Goal: Task Accomplishment & Management: Manage account settings

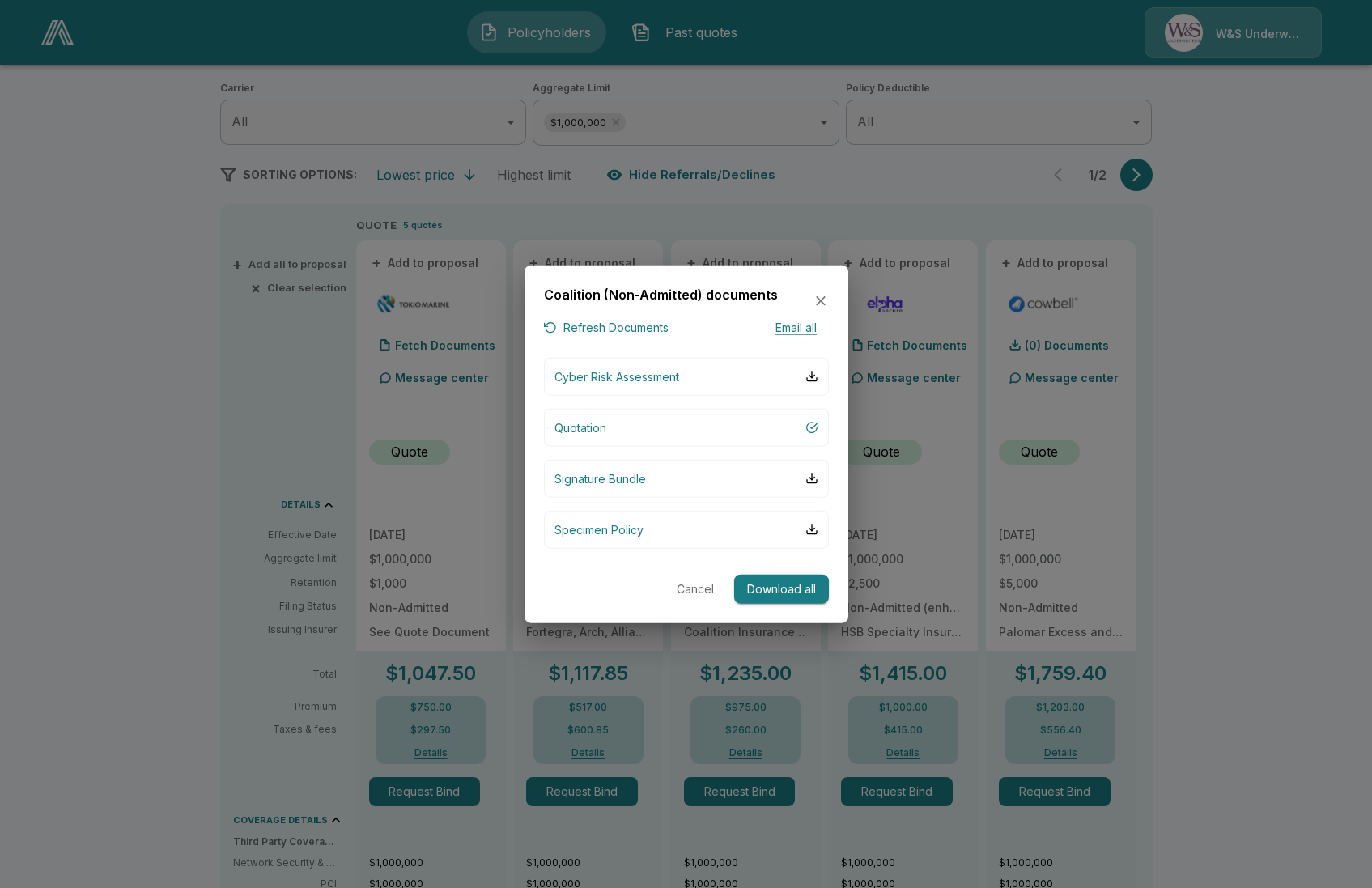
drag, startPoint x: 0, startPoint y: 0, endPoint x: 303, endPoint y: 196, distance: 360.9
click at [303, 196] on div at bounding box center [686, 444] width 1372 height 888
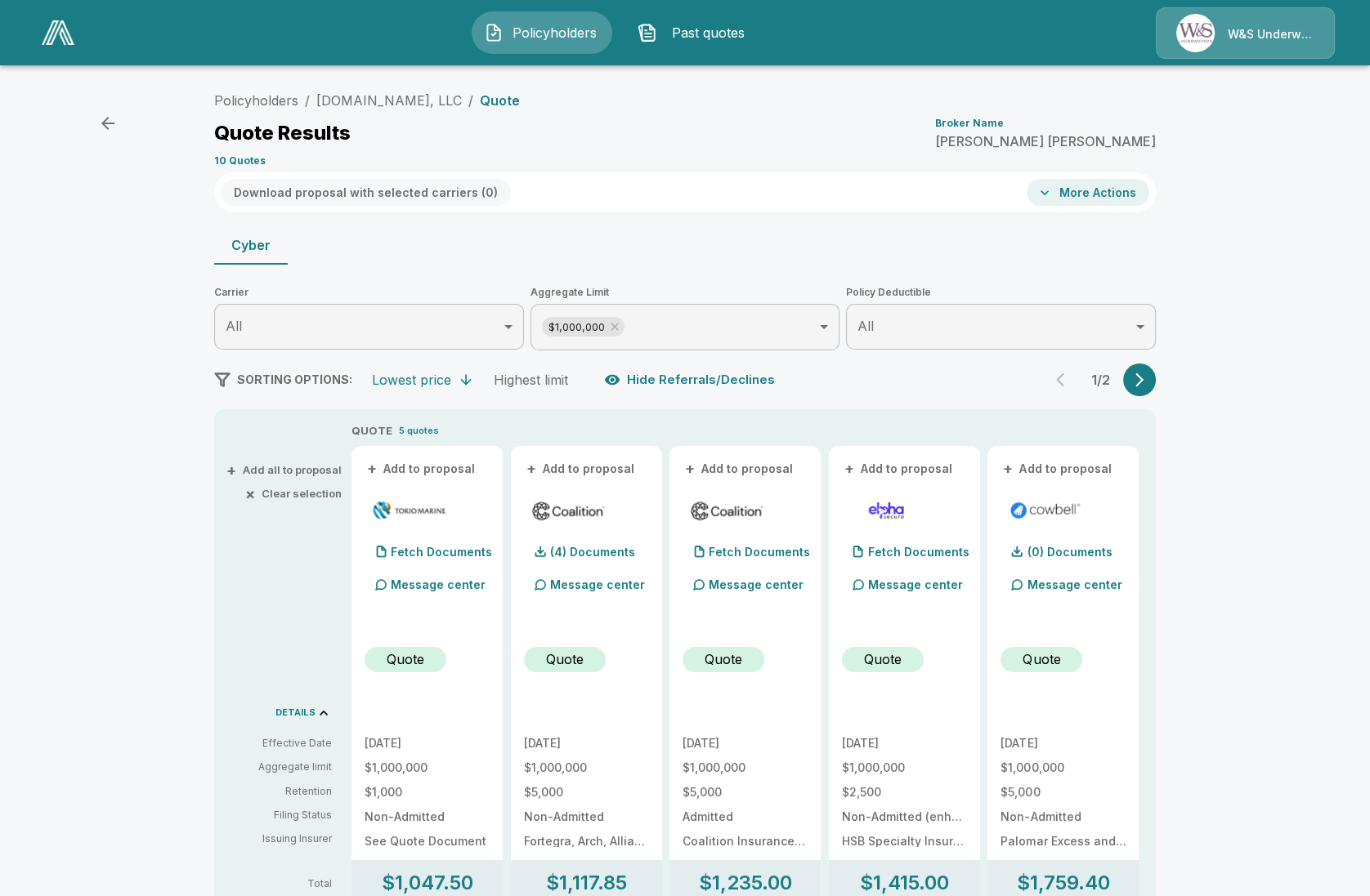
click at [52, 50] on link at bounding box center [58, 33] width 46 height 38
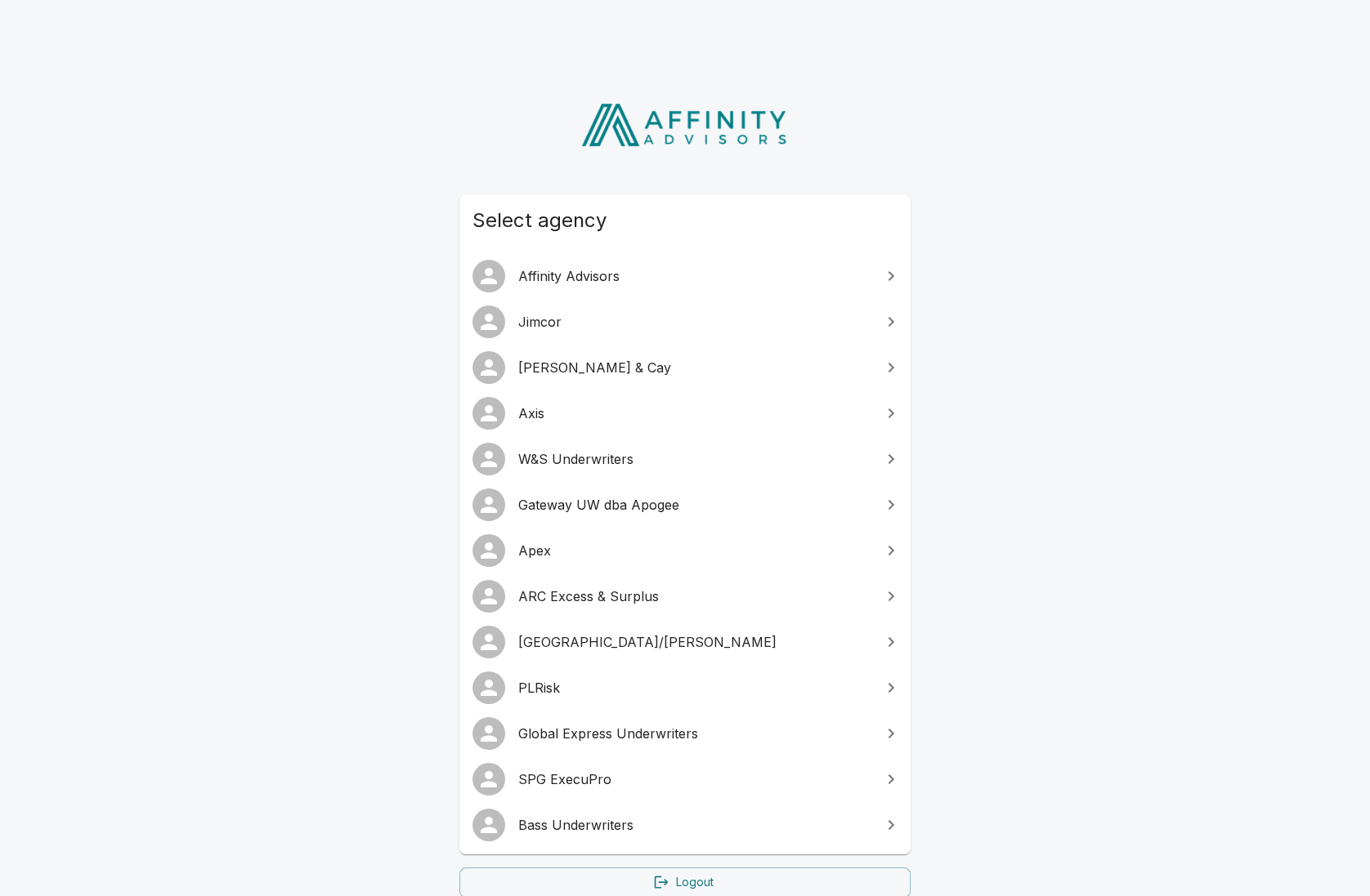
click at [590, 443] on link "W&S Underwriters" at bounding box center [685, 459] width 451 height 45
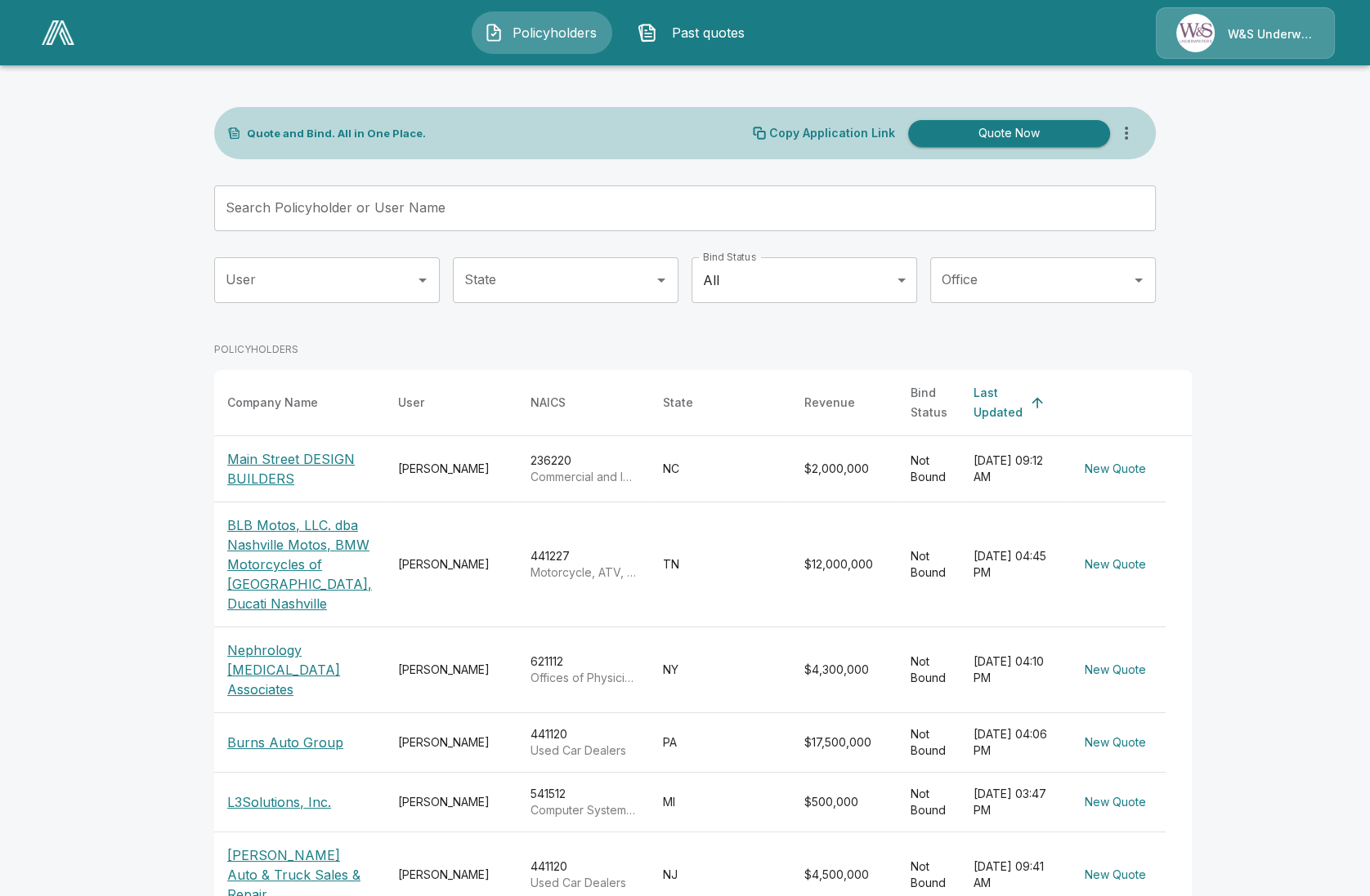
click at [361, 206] on div "Search Policyholder or User Name Search Policyholder or User Name" at bounding box center [685, 209] width 942 height 45
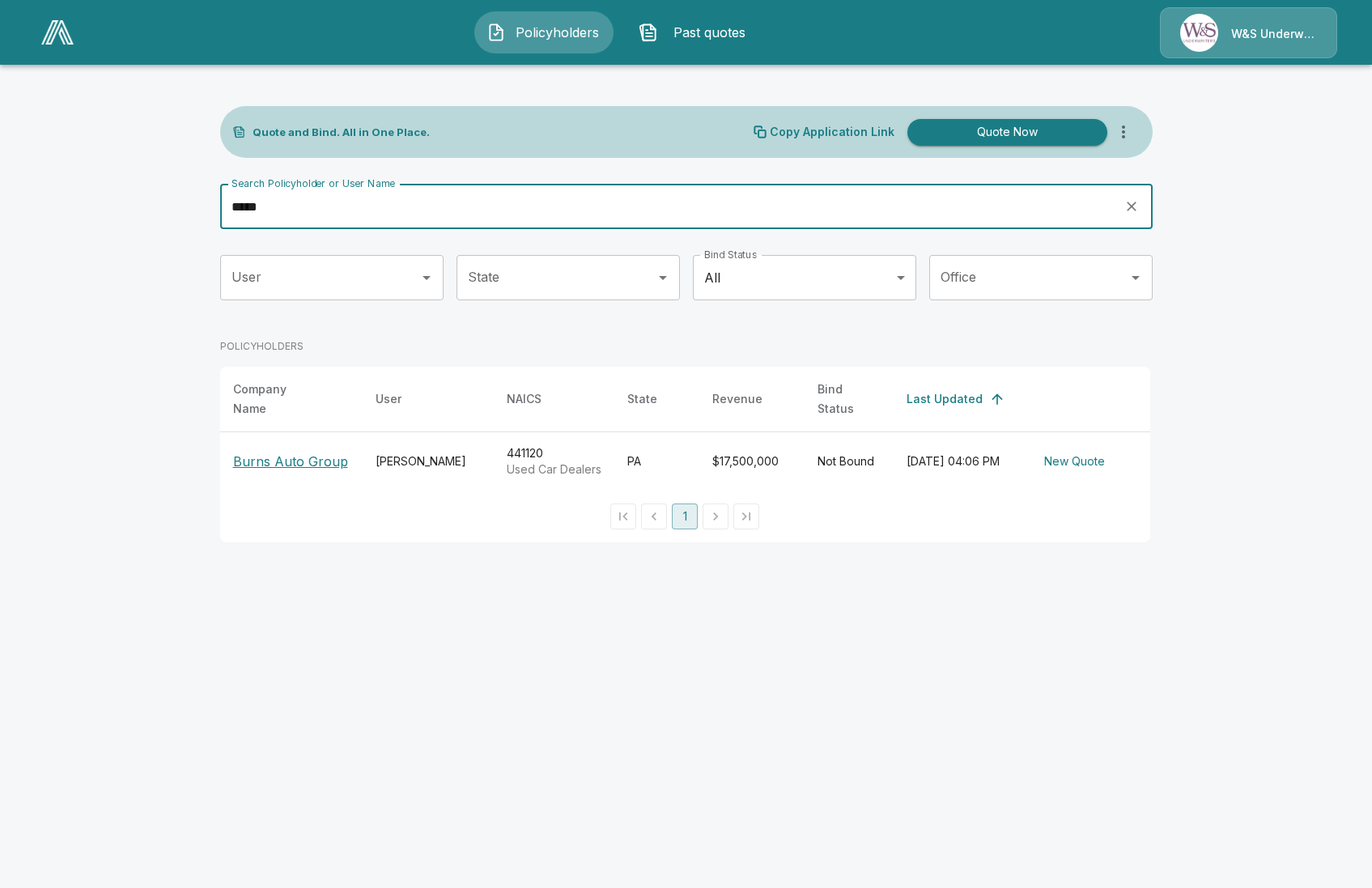
type input "*****"
click at [275, 459] on p "Burns Auto Group" at bounding box center [290, 462] width 115 height 20
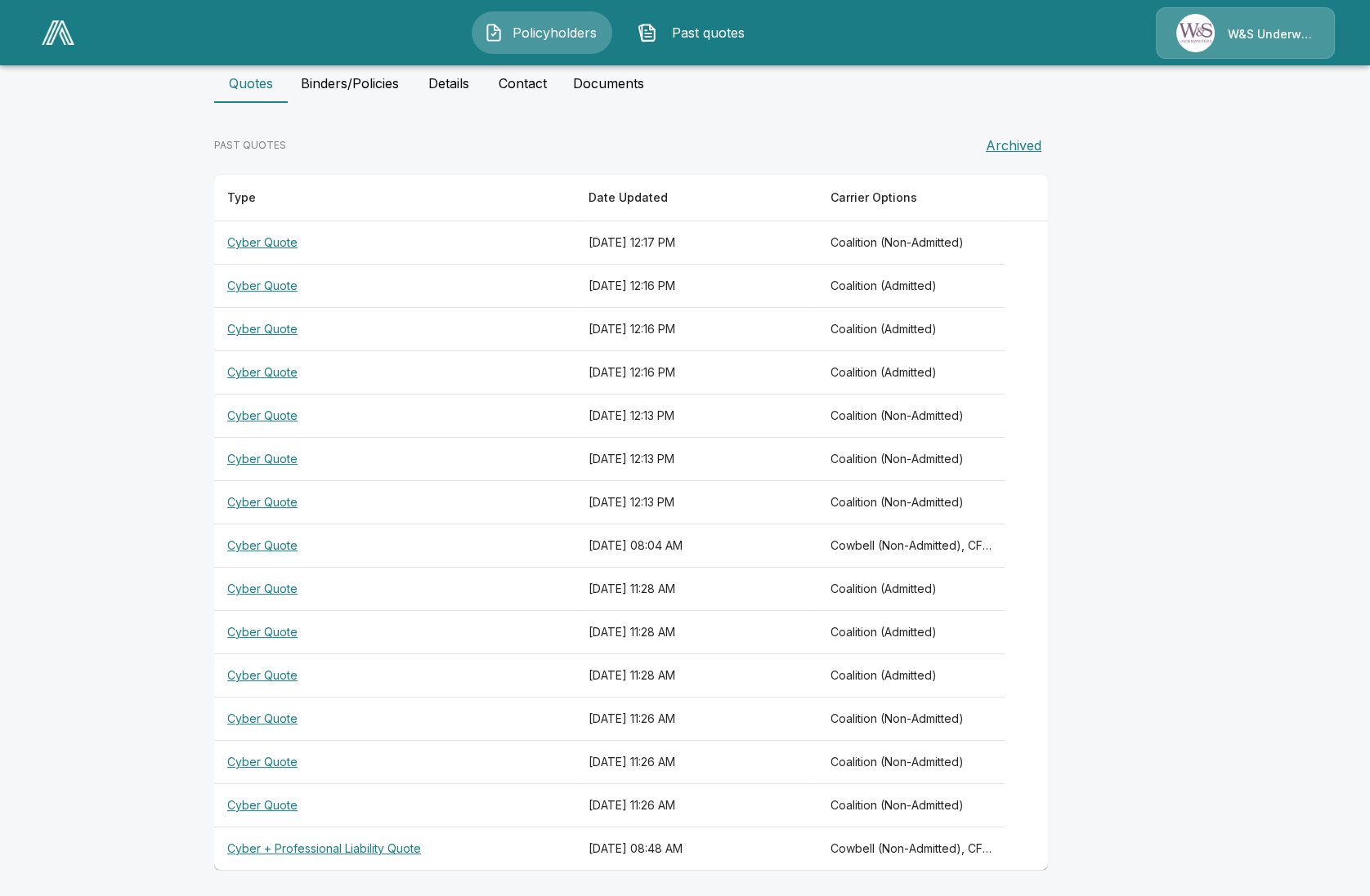
scroll to position [350, 0]
click at [285, 546] on th "Cyber Quote" at bounding box center [394, 544] width 361 height 44
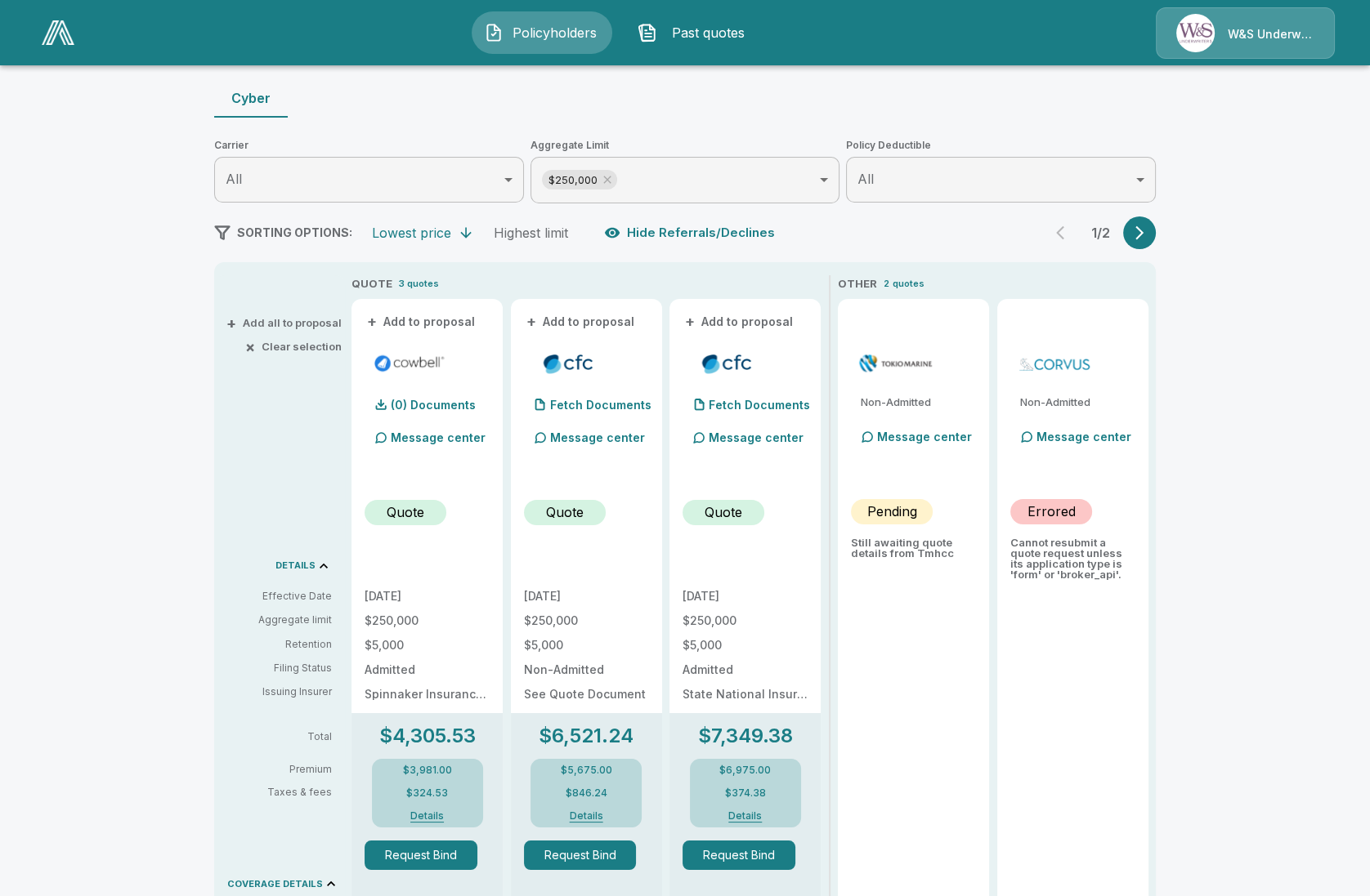
scroll to position [145, 0]
click at [1142, 229] on icon "button" at bounding box center [1140, 234] width 17 height 17
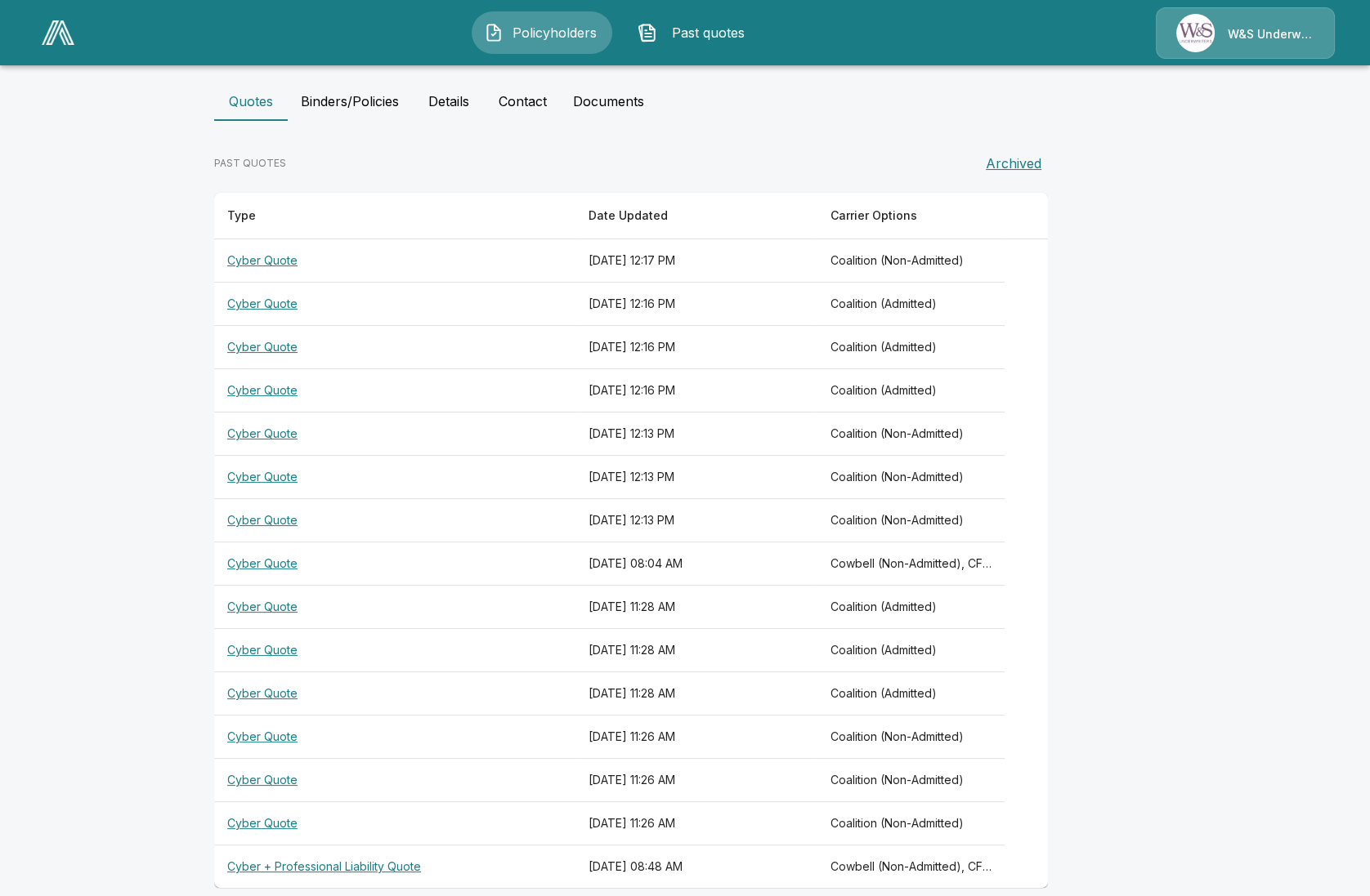
scroll to position [350, 0]
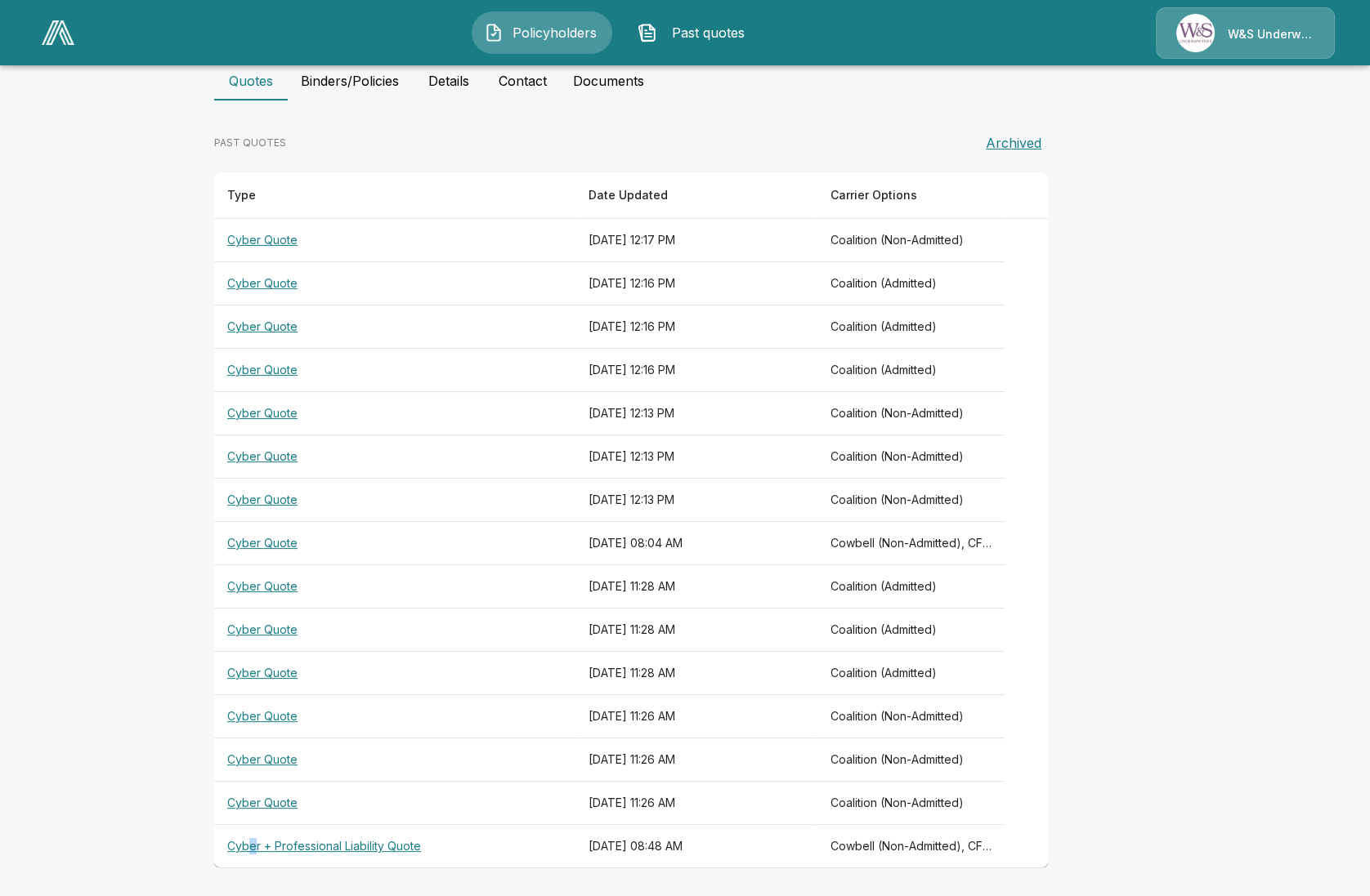
click at [261, 850] on th "Cyber + Professional Liability Quote" at bounding box center [394, 848] width 361 height 44
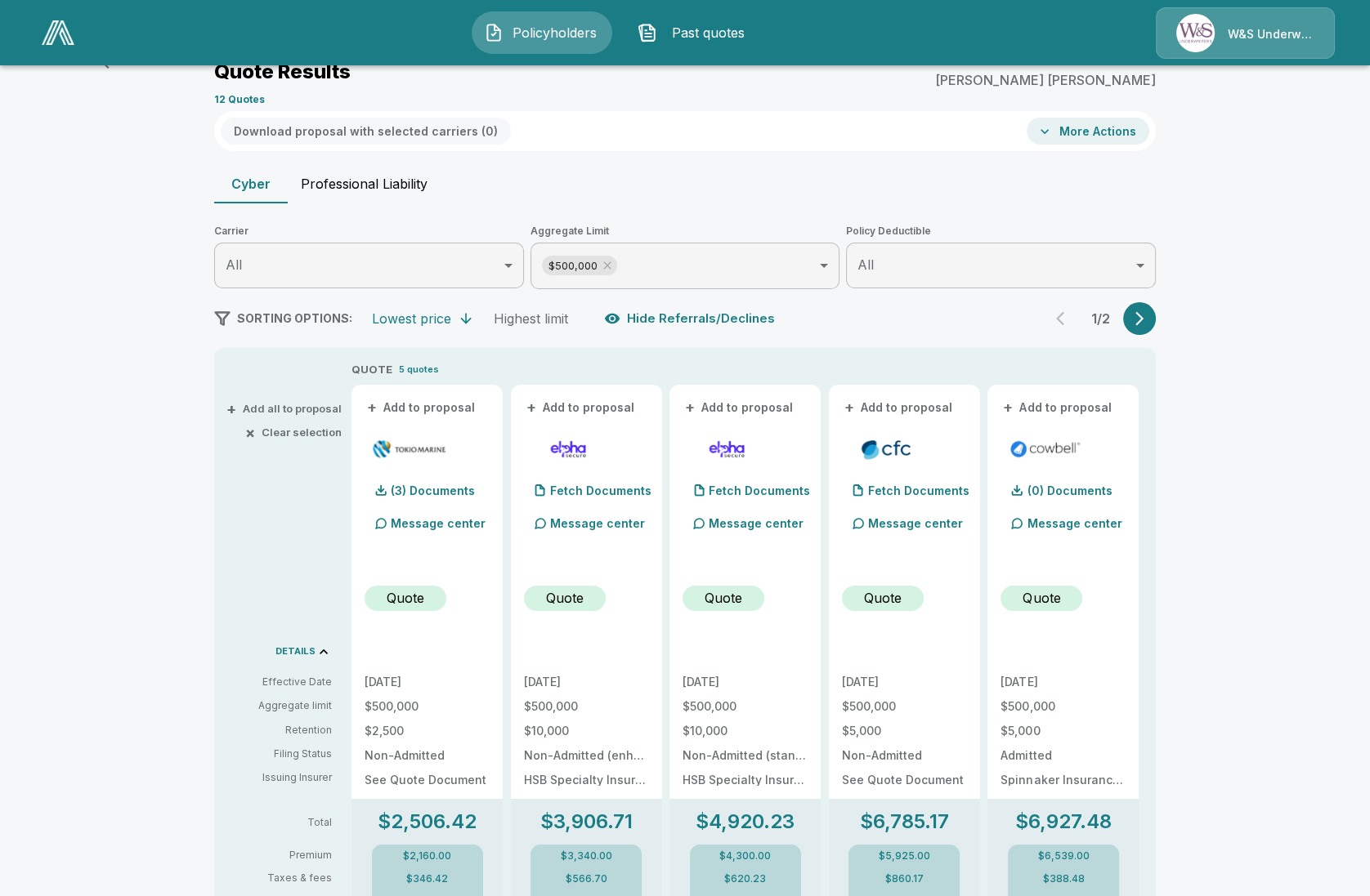
scroll to position [350, 0]
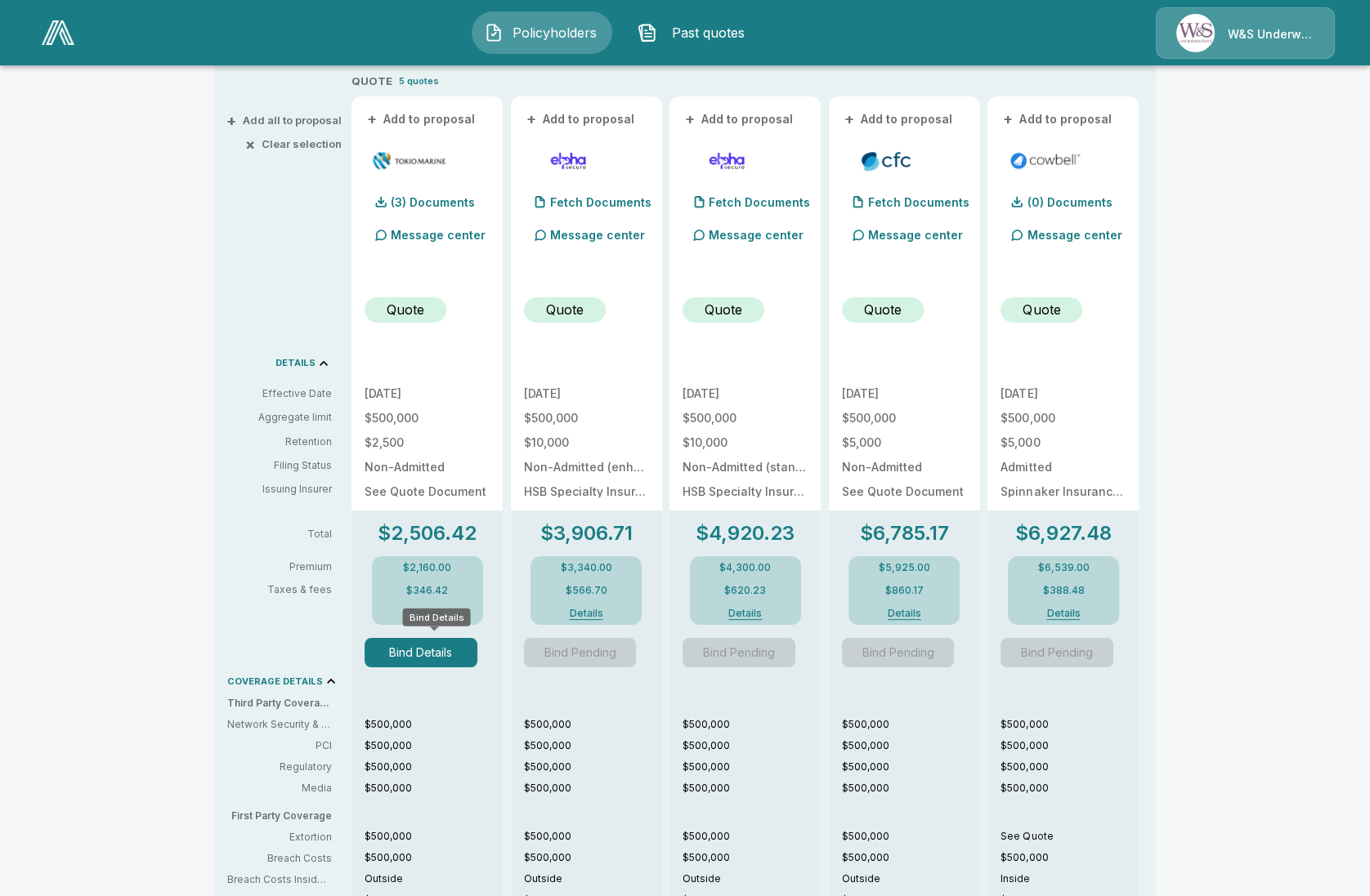
click at [407, 660] on button "Bind Details" at bounding box center [421, 653] width 113 height 30
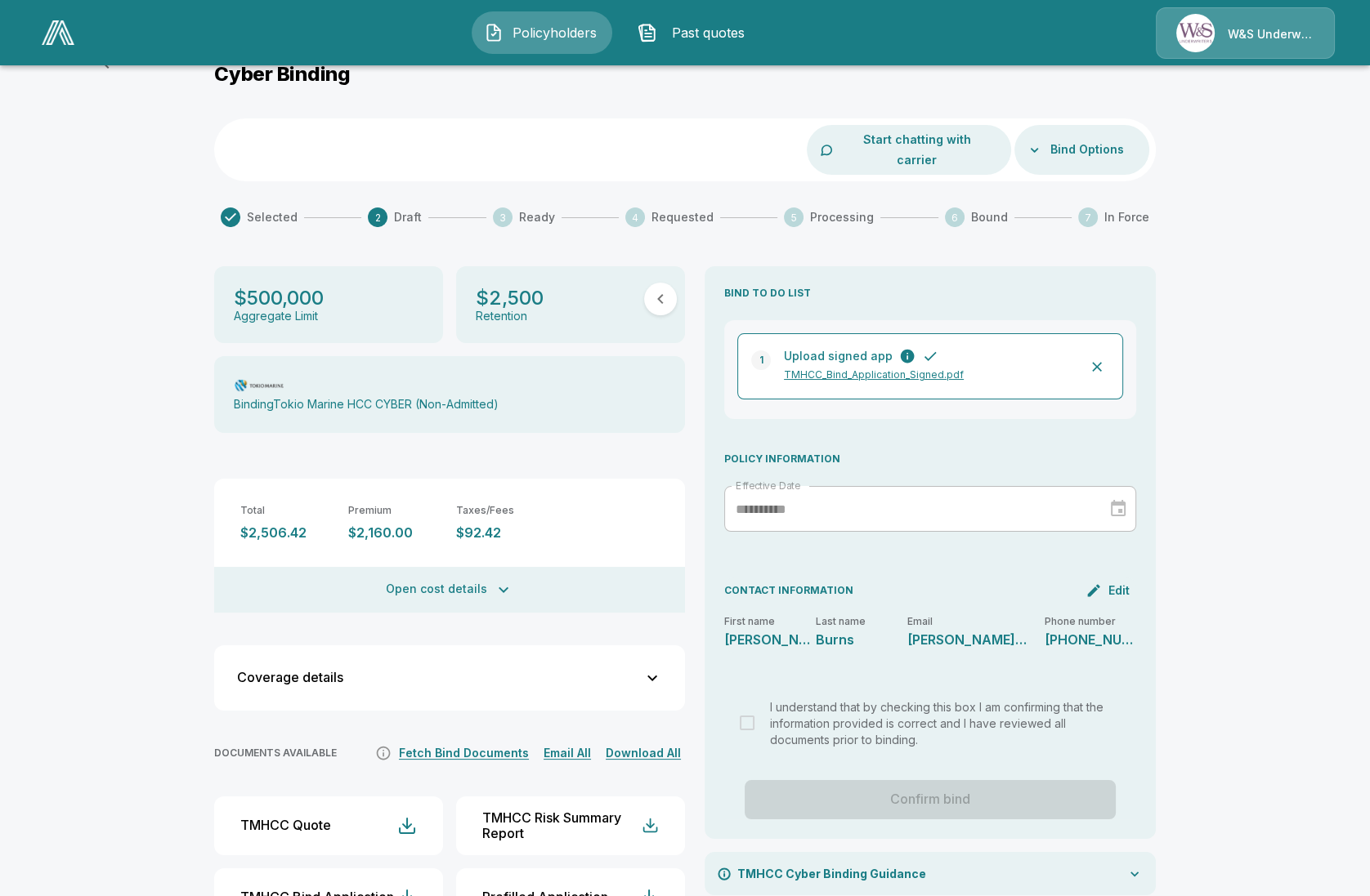
scroll to position [105, 0]
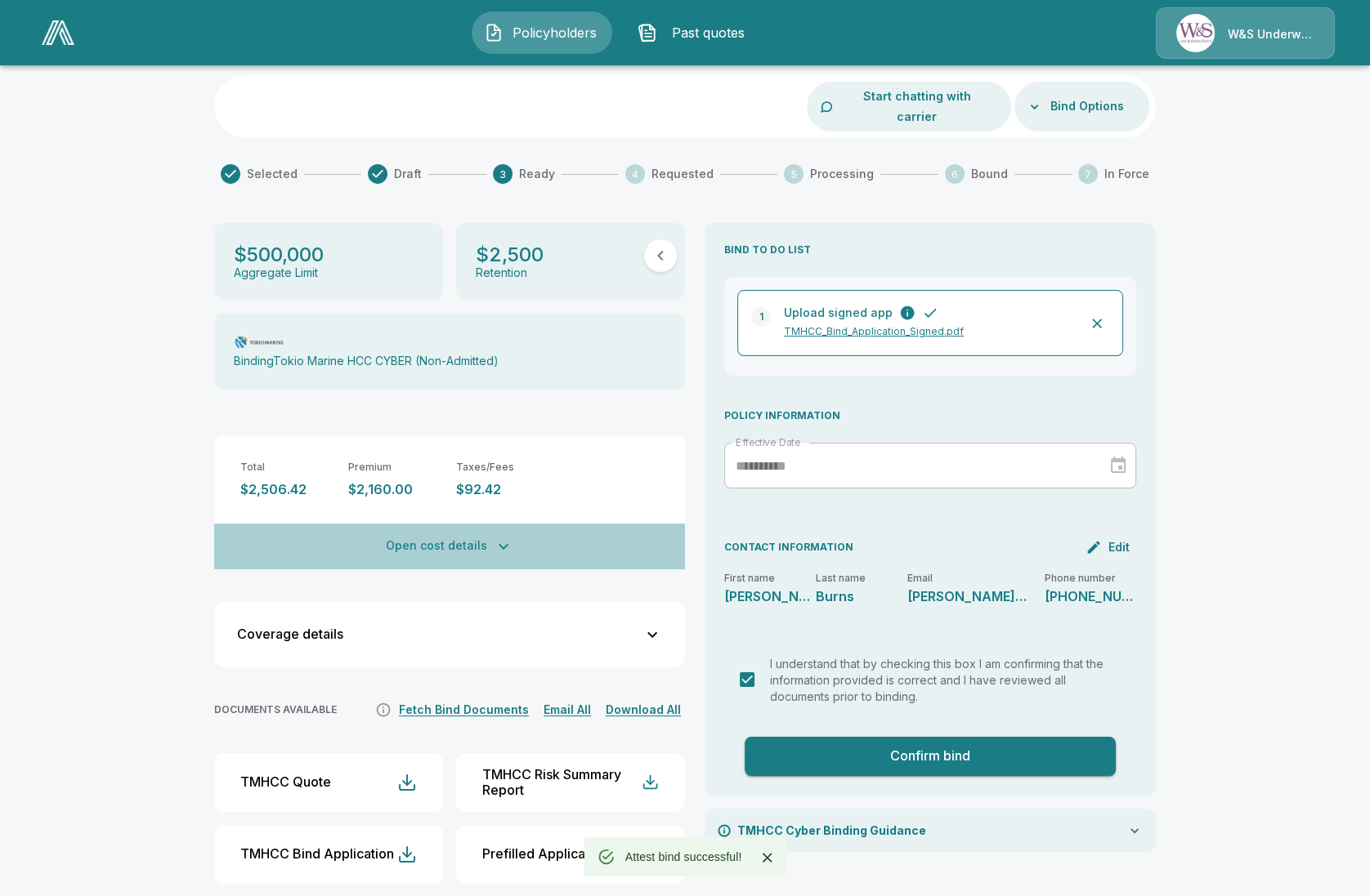
drag, startPoint x: 578, startPoint y: 529, endPoint x: 482, endPoint y: 539, distance: 96.5
click at [484, 539] on button "Open cost details" at bounding box center [449, 547] width 471 height 45
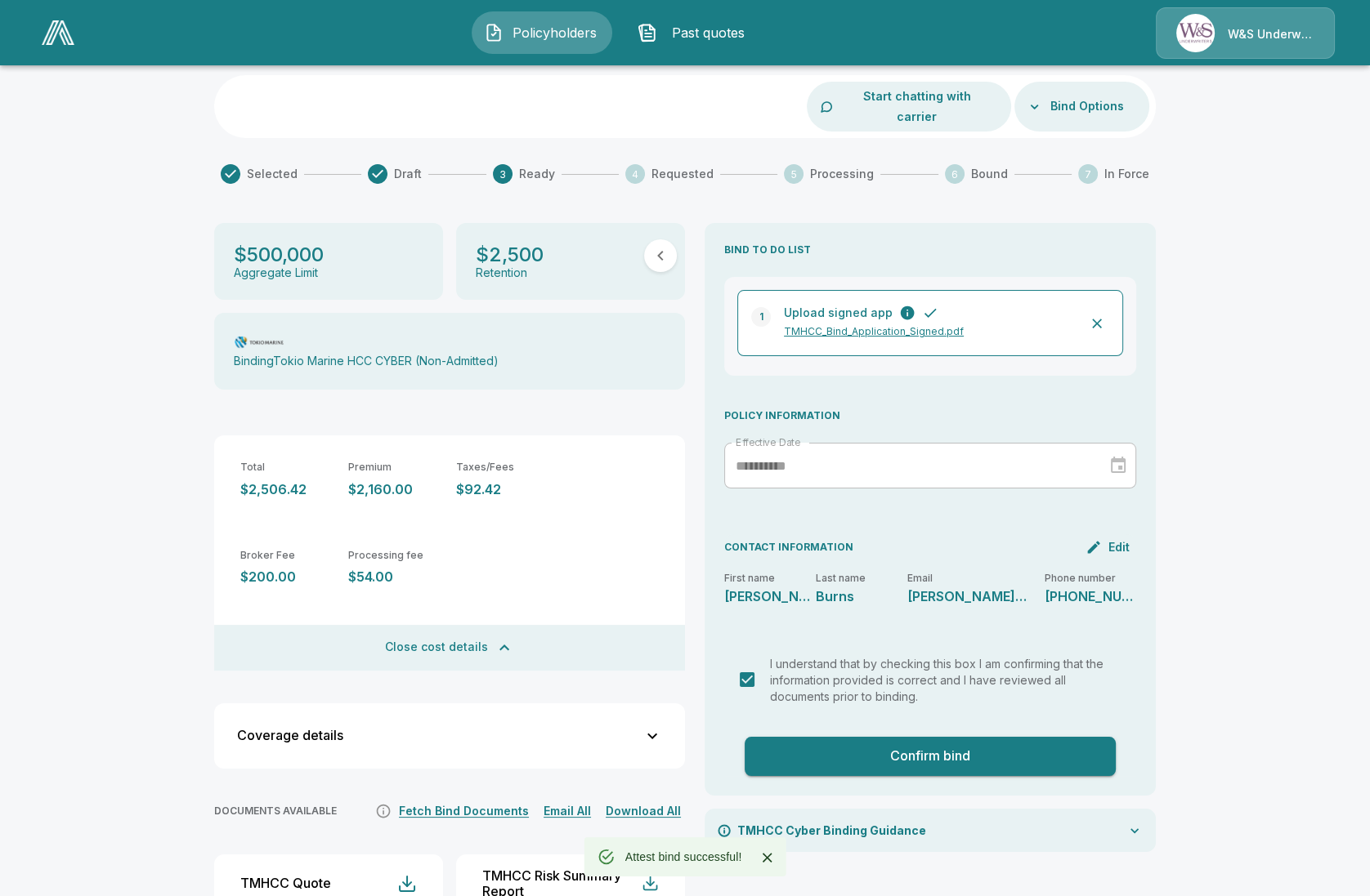
drag, startPoint x: 482, startPoint y: 539, endPoint x: 483, endPoint y: 548, distance: 9.1
click at [482, 541] on div "Broker Fee $200.00 Processing fee $54.00" at bounding box center [449, 568] width 471 height 88
click at [491, 553] on div "Broker Fee $200.00 Processing fee $54.00" at bounding box center [449, 568] width 471 height 88
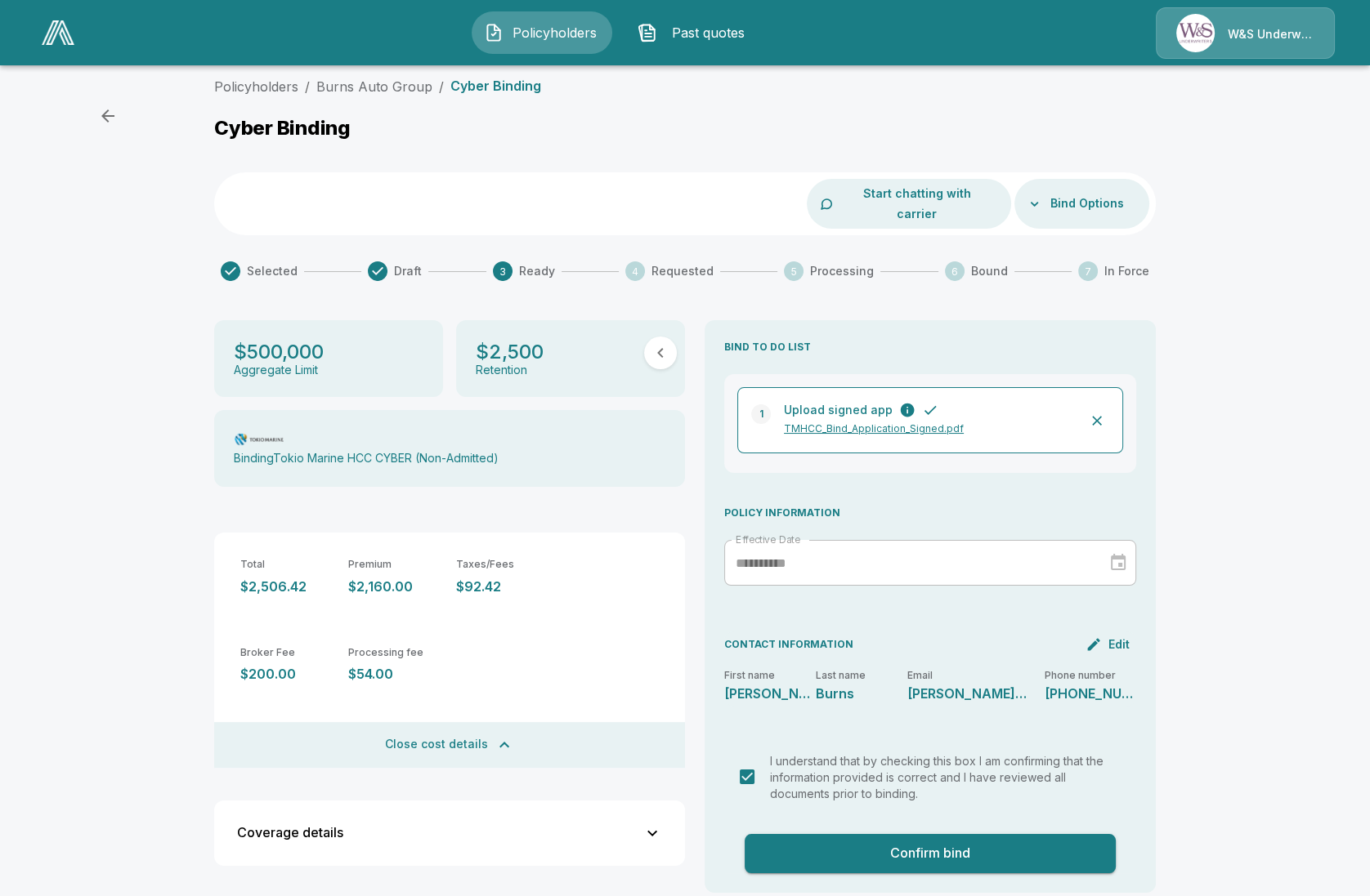
scroll to position [0, 0]
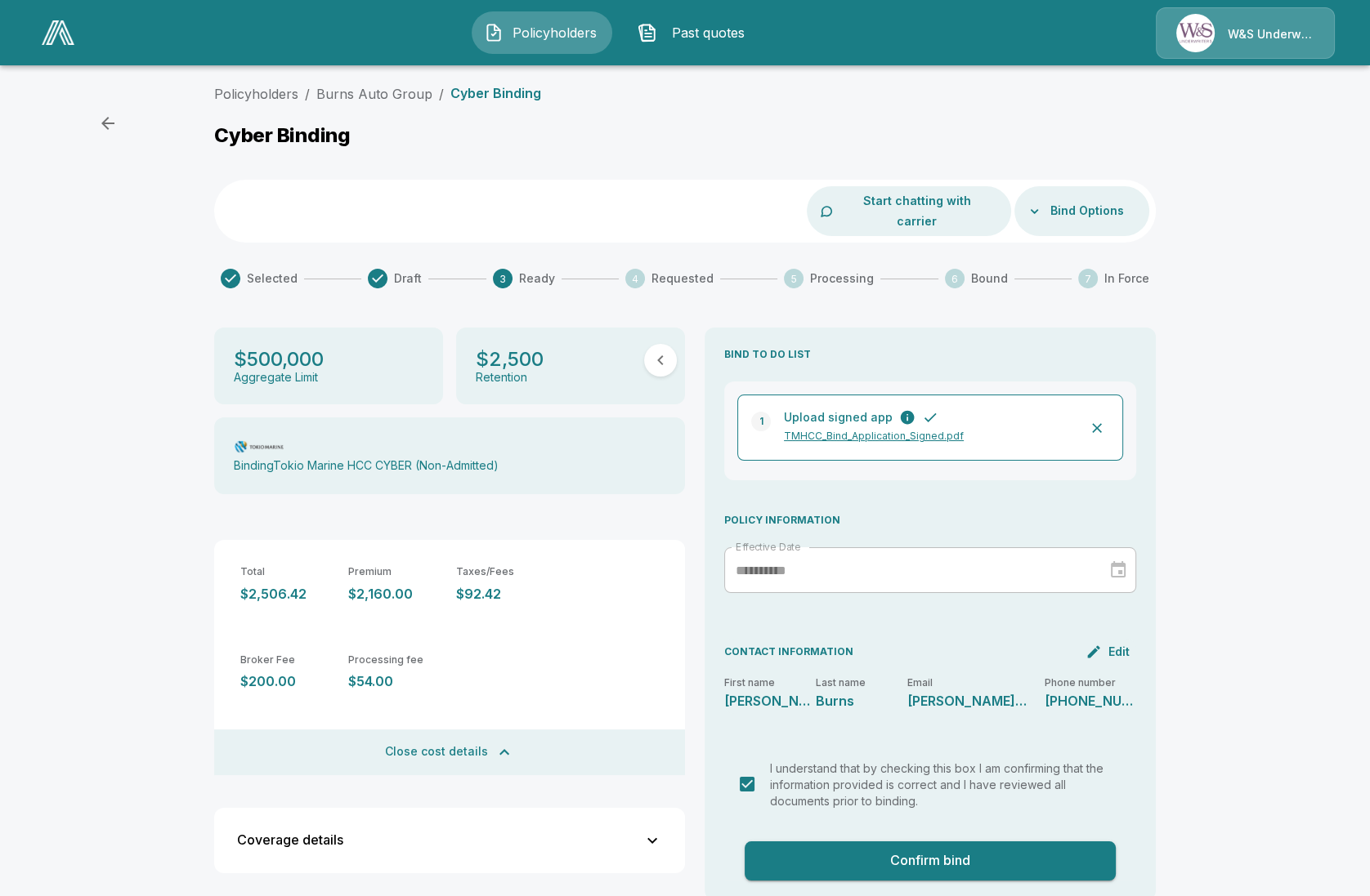
click at [384, 80] on div "Policyholders / Burns Auto Group / Cyber Binding Cyber Binding Start chatting w…" at bounding box center [685, 599] width 1370 height 1045
click at [388, 92] on link "Burns Auto Group" at bounding box center [374, 94] width 116 height 17
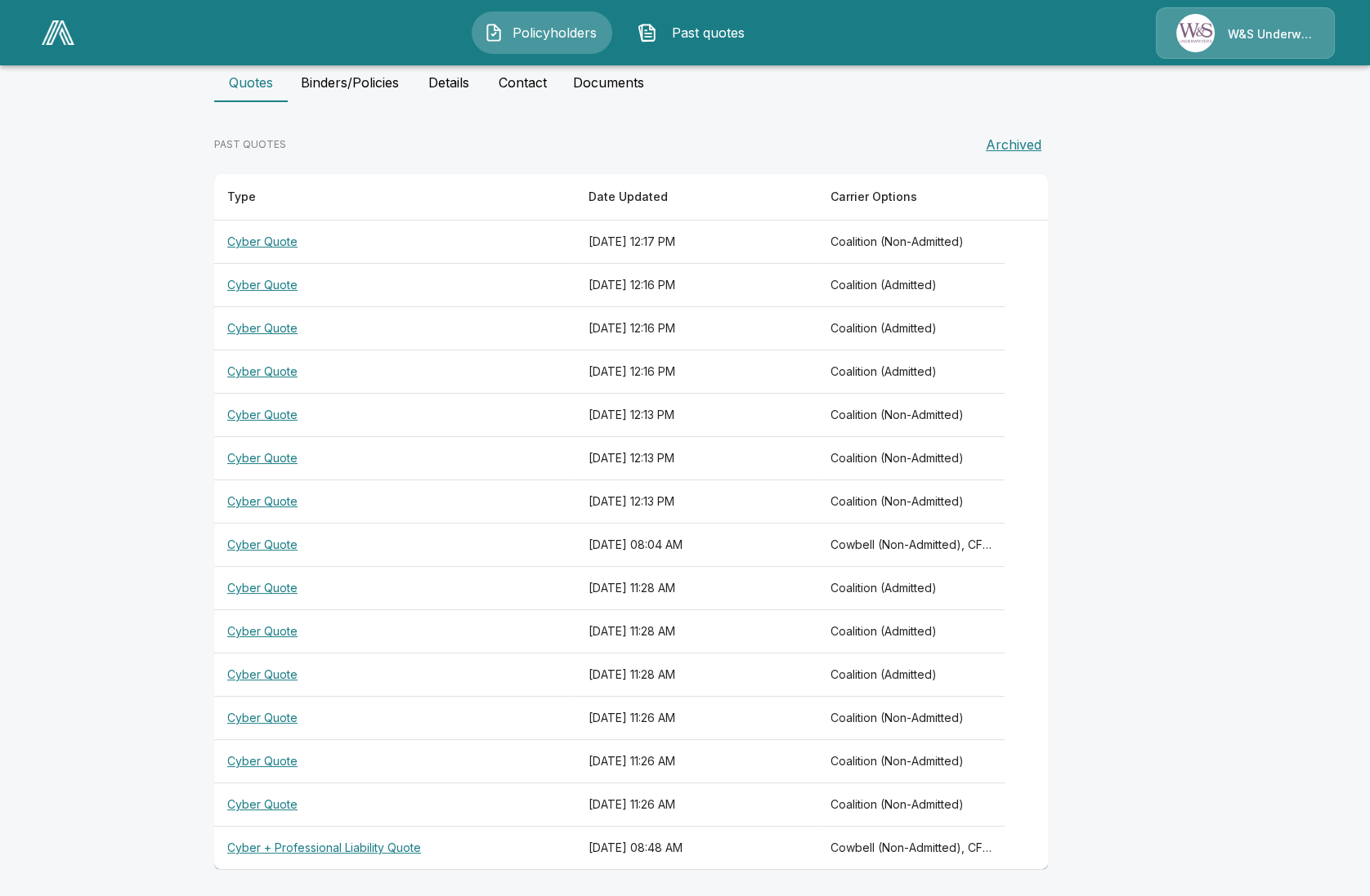
scroll to position [350, 0]
click at [149, 881] on main "Policyholders / Burns Auto Group Burns Auto Group Edit Quote Company Type Priva…" at bounding box center [685, 274] width 1370 height 1248
click at [929, 544] on th "Cowbell (Non-Admitted), CFC (Admitted), Coalition (Admitted), Tokio Marine TMHC…" at bounding box center [910, 544] width 188 height 44
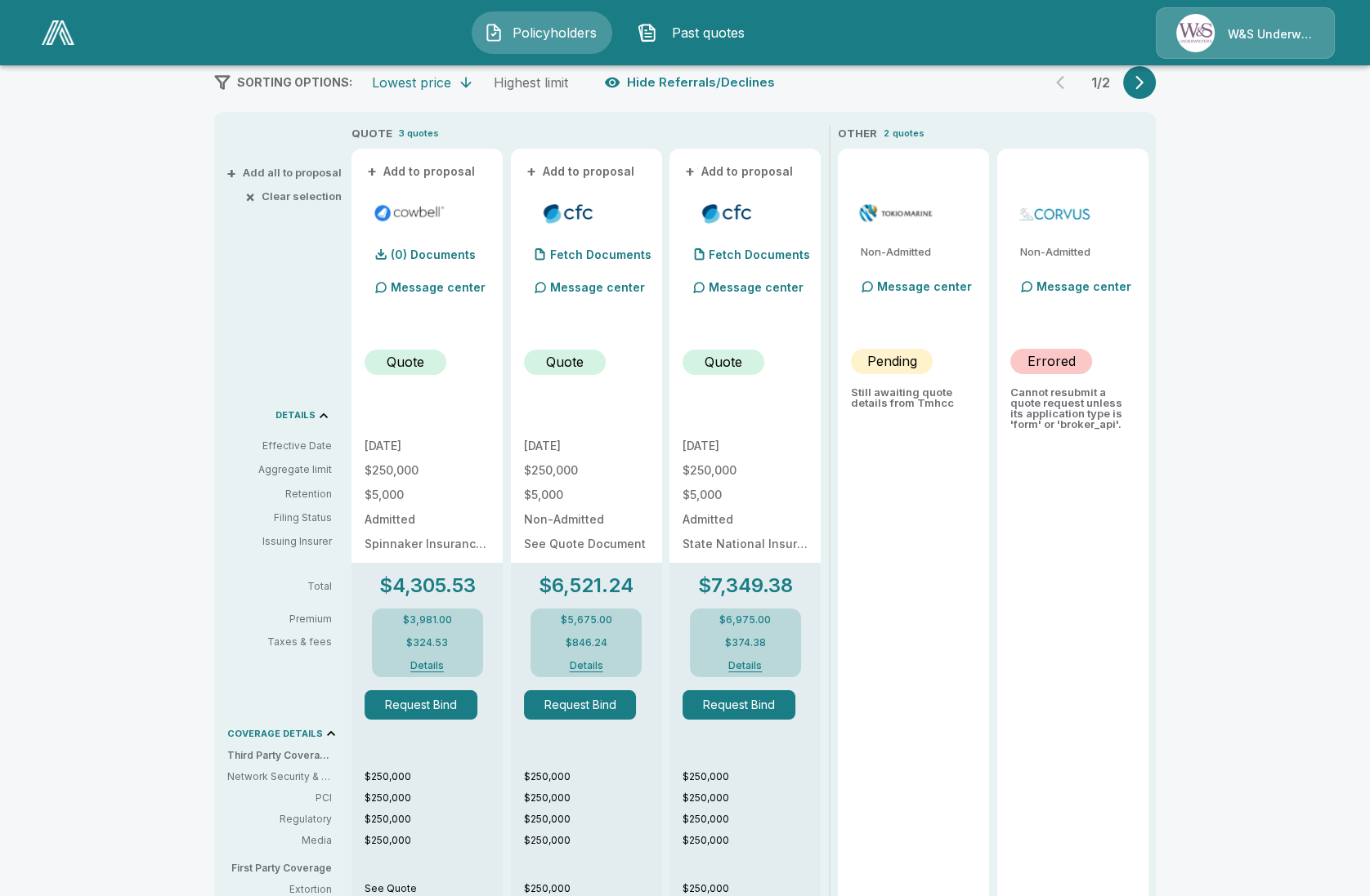
scroll to position [145, 0]
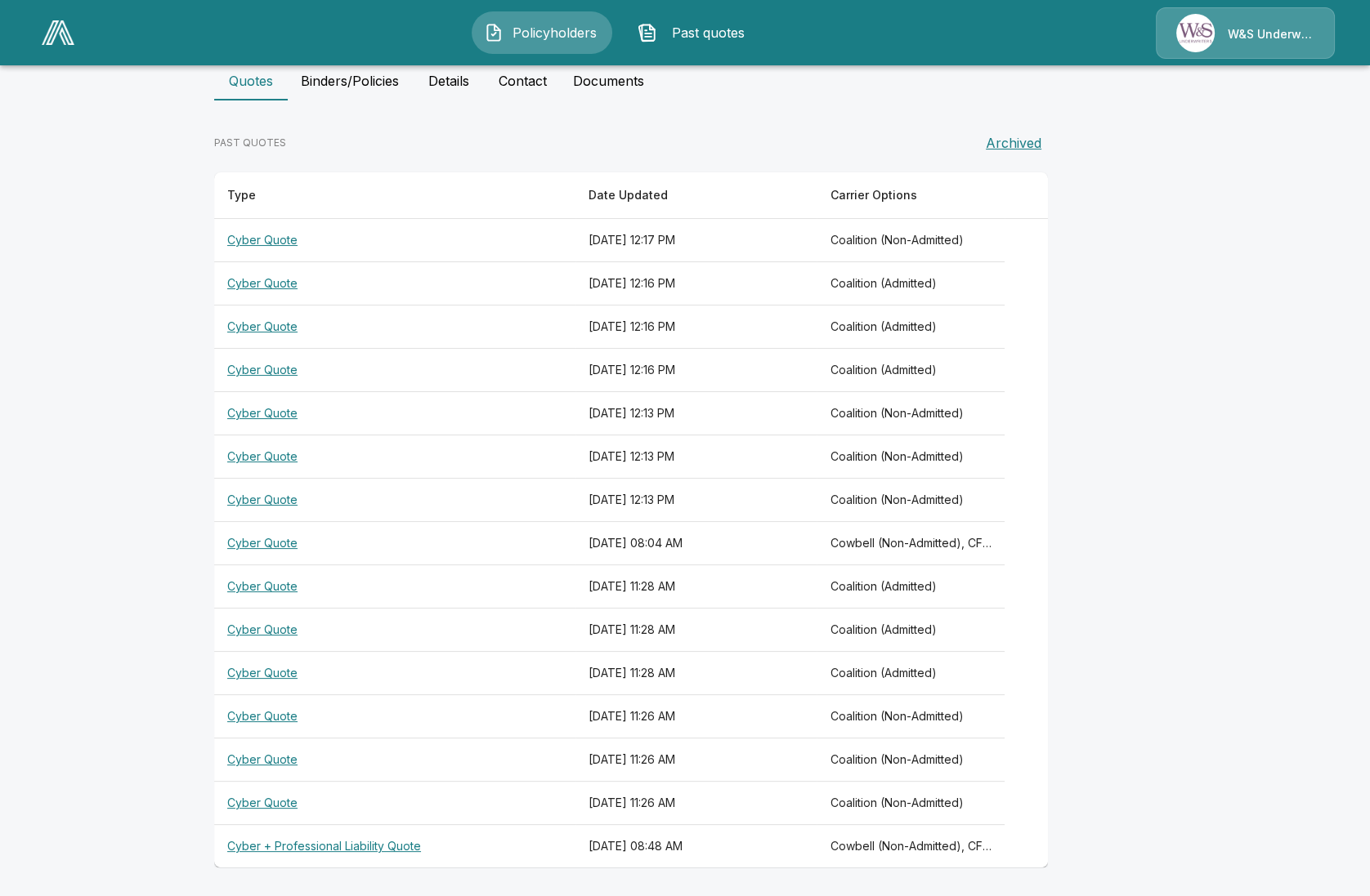
click at [282, 830] on th "Cyber + Professional Liability Quote" at bounding box center [394, 848] width 361 height 44
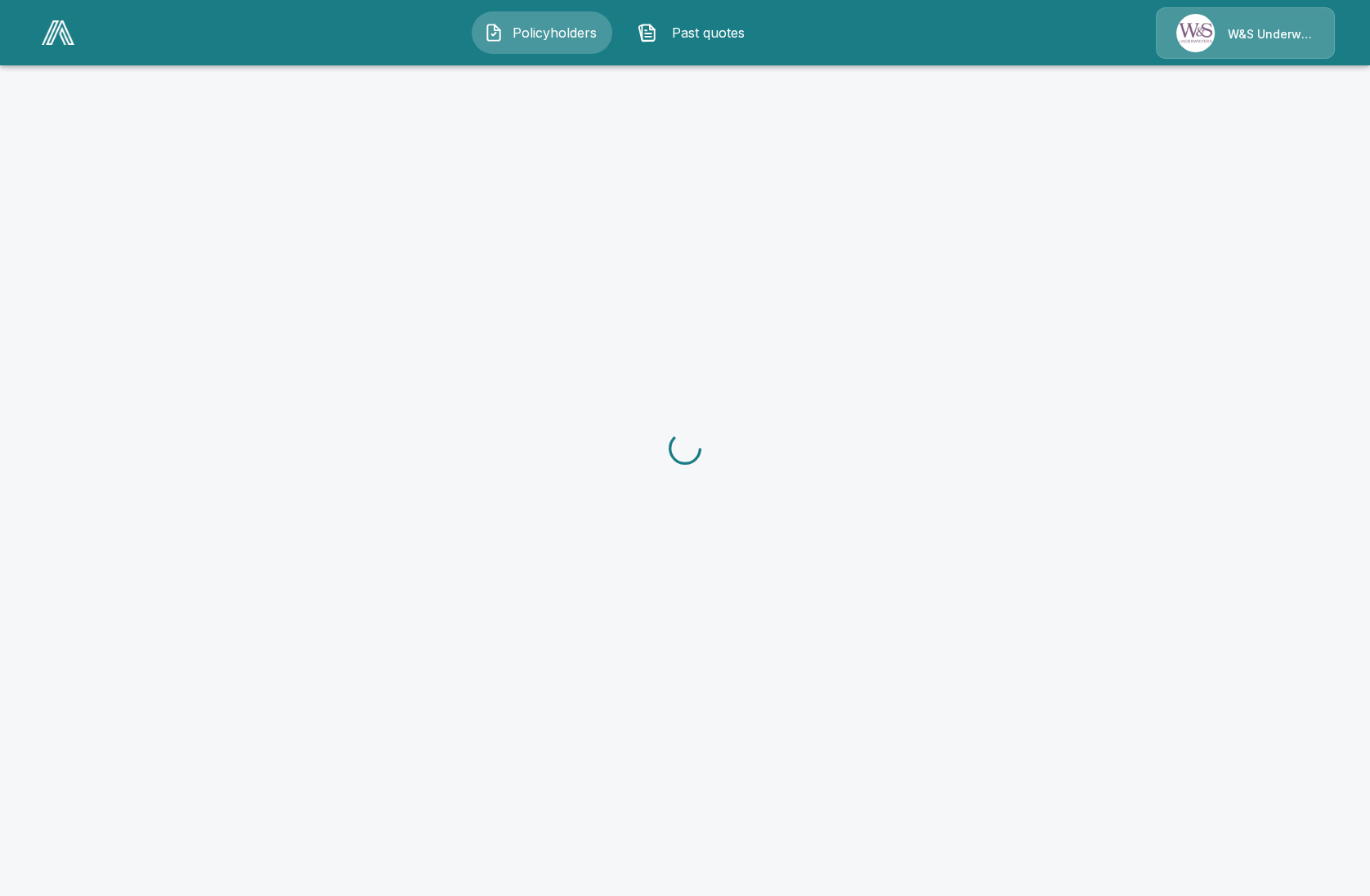
scroll to position [61, 0]
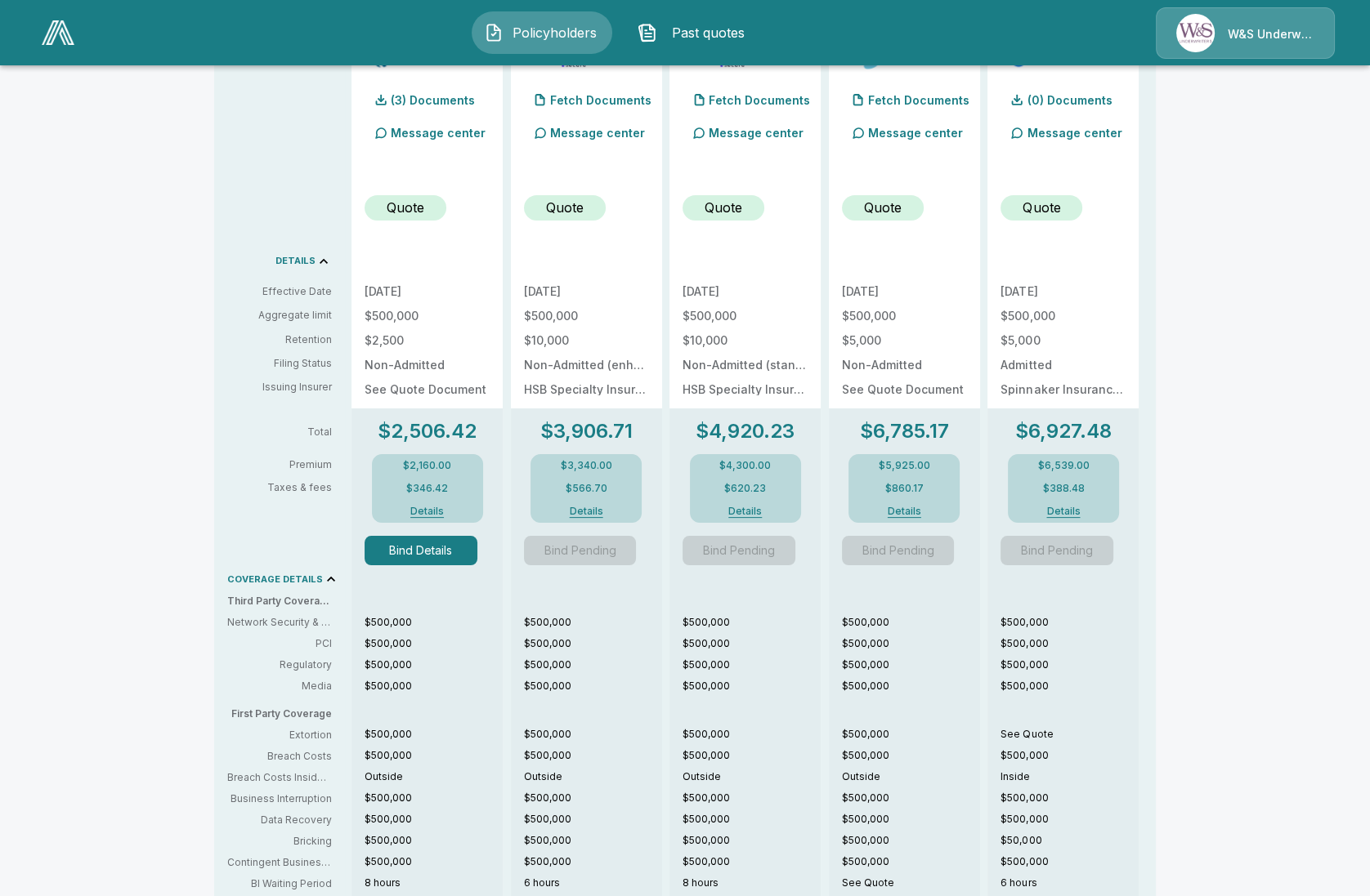
drag, startPoint x: 430, startPoint y: 531, endPoint x: 437, endPoint y: 543, distance: 13.9
click at [435, 541] on div "Bind Details" at bounding box center [427, 544] width 125 height 43
click at [448, 553] on button "Bind Details" at bounding box center [421, 551] width 113 height 30
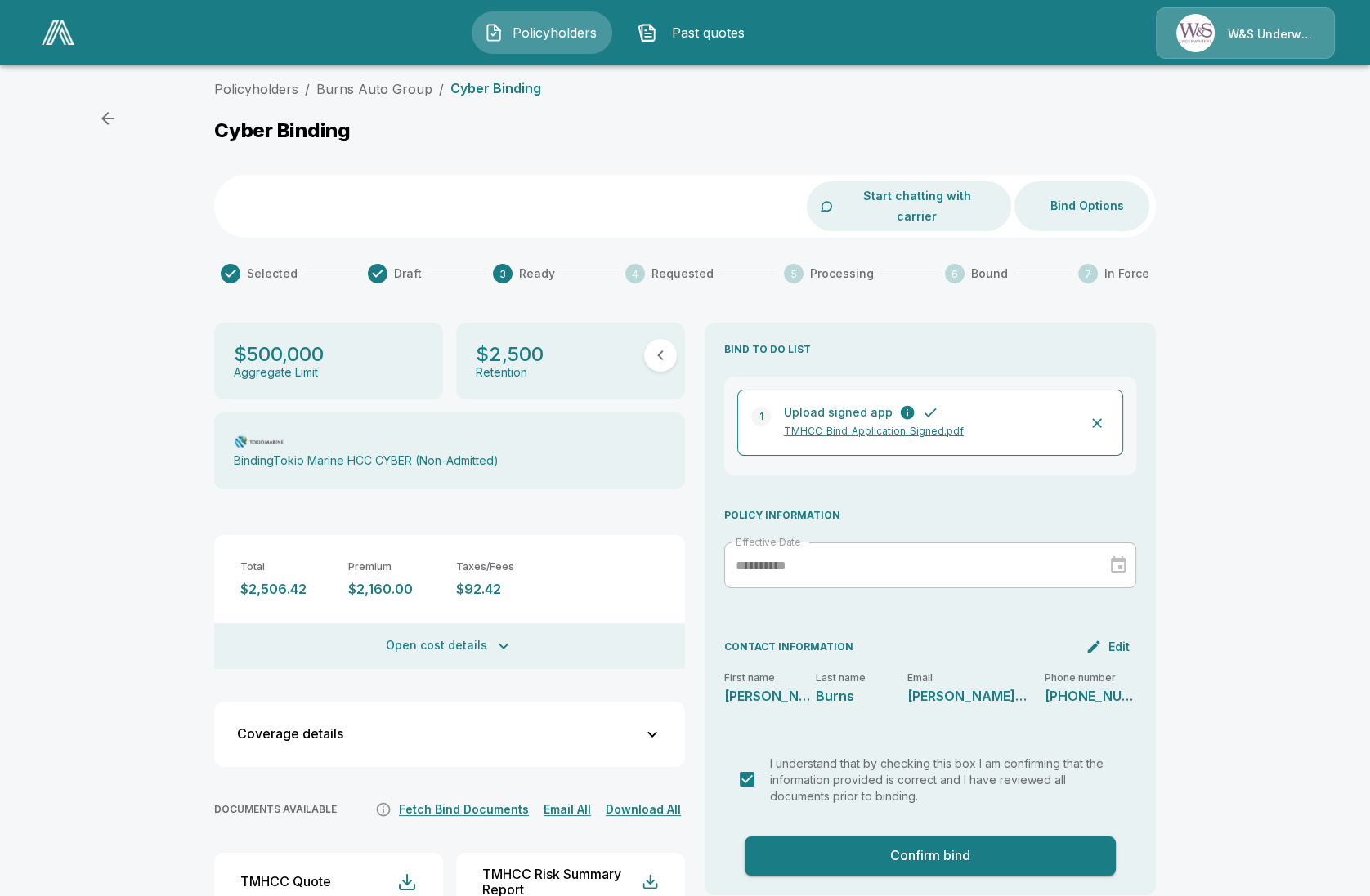
scroll to position [2, 0]
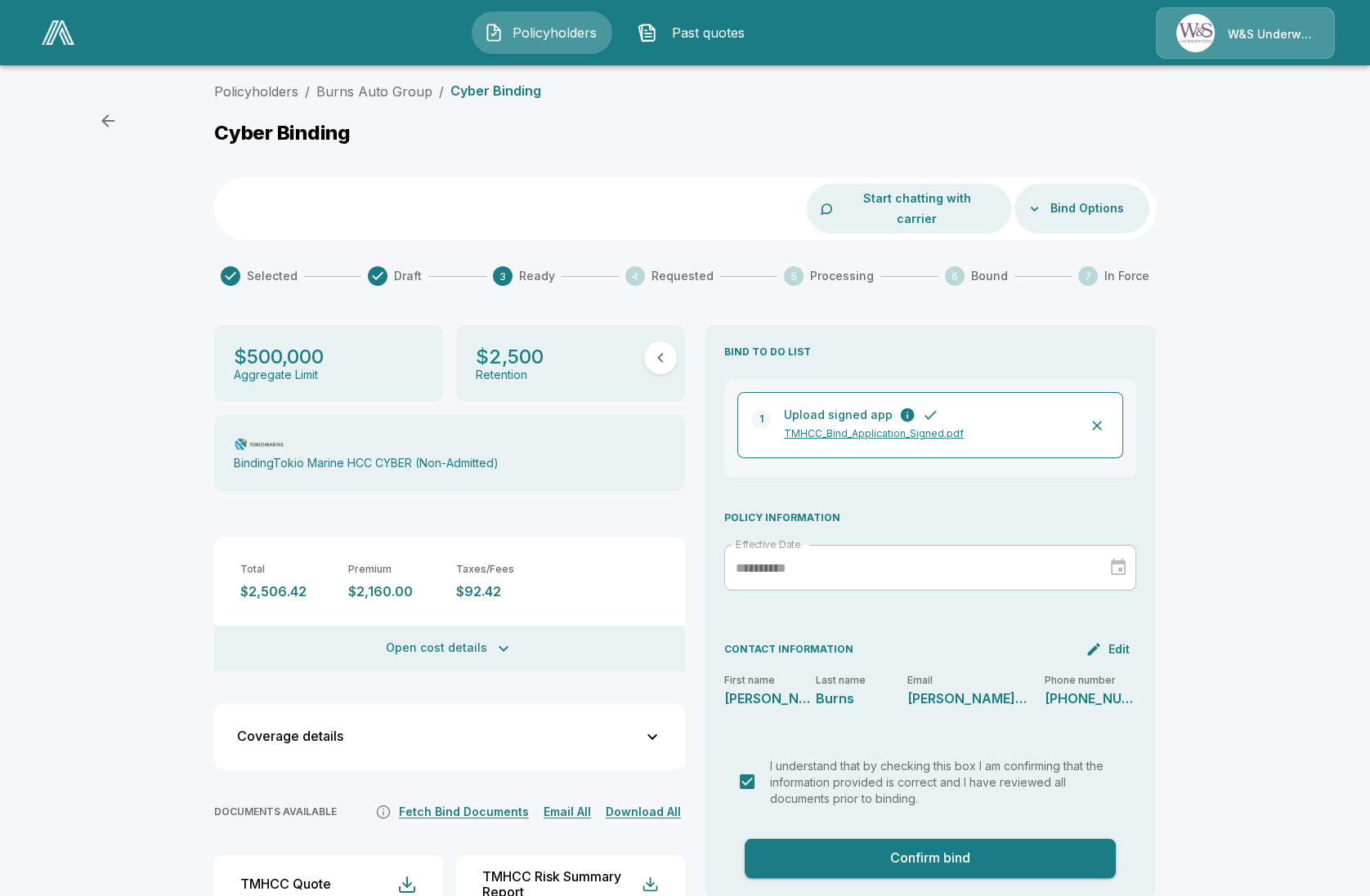
scroll to position [61, 0]
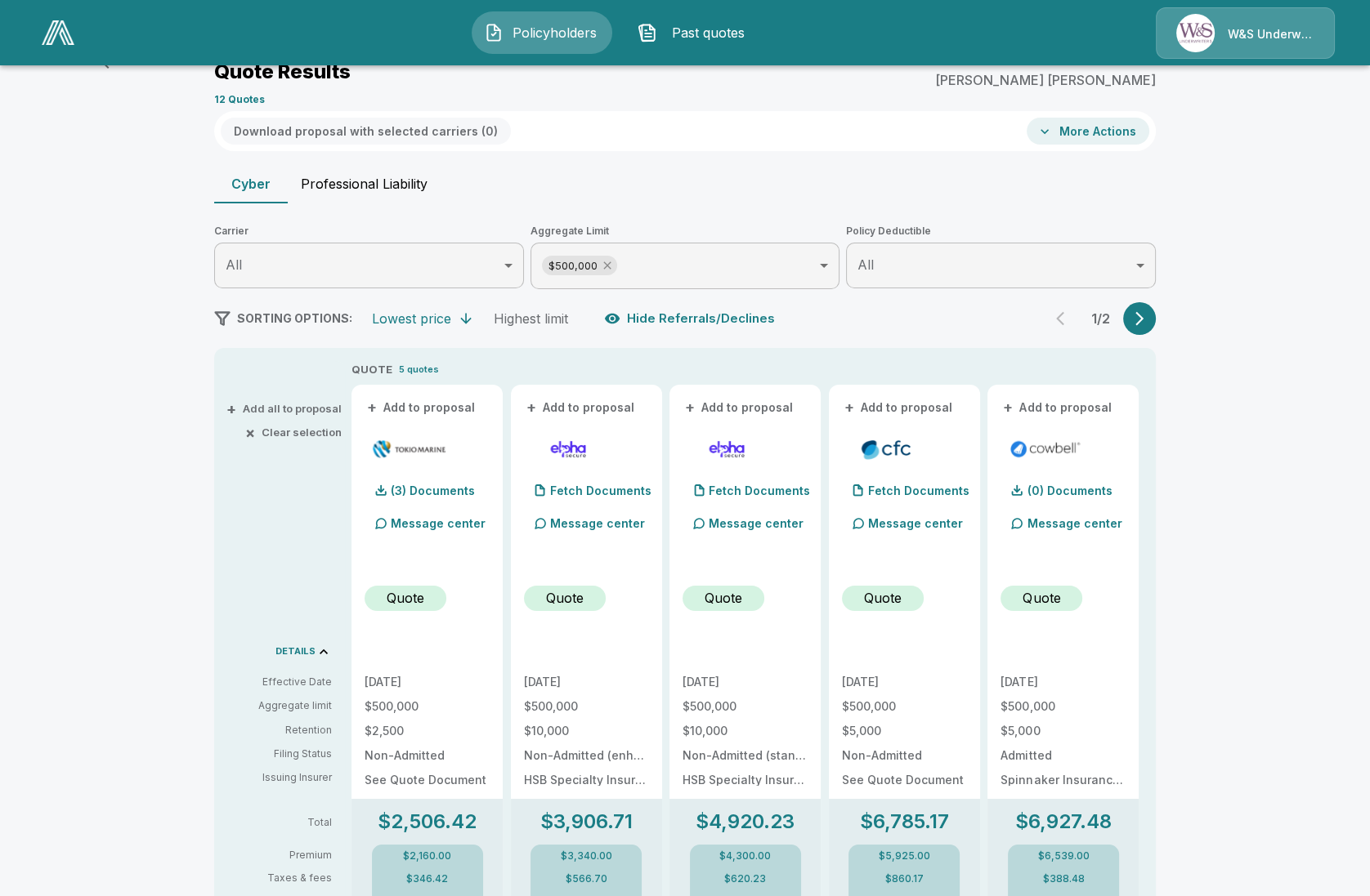
click at [614, 267] on icon at bounding box center [606, 265] width 13 height 13
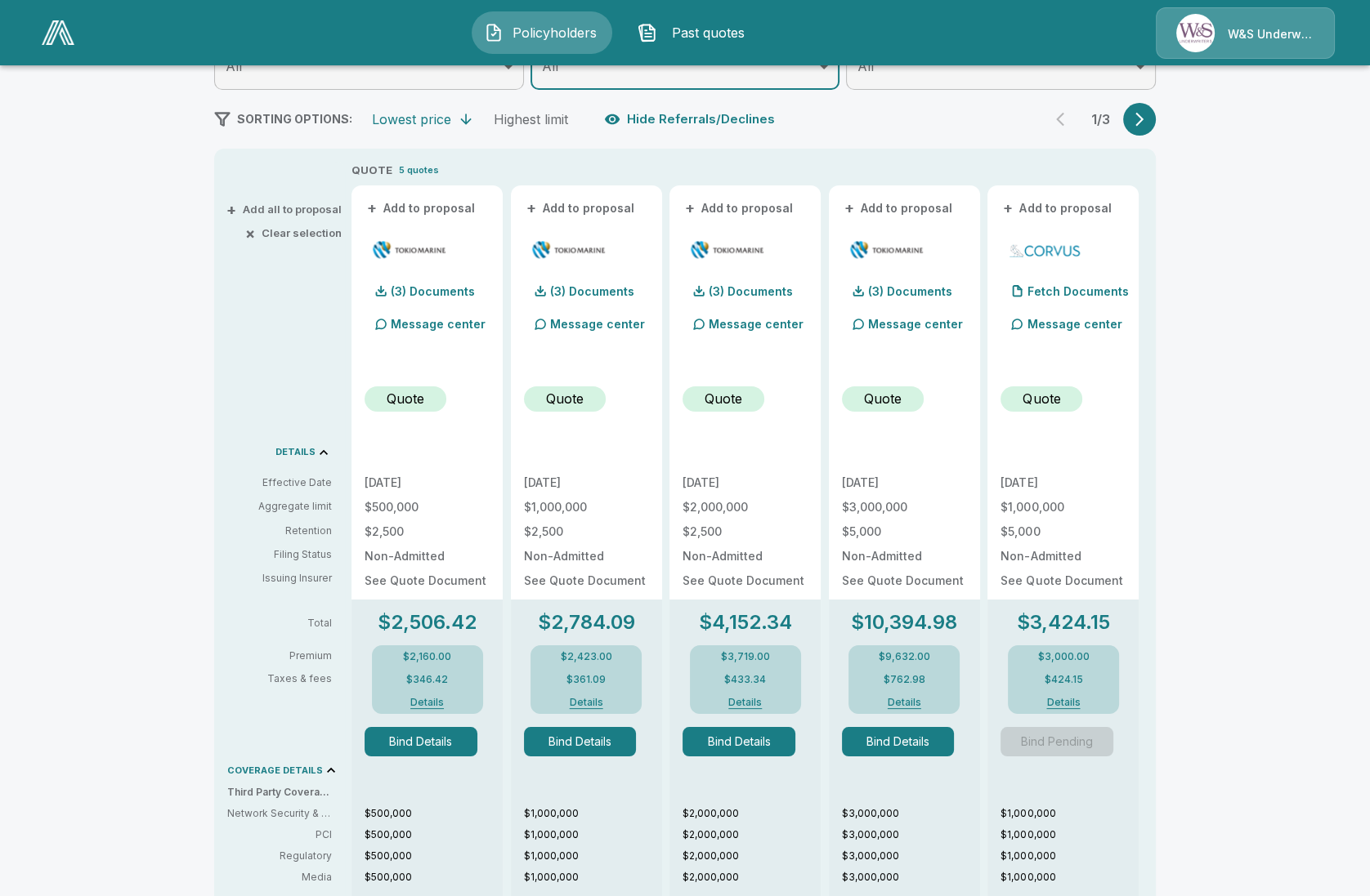
scroll to position [266, 0]
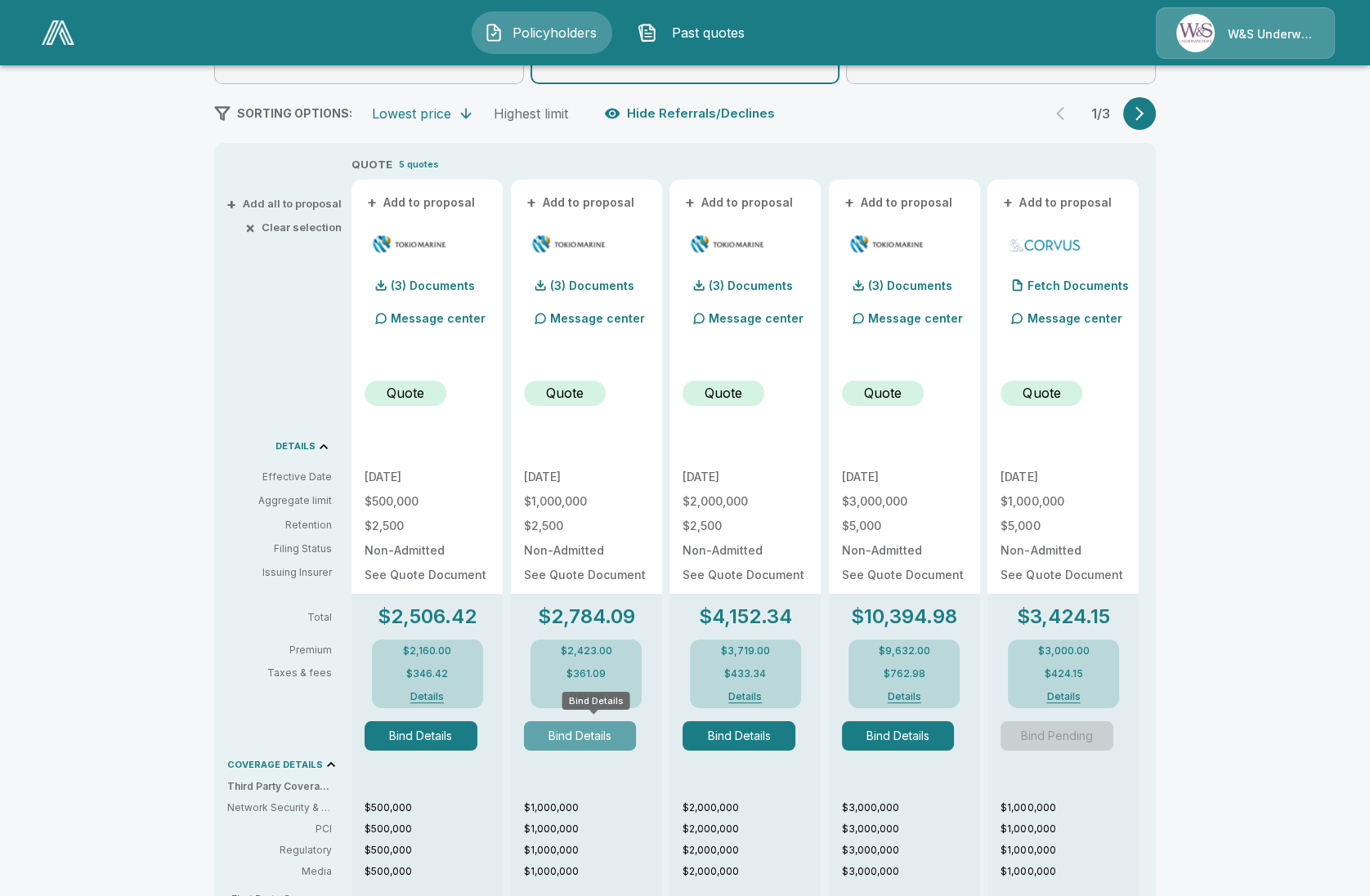
click at [604, 742] on button "Bind Details" at bounding box center [581, 737] width 113 height 30
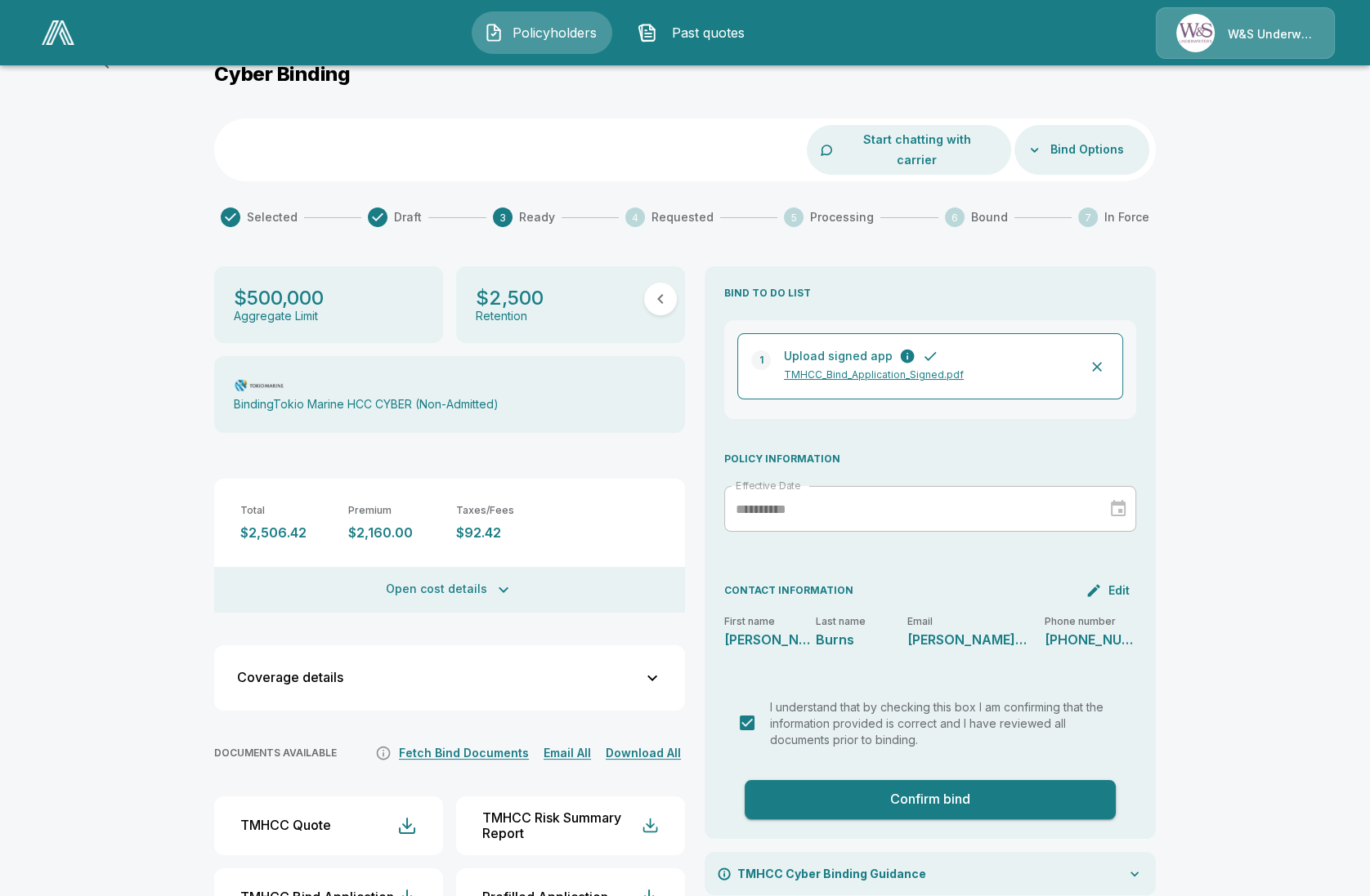
scroll to position [105, 0]
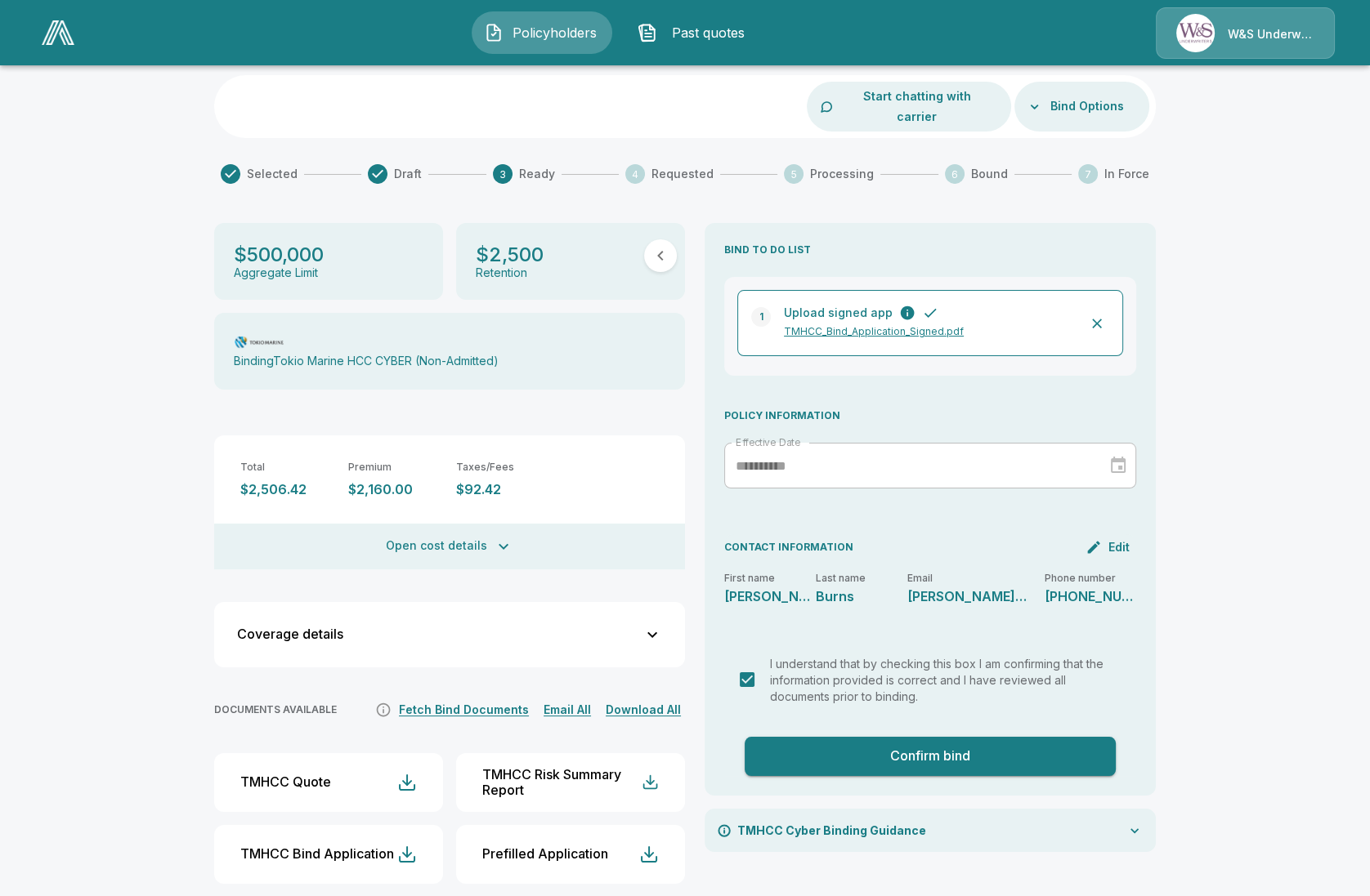
click at [141, 755] on div "Policyholders / Burns Auto Group / Cyber Binding Cyber Binding Start chatting w…" at bounding box center [685, 445] width 1370 height 943
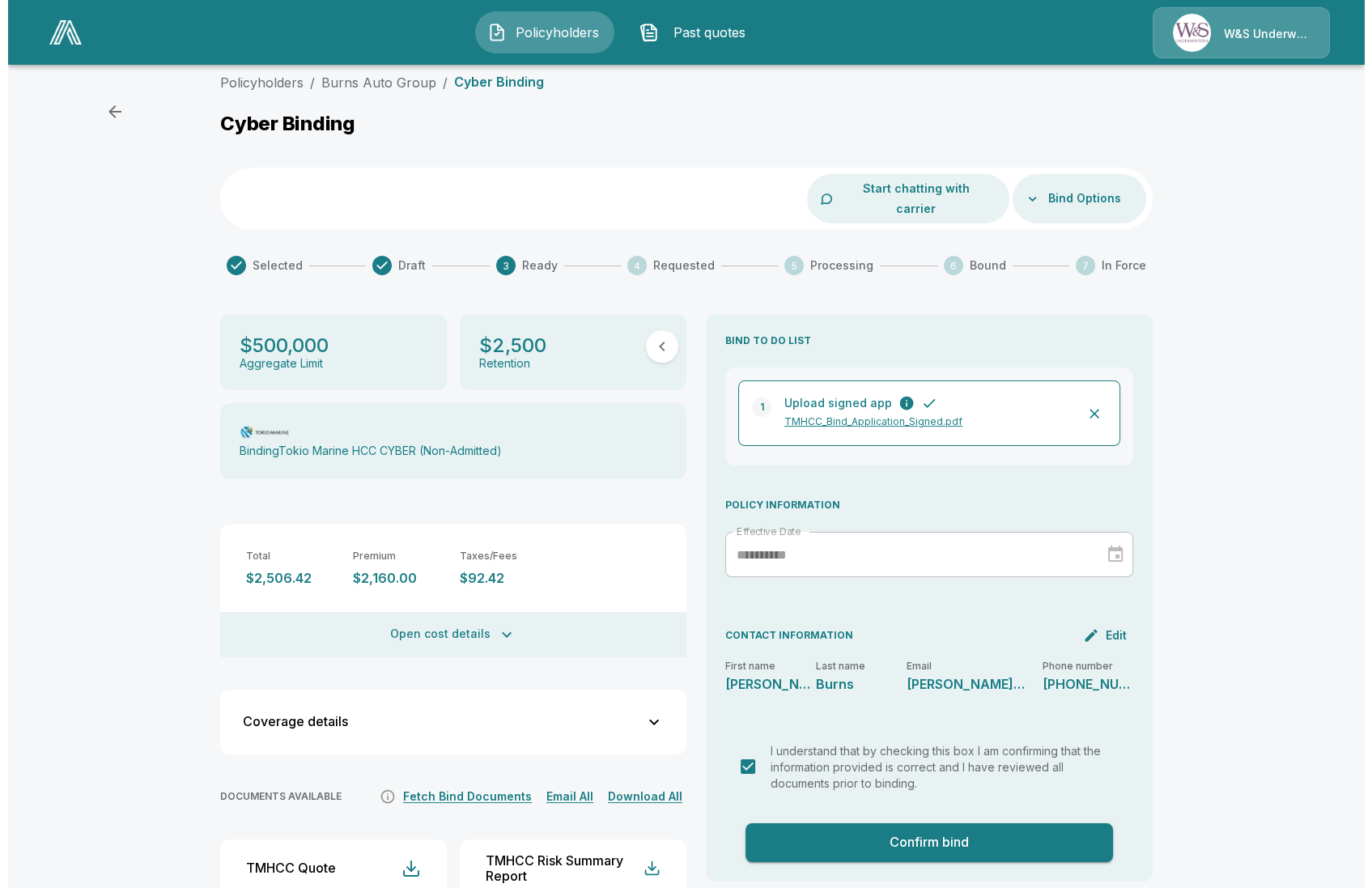
scroll to position [0, 0]
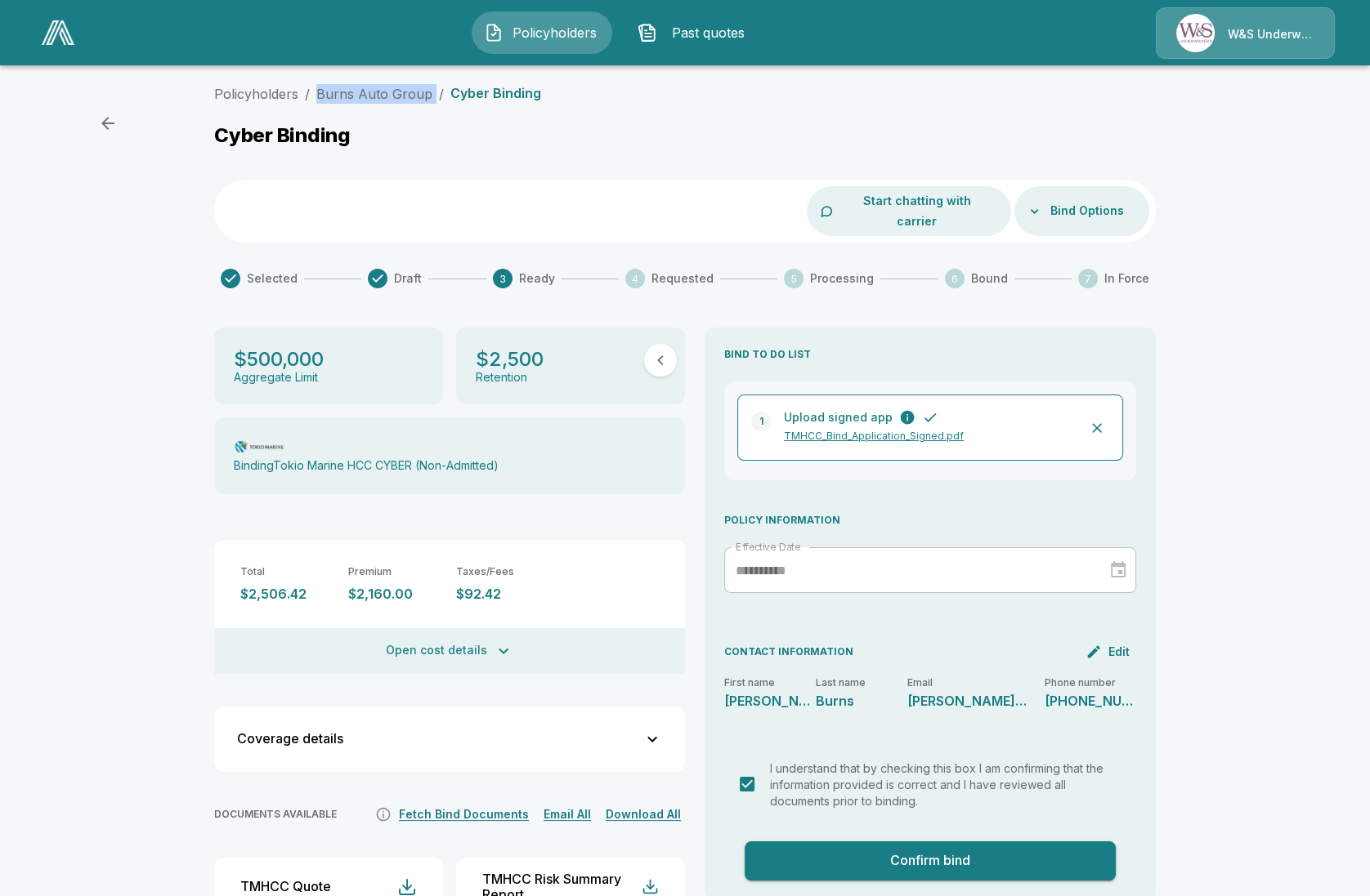
drag, startPoint x: 437, startPoint y: 88, endPoint x: 325, endPoint y: 106, distance: 113.4
click at [325, 106] on div "Policyholders / Burns Auto Group / Cyber Binding" at bounding box center [685, 97] width 942 height 26
click at [89, 735] on div "Policyholders / Burns Auto Group / Cyber Binding Cyber Binding Start chatting w…" at bounding box center [685, 549] width 1370 height 943
click at [487, 628] on button "Open cost details" at bounding box center [449, 651] width 471 height 45
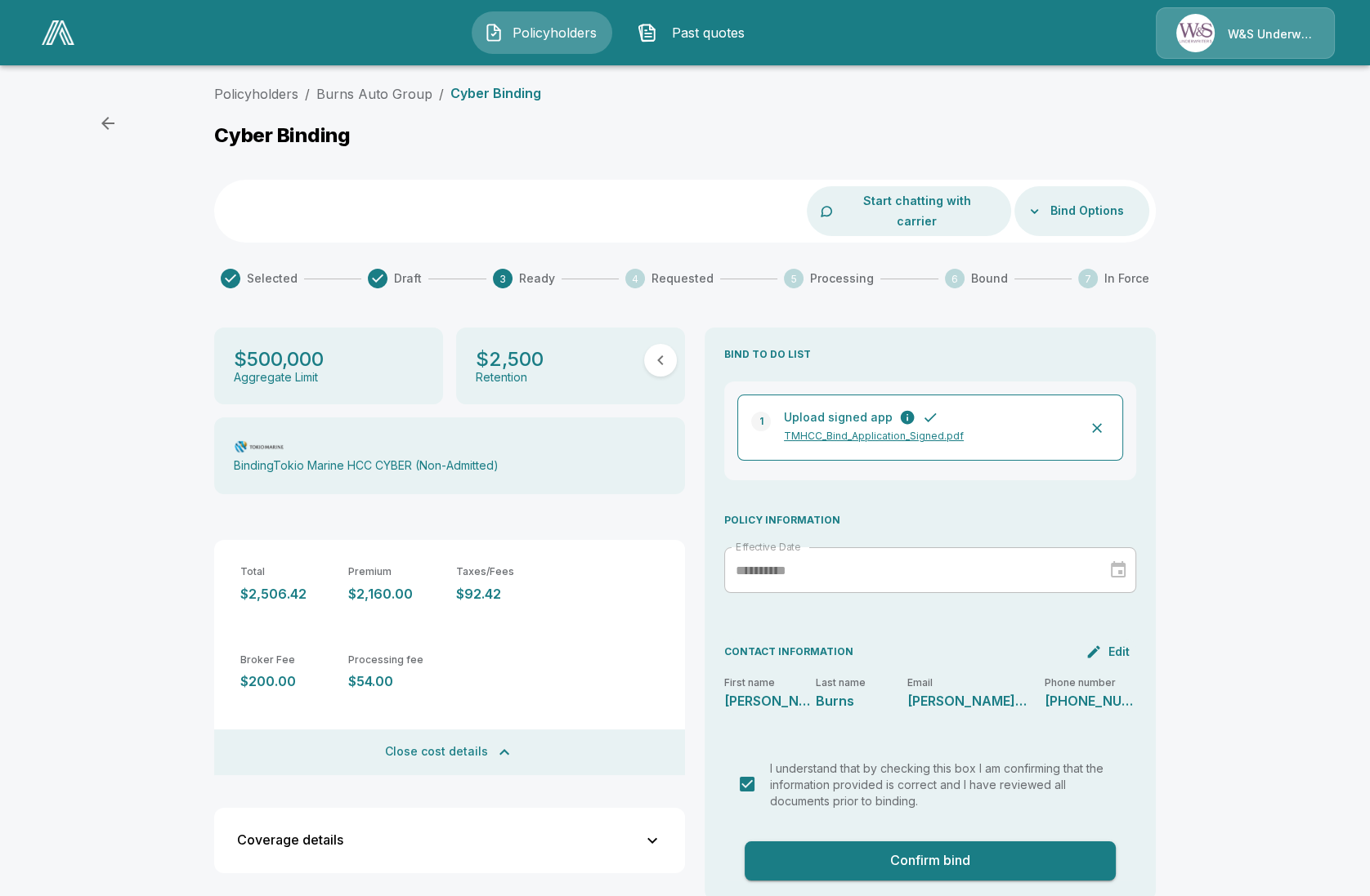
click at [497, 31] on img "button" at bounding box center [494, 33] width 20 height 20
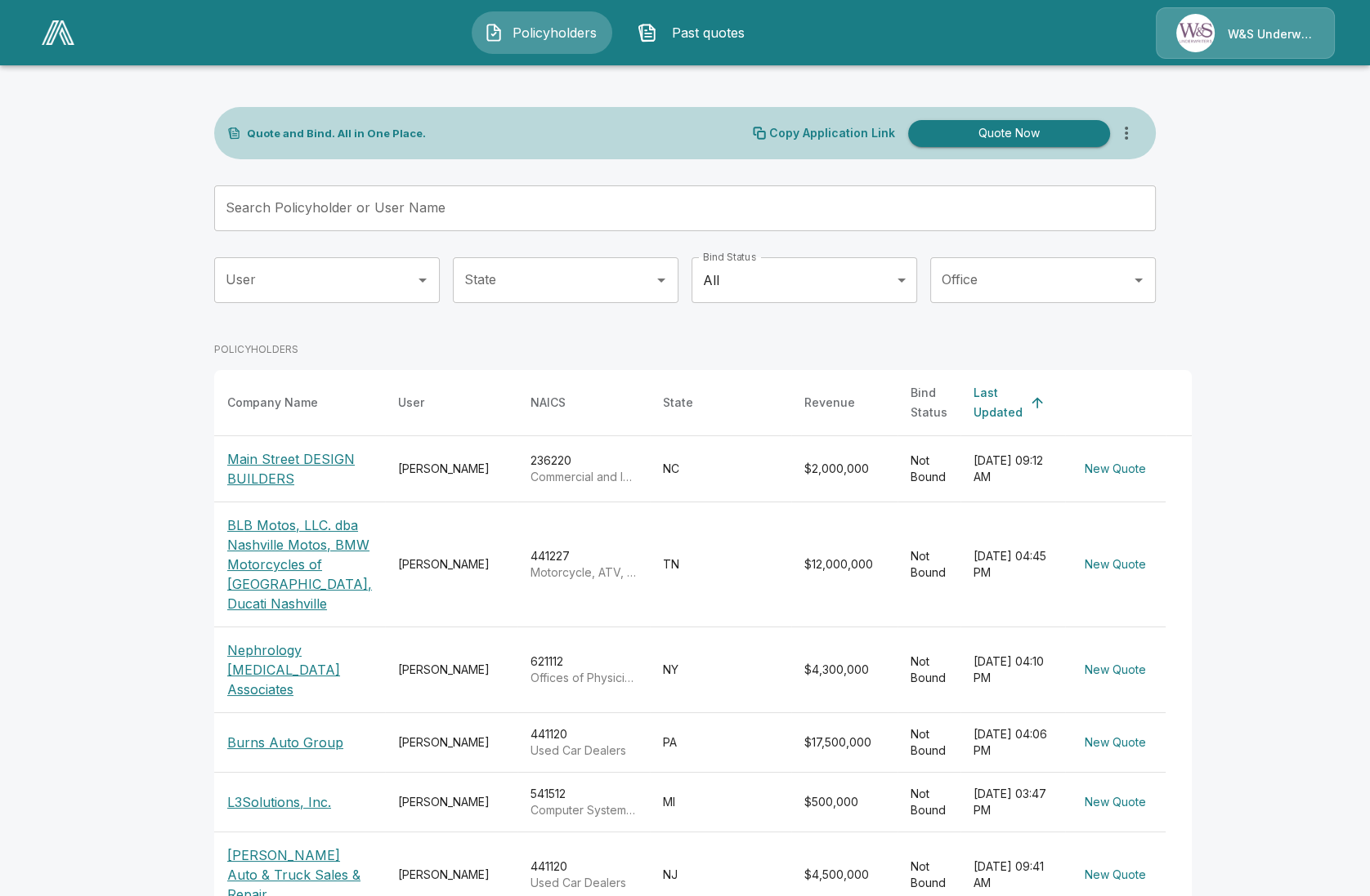
drag, startPoint x: 376, startPoint y: 206, endPoint x: 379, endPoint y: 219, distance: 13.3
click at [376, 207] on input "Search Policyholder or User Name" at bounding box center [676, 209] width 924 height 45
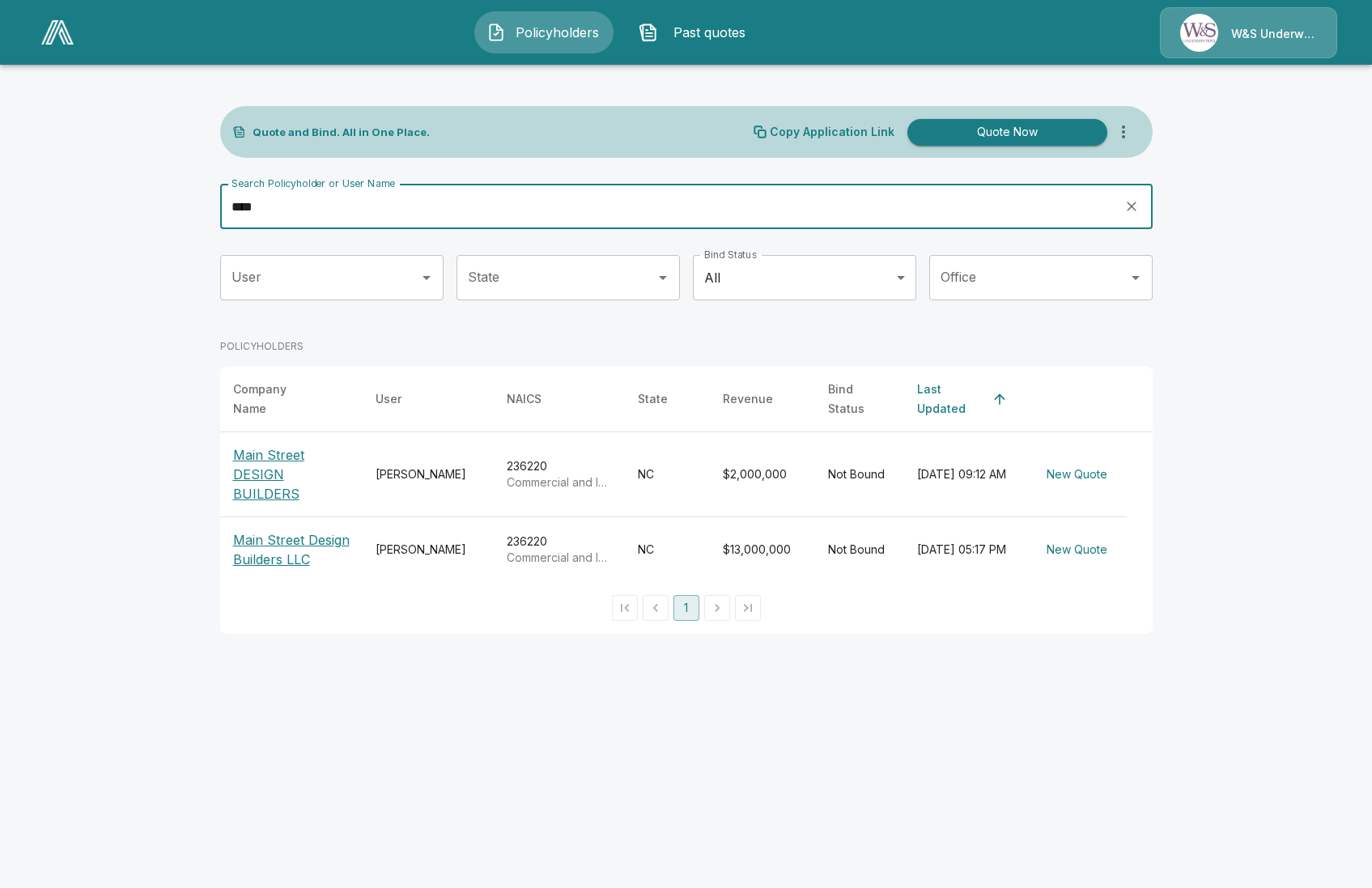
type input "****"
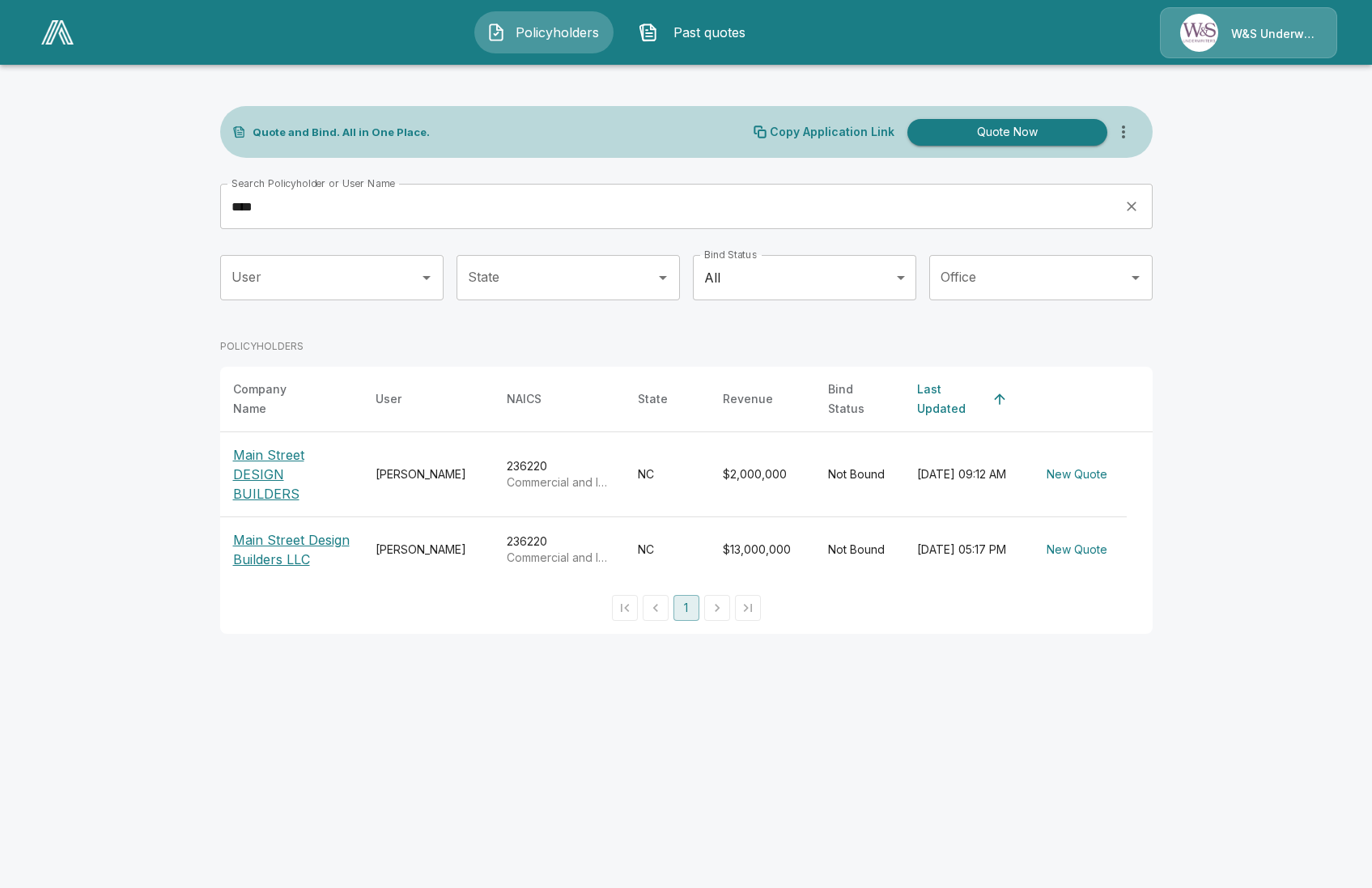
click at [288, 450] on p "Main Street DESIGN BUILDERS" at bounding box center [291, 473] width 117 height 58
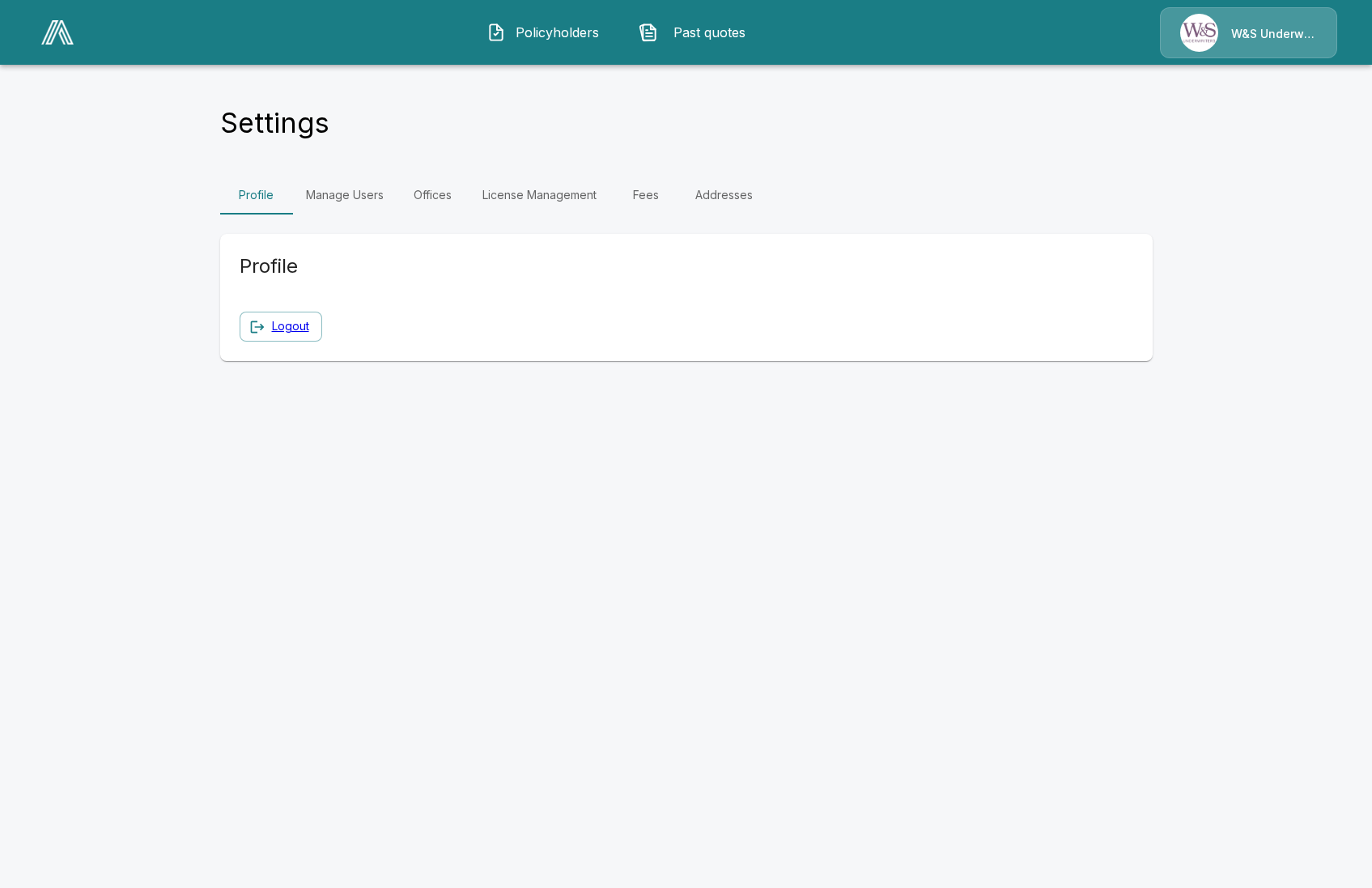
click at [548, 200] on link "License Management" at bounding box center [539, 195] width 140 height 39
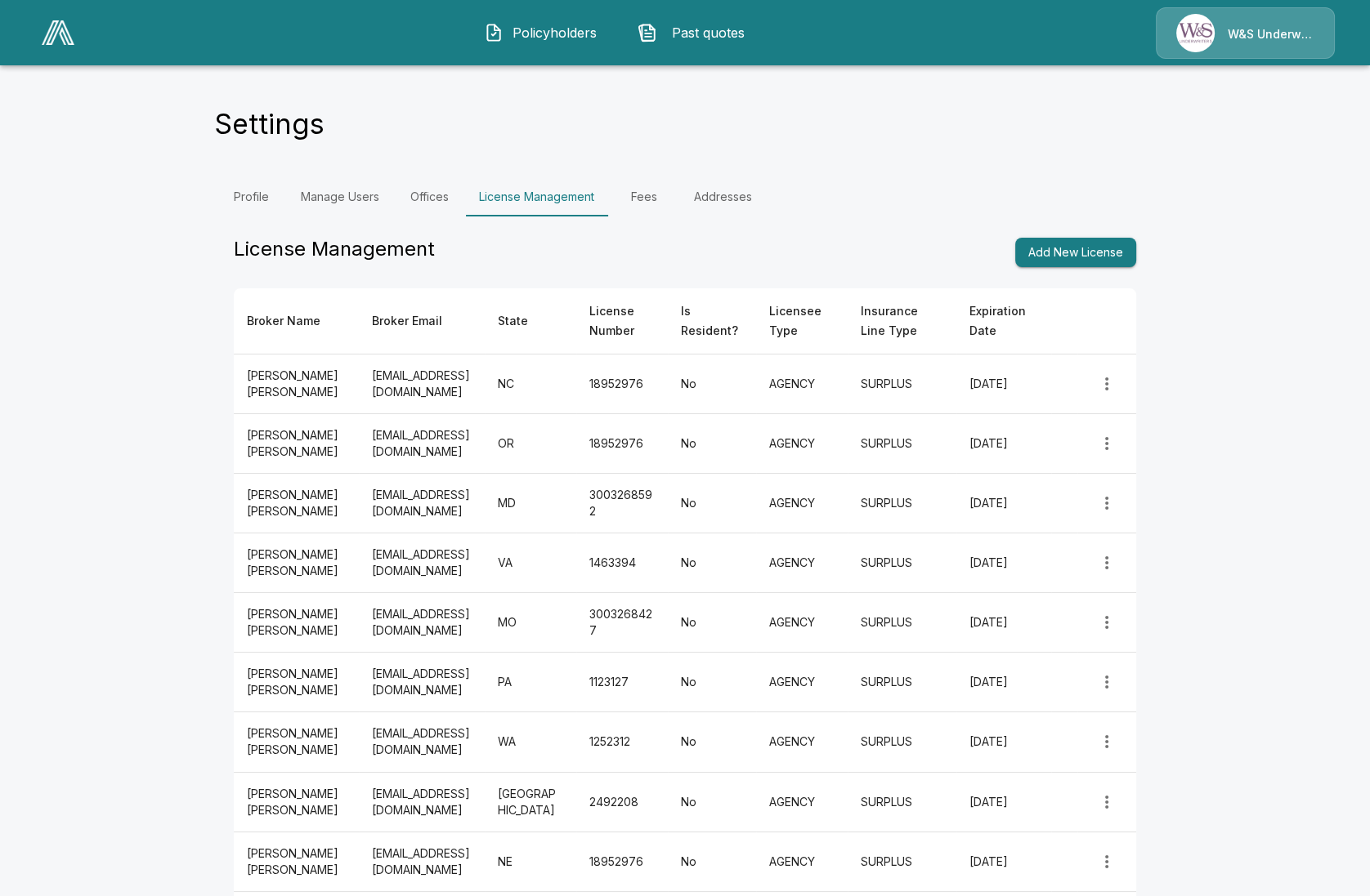
click at [666, 202] on link "Fees" at bounding box center [644, 197] width 73 height 40
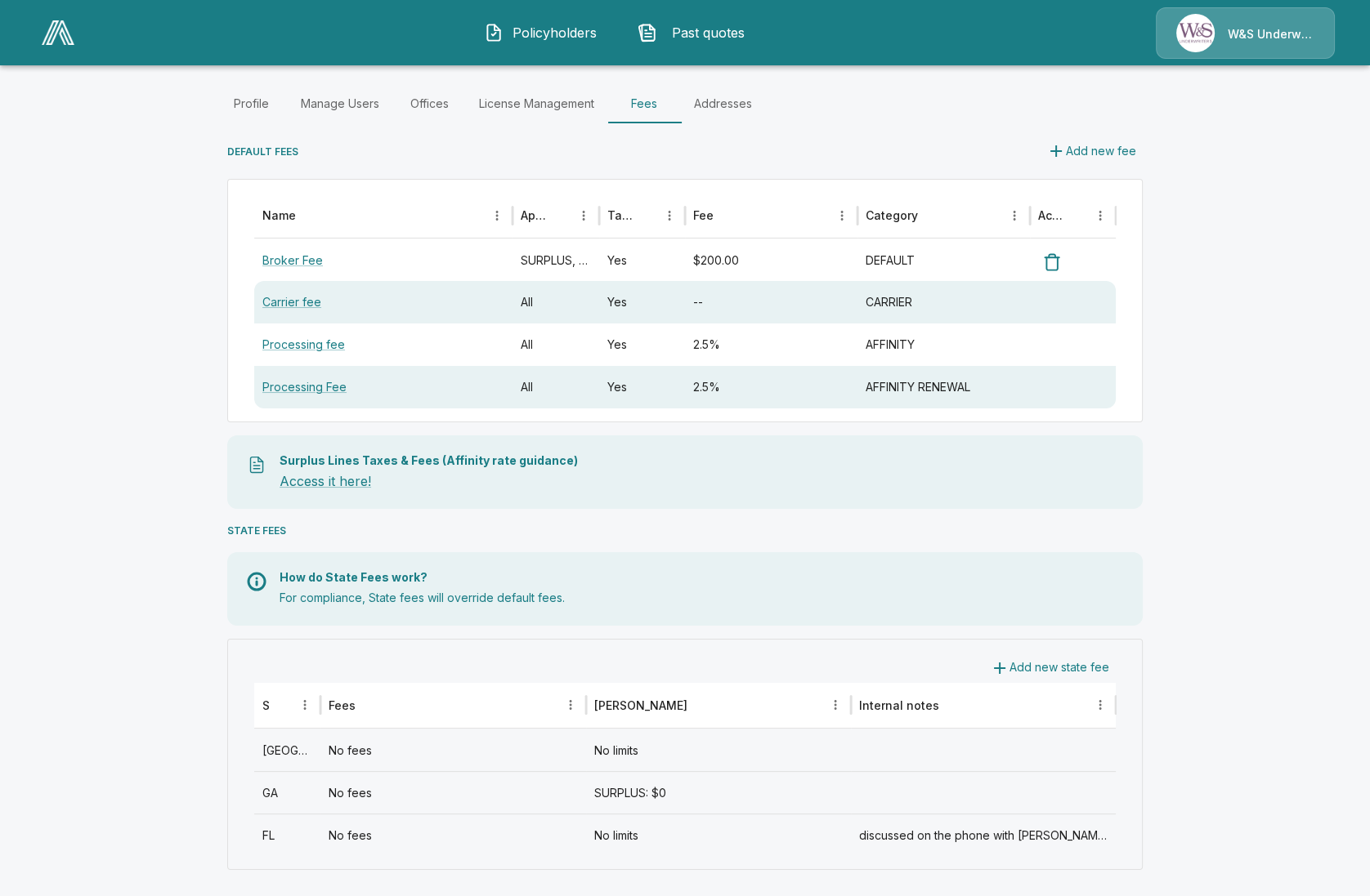
scroll to position [99, 0]
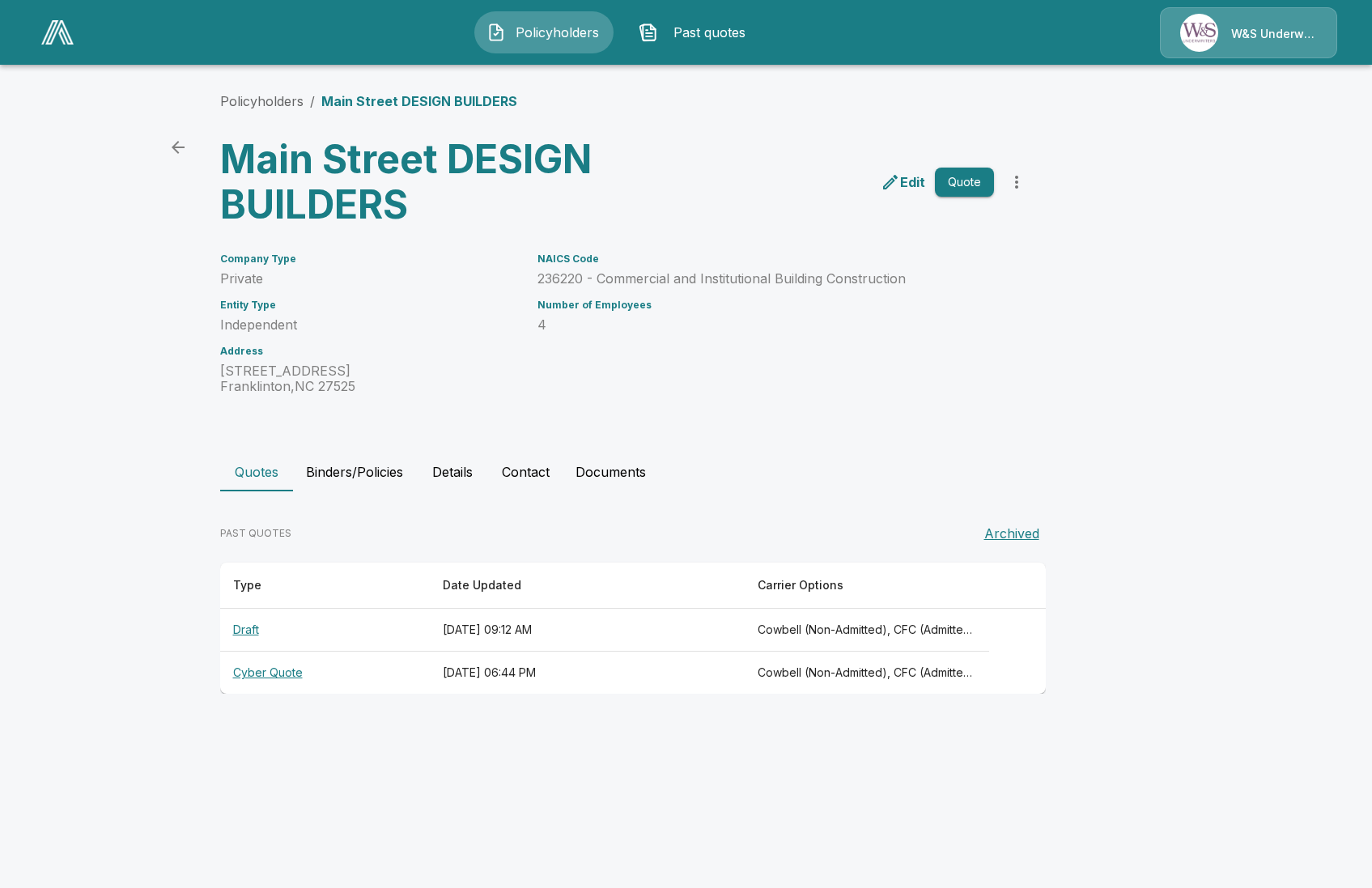
click at [370, 479] on button "Binders/Policies" at bounding box center [355, 472] width 123 height 39
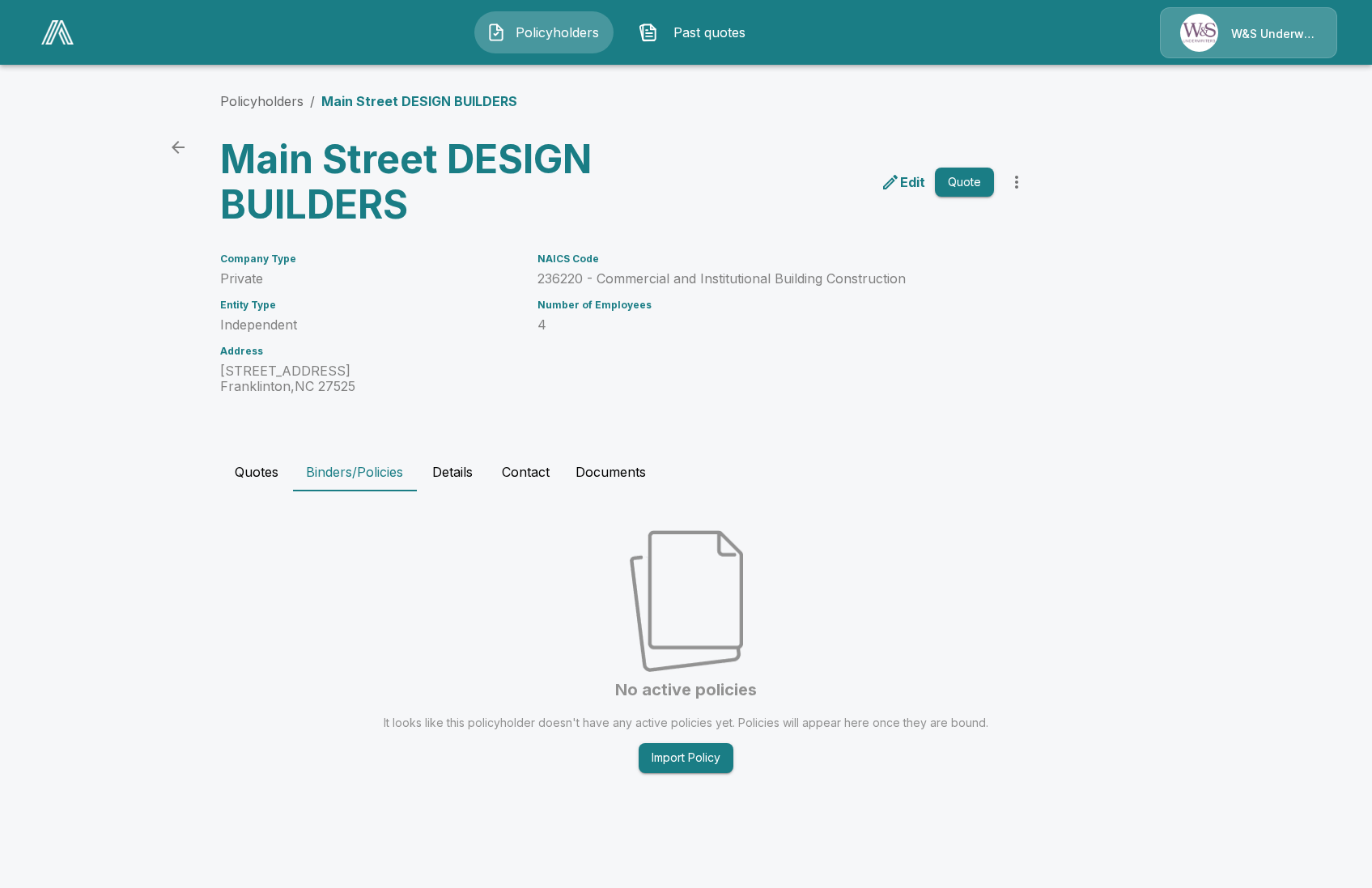
click at [250, 468] on button "Quotes" at bounding box center [257, 472] width 73 height 39
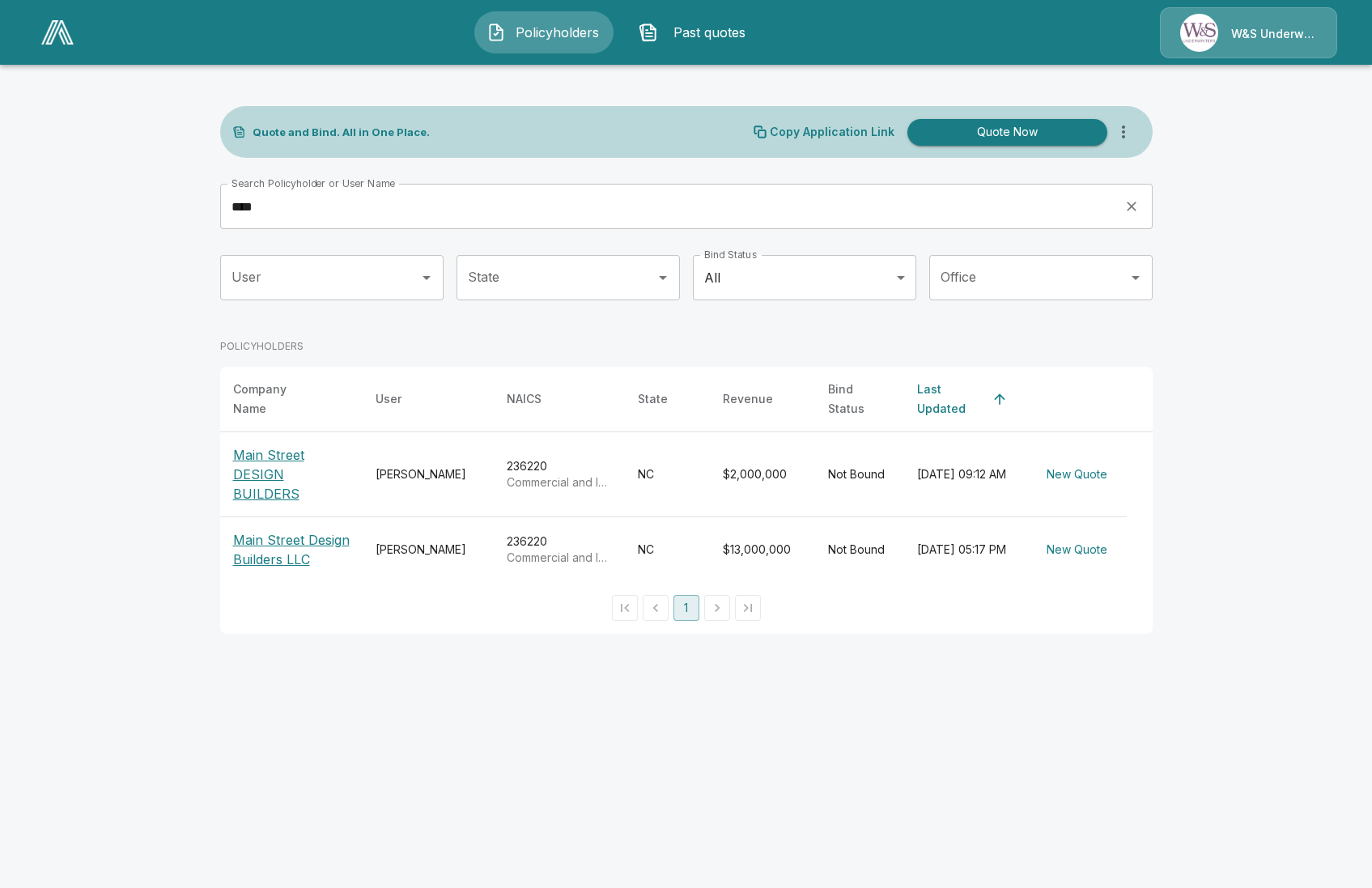
click at [286, 530] on p "Main Street Design Builders LLC" at bounding box center [291, 550] width 117 height 39
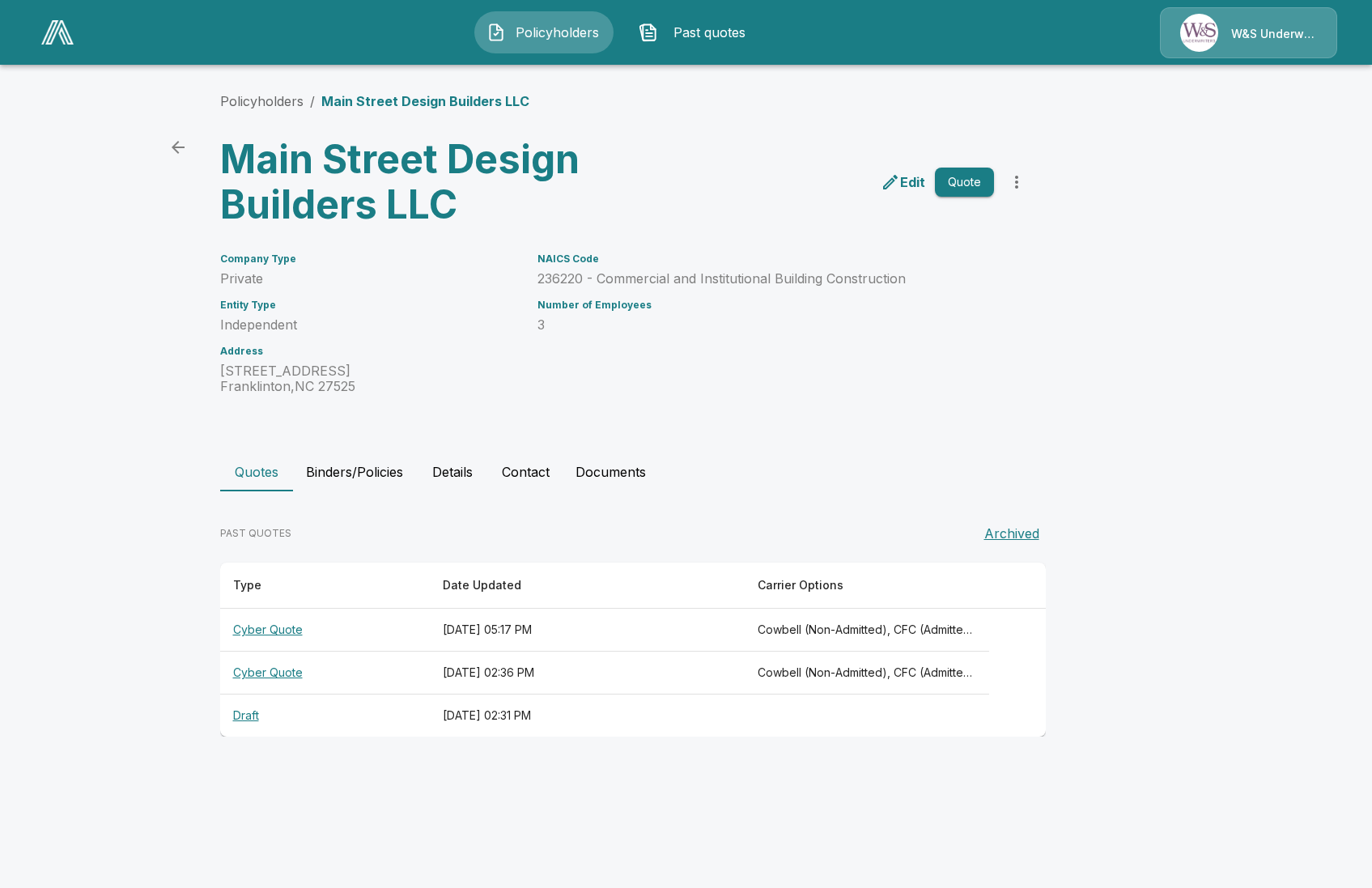
click at [431, 767] on html "Policyholders Past quotes W&S Underwriters Policyholders / Main Street Design B…" at bounding box center [686, 383] width 1372 height 767
click at [249, 767] on html "Policyholders Past quotes W&S Underwriters Policyholders / Main Street Design B…" at bounding box center [686, 383] width 1372 height 767
click at [460, 469] on button "Details" at bounding box center [453, 472] width 73 height 39
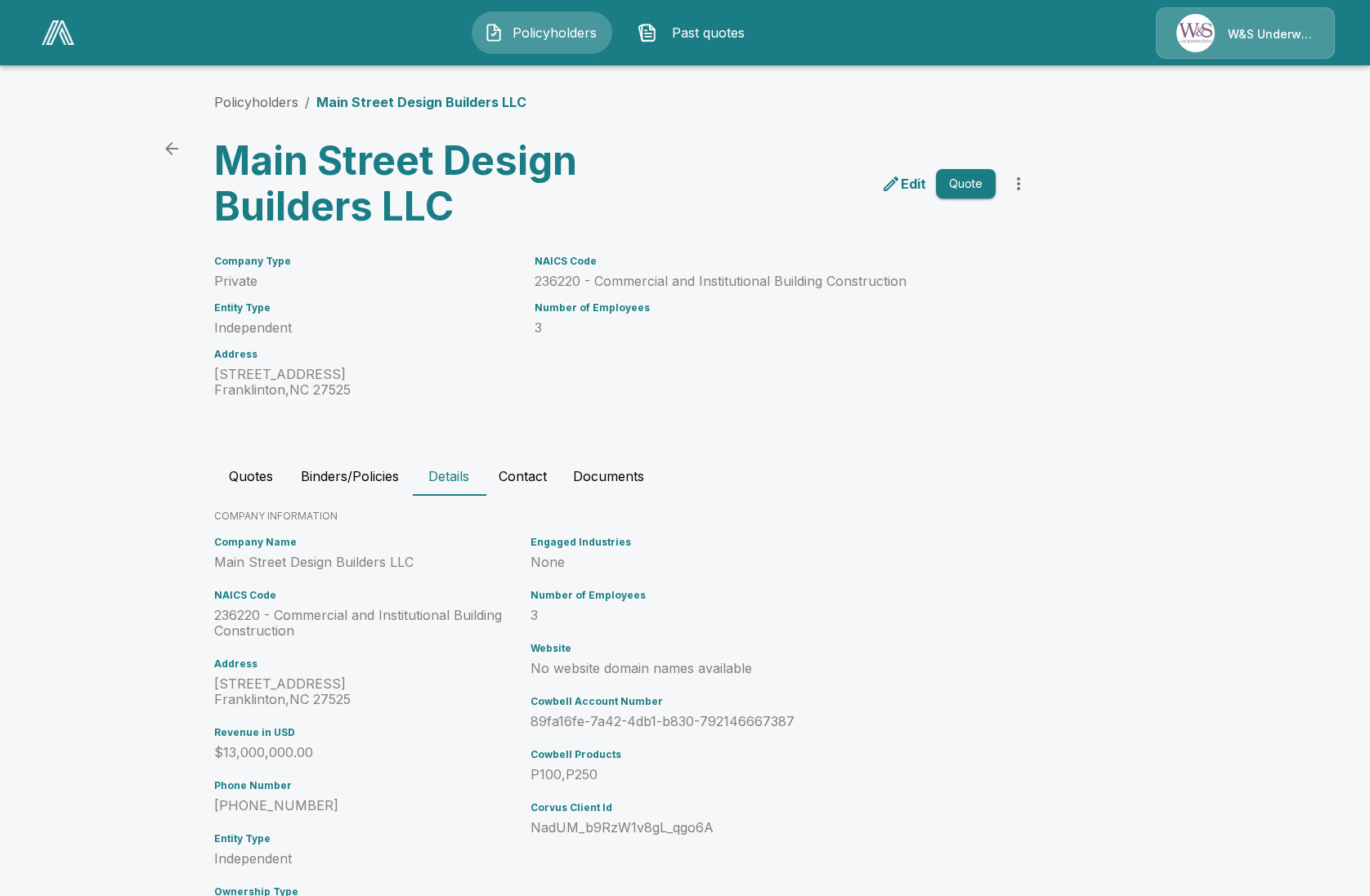
click at [926, 181] on p "Edit" at bounding box center [914, 184] width 26 height 20
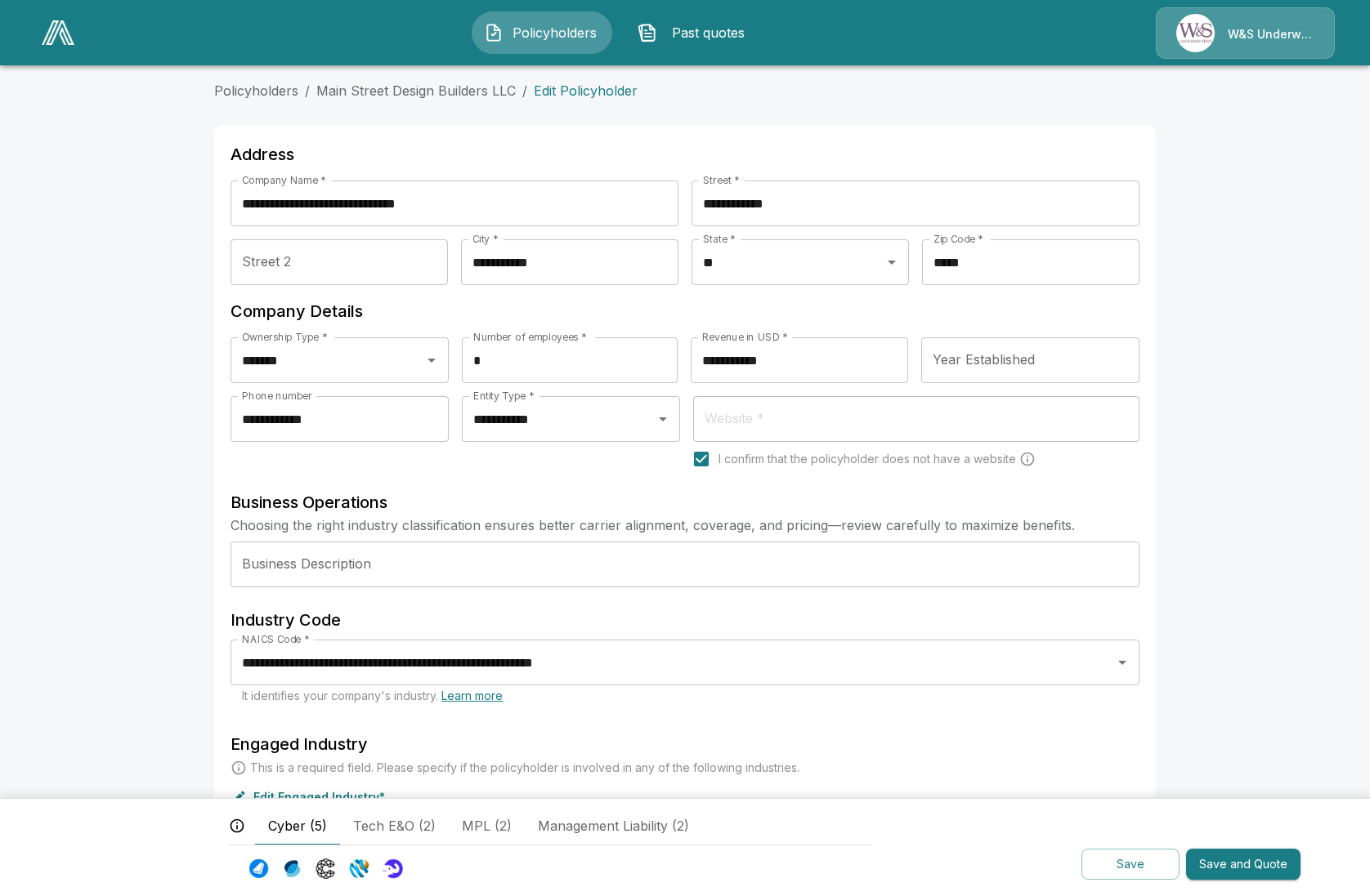
scroll to position [458, 0]
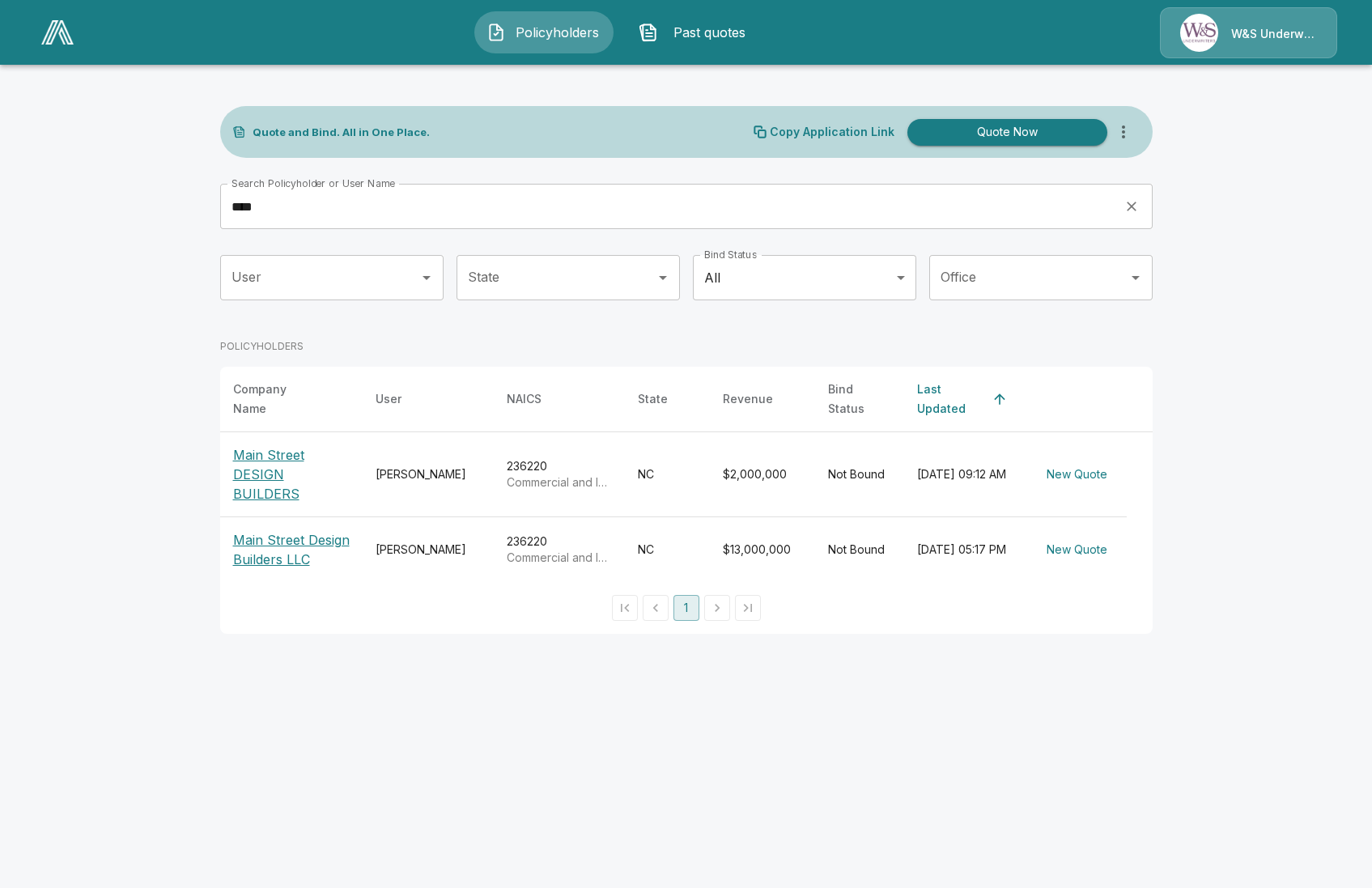
click at [281, 467] on p "Main Street DESIGN BUILDERS" at bounding box center [291, 473] width 117 height 58
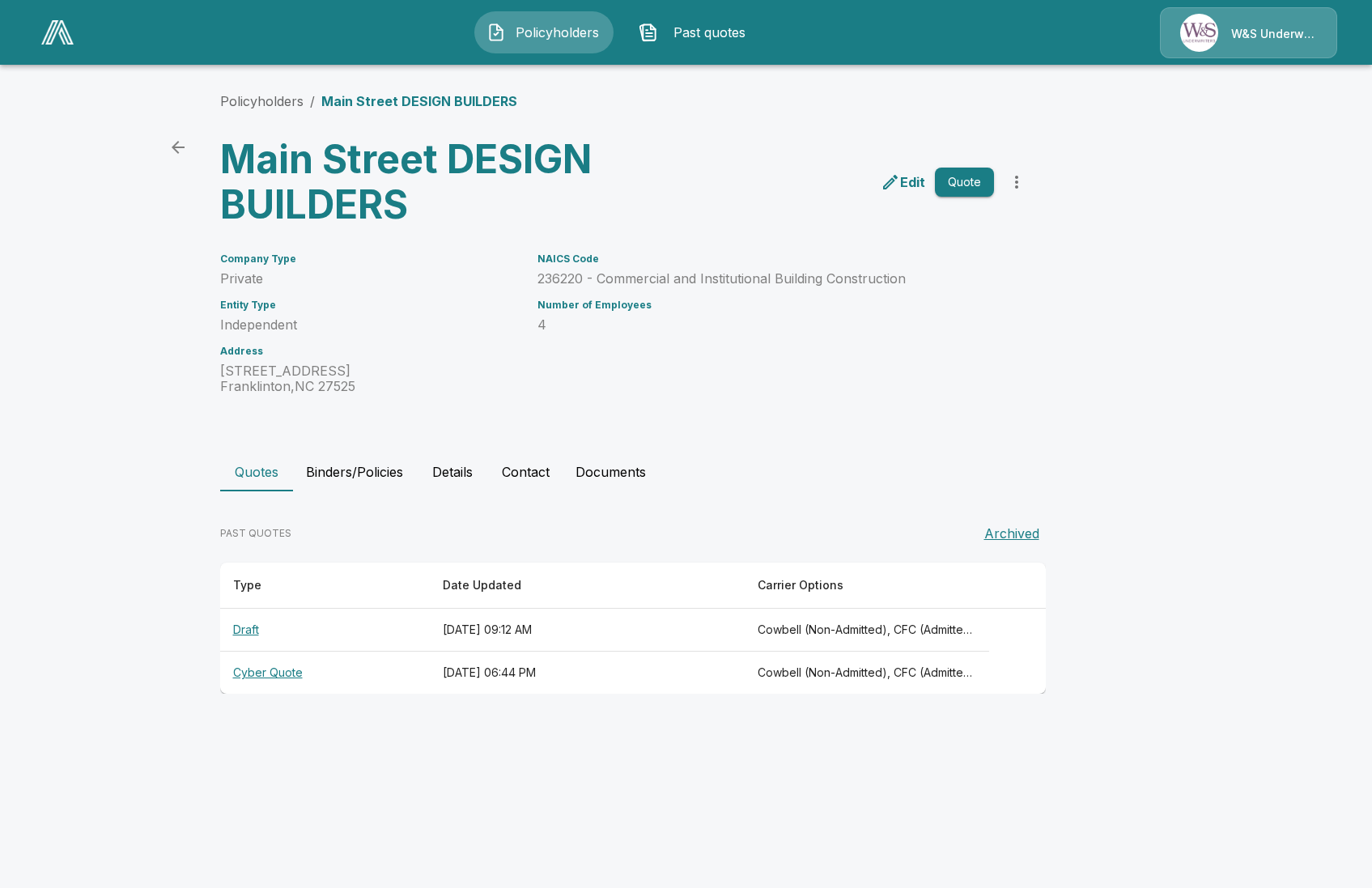
click at [339, 471] on button "Binders/Policies" at bounding box center [355, 472] width 123 height 39
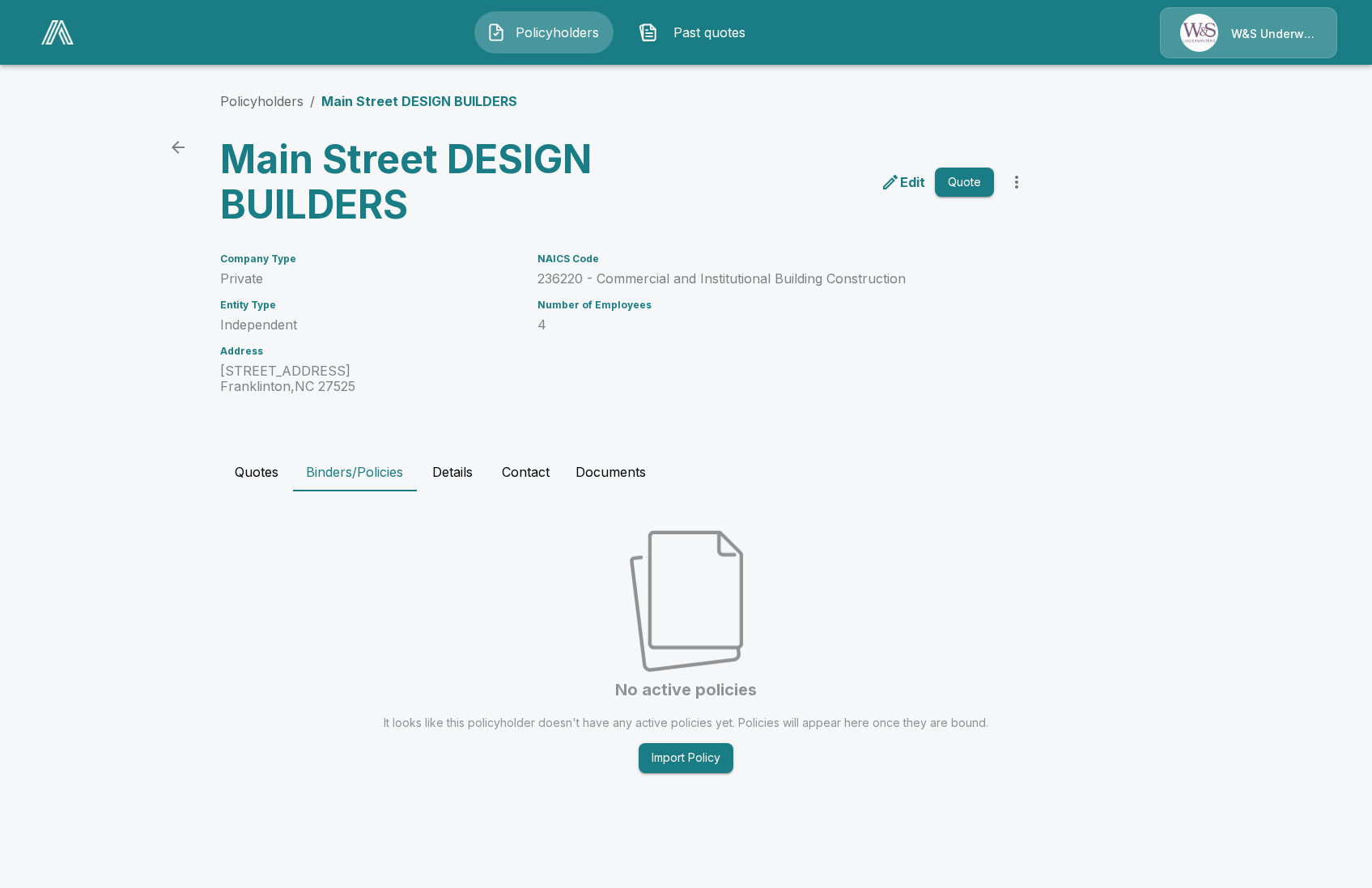
click at [893, 182] on icon "edit" at bounding box center [890, 181] width 15 height 15
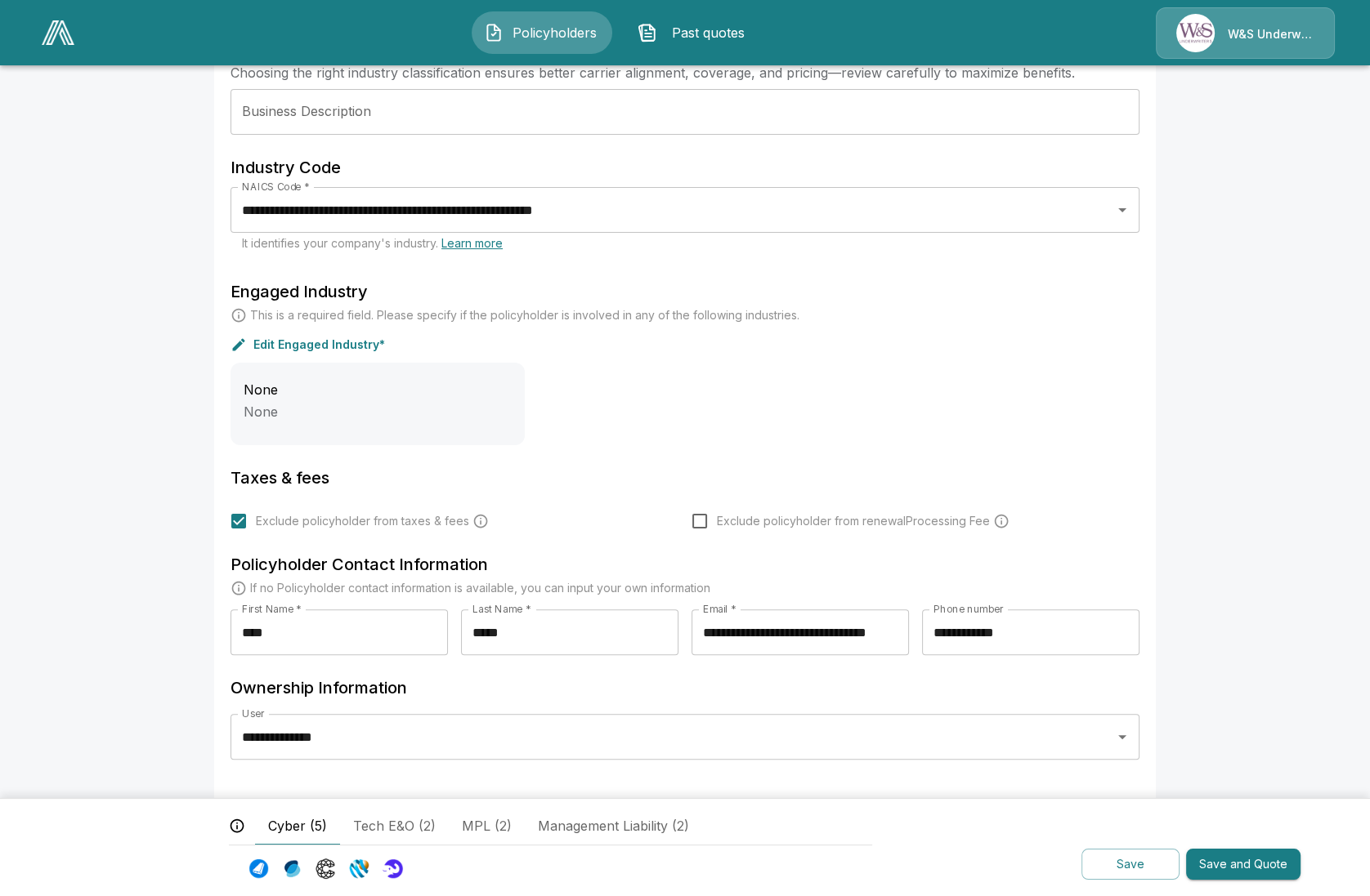
scroll to position [458, 0]
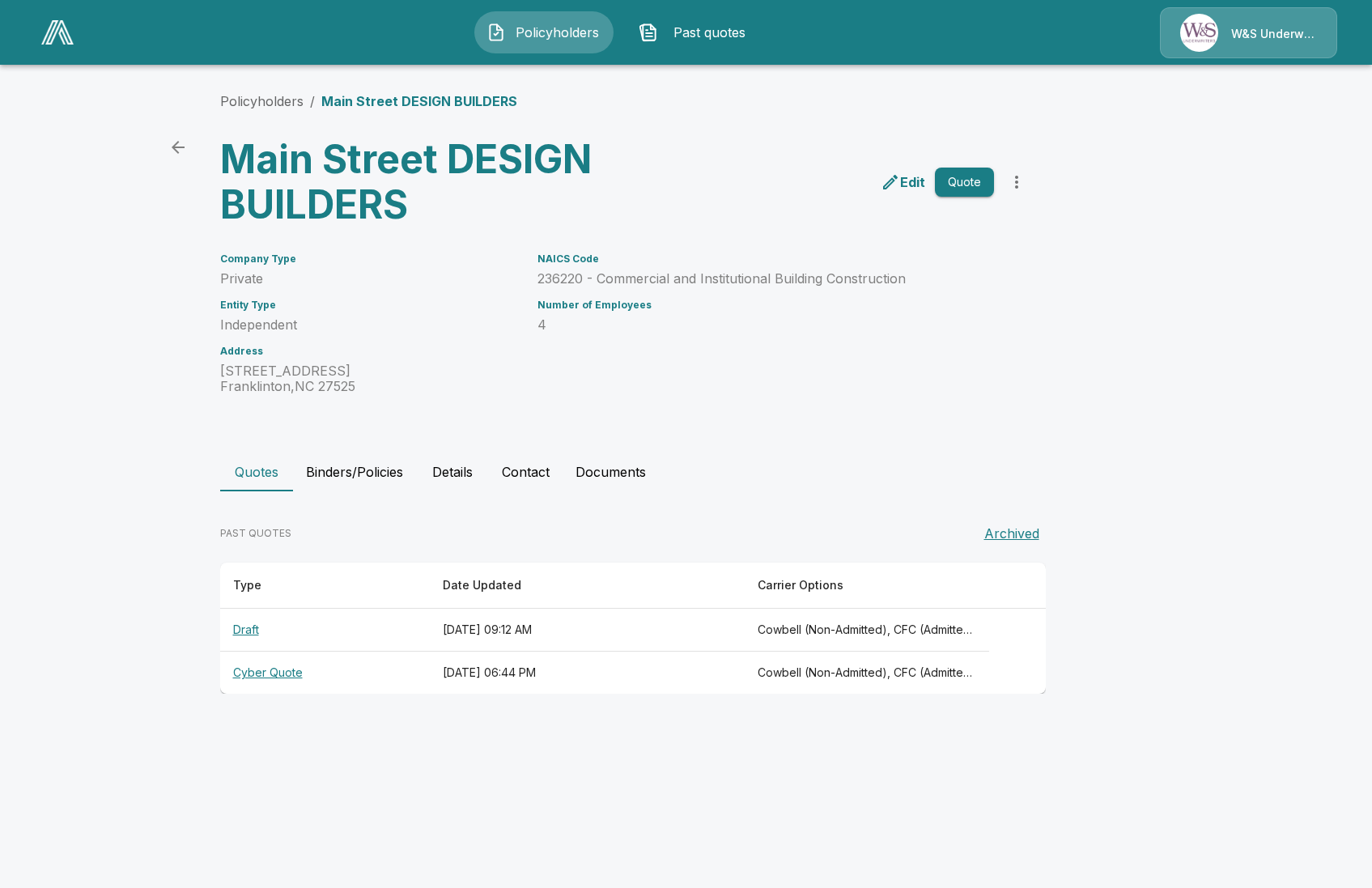
click at [257, 671] on th "Cyber Quote" at bounding box center [325, 673] width 210 height 43
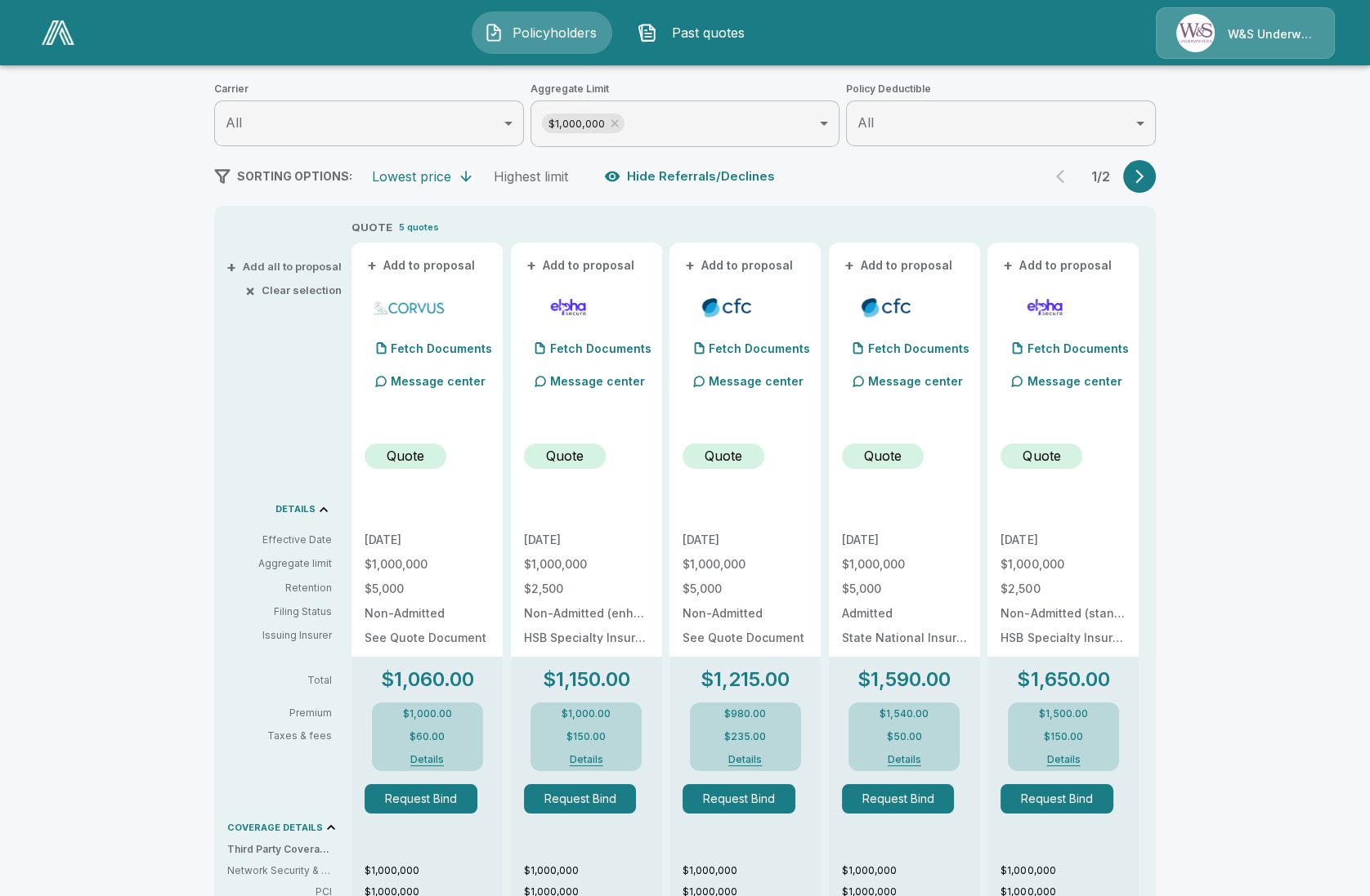
scroll to position [204, 0]
click at [439, 762] on button "Details" at bounding box center [427, 760] width 65 height 10
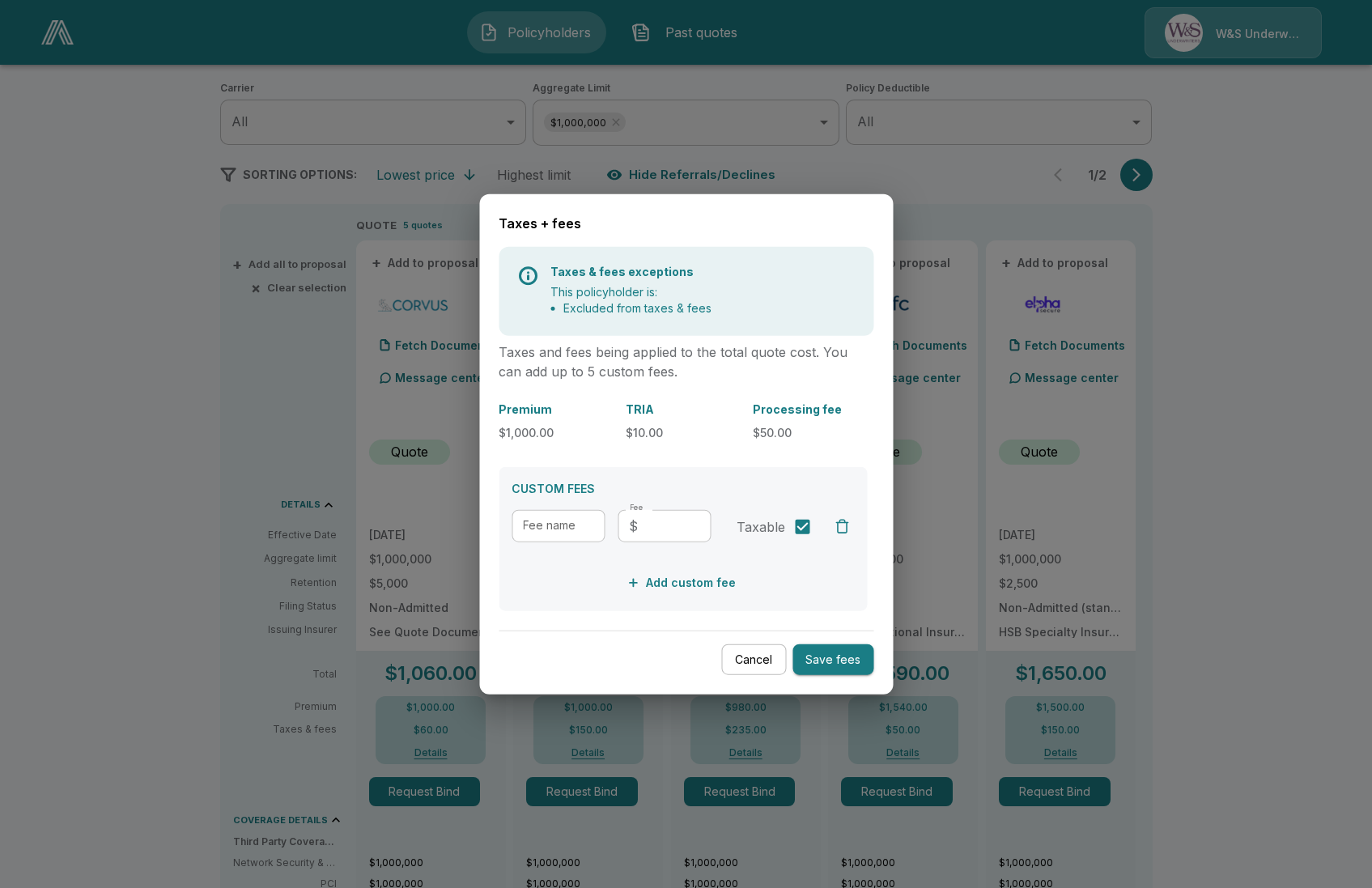
click at [436, 755] on div at bounding box center [686, 444] width 1372 height 888
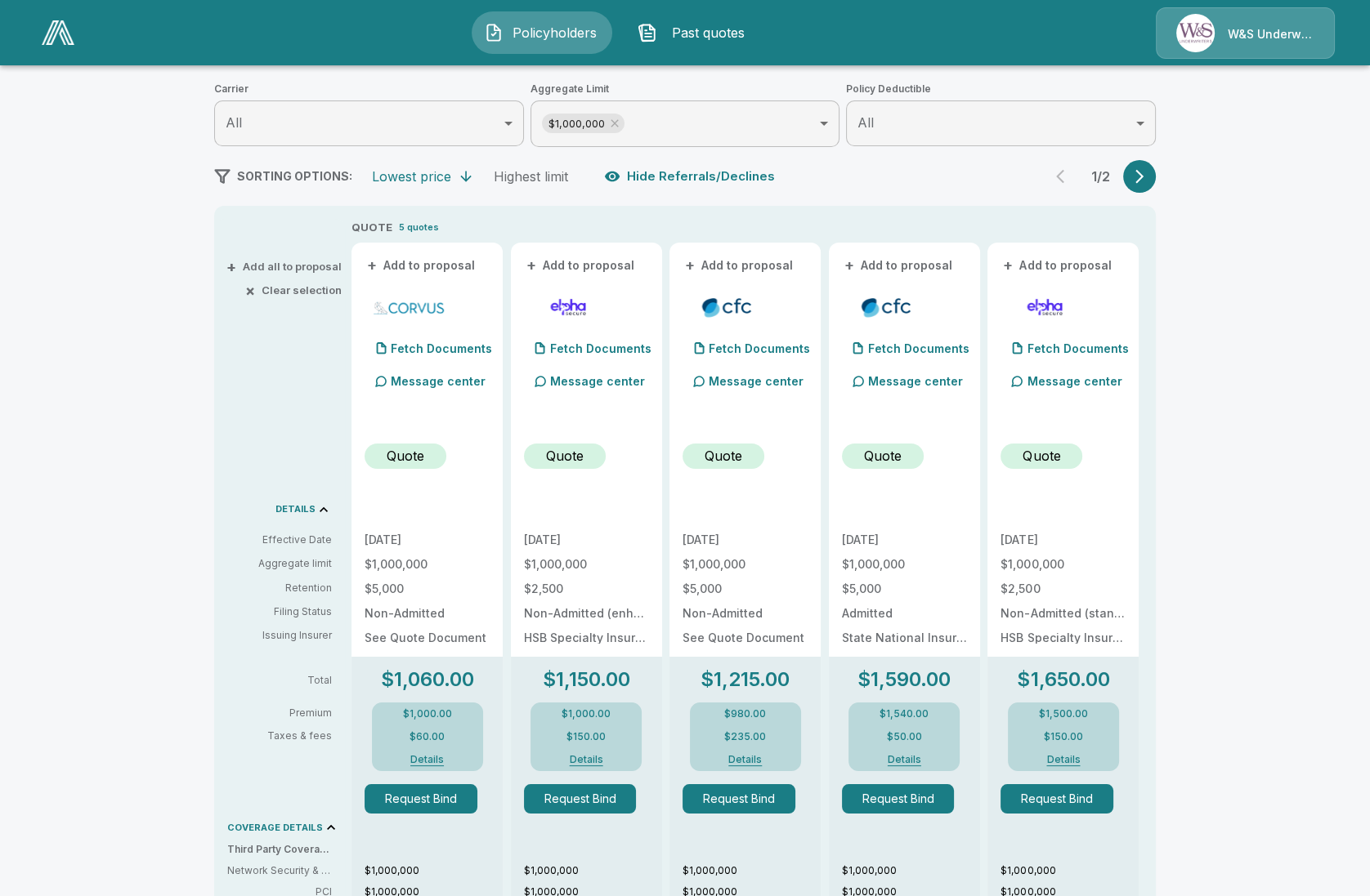
click at [1132, 174] on button "button" at bounding box center [1139, 176] width 33 height 33
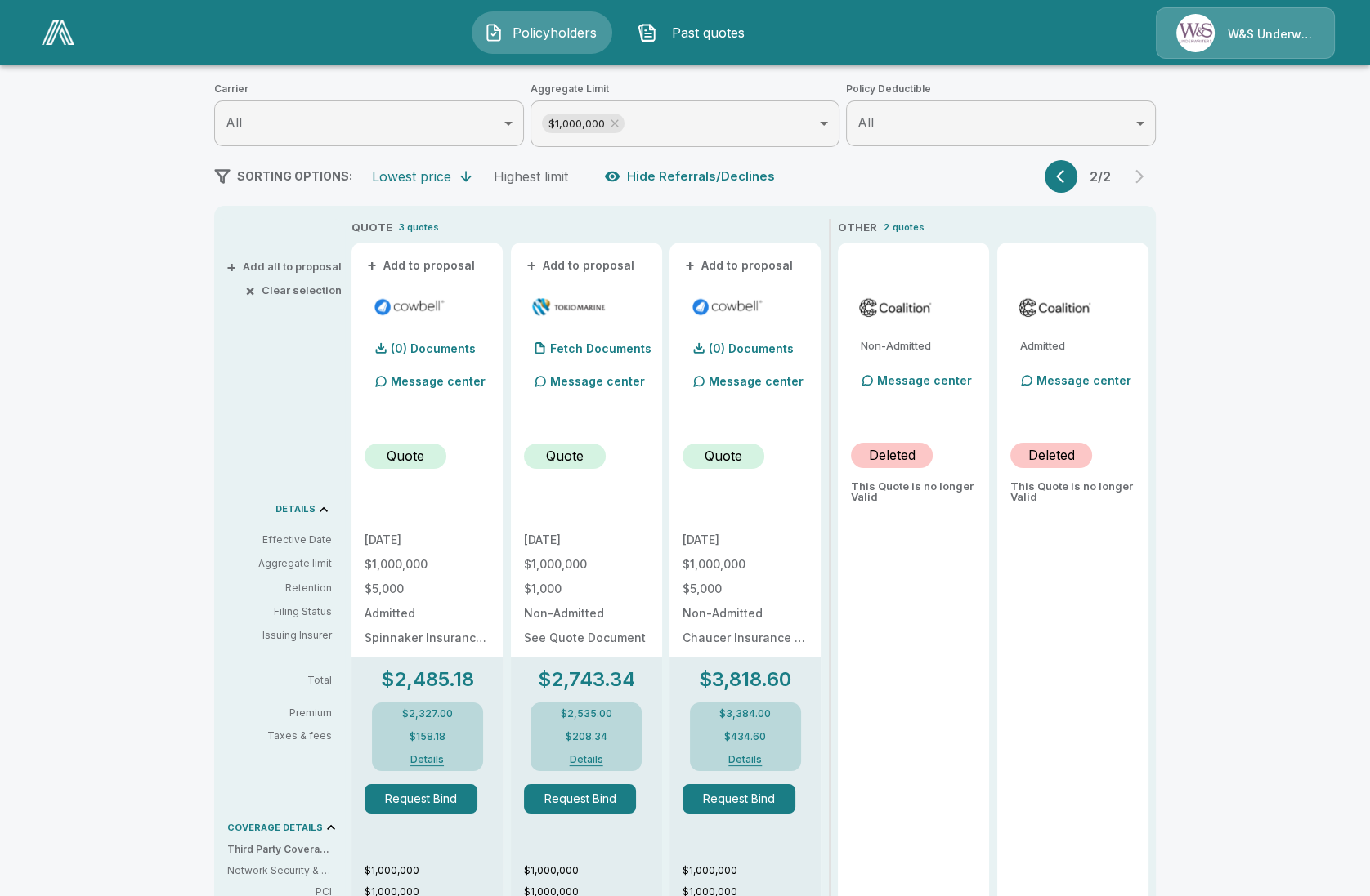
click at [1126, 184] on div "2 / 2" at bounding box center [1100, 176] width 111 height 33
click at [594, 755] on button "Details" at bounding box center [586, 760] width 65 height 10
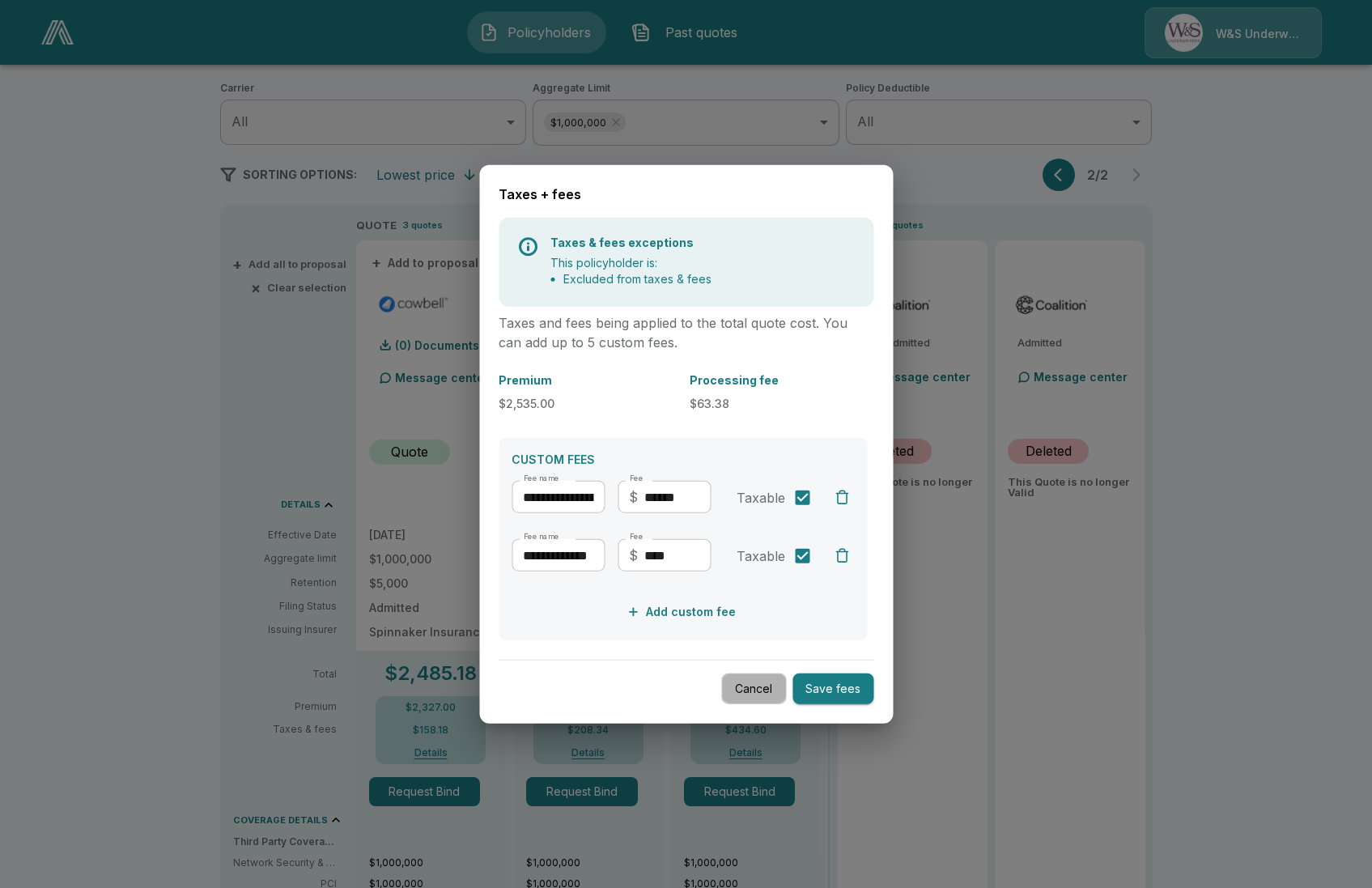
click at [729, 695] on button "Cancel" at bounding box center [754, 689] width 65 height 31
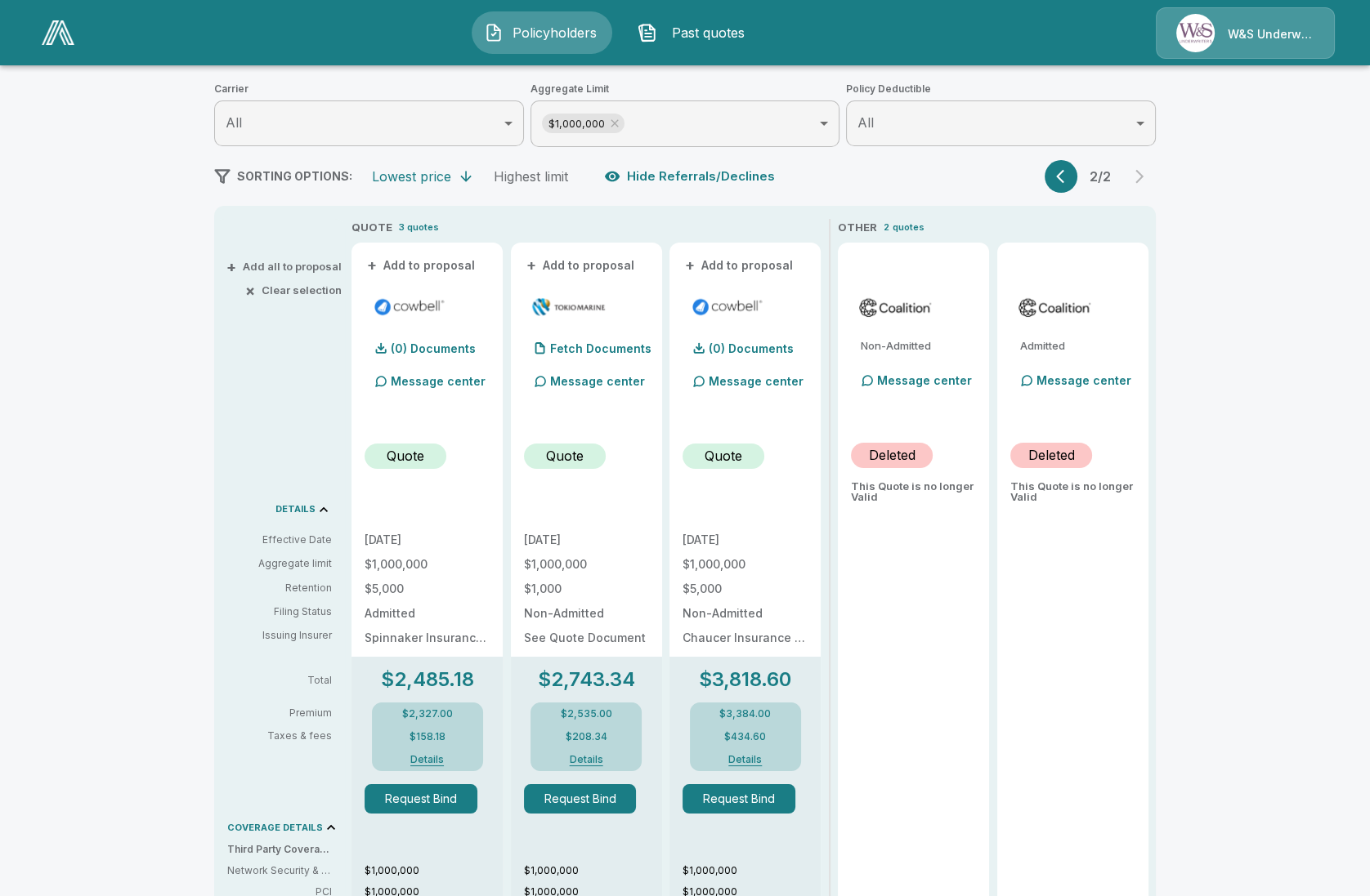
scroll to position [0, 0]
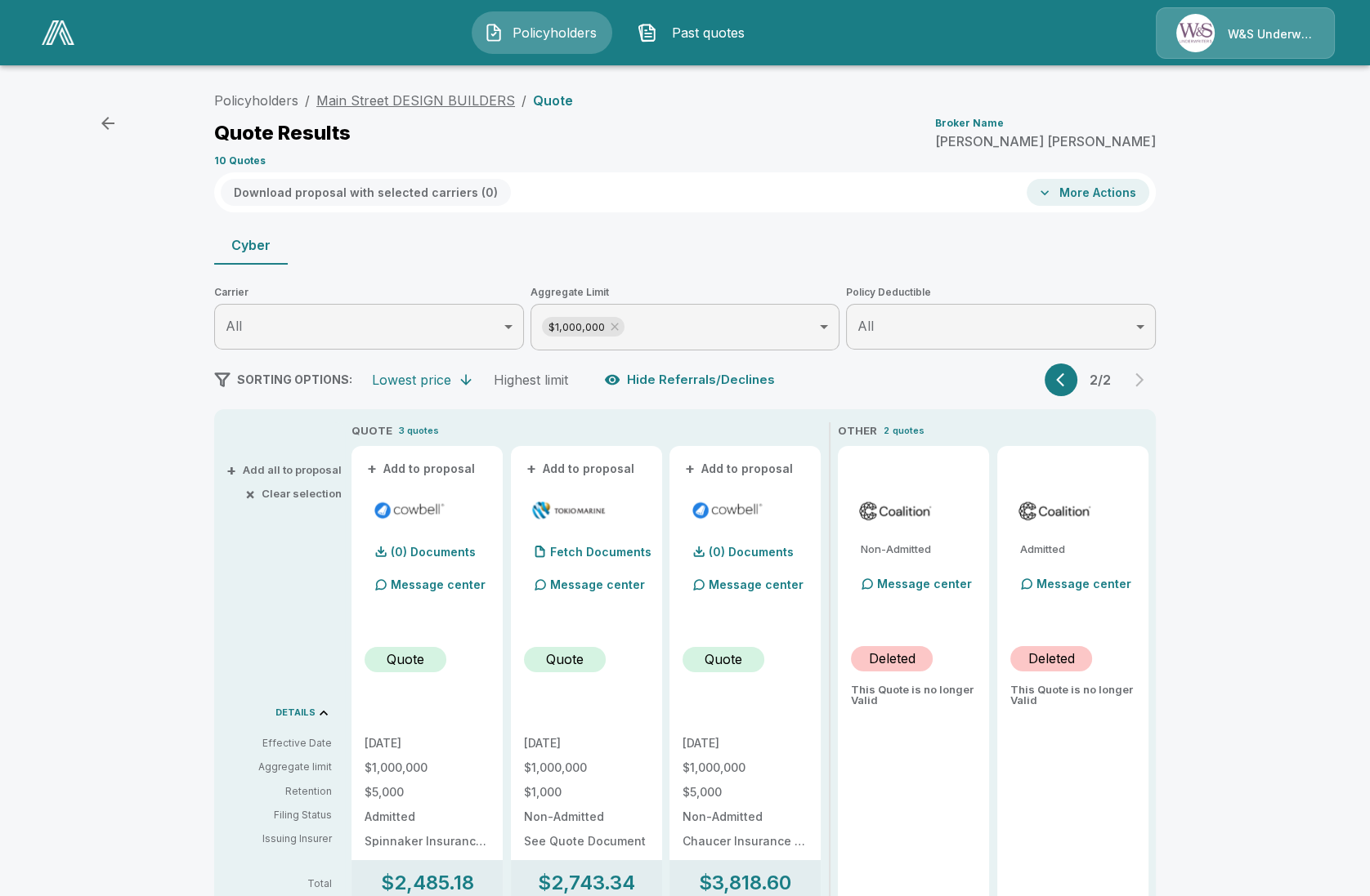
click at [401, 100] on link "Main Street DESIGN BUILDERS" at bounding box center [415, 100] width 199 height 17
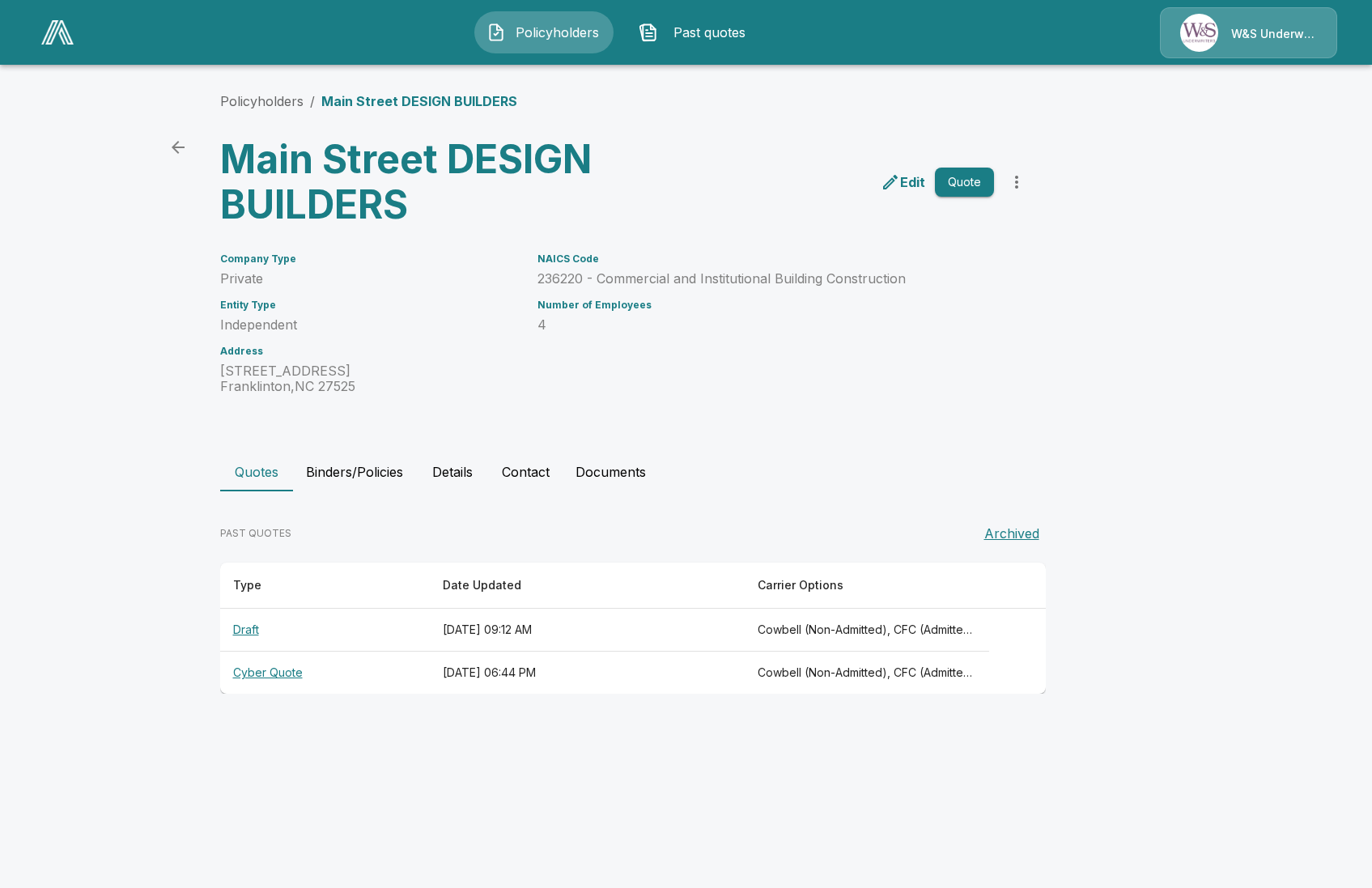
click at [463, 479] on button "Details" at bounding box center [453, 472] width 73 height 39
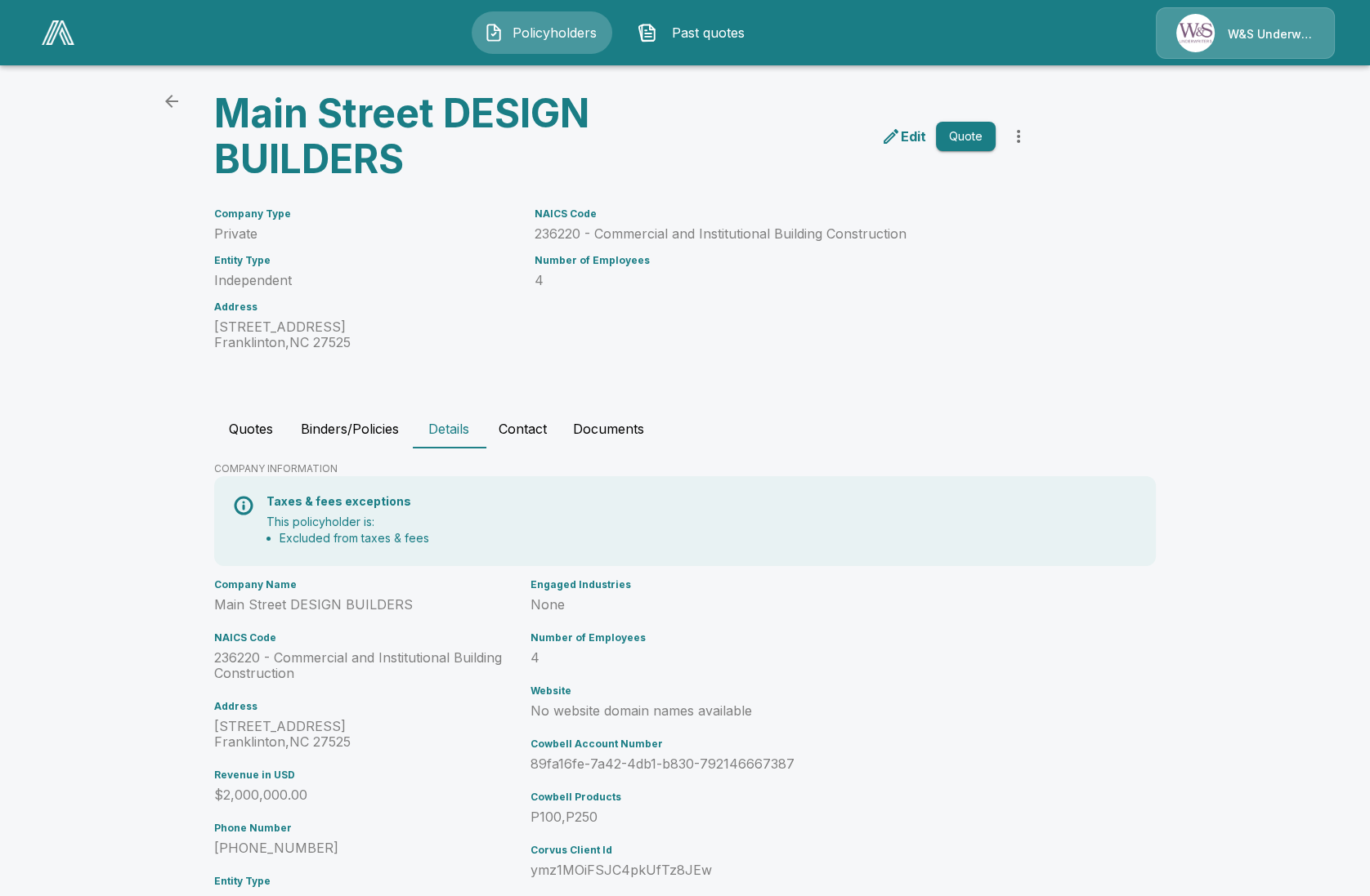
scroll to position [101, 0]
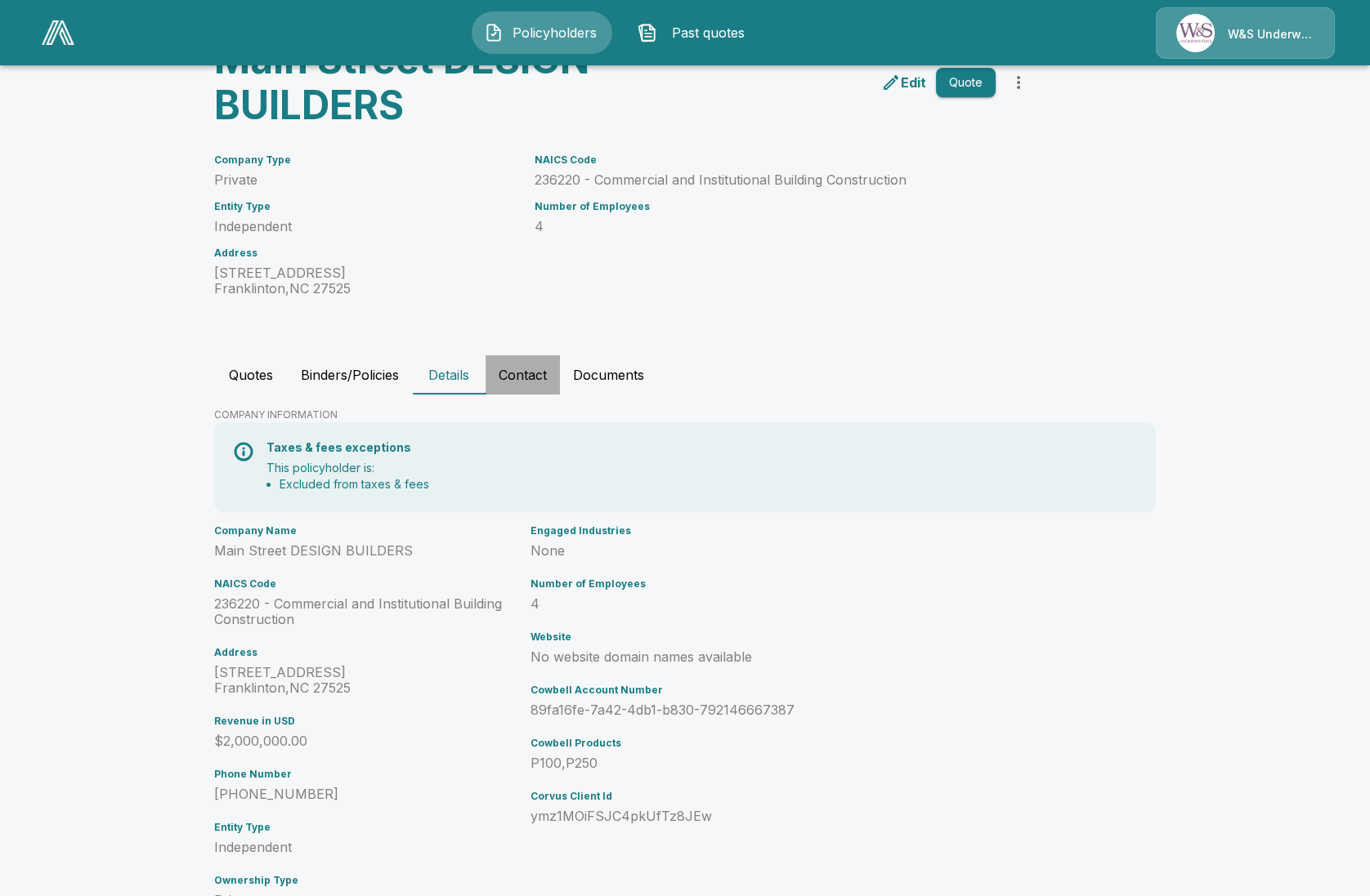
click at [515, 393] on button "Contact" at bounding box center [522, 375] width 74 height 40
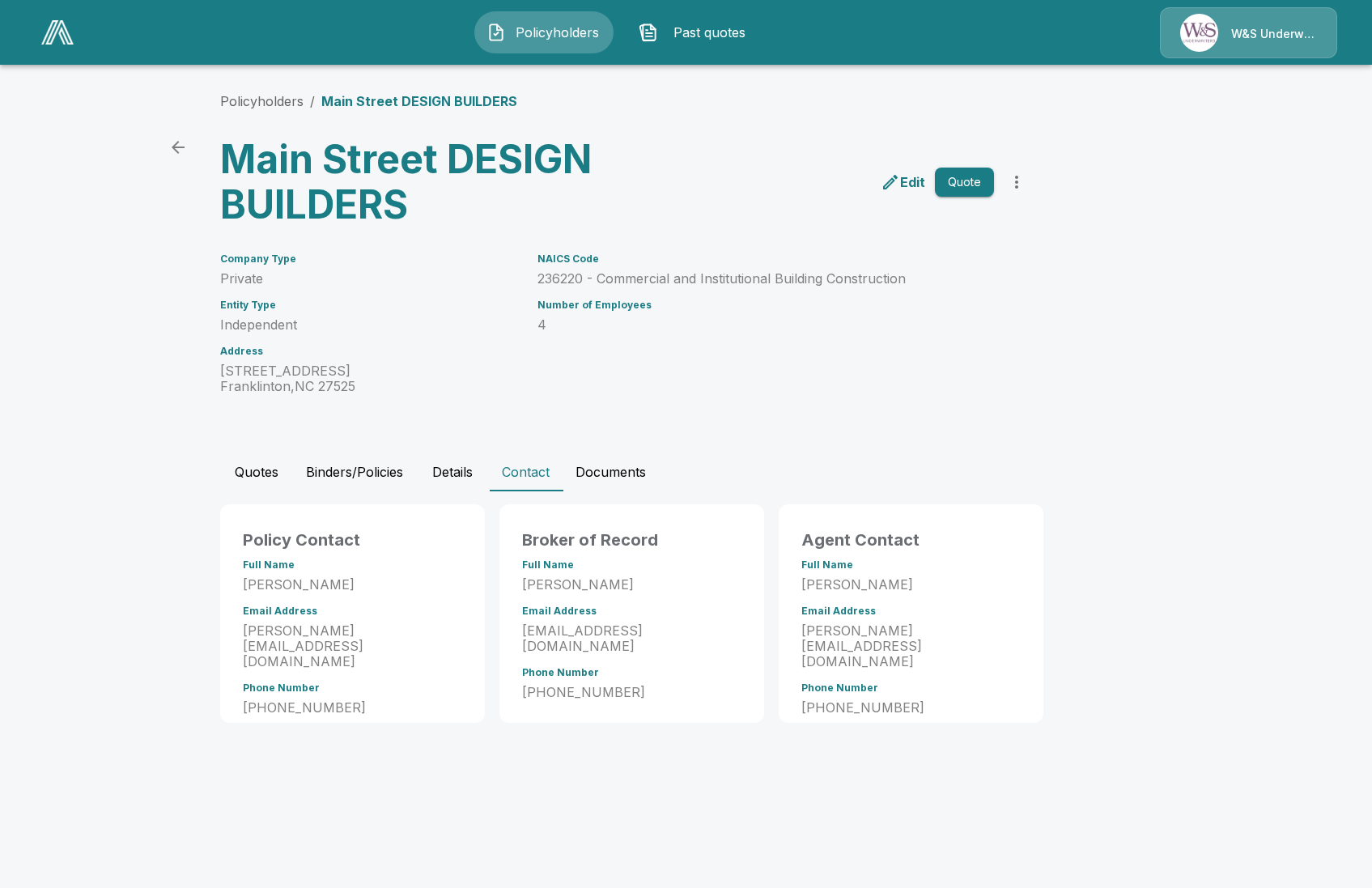
drag, startPoint x: 927, startPoint y: 580, endPoint x: 773, endPoint y: 582, distance: 154.0
click at [773, 582] on div "Agent Contact Full Name Alex Snotherly Email Address alex@snotherlyinsurance.co…" at bounding box center [907, 611] width 271 height 225
copy p "Alex Snotherly"
click at [443, 459] on button "Details" at bounding box center [453, 472] width 73 height 39
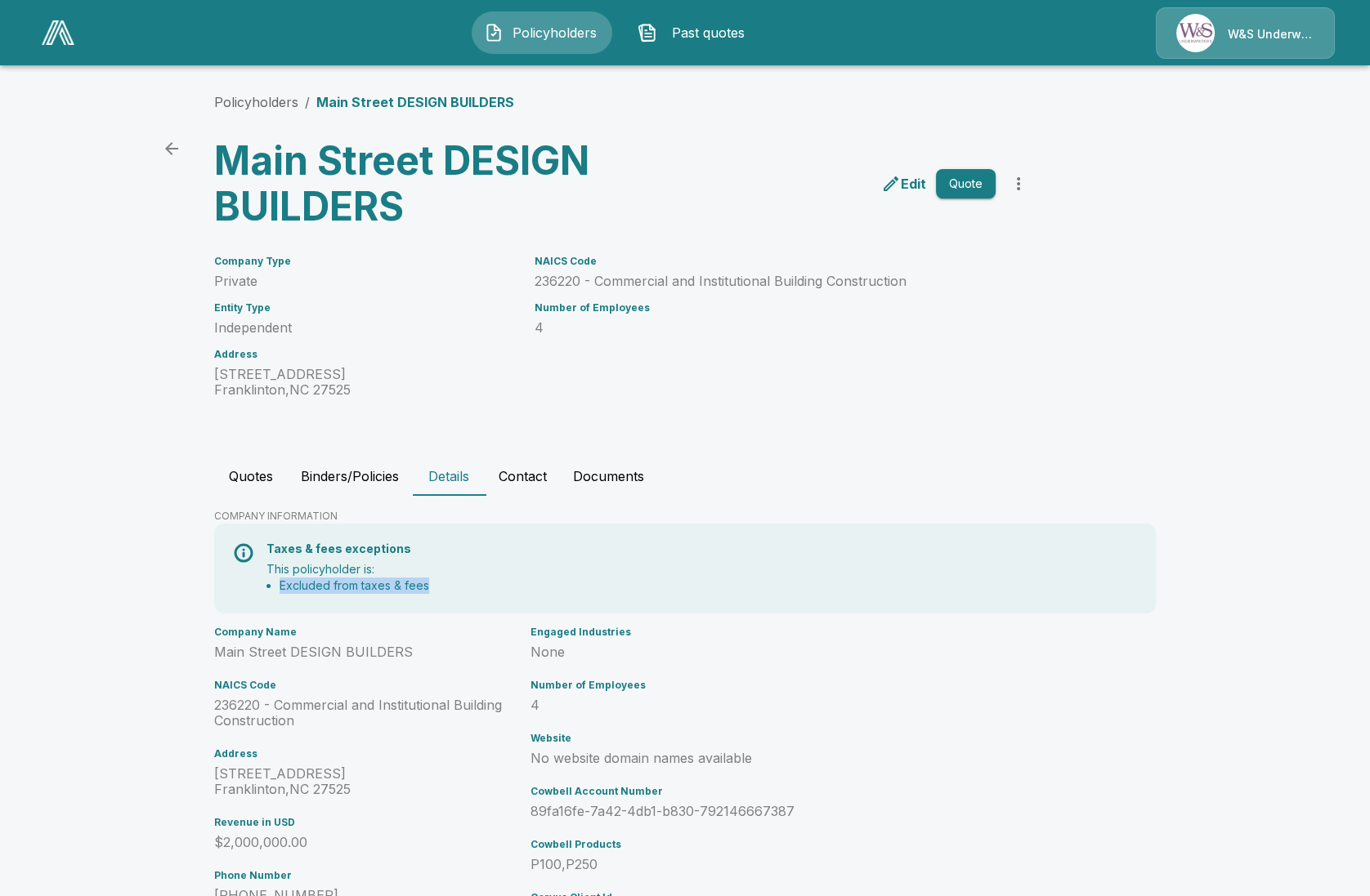
drag, startPoint x: 441, startPoint y: 585, endPoint x: 289, endPoint y: 586, distance: 152.0
click at [289, 586] on li "Excluded from taxes & fees" at bounding box center [708, 585] width 857 height 17
copy li "Excluded from taxes & fees"
click at [626, 664] on div "Engaged Industries None Number of Employees 4 Website No website domain names a…" at bounding box center [721, 825] width 395 height 409
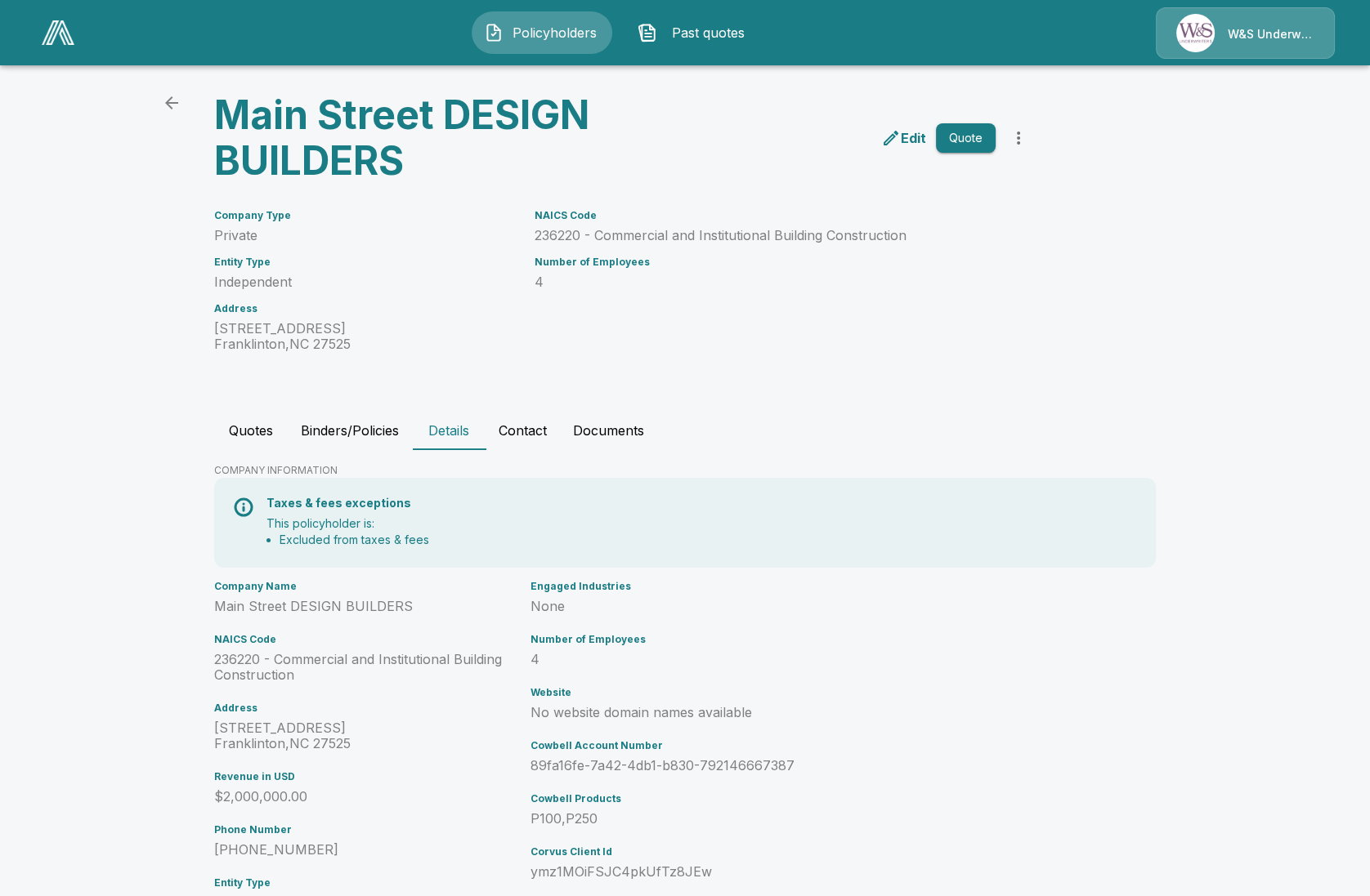
scroll to position [101, 0]
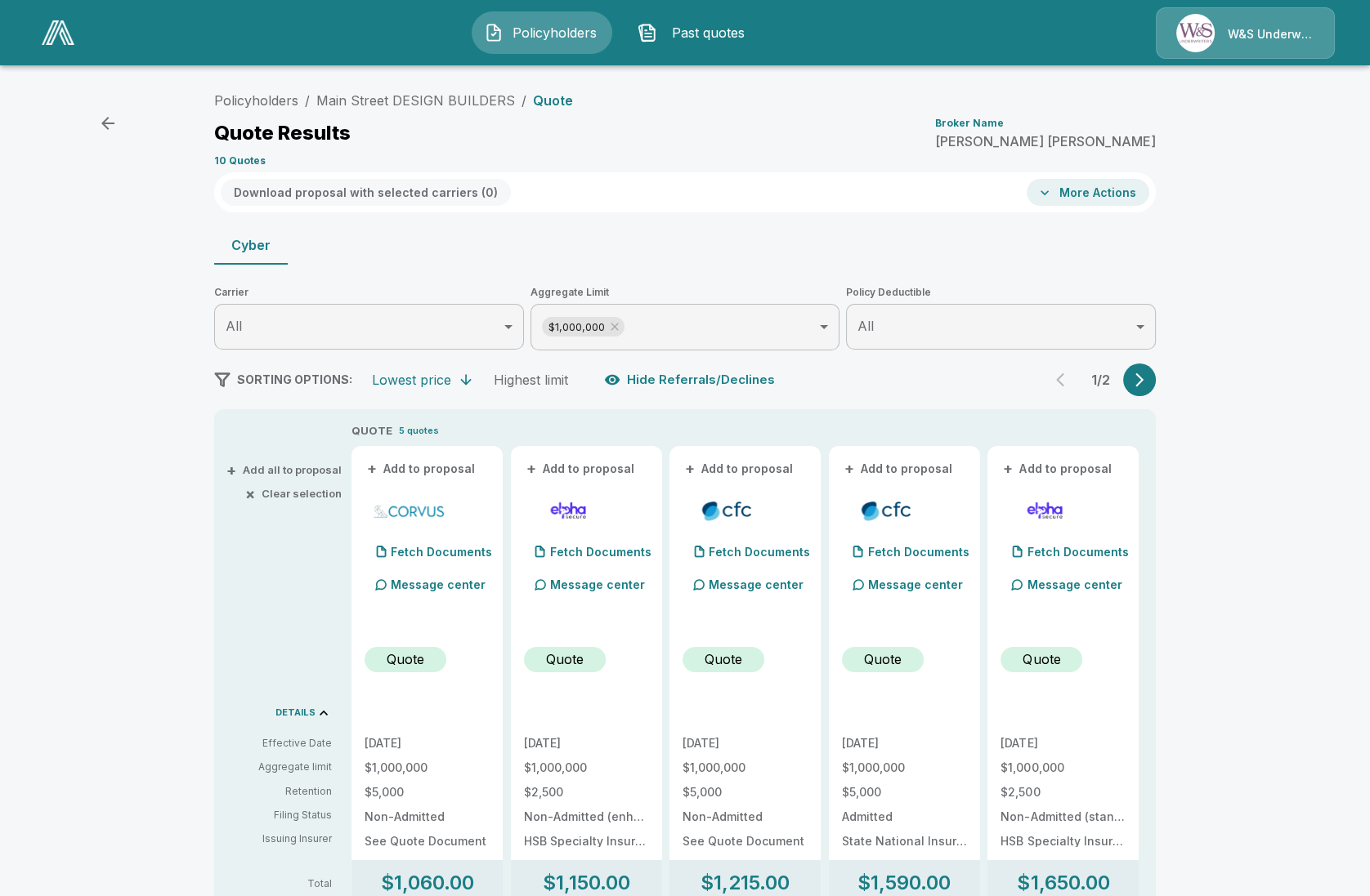
drag, startPoint x: 307, startPoint y: 615, endPoint x: 308, endPoint y: 606, distance: 9.1
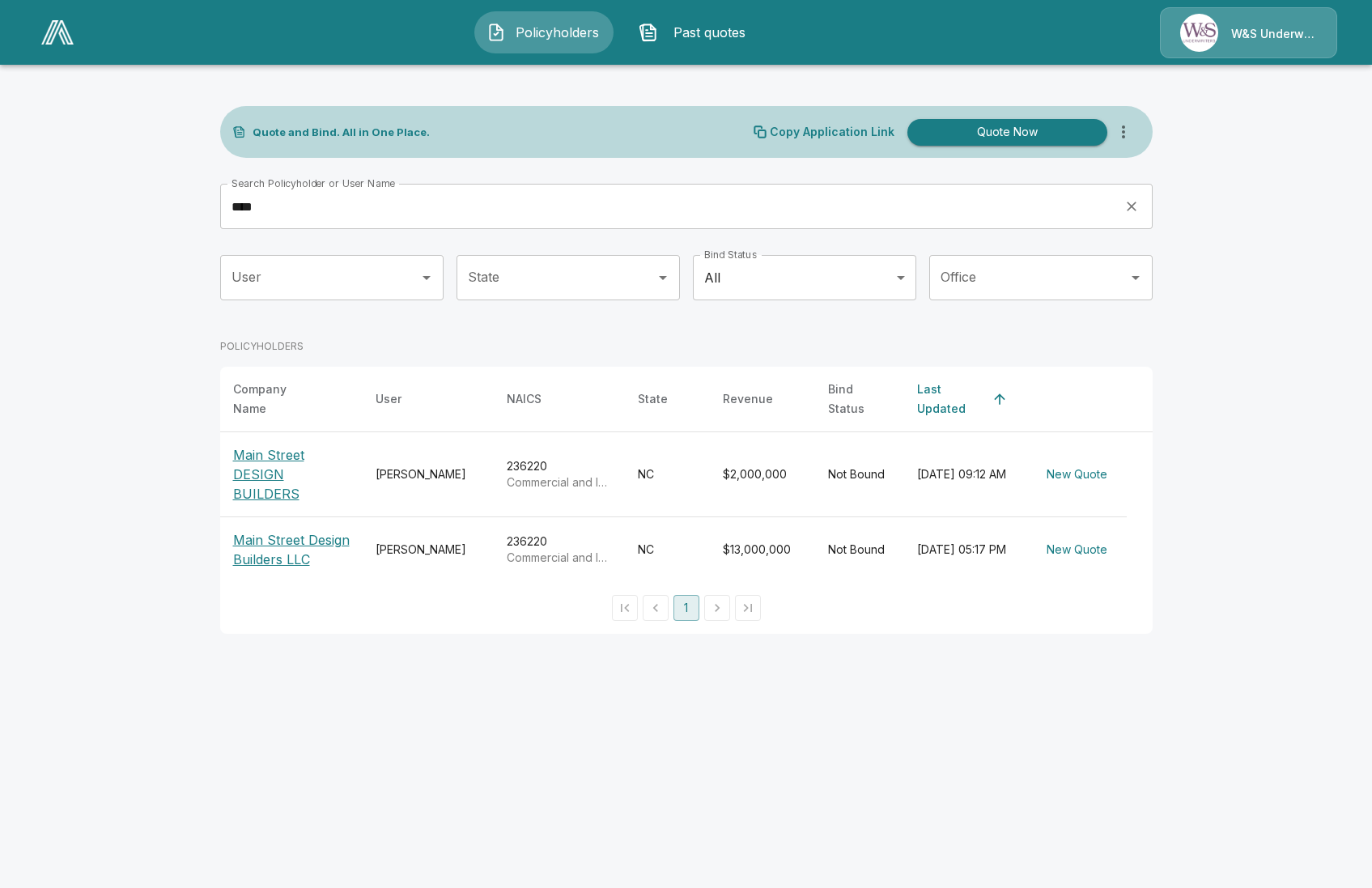
click at [306, 459] on p "Main Street DESIGN BUILDERS" at bounding box center [291, 473] width 117 height 58
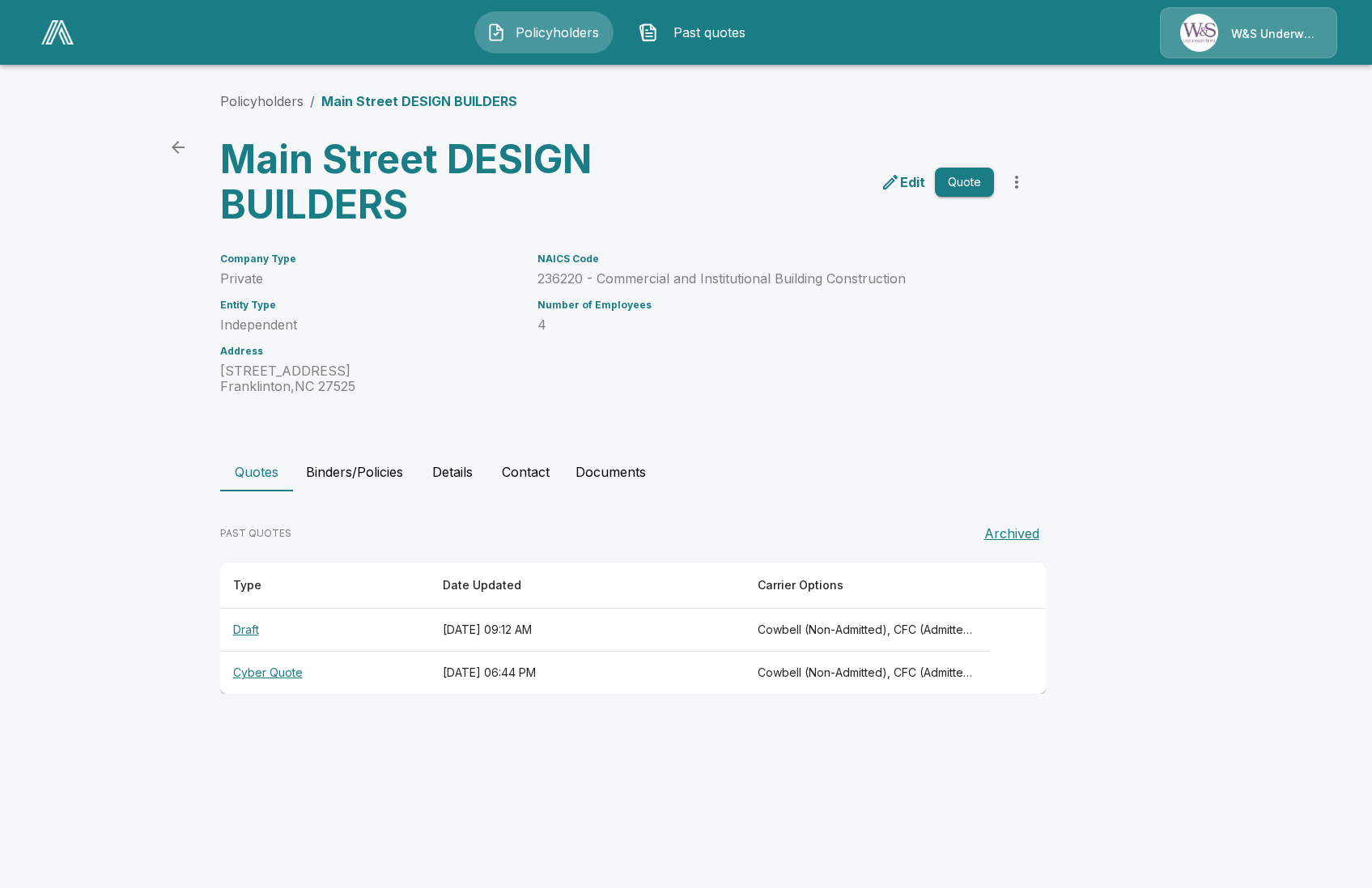
click at [293, 671] on th "Cyber Quote" at bounding box center [325, 673] width 210 height 43
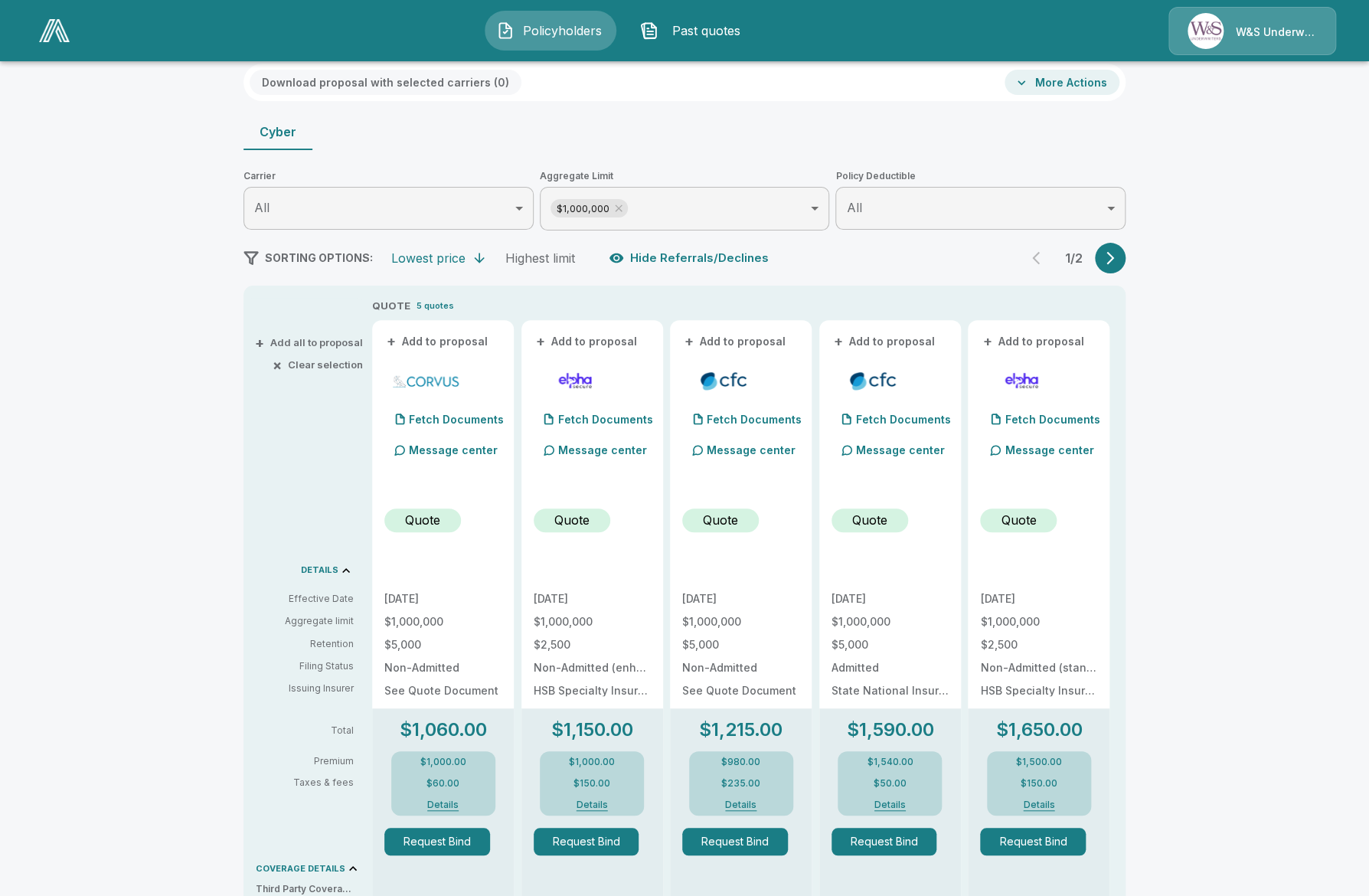
scroll to position [102, 0]
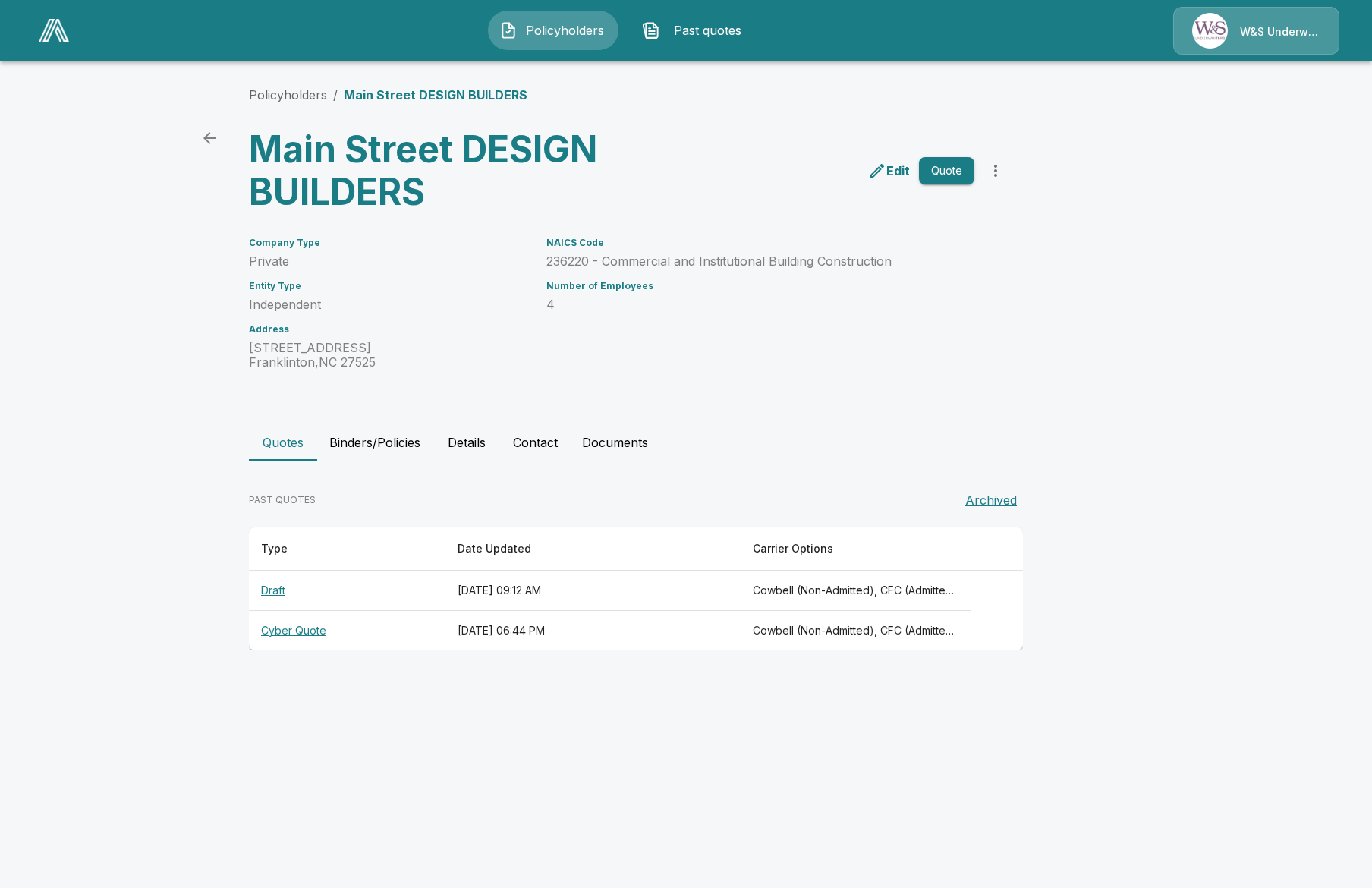
click at [287, 633] on th "Cyber Quote" at bounding box center [347, 631] width 197 height 40
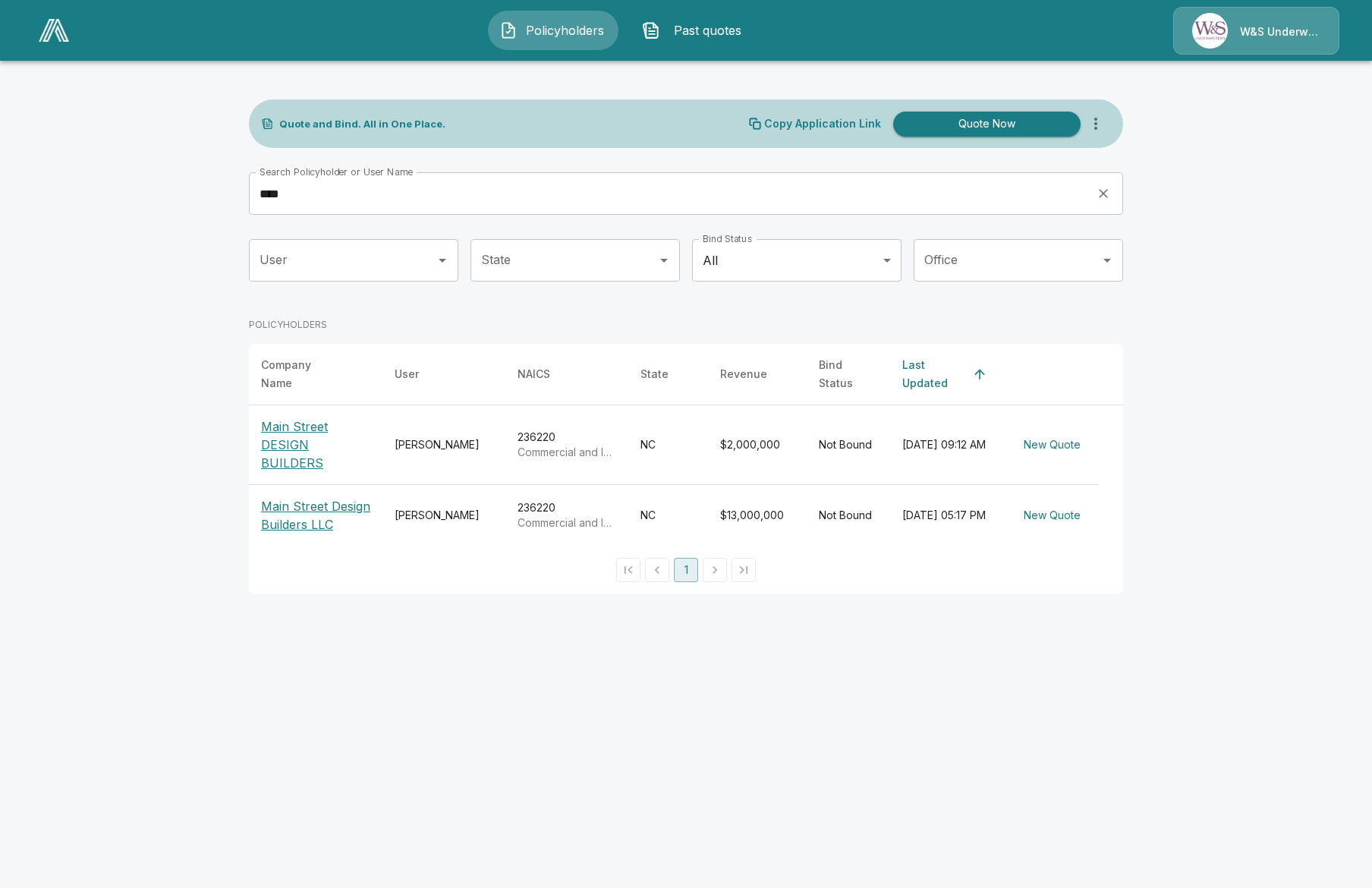
click at [290, 503] on p "Main Street Design Builders LLC" at bounding box center [315, 515] width 109 height 37
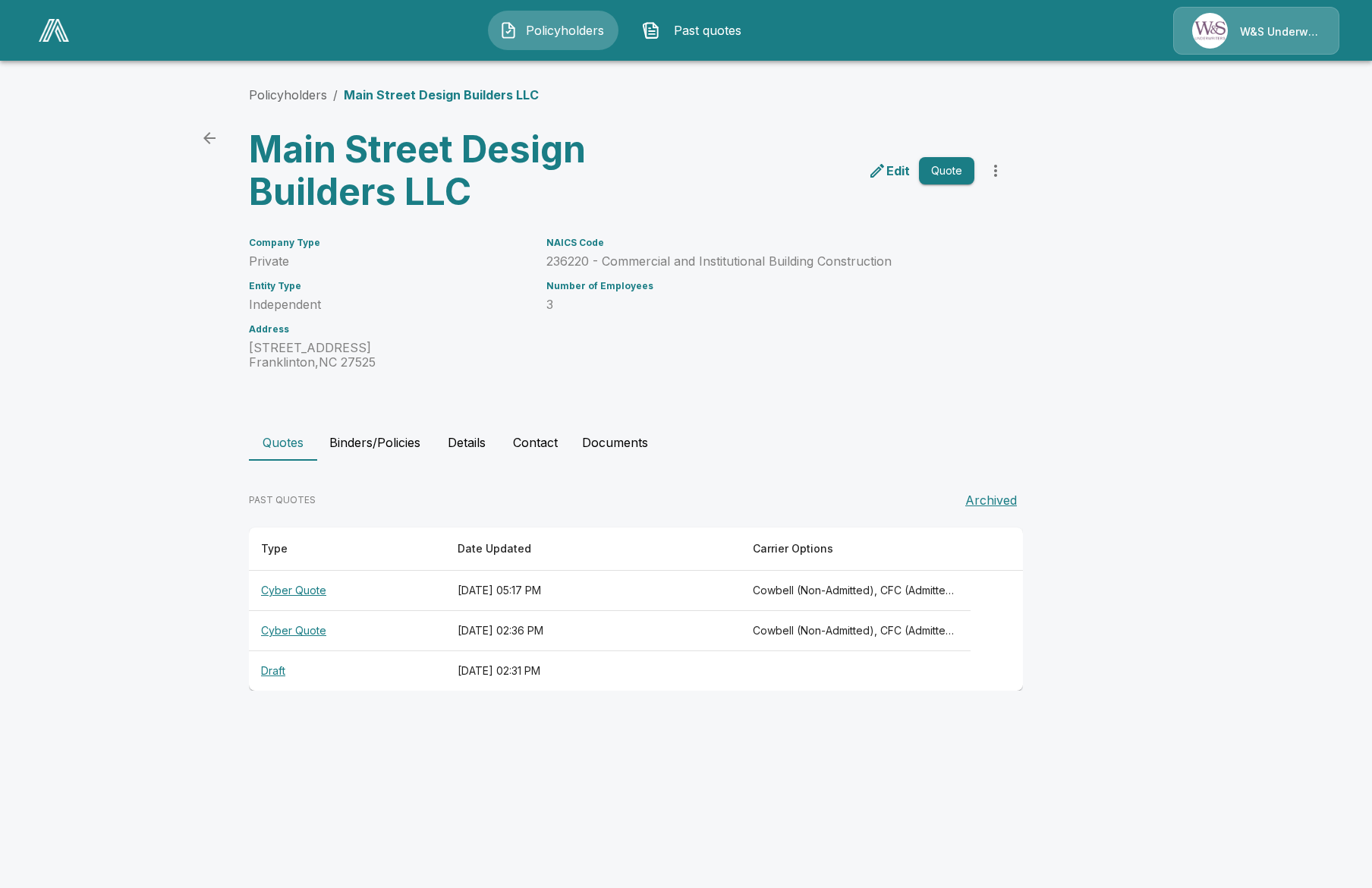
click at [339, 598] on th "Cyber Quote" at bounding box center [347, 590] width 197 height 40
click at [309, 635] on th "Cyber Quote" at bounding box center [347, 631] width 197 height 40
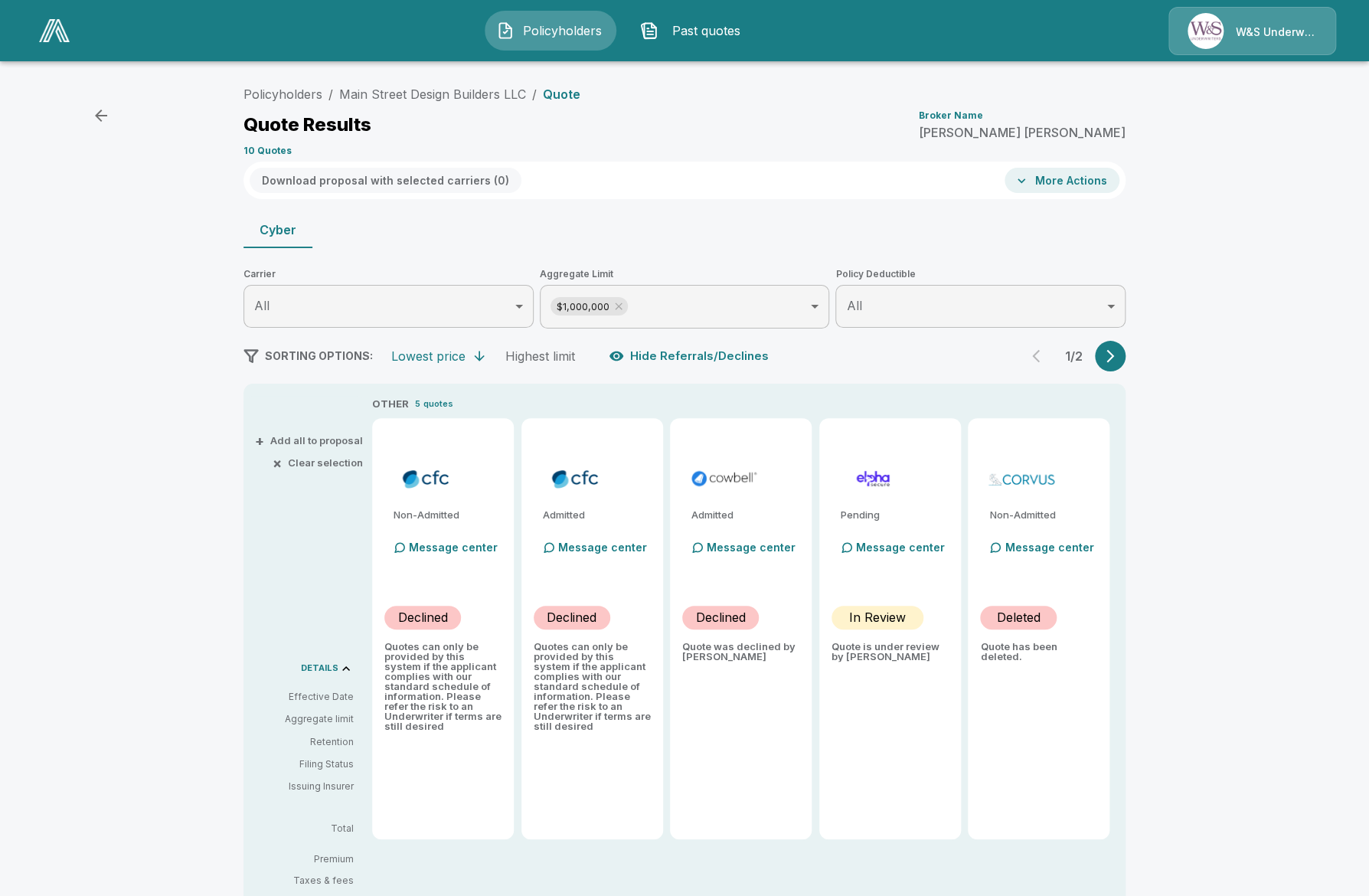
click at [1241, 32] on p "W&S Underwriters" at bounding box center [1277, 32] width 82 height 16
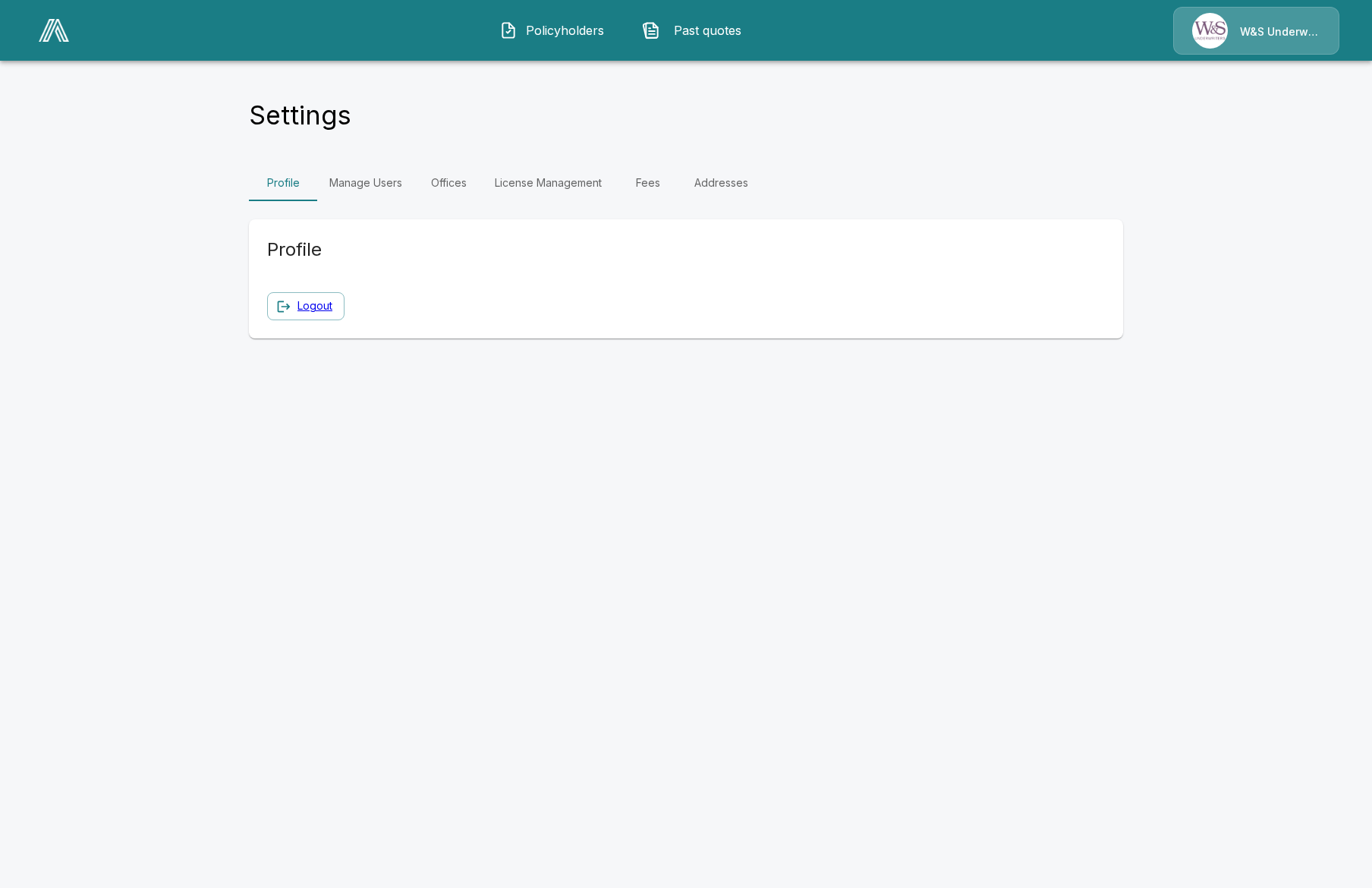
click at [343, 185] on link "Manage Users" at bounding box center [365, 183] width 97 height 37
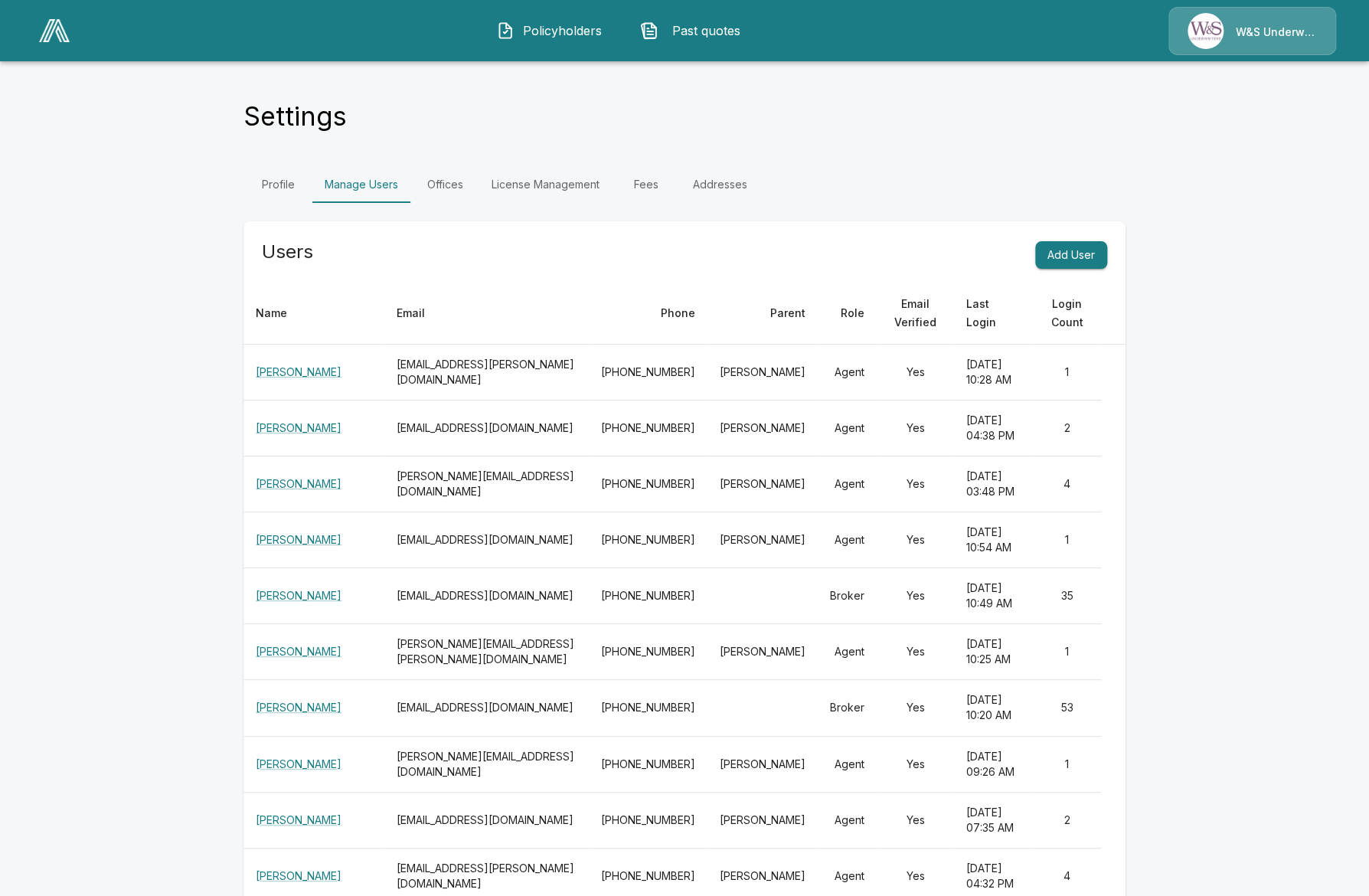
click at [288, 819] on link "Bill Howard" at bounding box center [298, 819] width 86 height 13
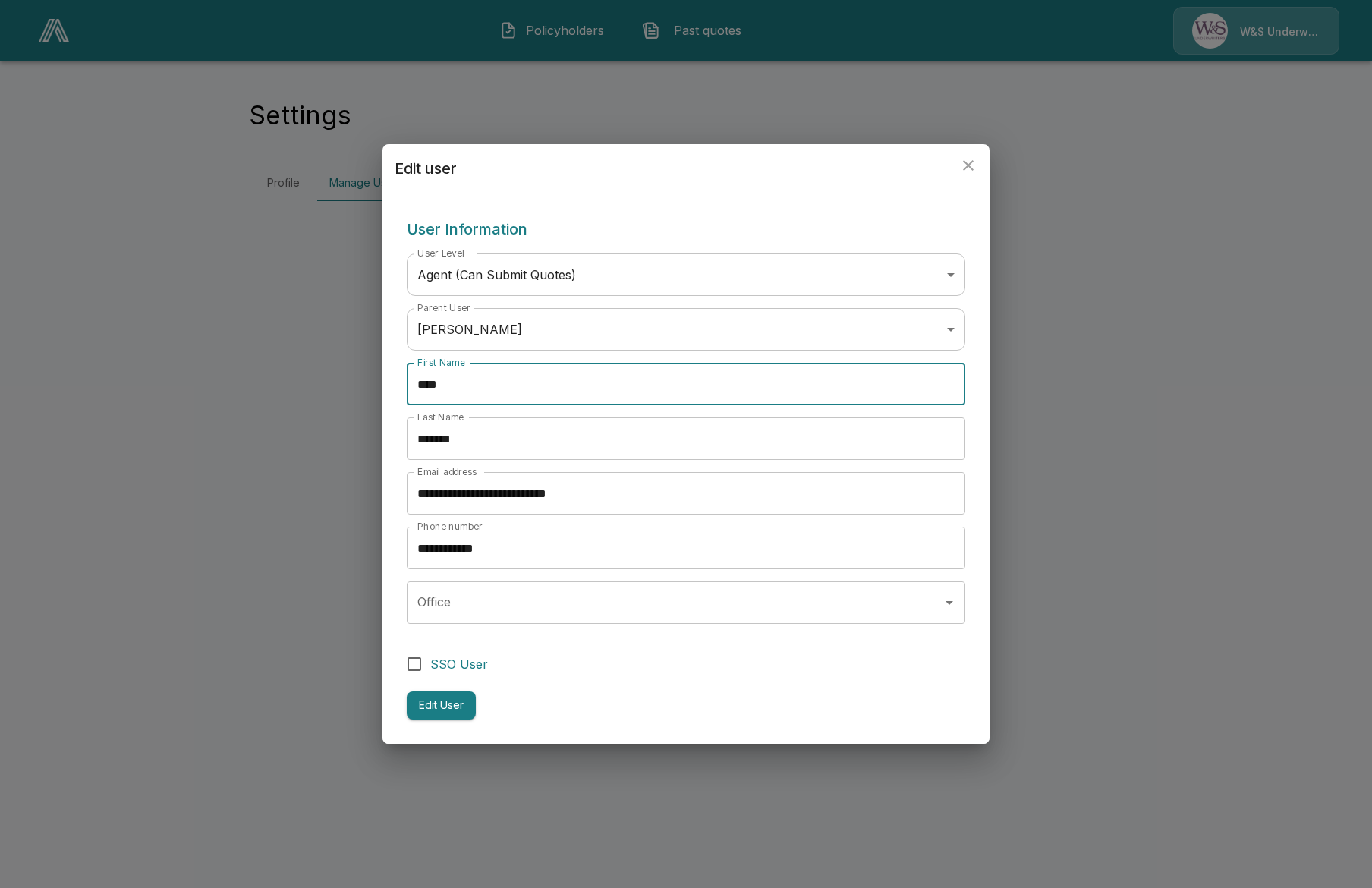
drag, startPoint x: 519, startPoint y: 391, endPoint x: 358, endPoint y: 384, distance: 161.2
click at [358, 384] on div "**********" at bounding box center [686, 444] width 1372 height 888
type input "******"
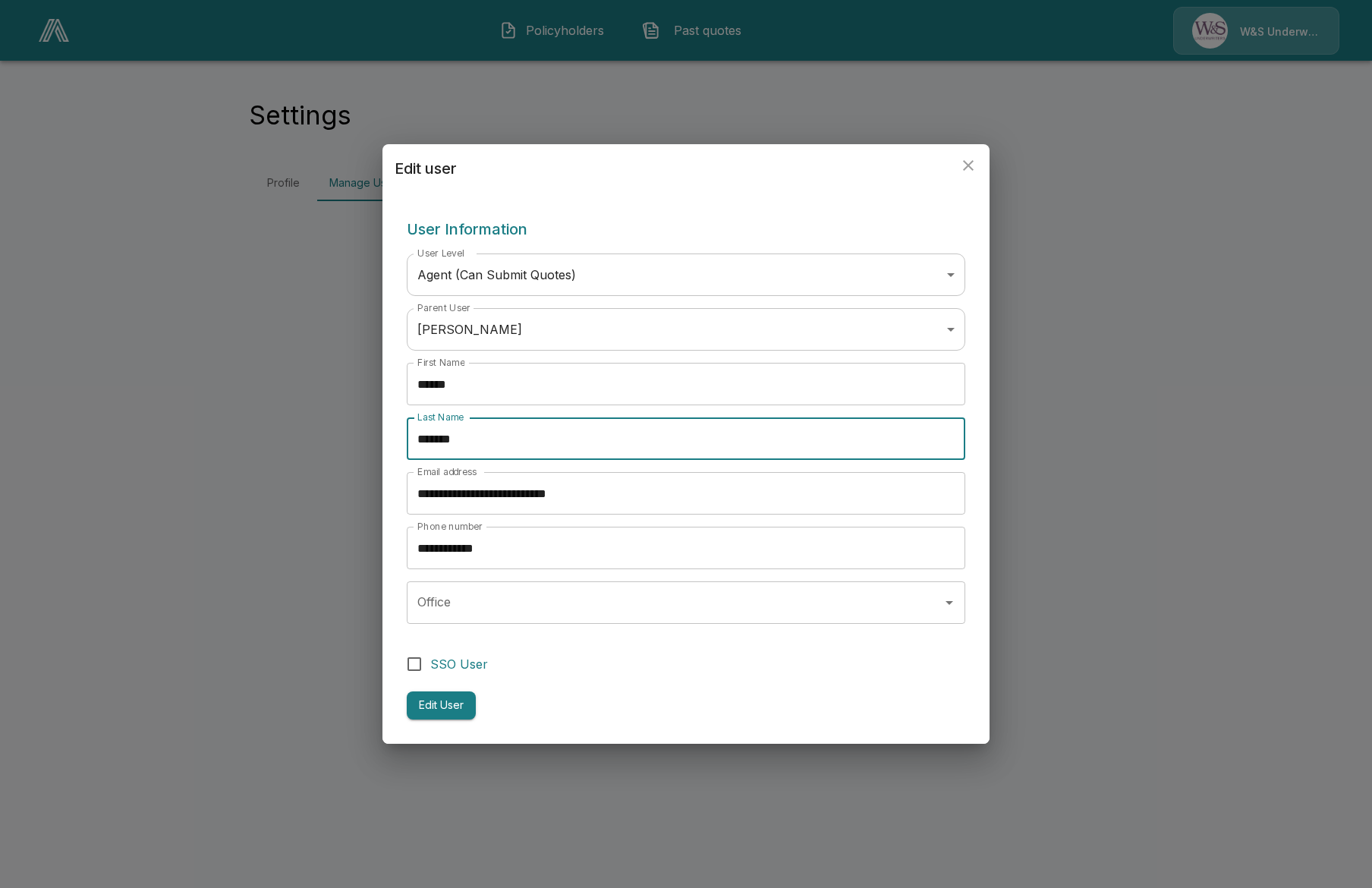
drag, startPoint x: 495, startPoint y: 433, endPoint x: 384, endPoint y: 438, distance: 111.1
click at [384, 438] on div "**********" at bounding box center [685, 468] width 607 height 551
type input "*********"
click at [467, 708] on button "Edit User" at bounding box center [441, 705] width 69 height 28
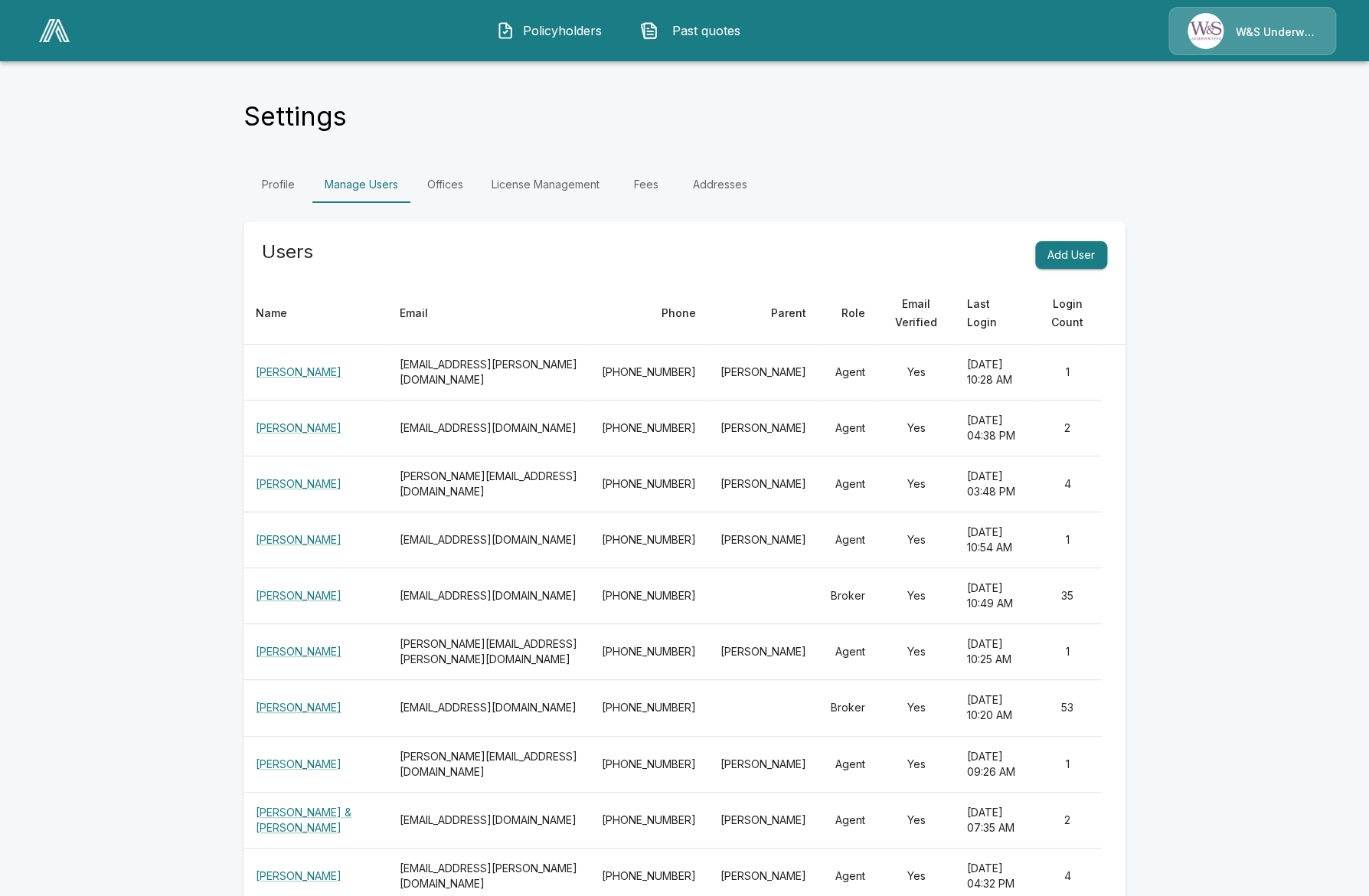
click at [564, 38] on span "Policyholders" at bounding box center [563, 31] width 84 height 19
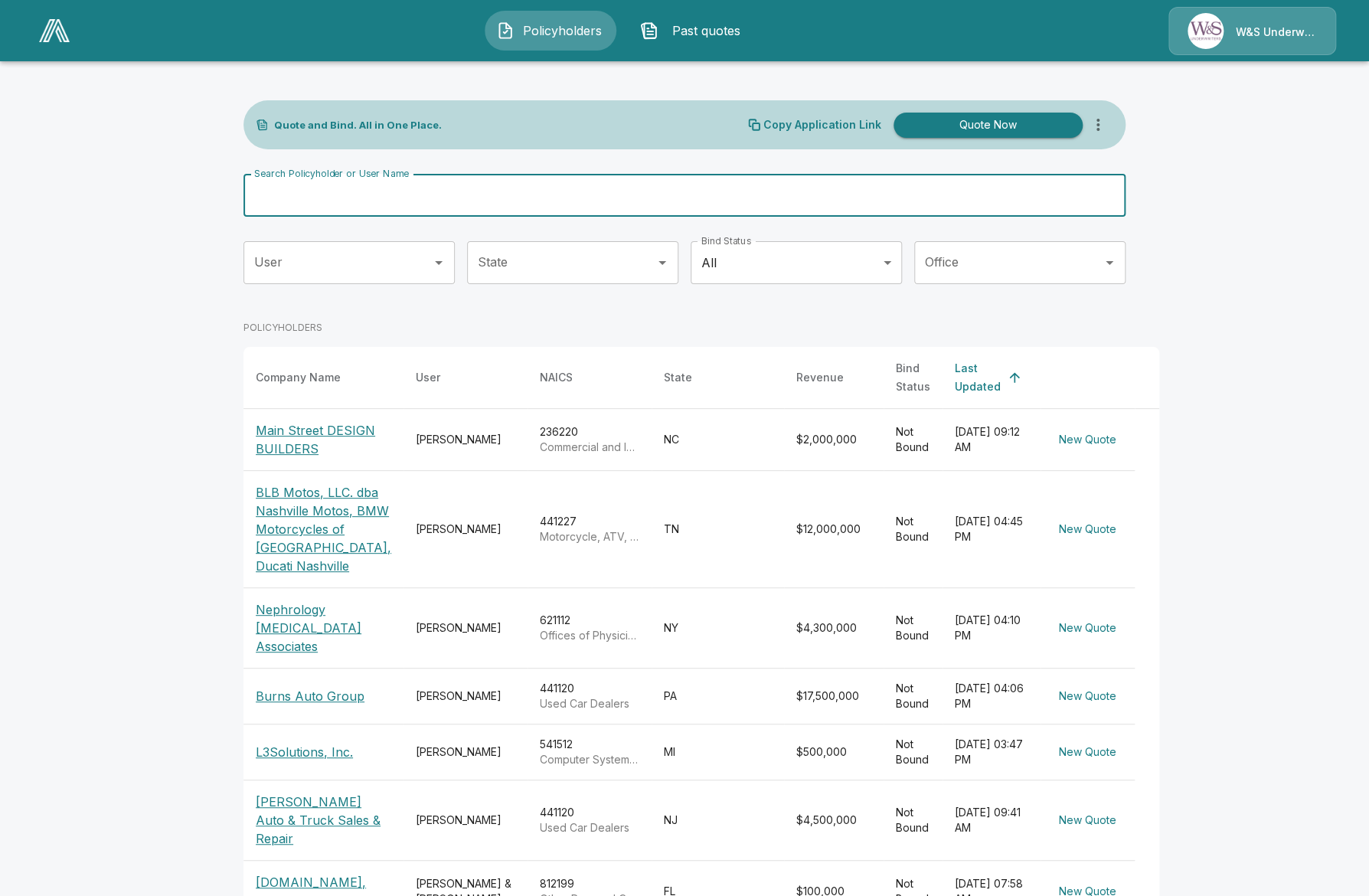
click at [395, 206] on input "Search Policyholder or User Name" at bounding box center [677, 196] width 866 height 43
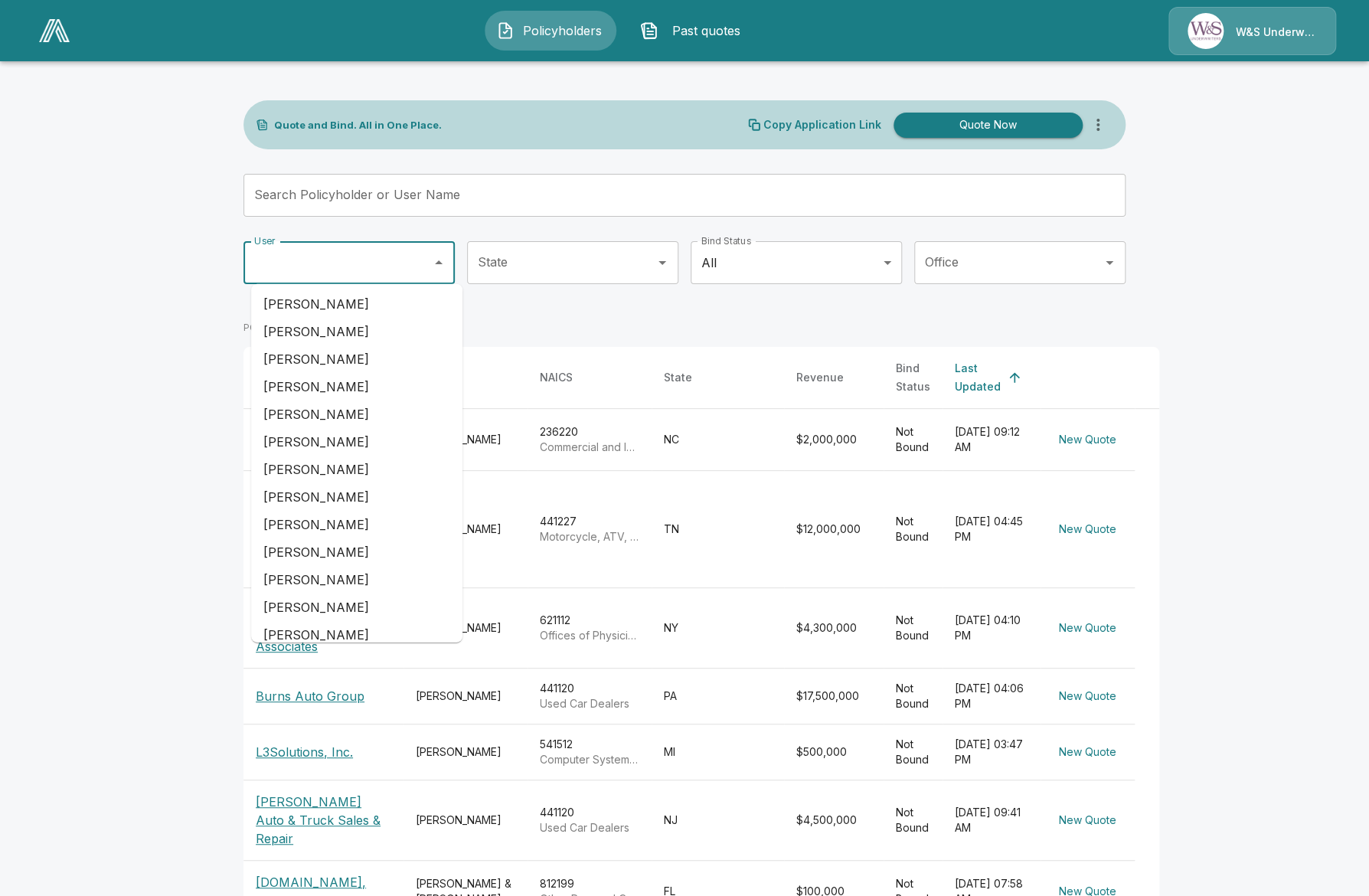
click at [302, 270] on input "User" at bounding box center [337, 262] width 174 height 29
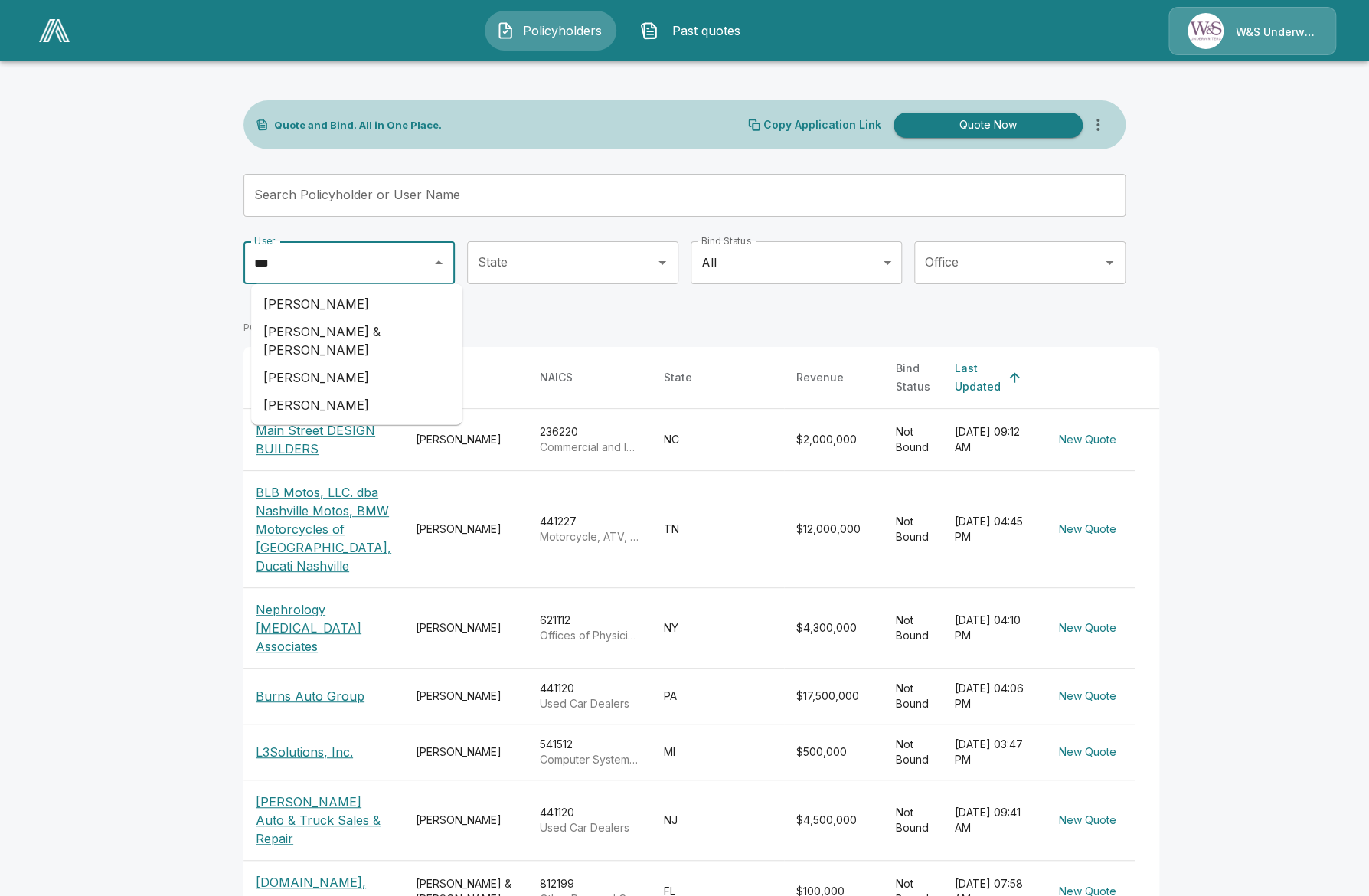
click at [409, 328] on li "Clarke & Sampson" at bounding box center [357, 341] width 211 height 46
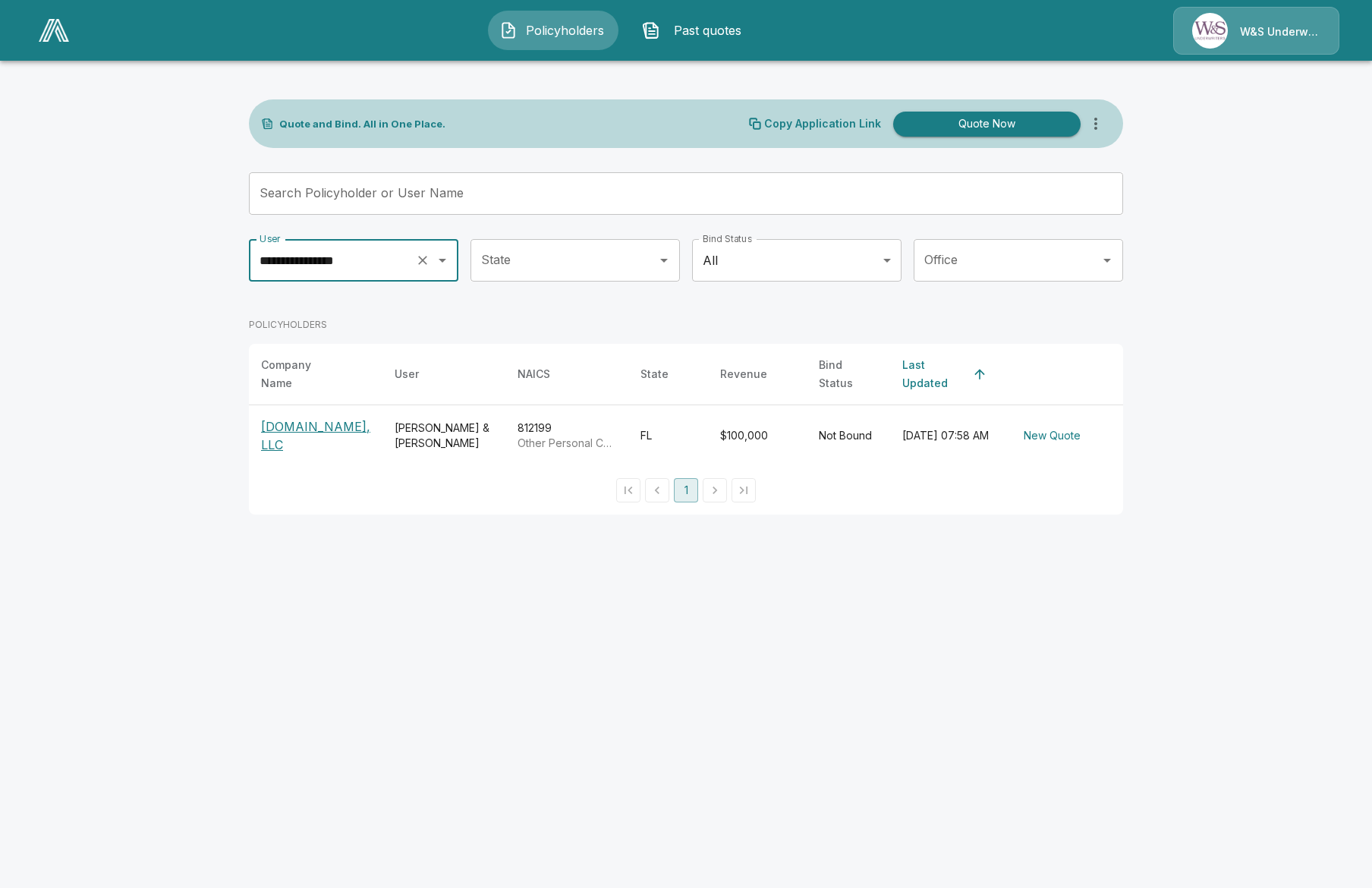
type input "**********"
click at [316, 417] on p "Localposh.com, LLC" at bounding box center [315, 435] width 109 height 37
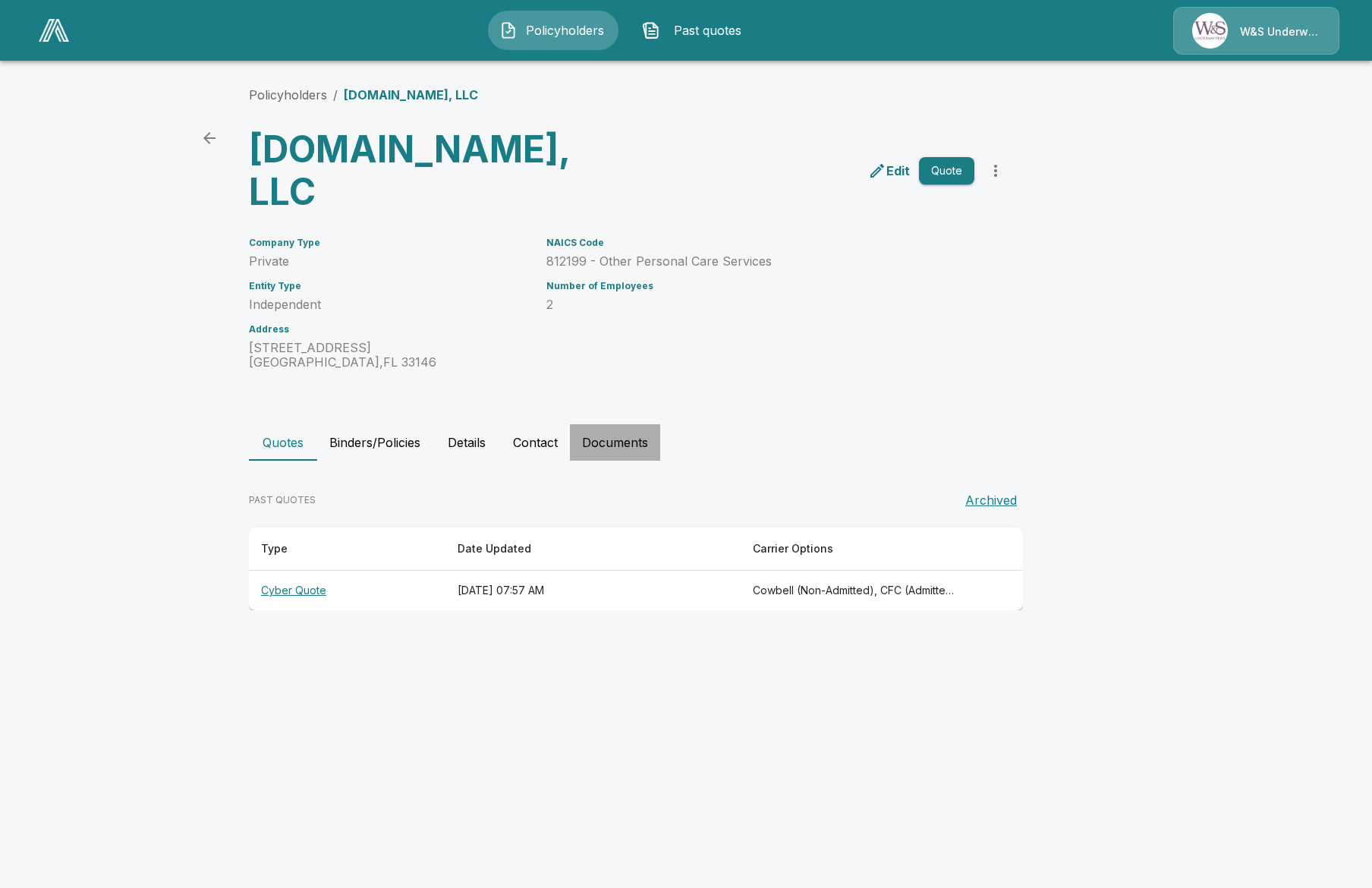
click at [630, 424] on button "Documents" at bounding box center [615, 443] width 90 height 37
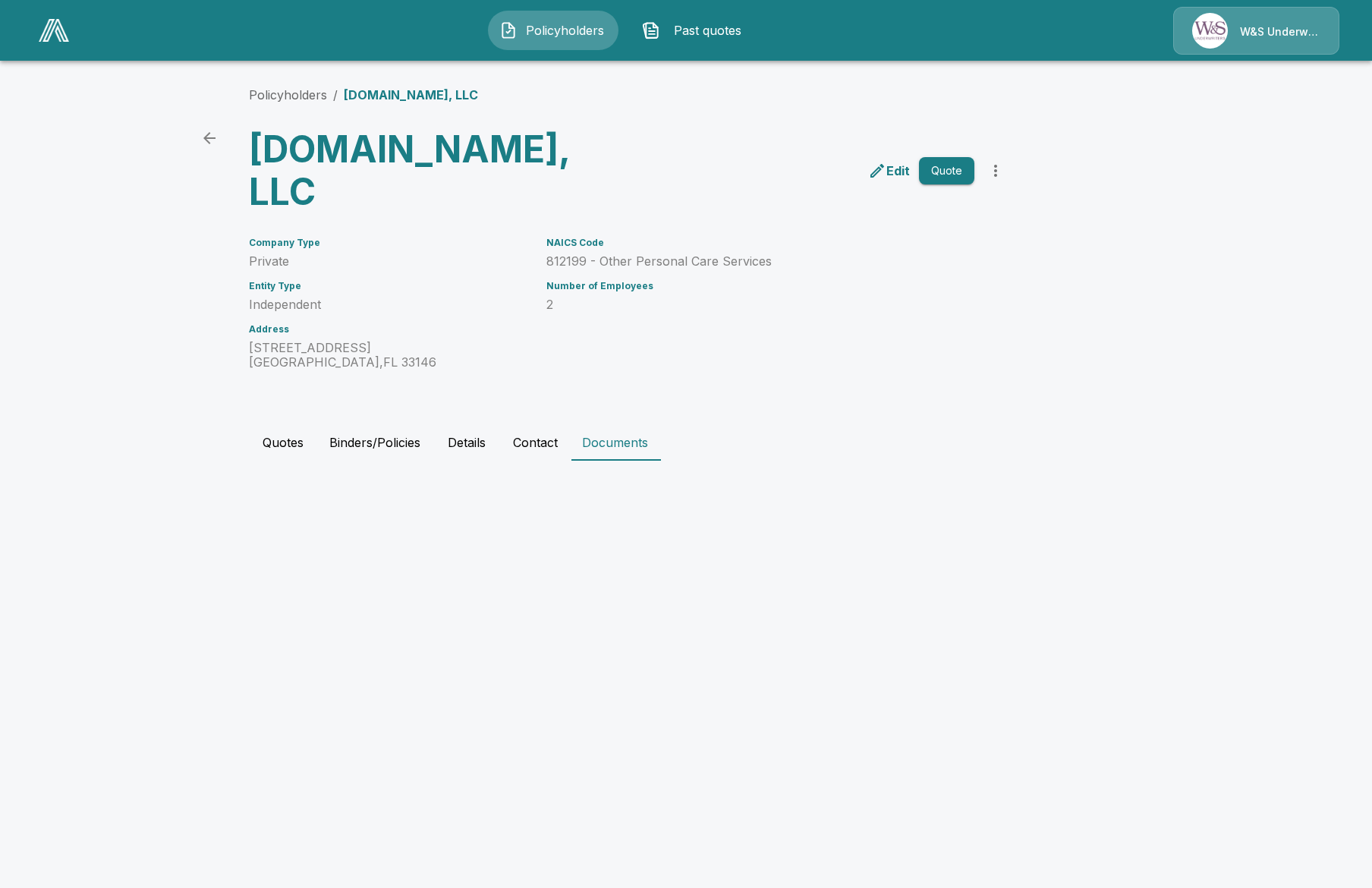
click at [504, 424] on button "Contact" at bounding box center [534, 443] width 69 height 37
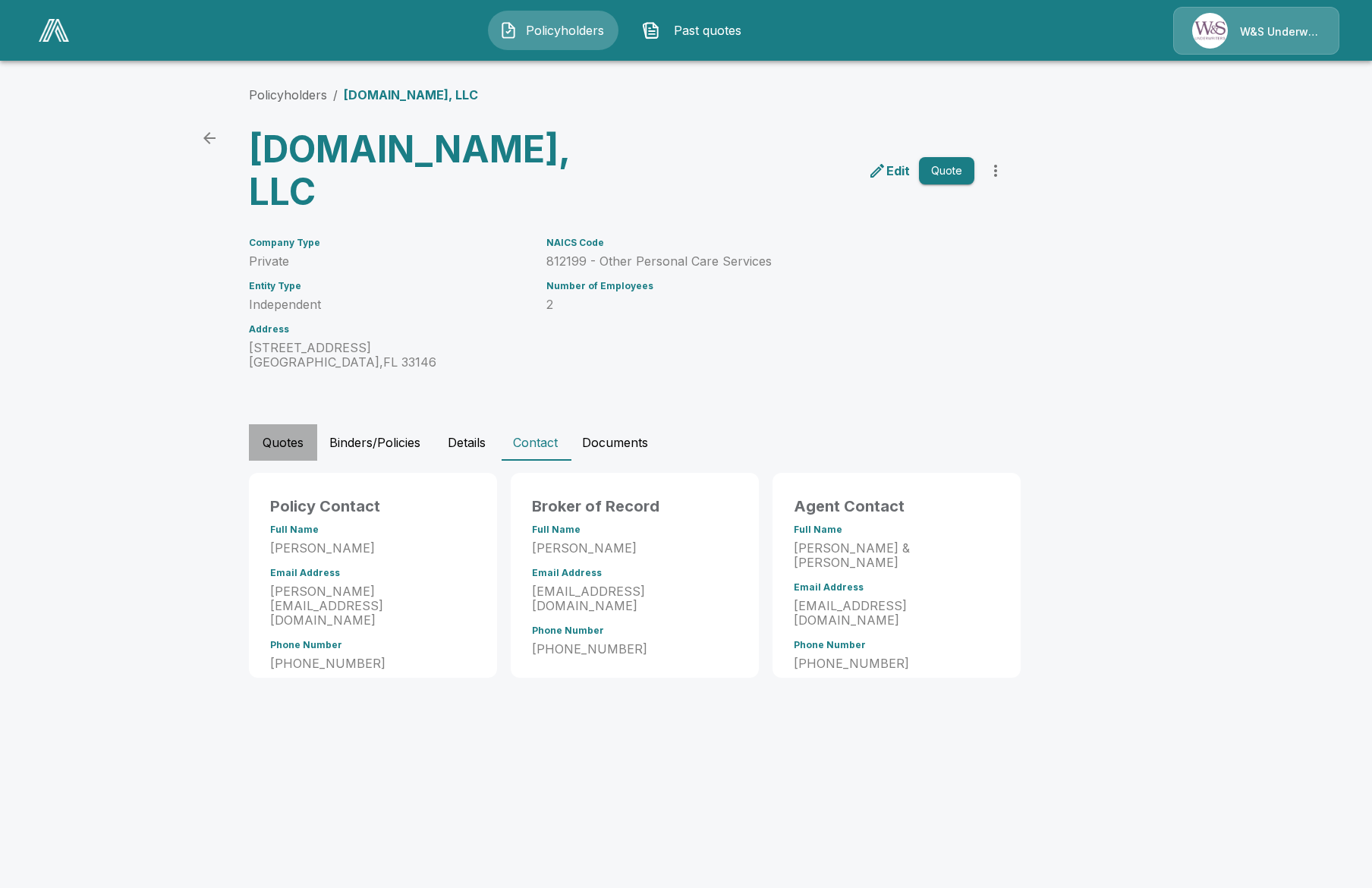
click at [263, 424] on button "Quotes" at bounding box center [283, 443] width 68 height 37
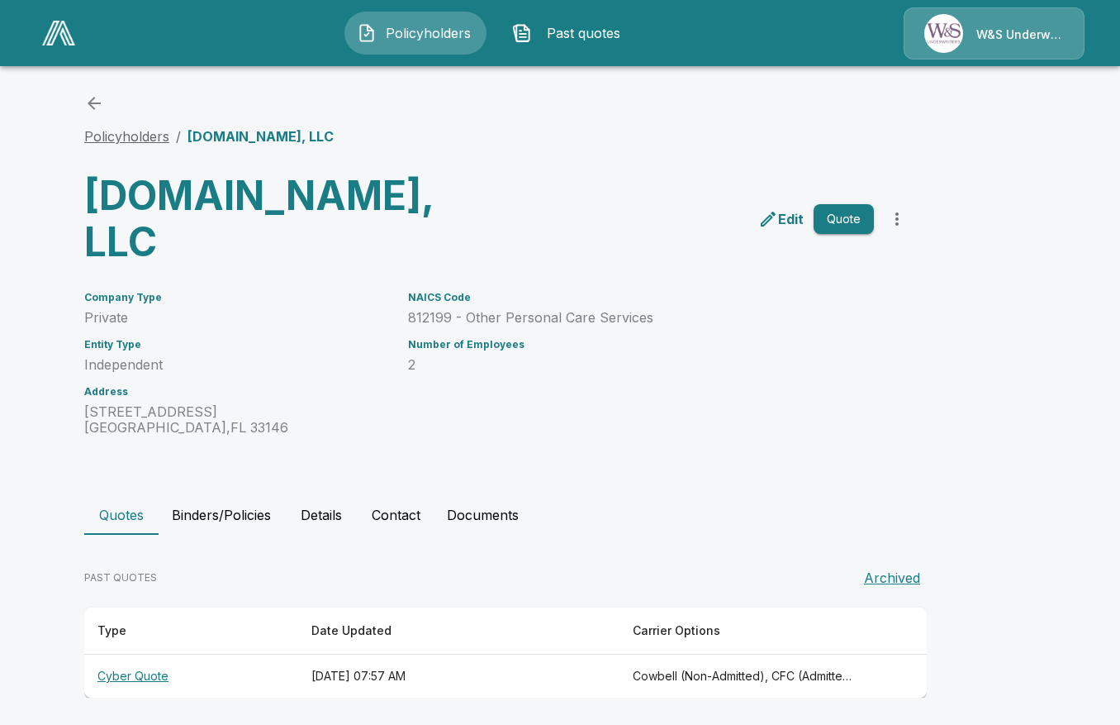
click at [104, 143] on link "Policyholders" at bounding box center [126, 136] width 85 height 17
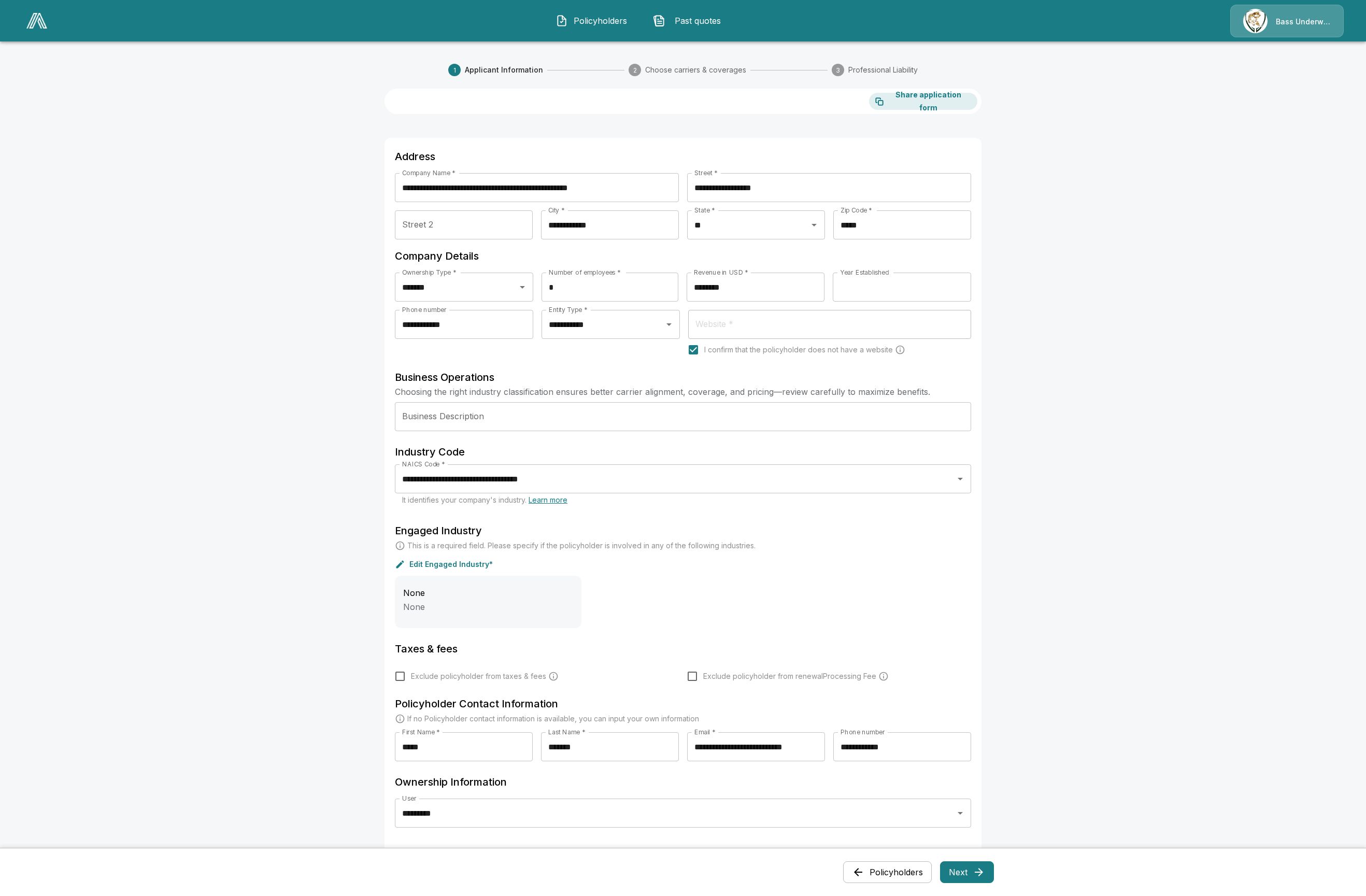
scroll to position [164, 0]
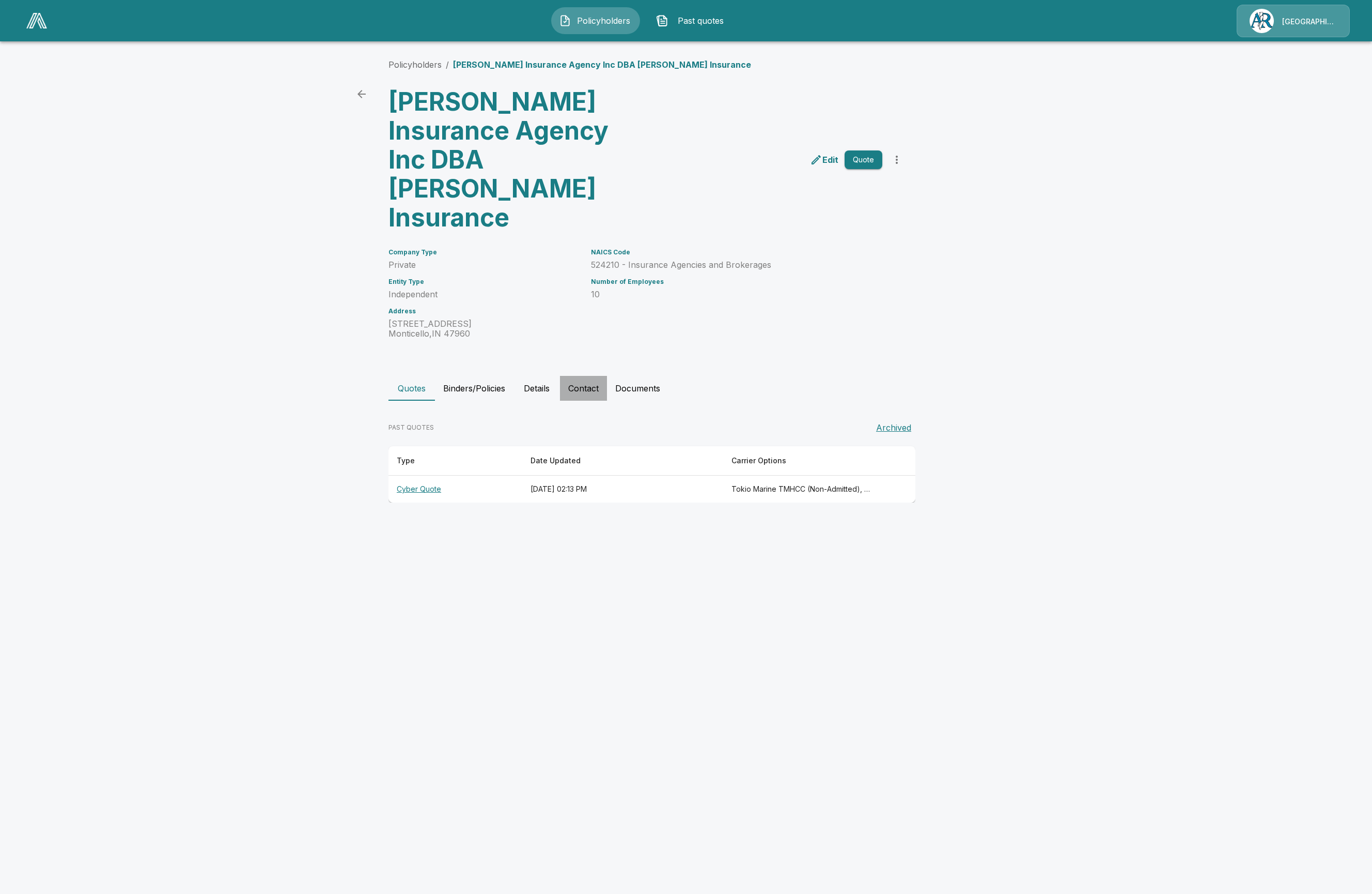
click at [577, 376] on button "Contact" at bounding box center [583, 389] width 47 height 25
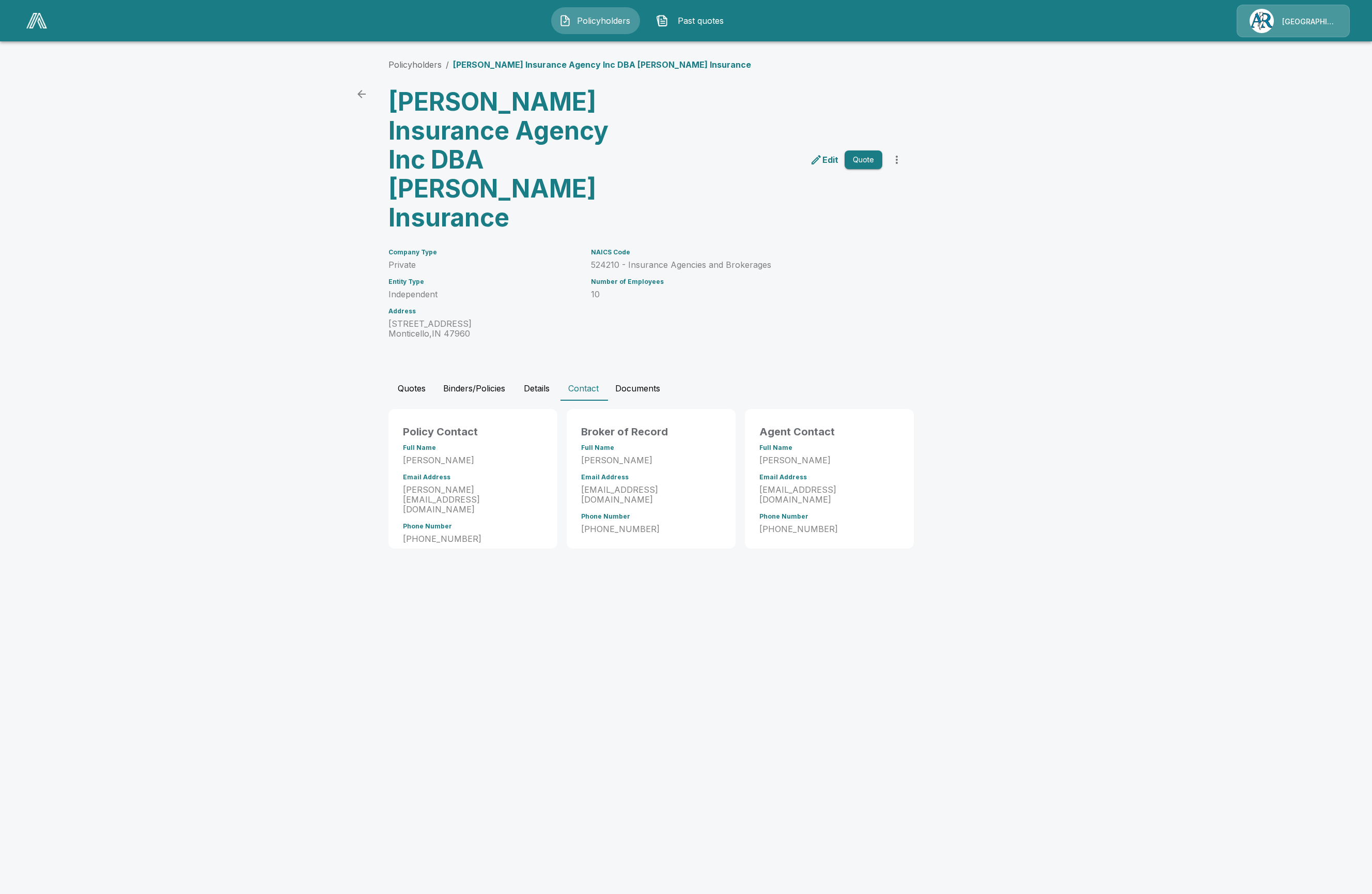
click at [423, 376] on button "Quotes" at bounding box center [411, 389] width 46 height 25
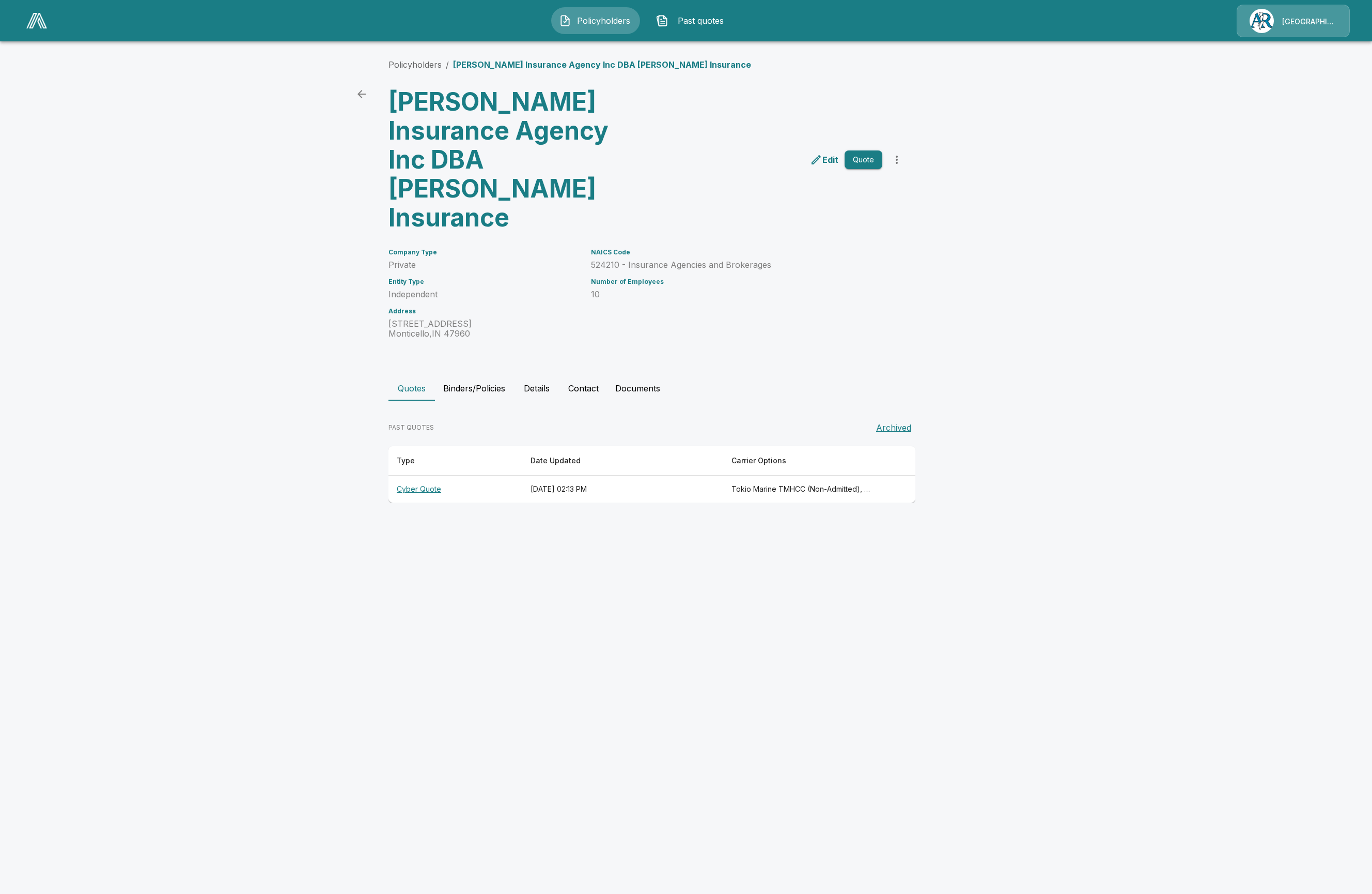
click at [434, 475] on th "Cyber Quote" at bounding box center [455, 489] width 134 height 28
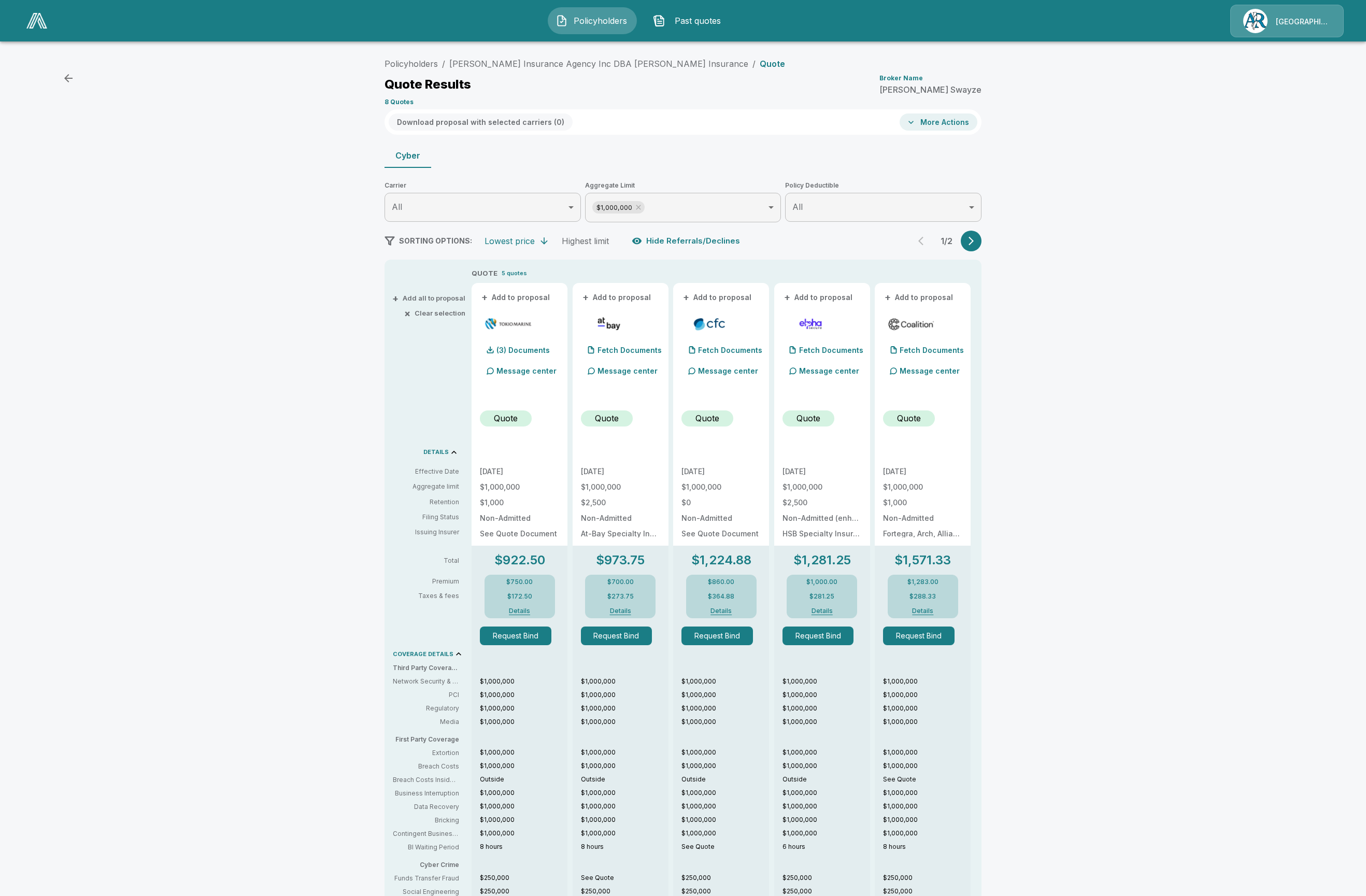
click at [531, 612] on button "Details" at bounding box center [520, 611] width 41 height 6
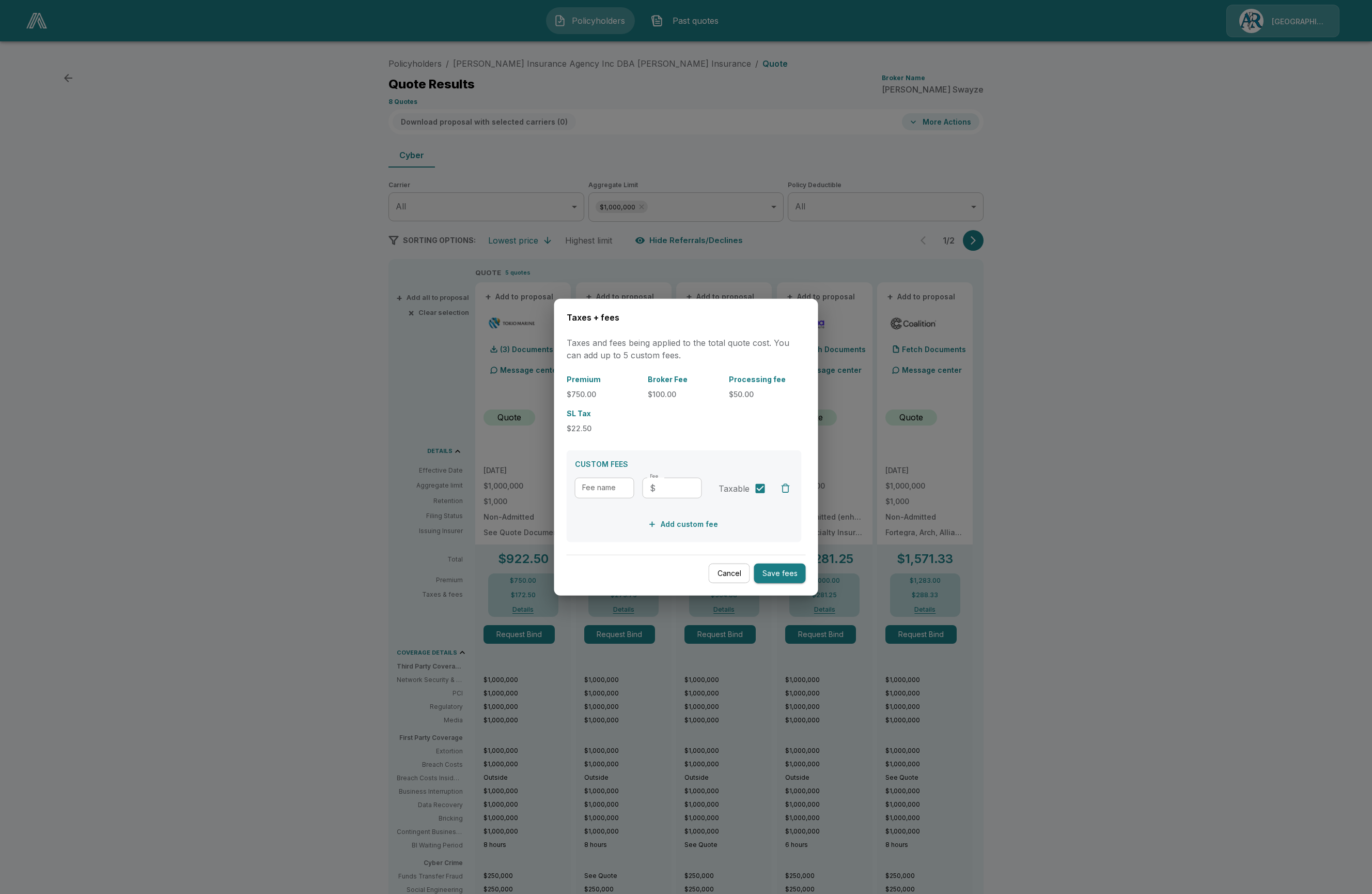
click at [279, 468] on div at bounding box center [686, 447] width 1372 height 894
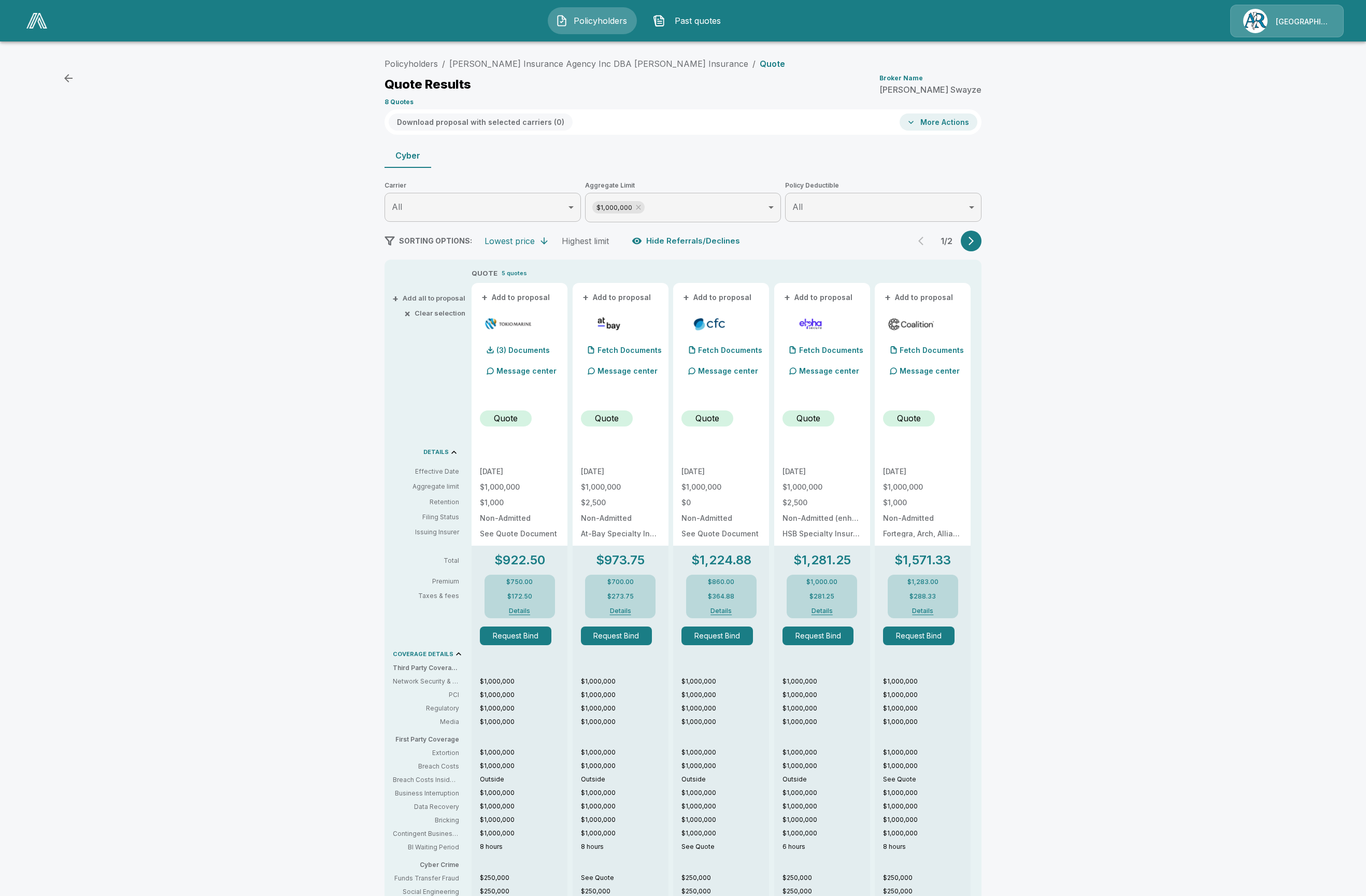
click at [526, 616] on div "$750.00 $172.50 Details" at bounding box center [520, 596] width 70 height 43
click at [526, 609] on button "Details" at bounding box center [520, 611] width 41 height 6
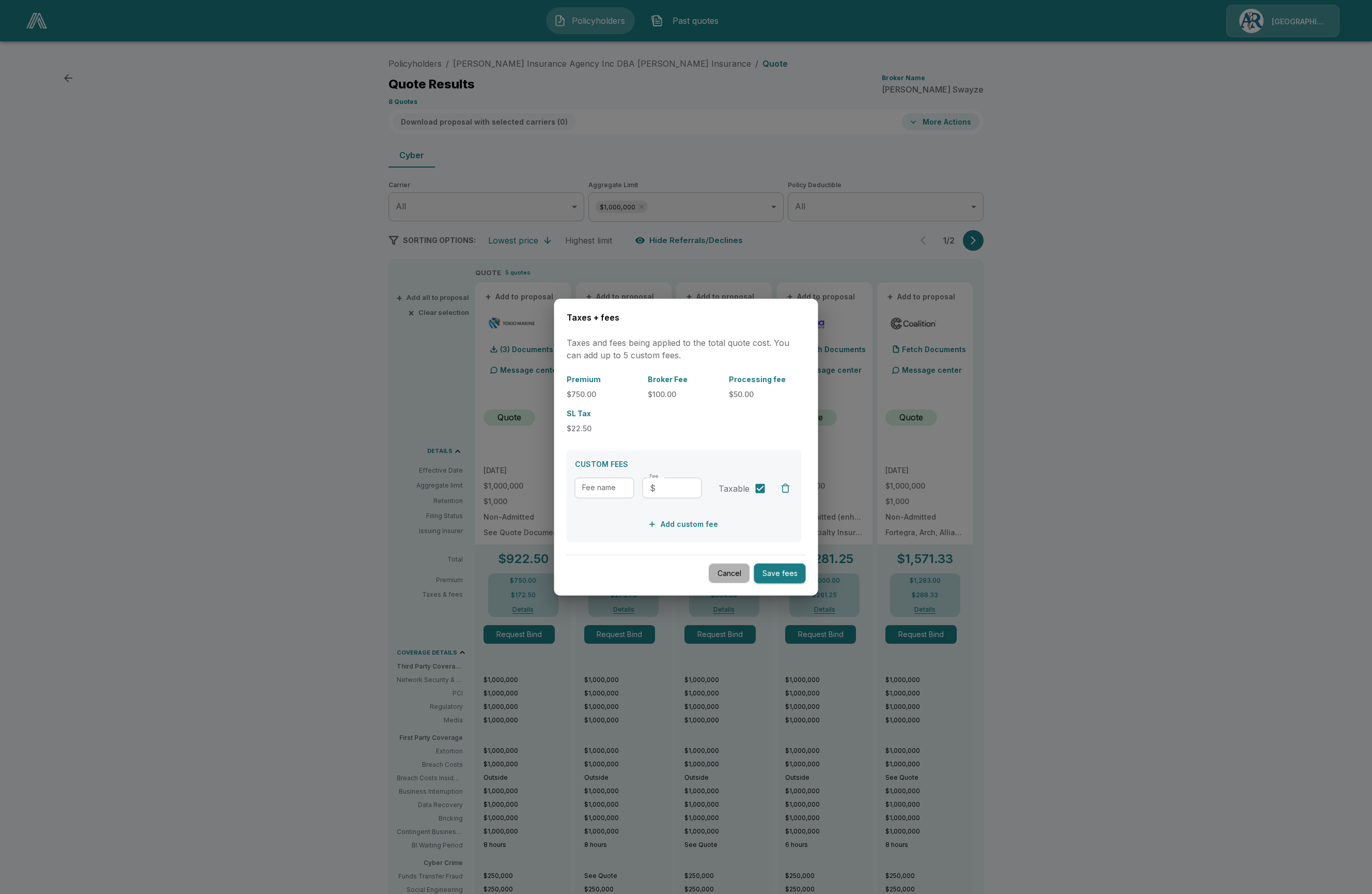
click at [730, 571] on button "Cancel" at bounding box center [730, 573] width 41 height 20
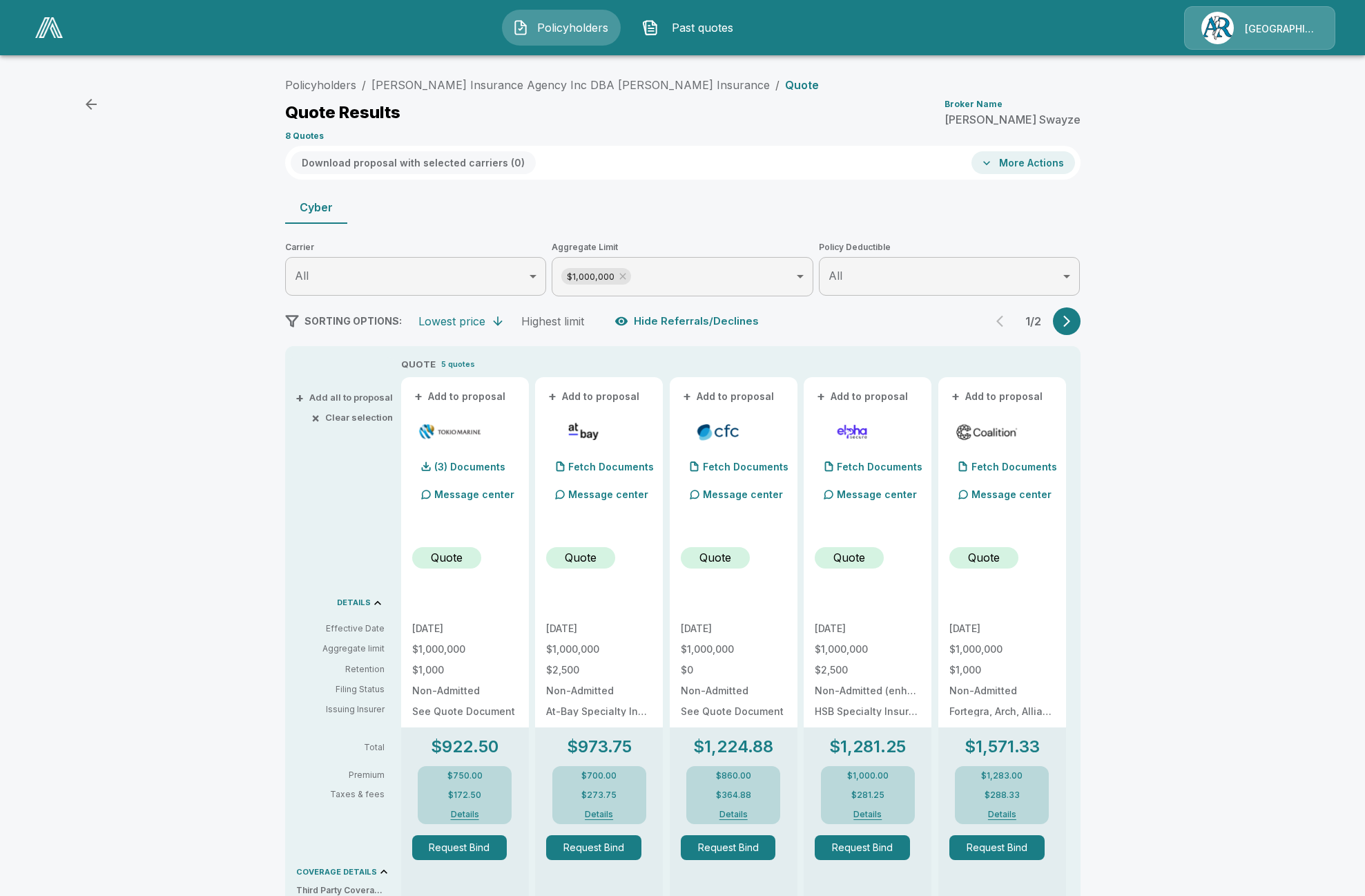
click at [467, 809] on div "$750.00 $172.50 Details" at bounding box center [465, 794] width 94 height 58
click at [471, 815] on button "Details" at bounding box center [465, 814] width 55 height 8
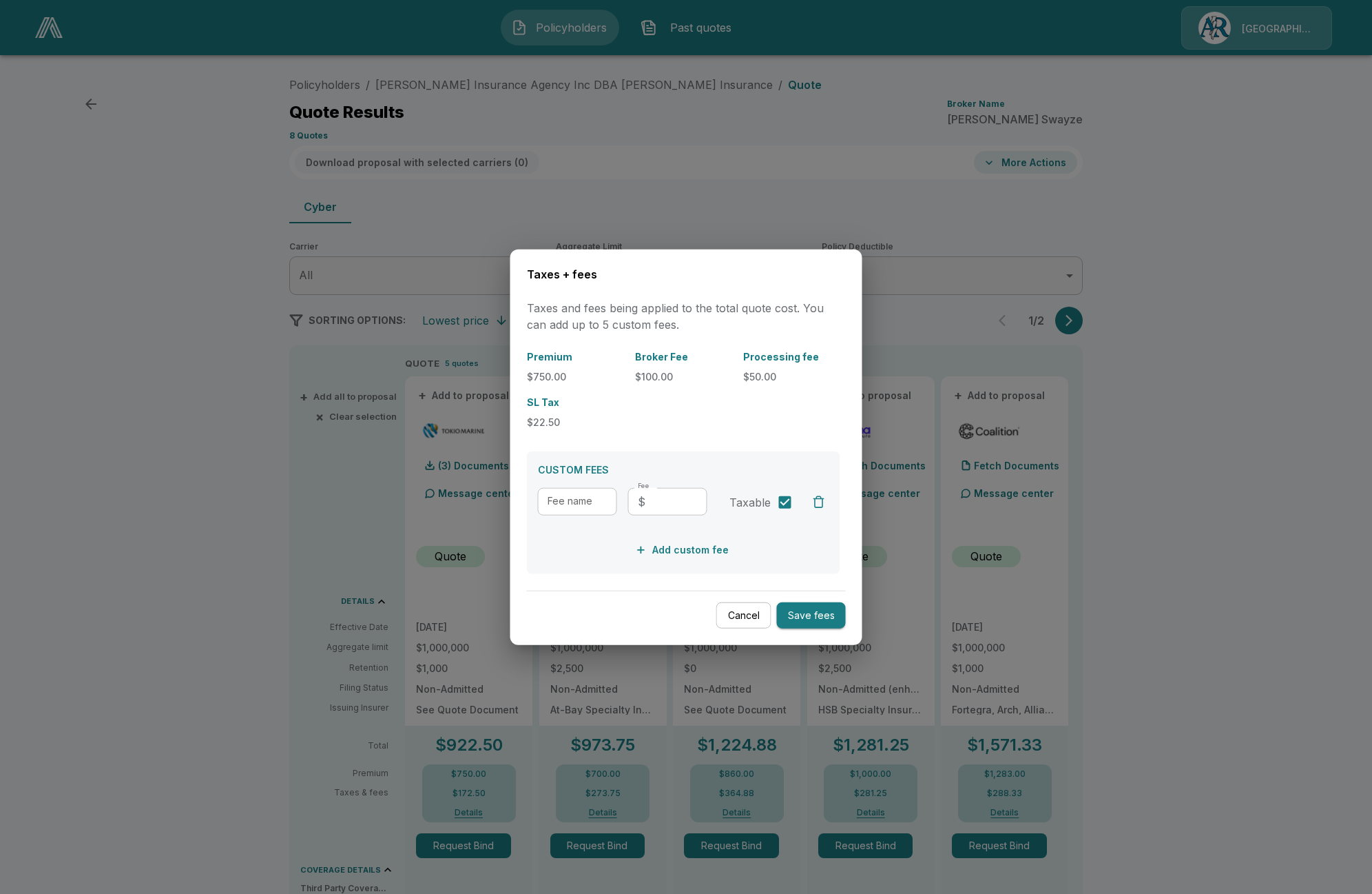
click at [129, 229] on div at bounding box center [686, 447] width 1372 height 894
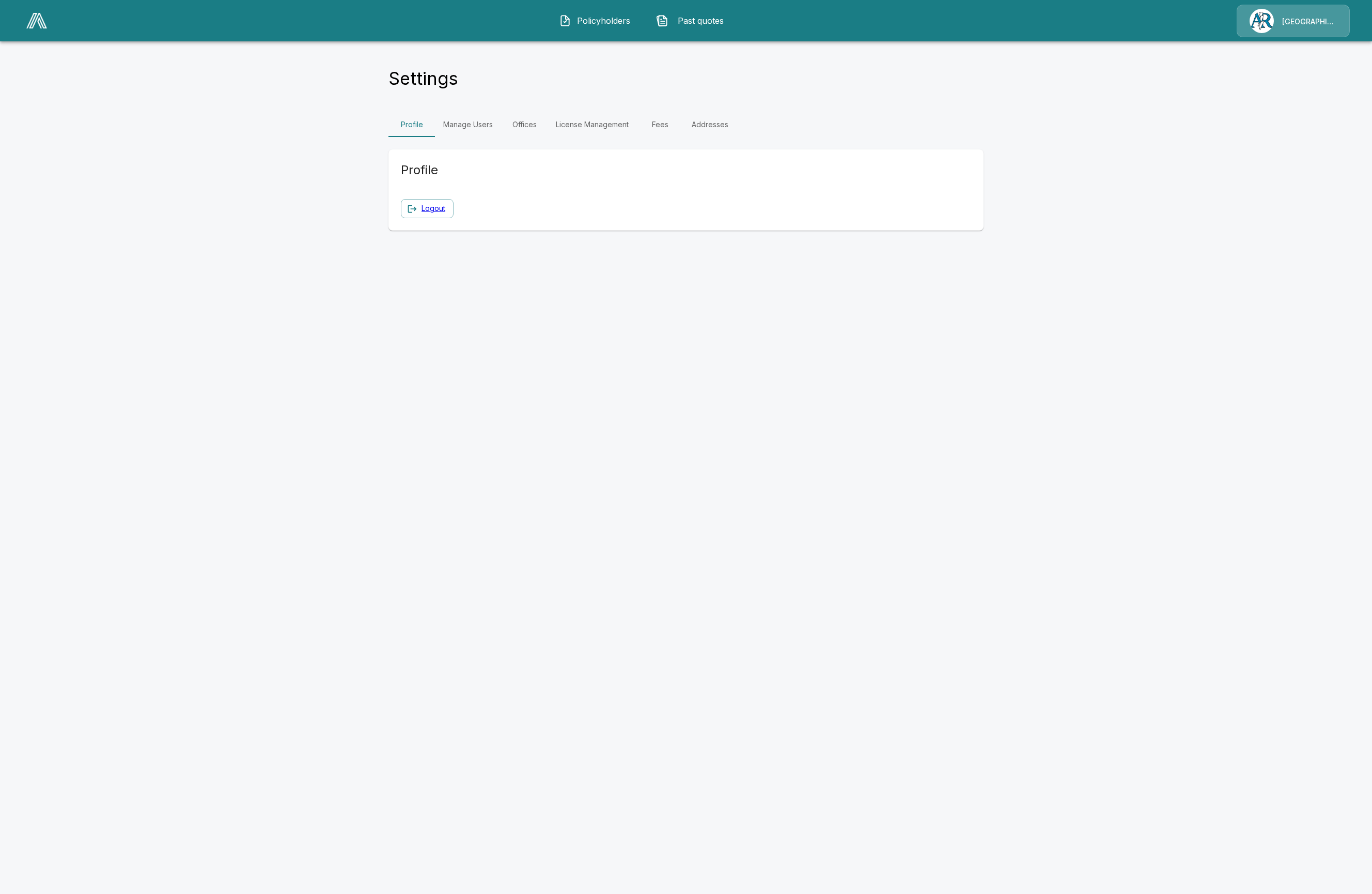
click at [667, 123] on link "Fees" at bounding box center [660, 124] width 46 height 25
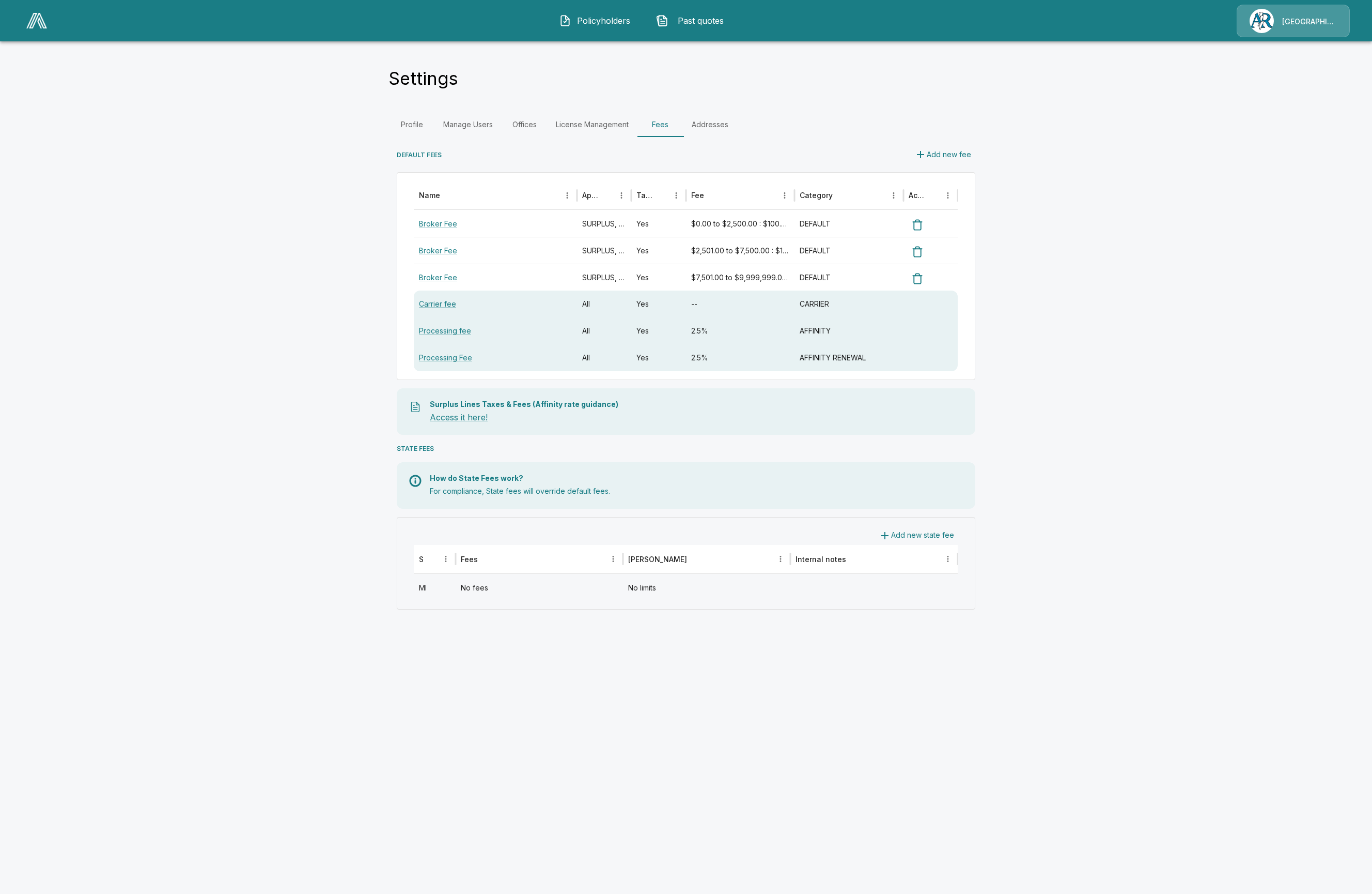
click at [445, 218] on div "Broker Fee" at bounding box center [495, 223] width 163 height 27
click at [445, 226] on link "Broker Fee" at bounding box center [438, 223] width 38 height 9
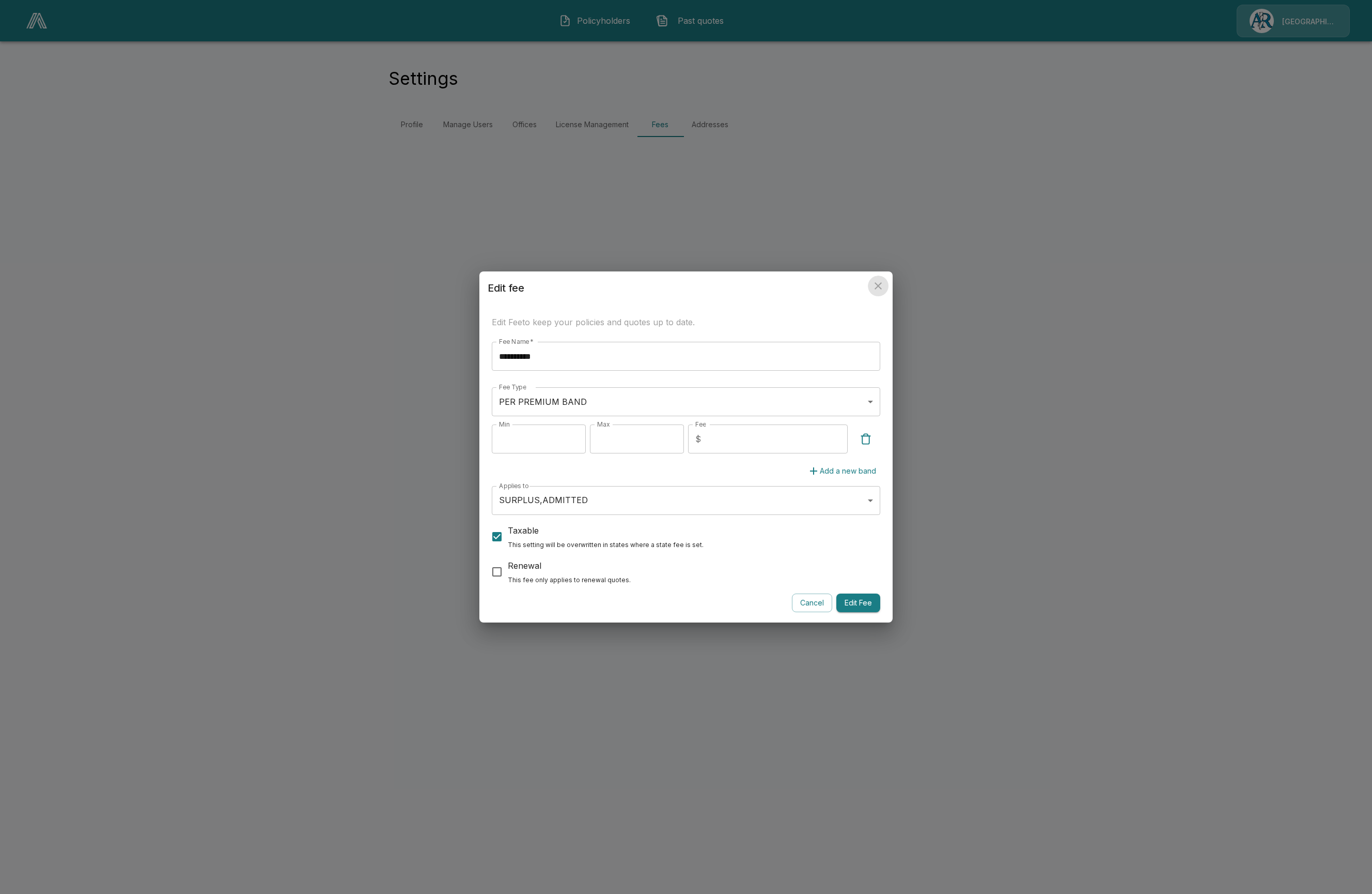
click at [877, 288] on icon "close" at bounding box center [879, 286] width 13 height 13
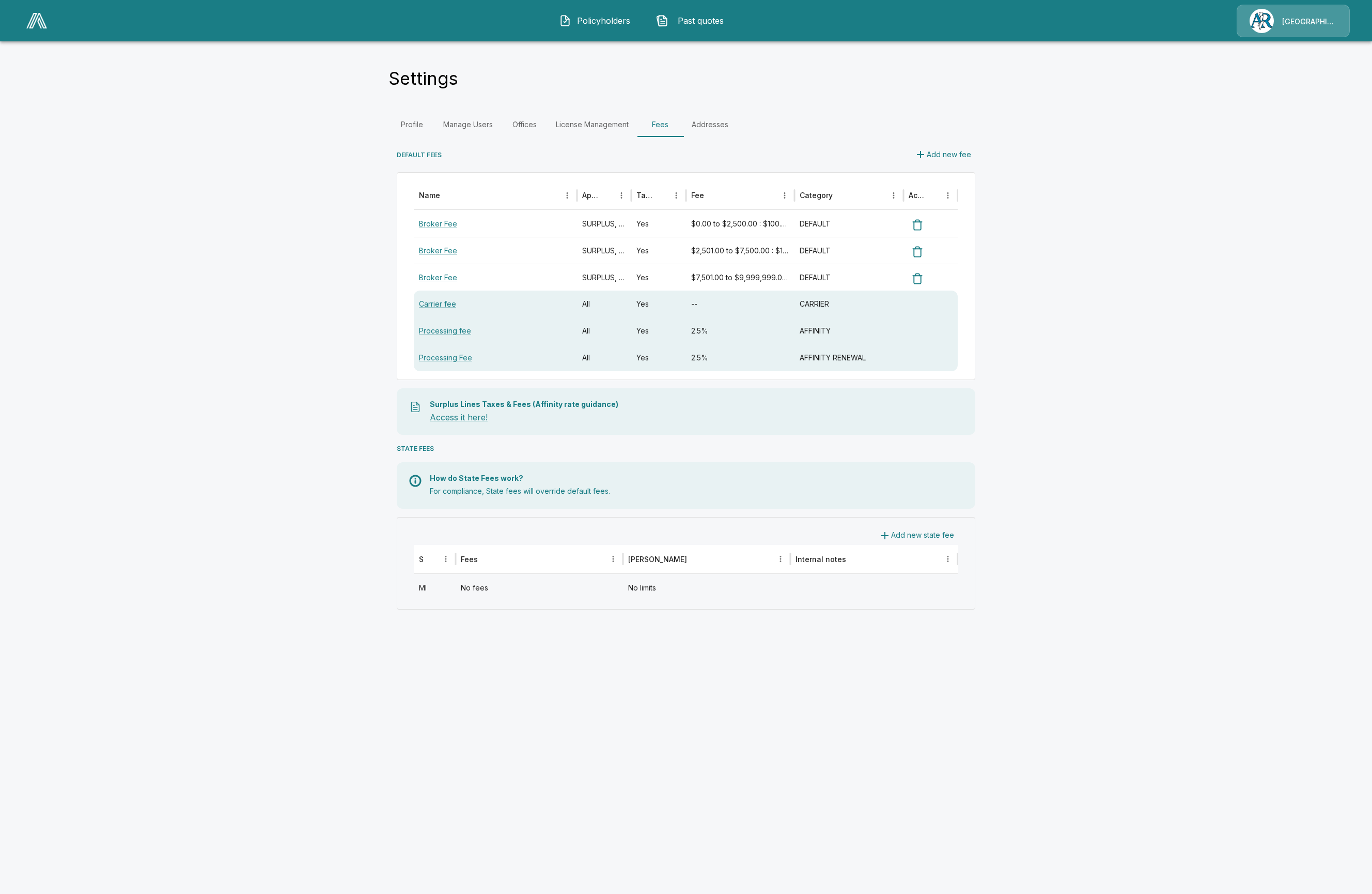
click at [440, 251] on link "Broker Fee" at bounding box center [438, 250] width 38 height 9
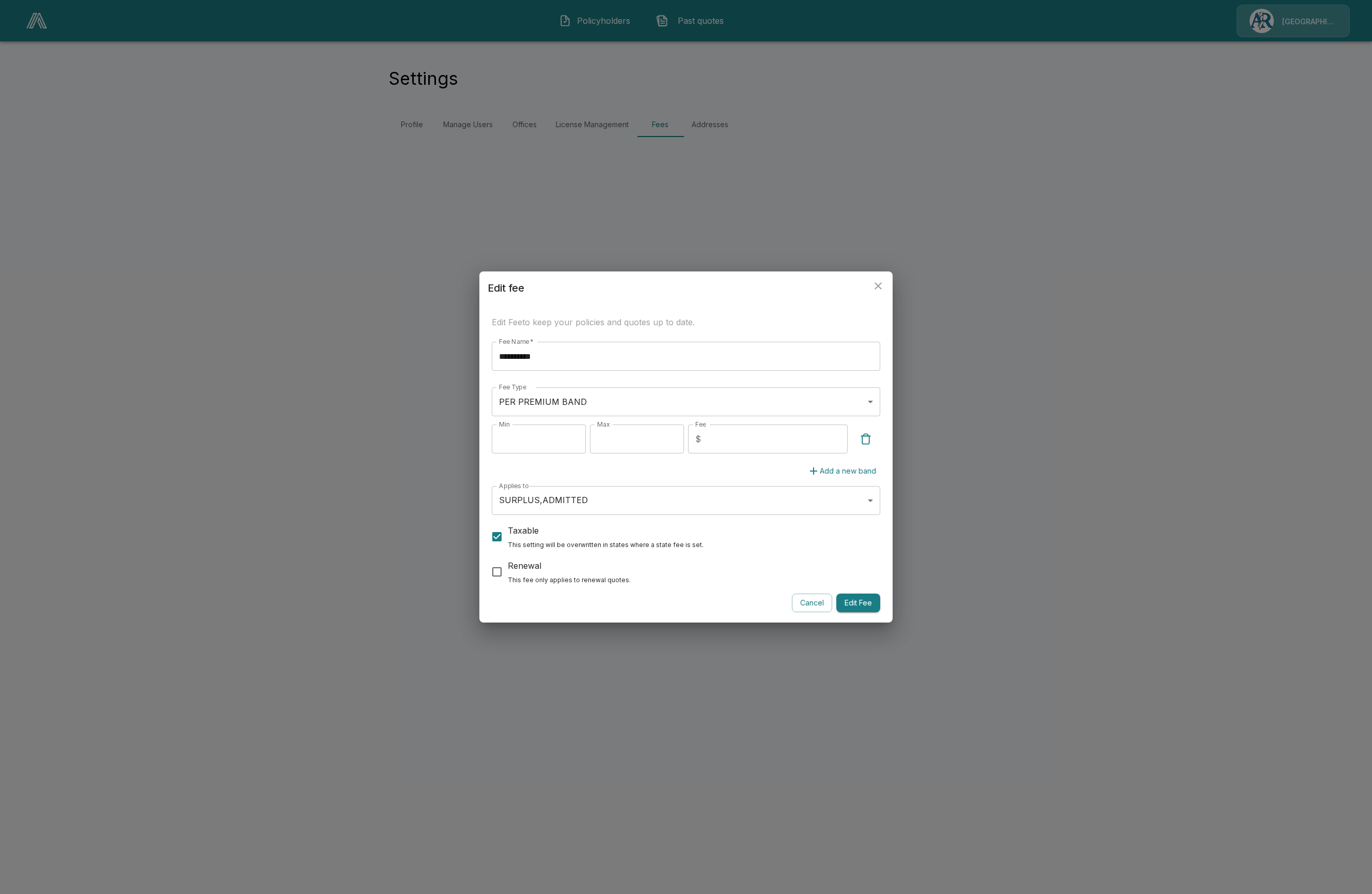
drag, startPoint x: 897, startPoint y: 269, endPoint x: 914, endPoint y: 260, distance: 19.2
click at [909, 263] on div "**********" at bounding box center [686, 447] width 1372 height 894
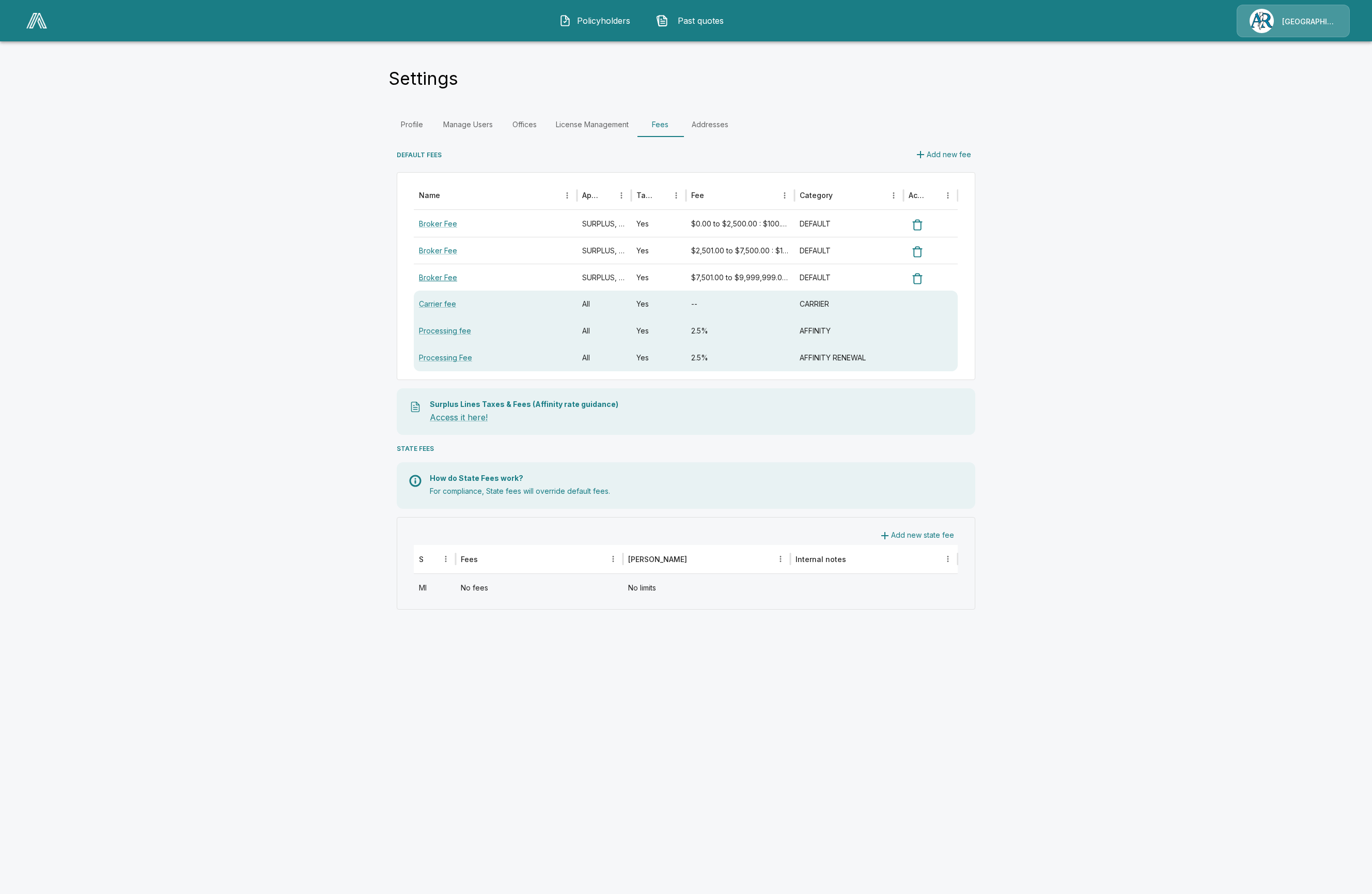
click at [423, 278] on link "Broker Fee" at bounding box center [438, 277] width 38 height 9
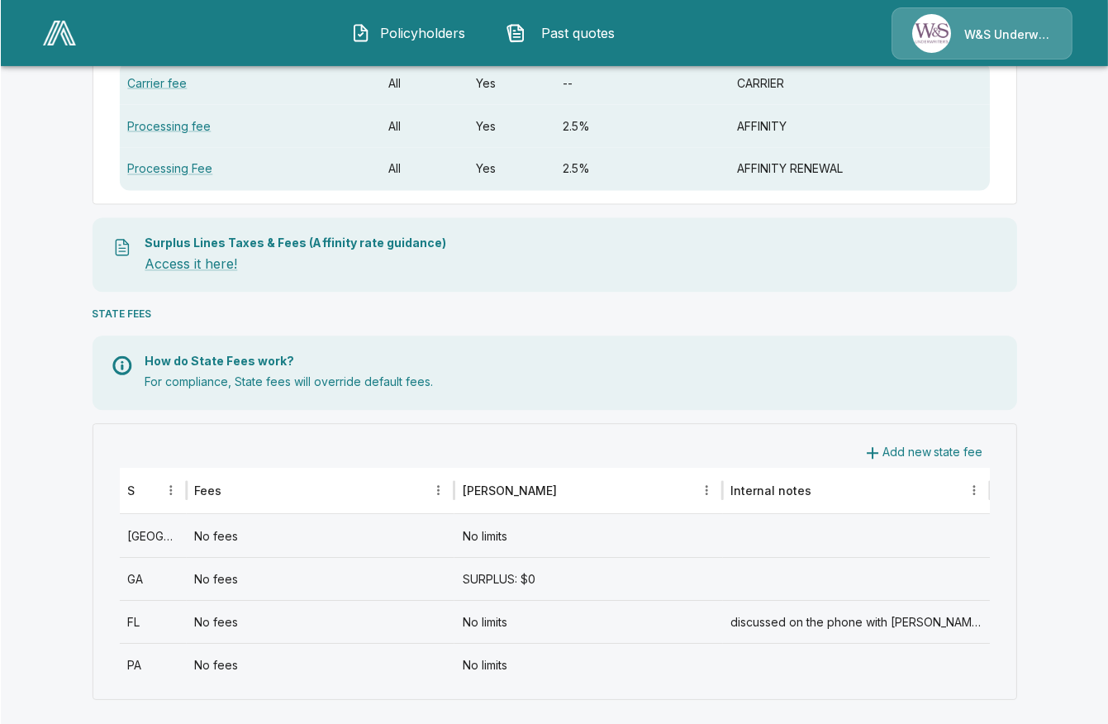
scroll to position [323, 0]
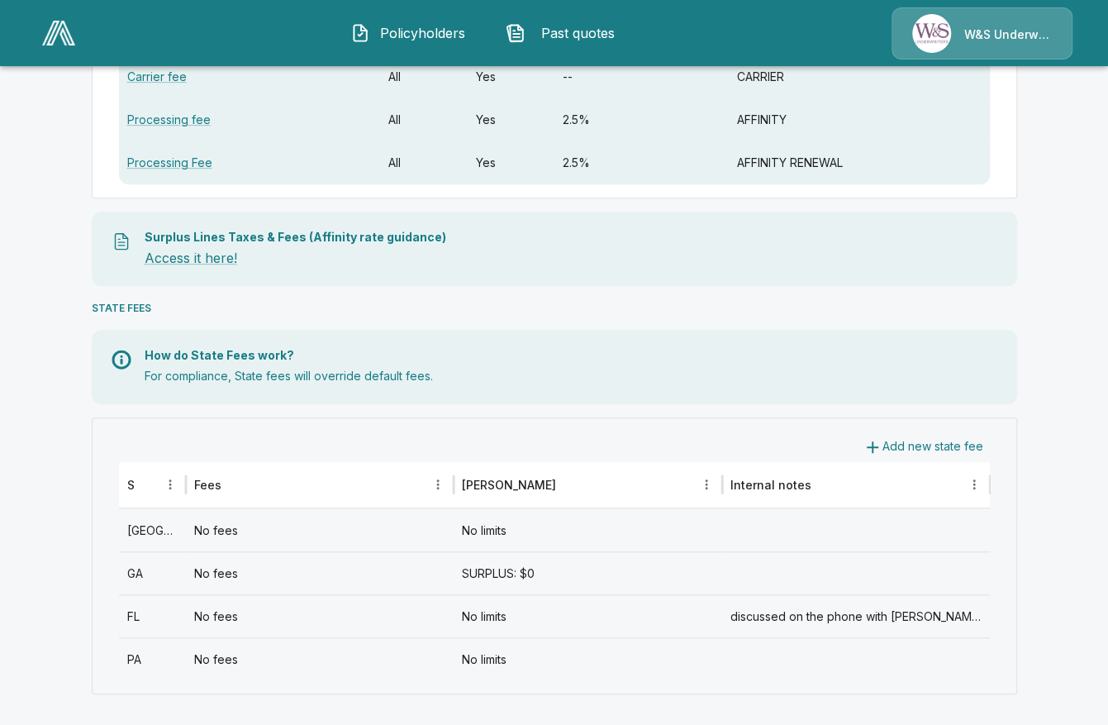
click at [37, 597] on main "Settings Profile Manage Users Offices License Management Fees Addresses DEFAULT…" at bounding box center [554, 202] width 1108 height 1050
click at [102, 710] on div "Settings Profile Manage Users Offices License Management Fees Addresses DEFAULT…" at bounding box center [554, 233] width 991 height 988
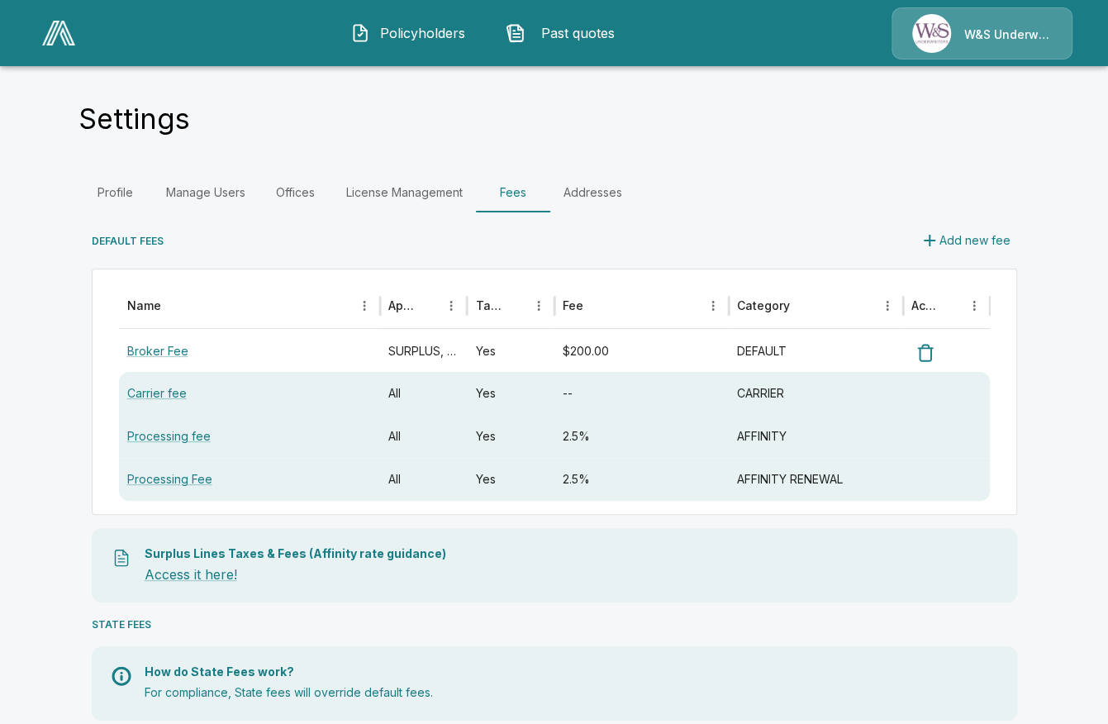
scroll to position [0, 0]
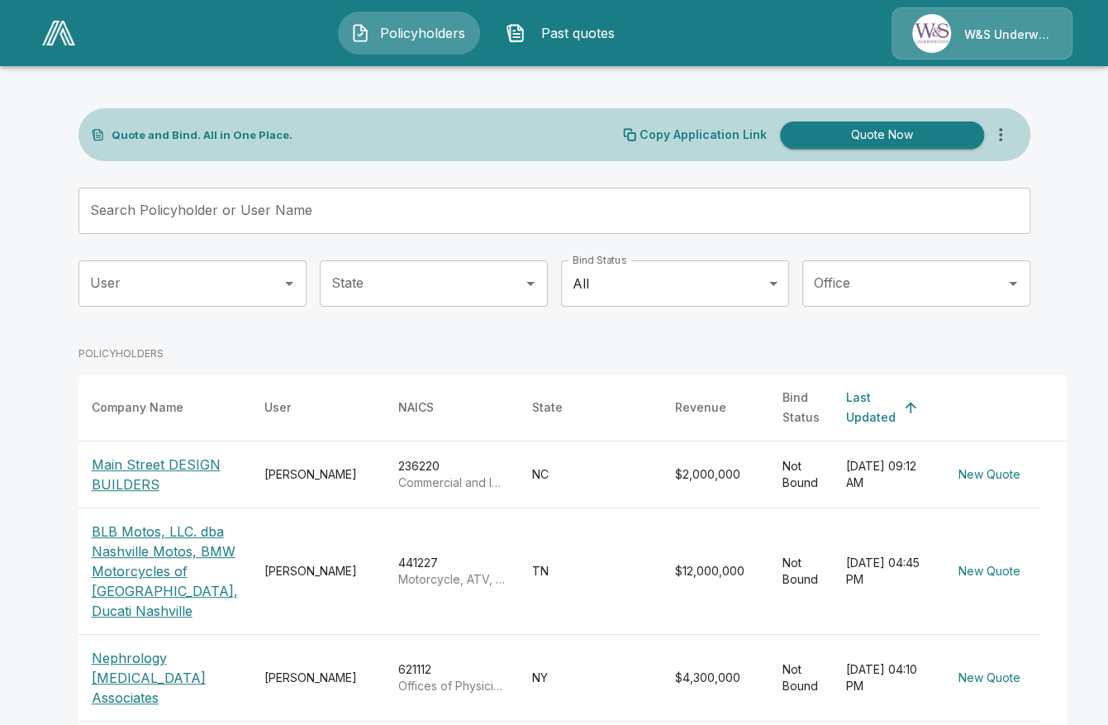
click at [158, 454] on p "Main Street DESIGN BUILDERS" at bounding box center [165, 474] width 146 height 40
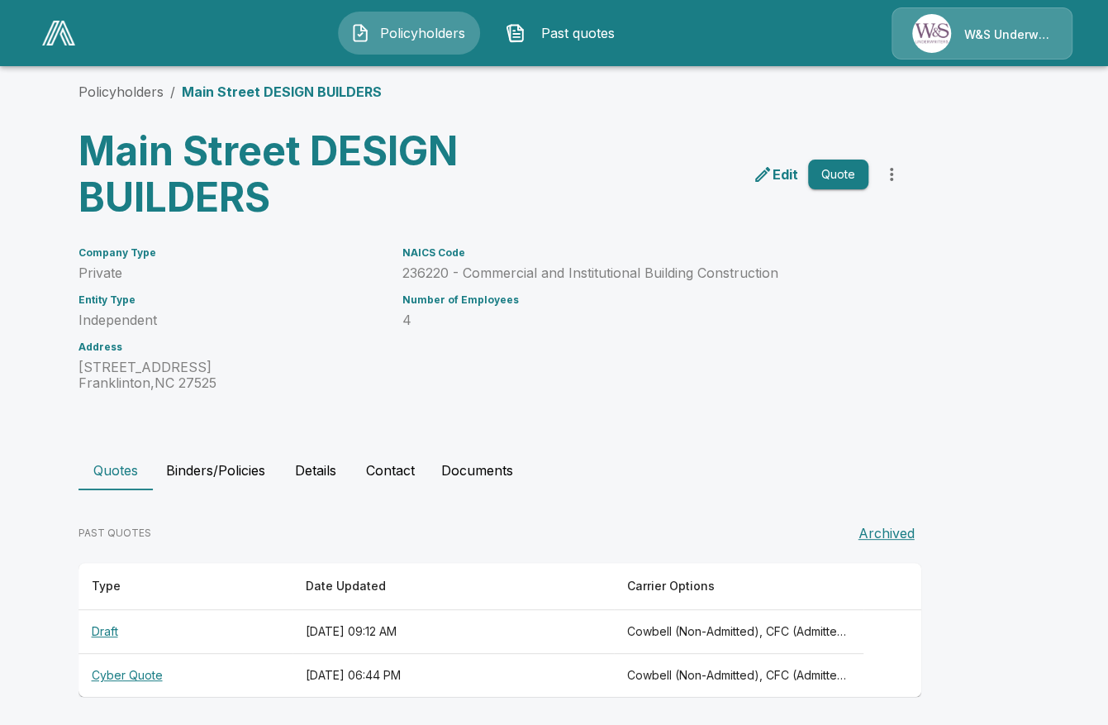
scroll to position [47, 0]
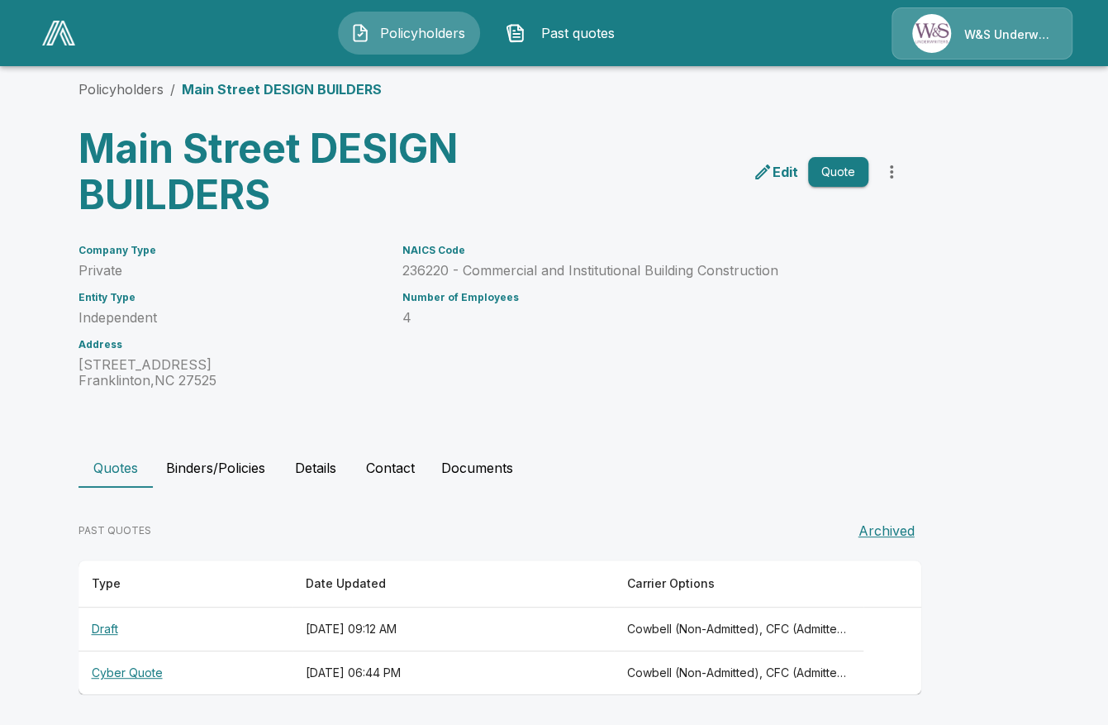
click at [770, 171] on icon "edit" at bounding box center [762, 171] width 15 height 15
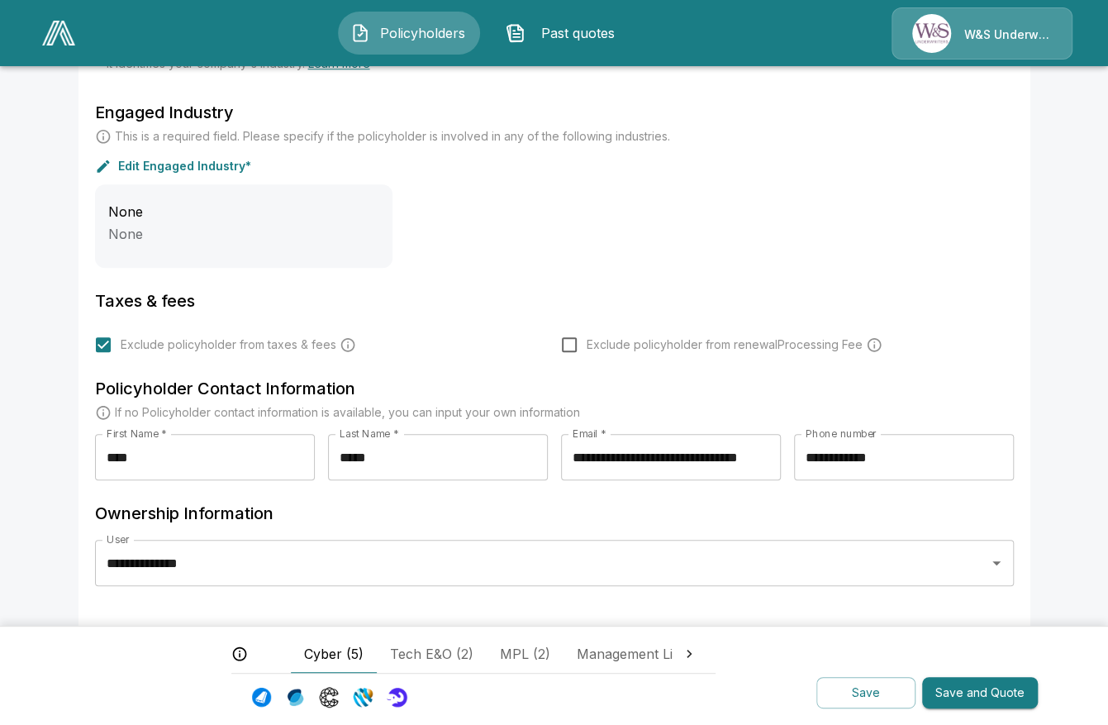
scroll to position [644, 0]
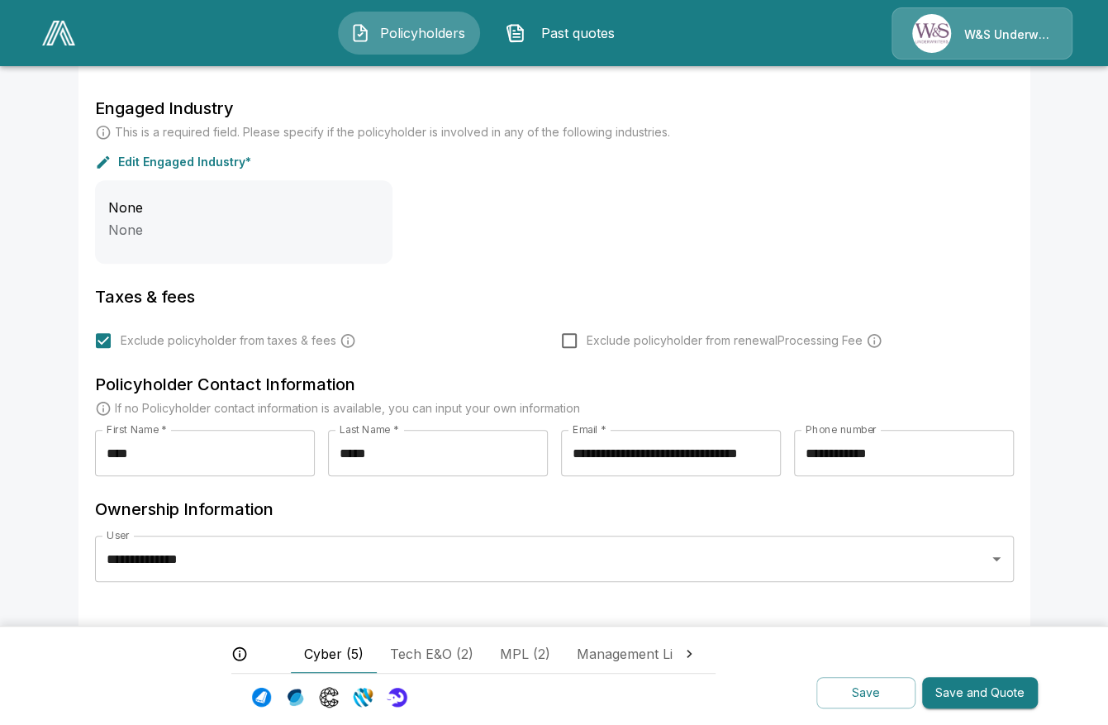
click at [126, 345] on span "Exclude policyholder from taxes & fees" at bounding box center [229, 340] width 216 height 17
click at [897, 701] on button "Save" at bounding box center [865, 693] width 99 height 32
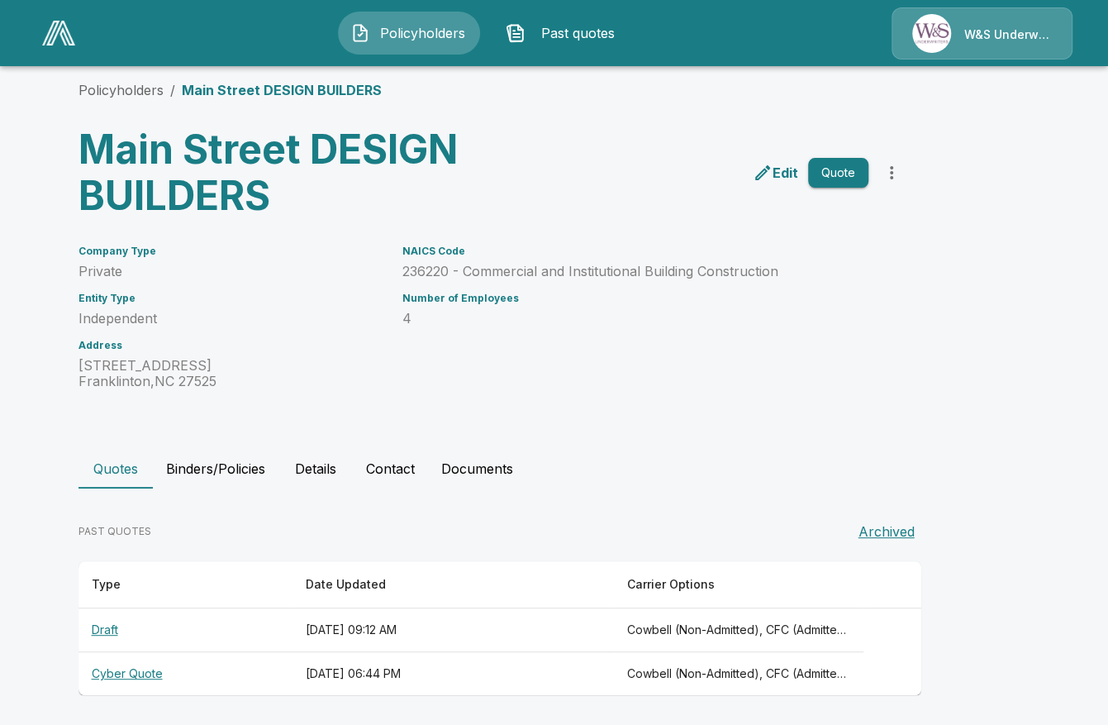
scroll to position [47, 0]
click at [143, 675] on th "Cyber Quote" at bounding box center [185, 673] width 214 height 44
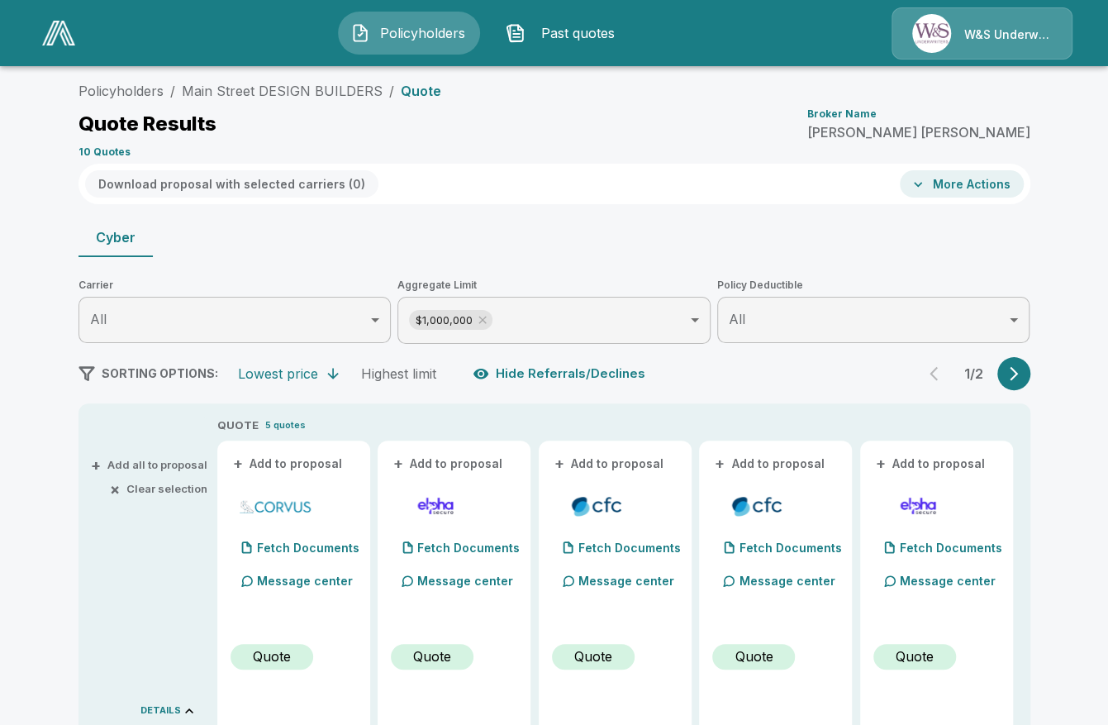
drag, startPoint x: 379, startPoint y: 88, endPoint x: 188, endPoint y: 93, distance: 190.9
click at [188, 93] on ol "Policyholders / Main Street DESIGN BUILDERS / Quote" at bounding box center [259, 91] width 363 height 20
copy link "Main Street DESIGN BUILDERS"
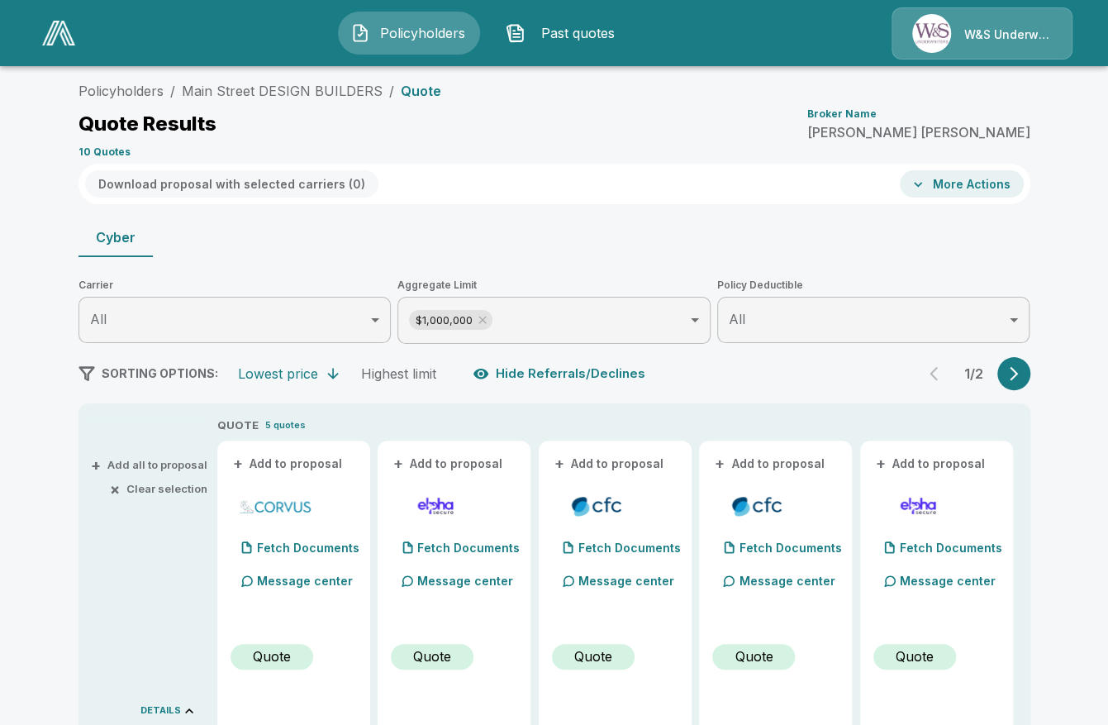
drag, startPoint x: 1048, startPoint y: 500, endPoint x: 1046, endPoint y: 488, distance: 11.8
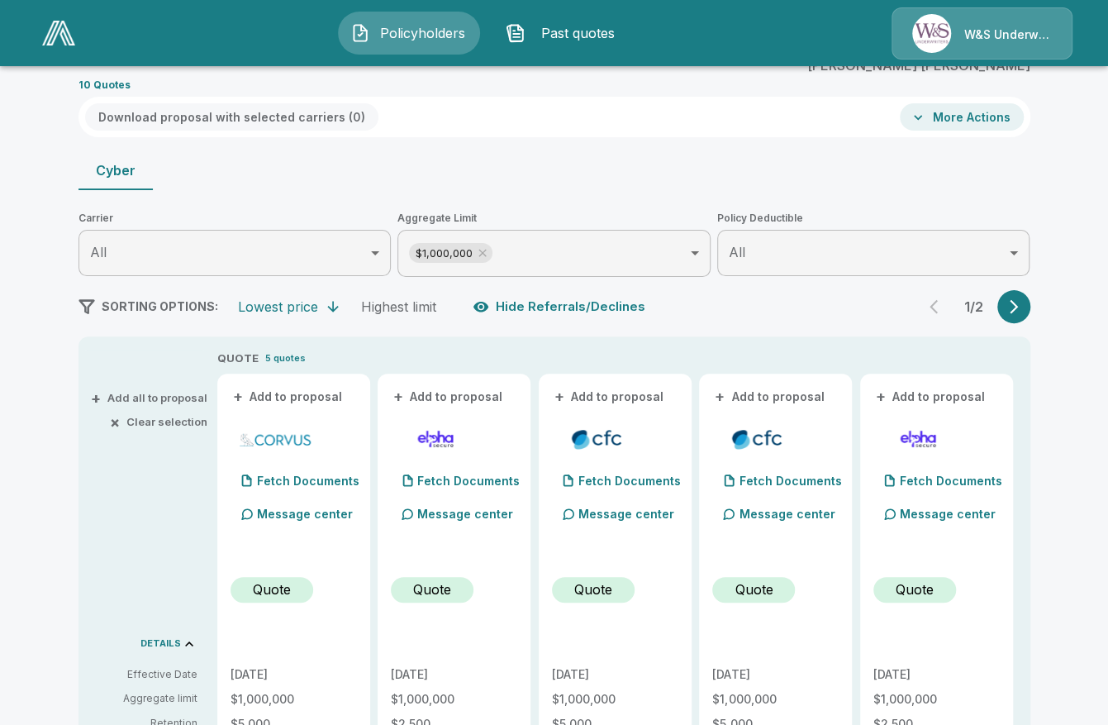
scroll to position [47, 0]
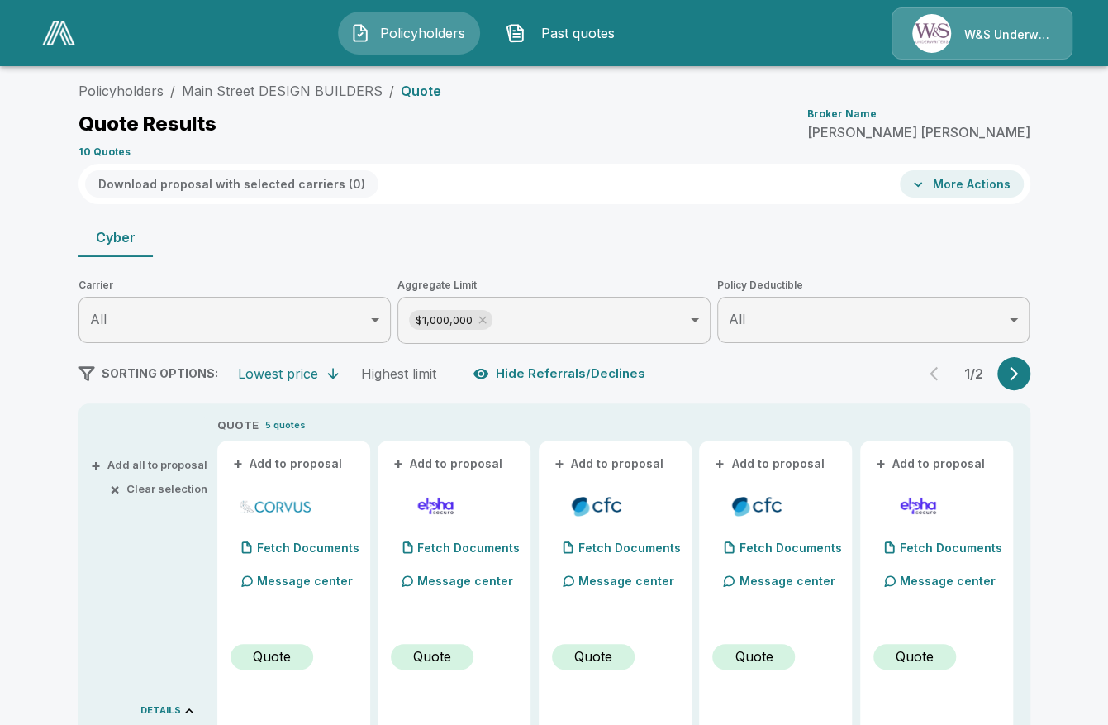
click at [978, 36] on p "W&S Underwriters" at bounding box center [1008, 34] width 88 height 17
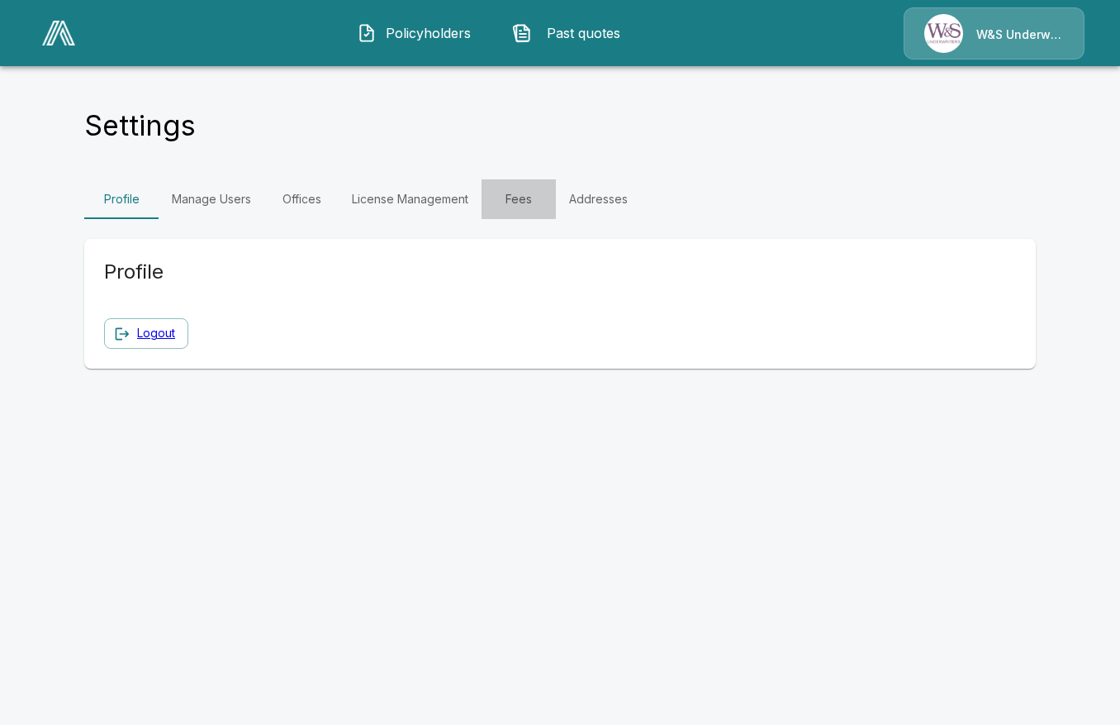
click at [527, 206] on link "Fees" at bounding box center [519, 199] width 74 height 40
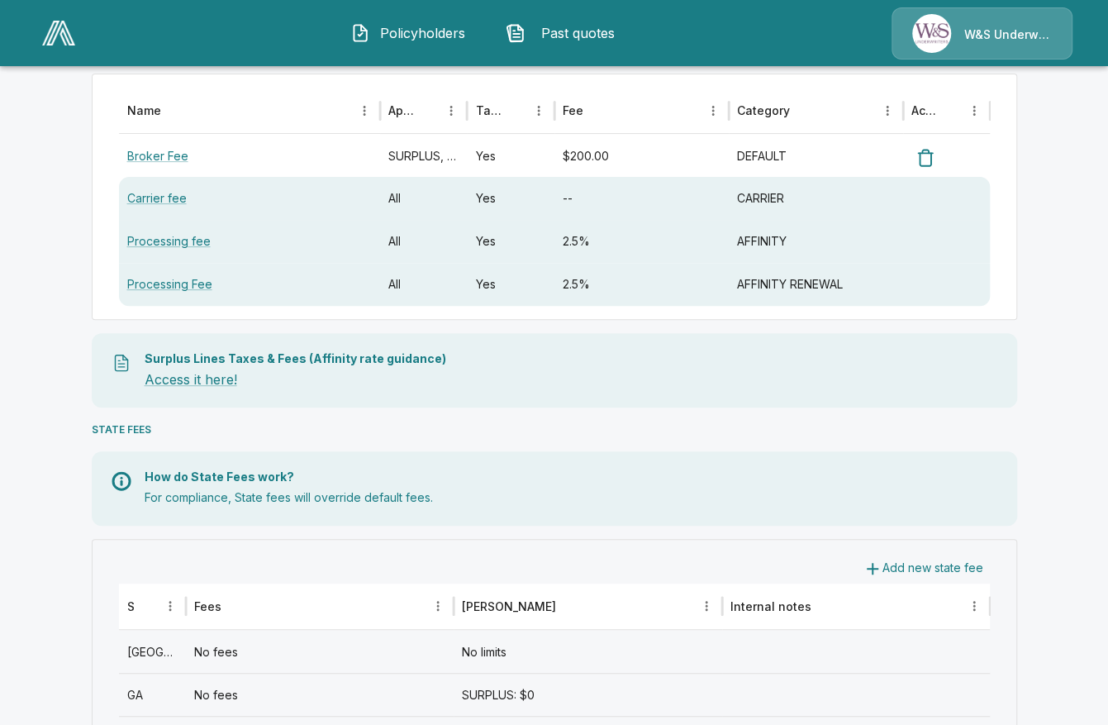
scroll to position [280, 0]
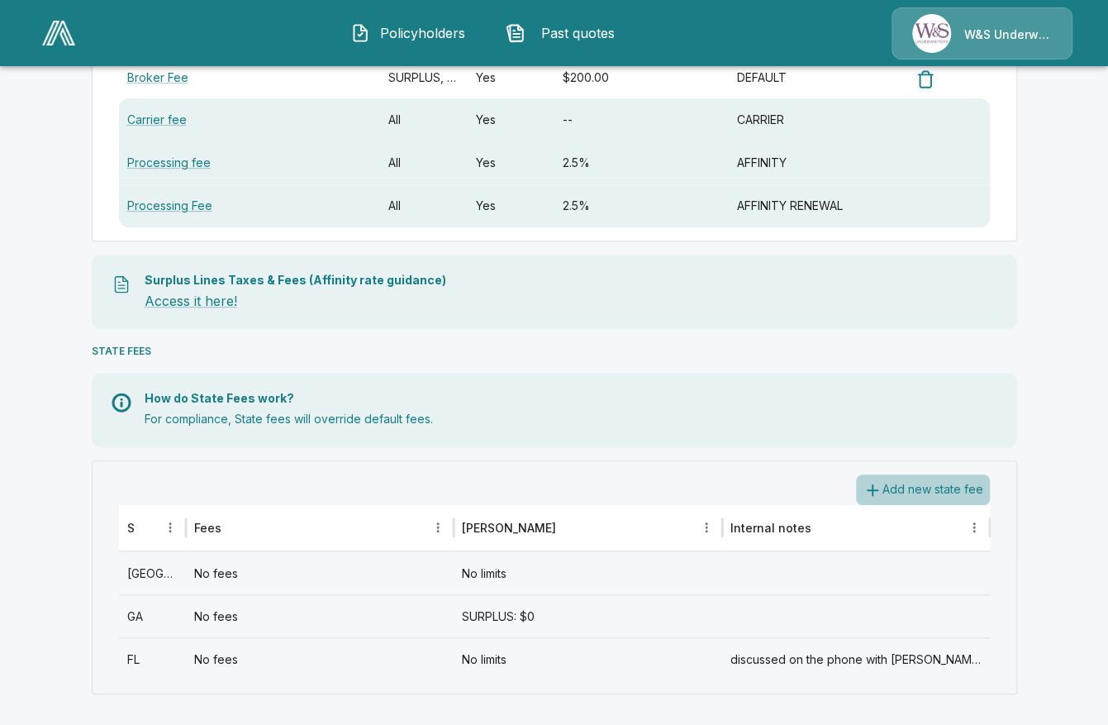
click at [956, 482] on button "Add new state fee" at bounding box center [923, 489] width 134 height 31
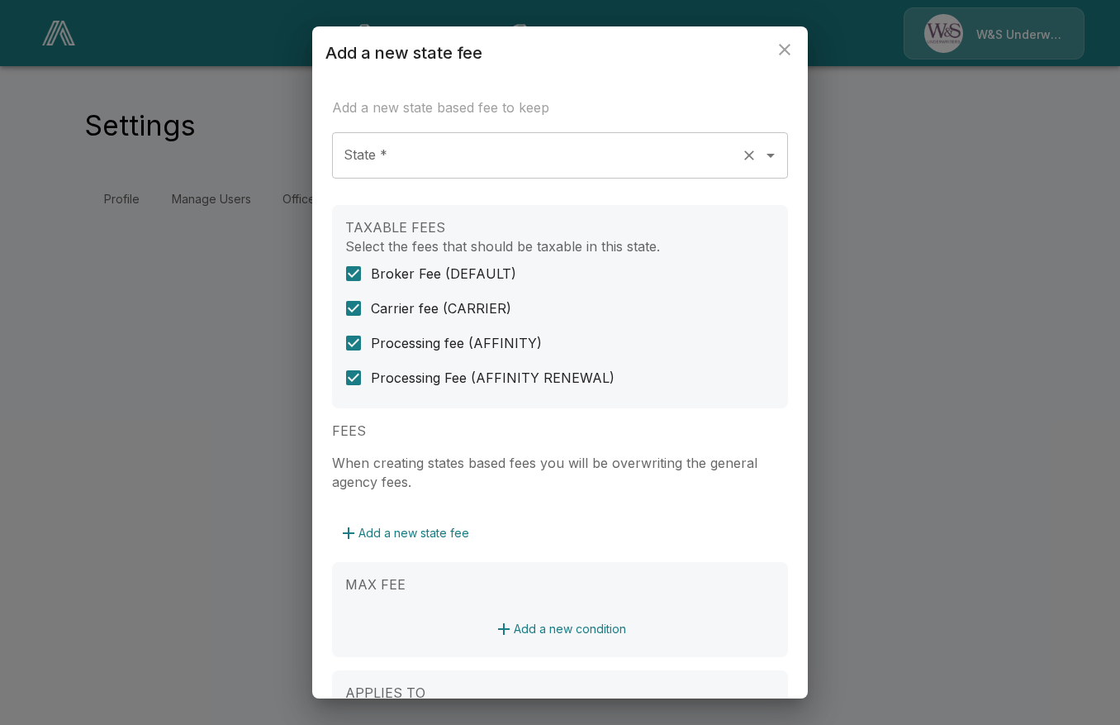
click at [454, 157] on input "State *" at bounding box center [537, 155] width 395 height 31
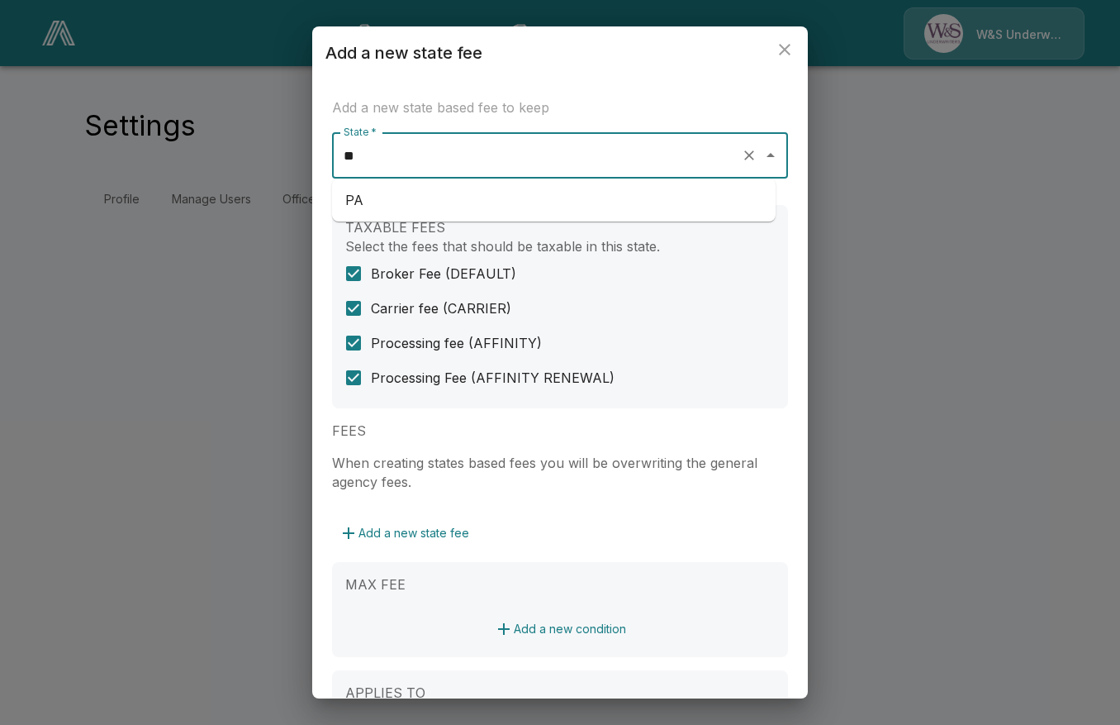
click at [456, 193] on li "PA" at bounding box center [554, 200] width 444 height 30
type input "**"
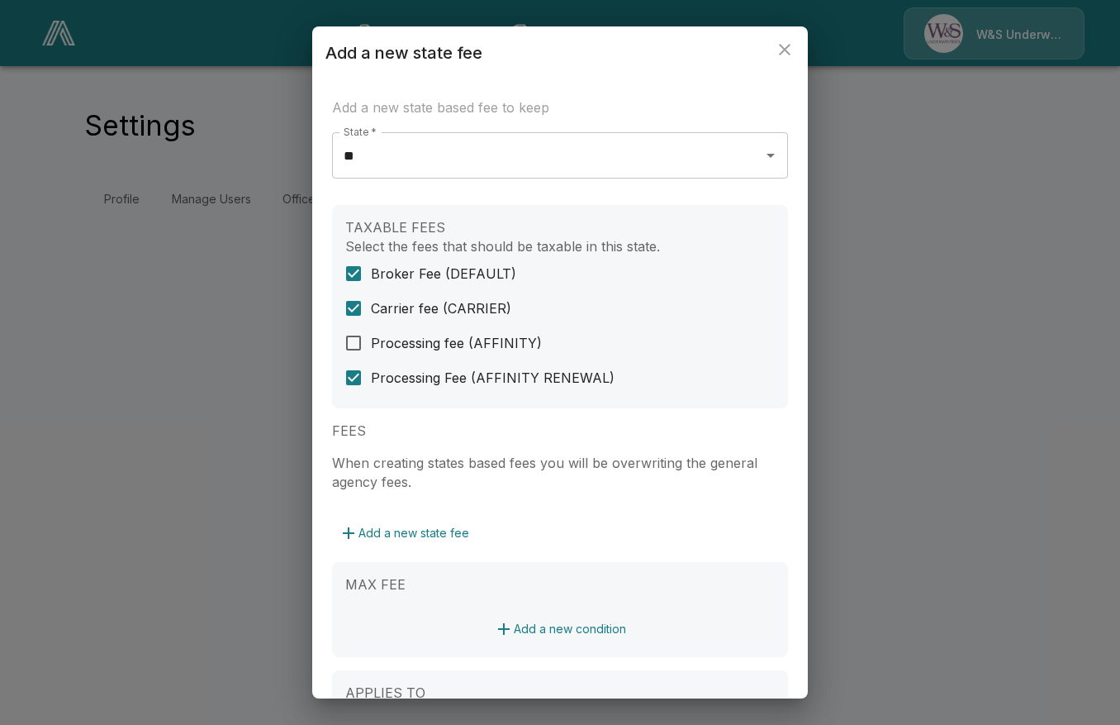
click at [375, 381] on span "Processing Fee (AFFINITY RENEWAL)" at bounding box center [493, 378] width 244 height 20
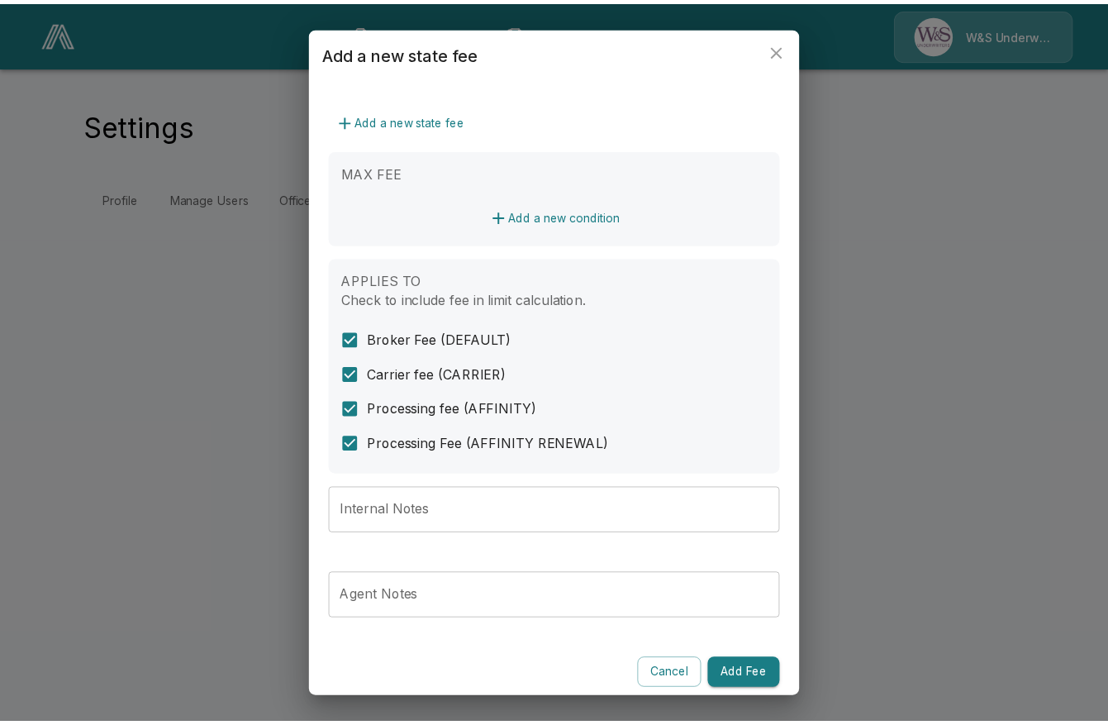
scroll to position [413, 0]
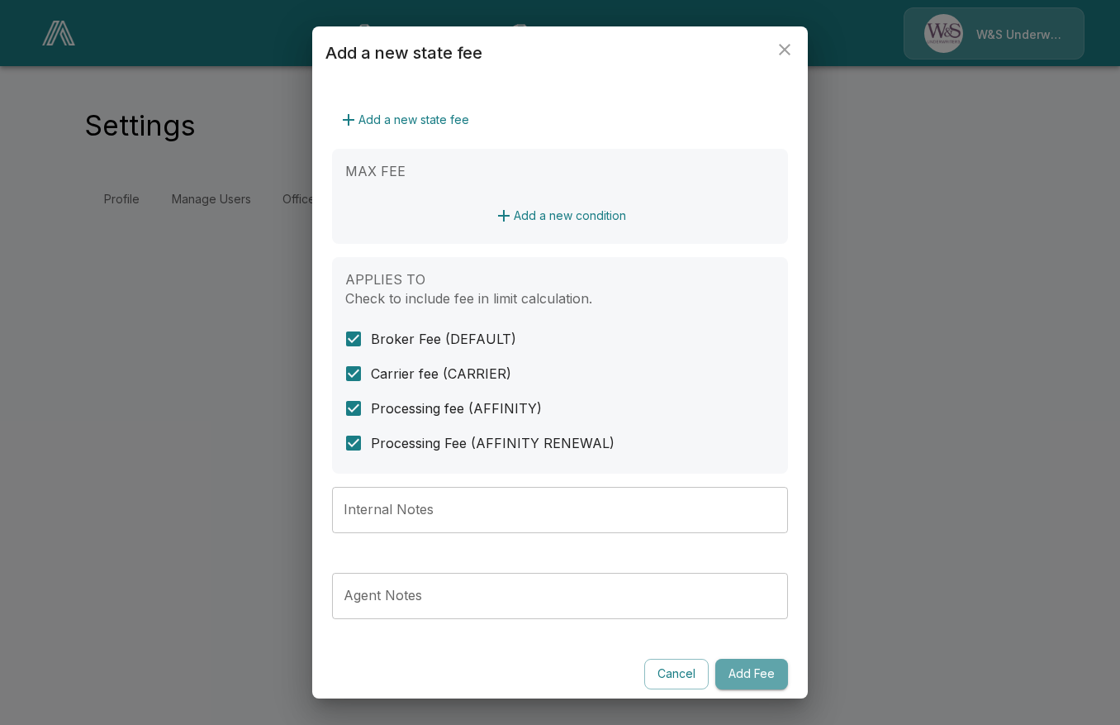
click at [754, 665] on button "Add Fee" at bounding box center [752, 674] width 73 height 31
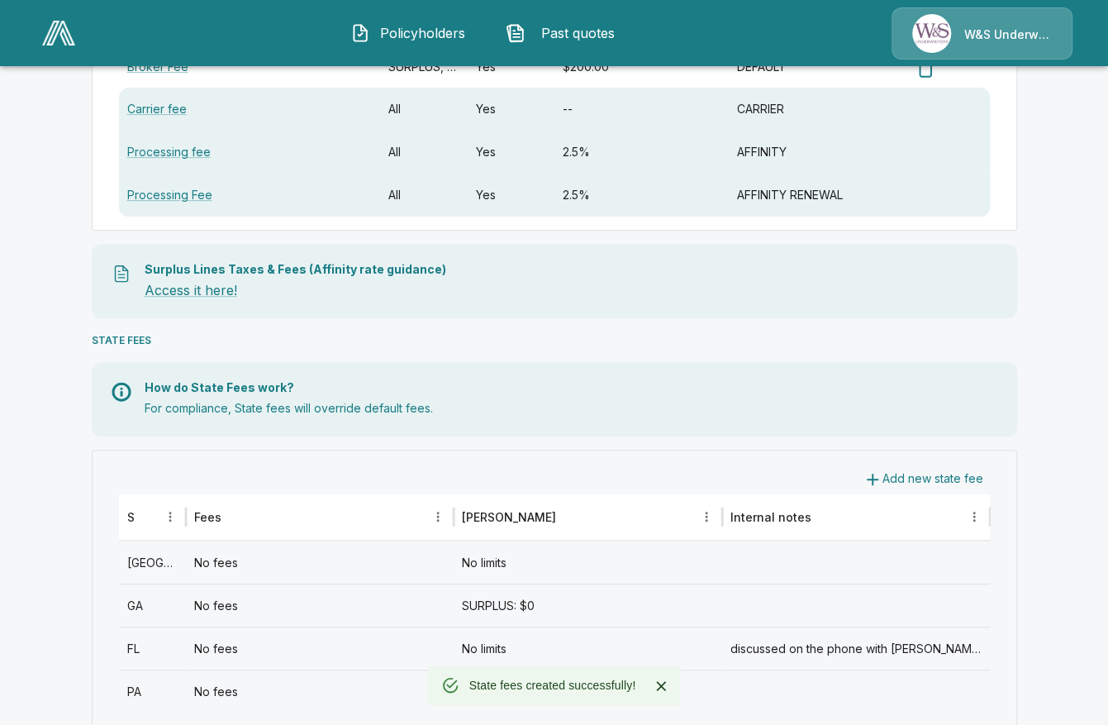
scroll to position [323, 0]
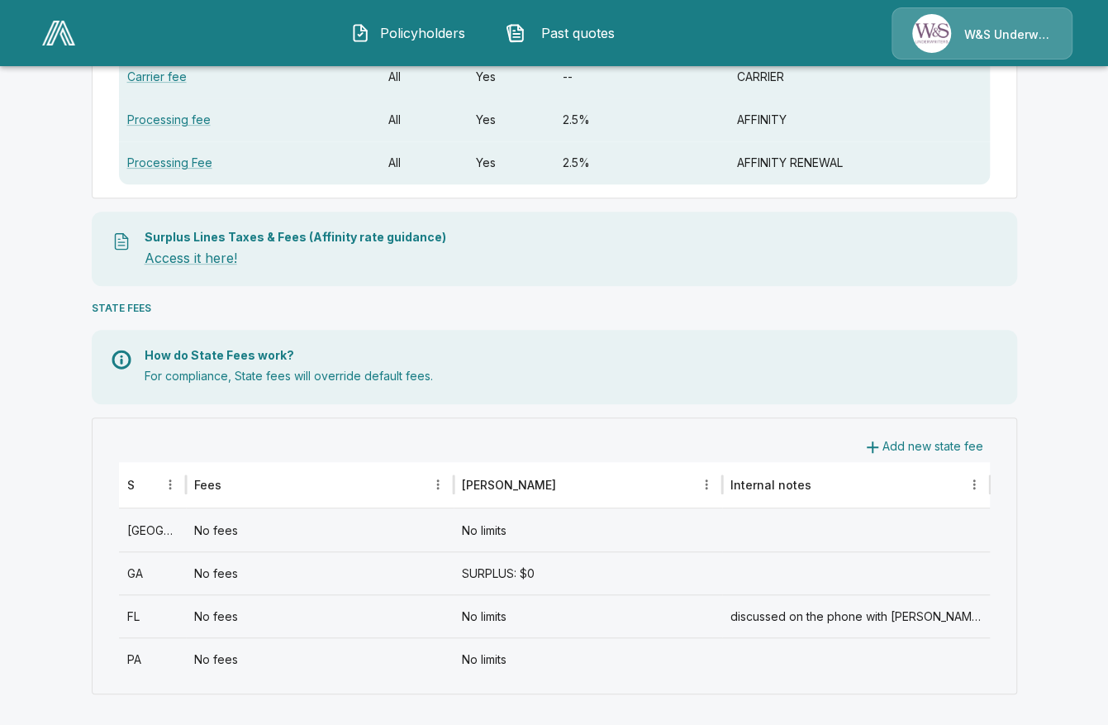
click at [1056, 404] on main "Settings Profile Manage Users Offices License Management Fees Addresses DEFAULT…" at bounding box center [554, 202] width 1108 height 1050
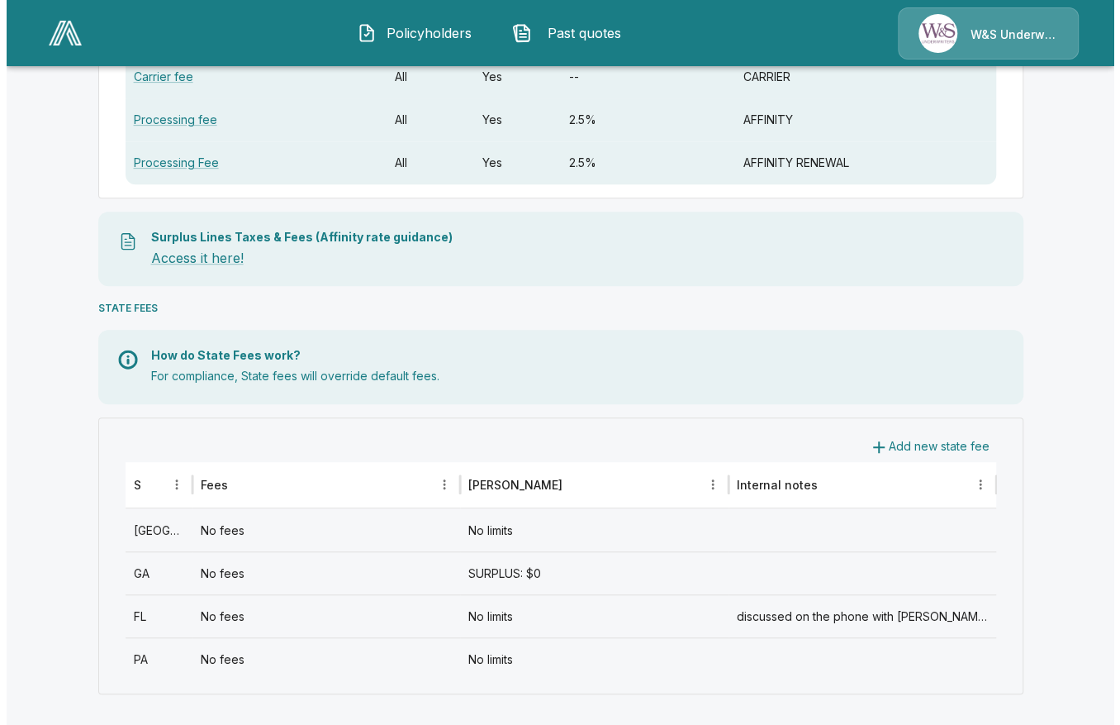
scroll to position [0, 0]
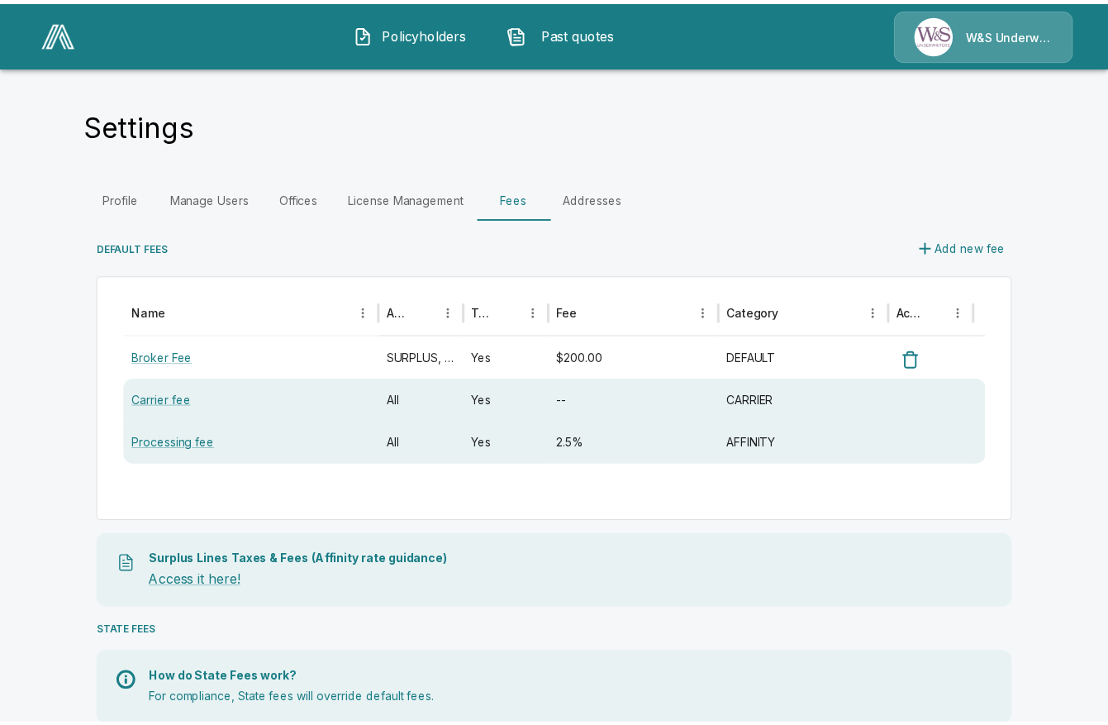
scroll to position [280, 0]
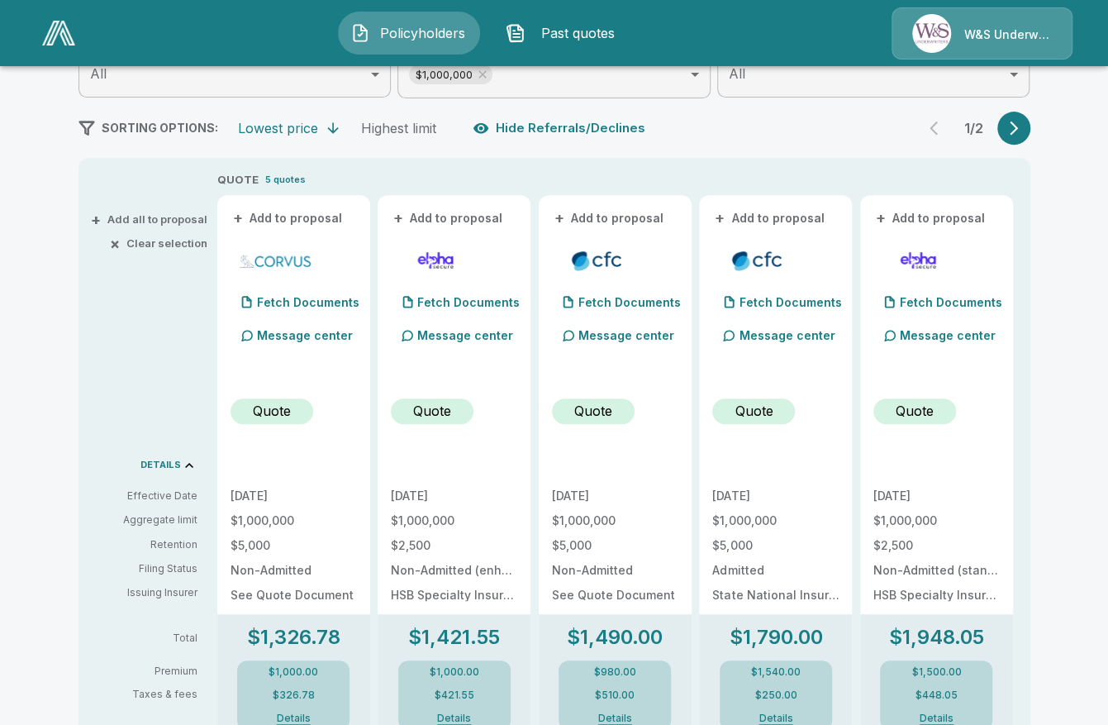
scroll to position [295, 0]
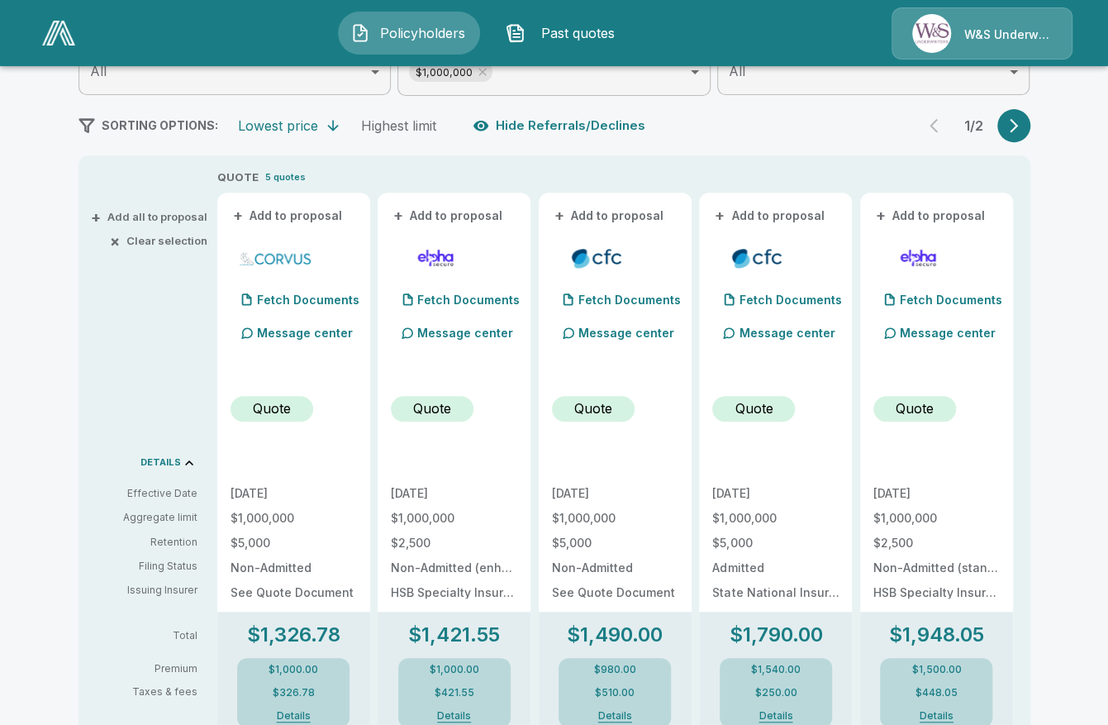
click at [1015, 134] on button "button" at bounding box center [1013, 125] width 33 height 33
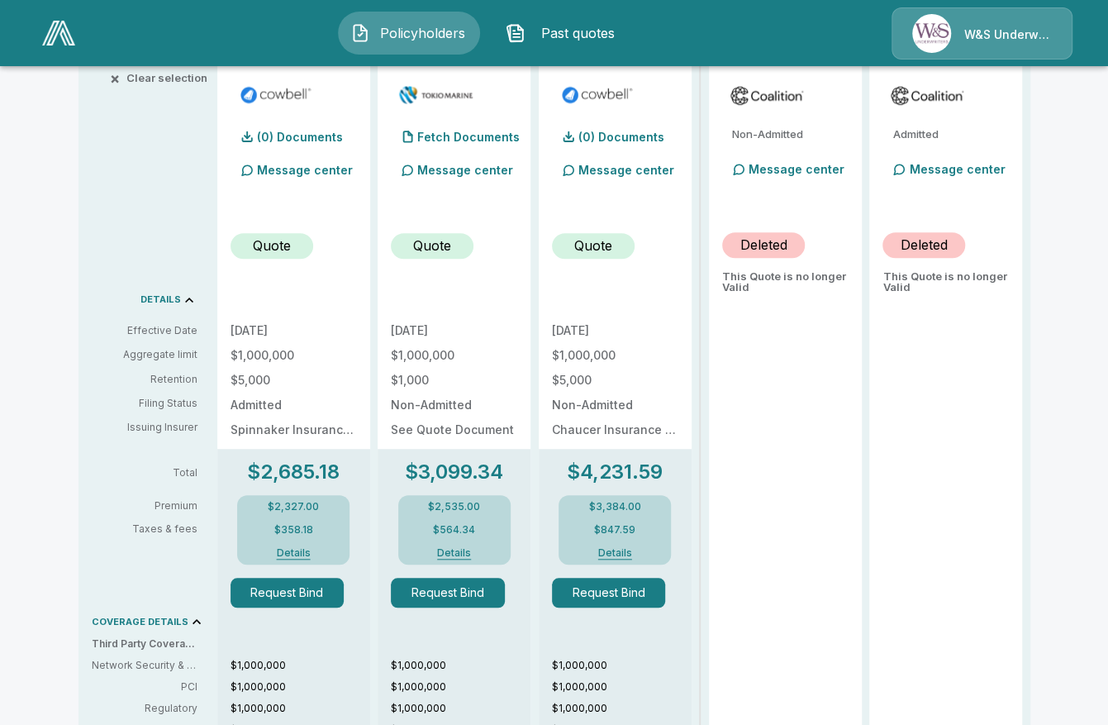
scroll to position [460, 0]
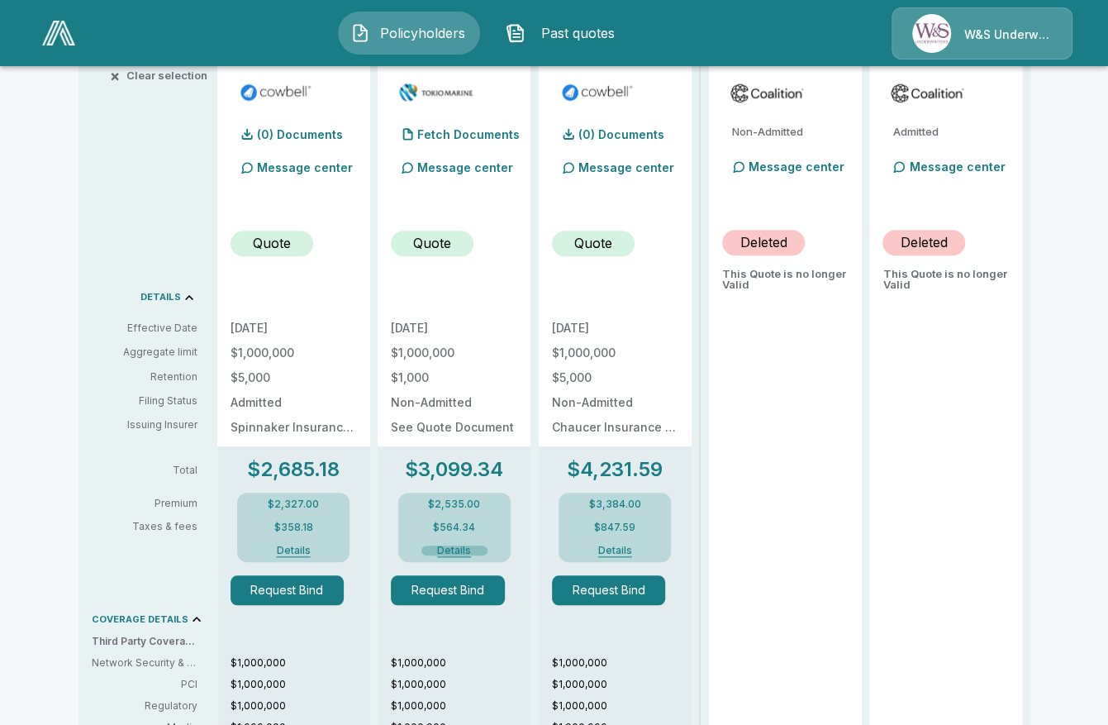
click at [454, 551] on button "Details" at bounding box center [454, 550] width 66 height 10
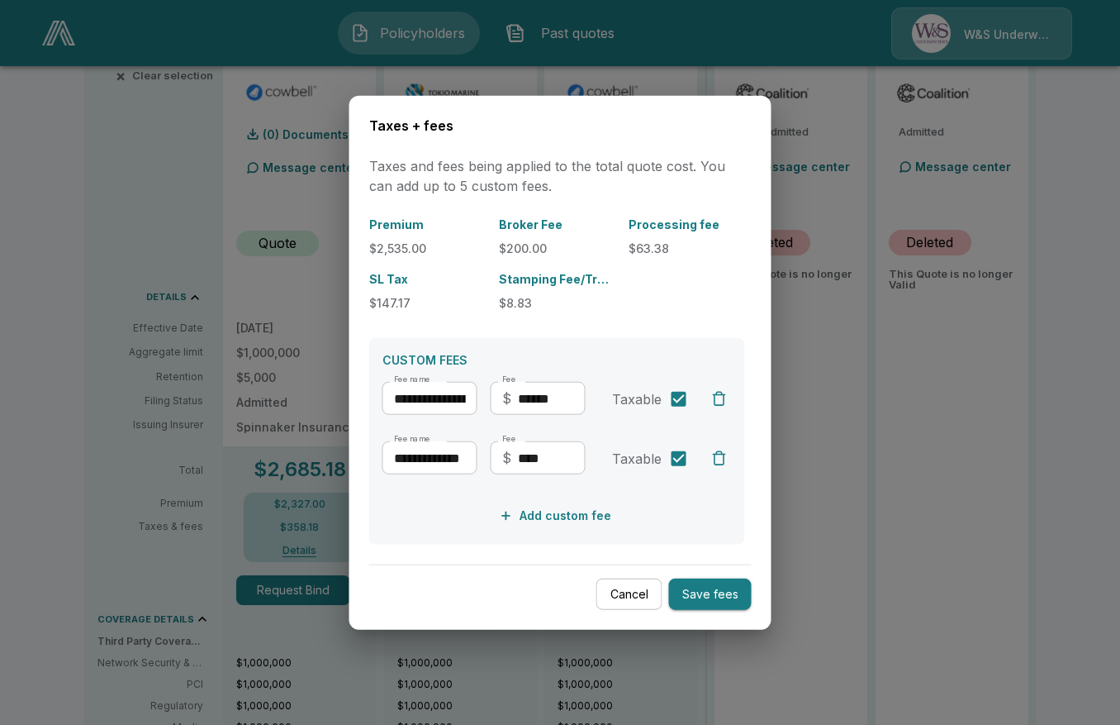
click at [304, 384] on div at bounding box center [560, 362] width 1120 height 725
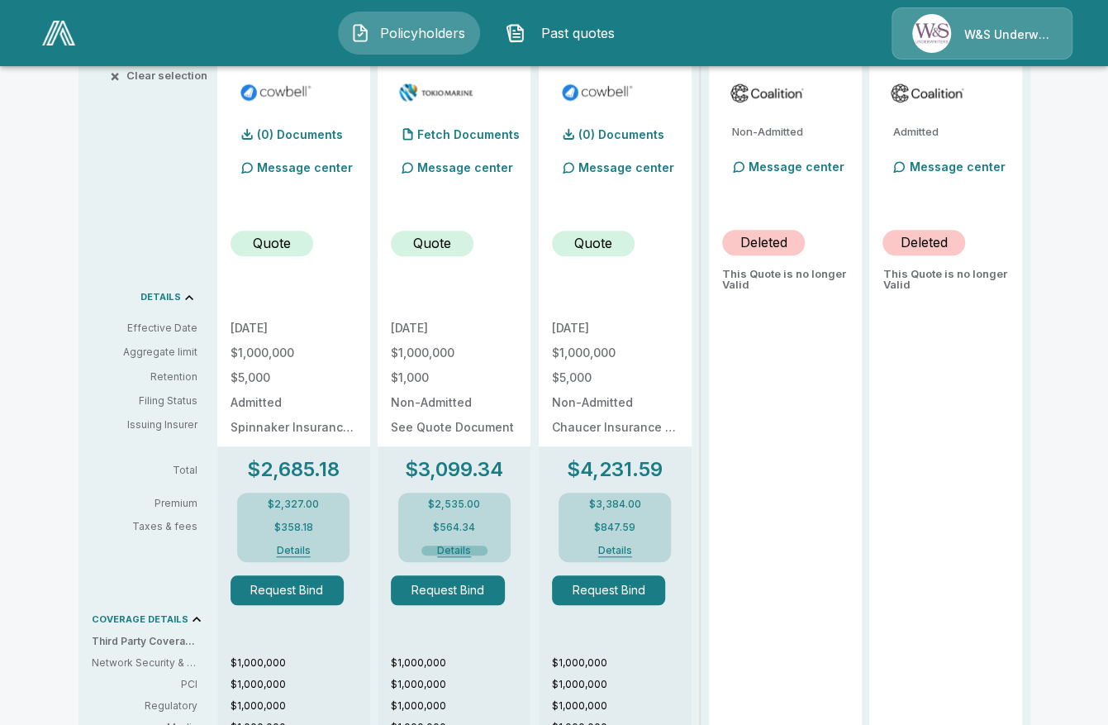
click at [462, 554] on button "Details" at bounding box center [454, 550] width 66 height 10
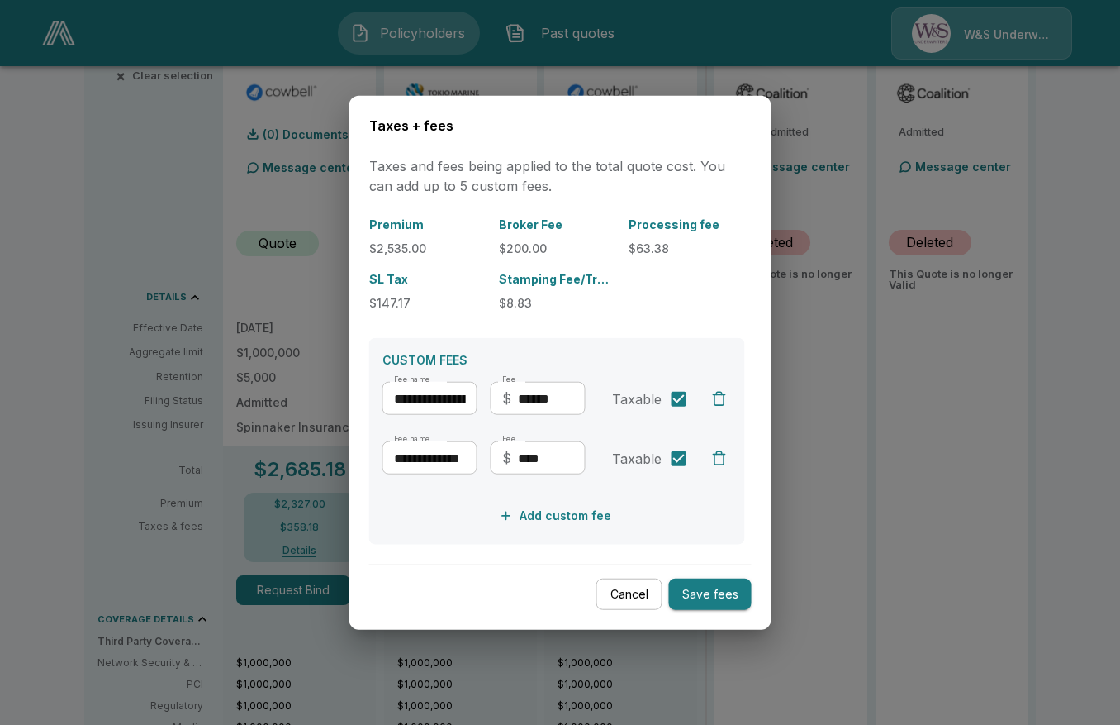
click at [271, 476] on div at bounding box center [560, 362] width 1120 height 725
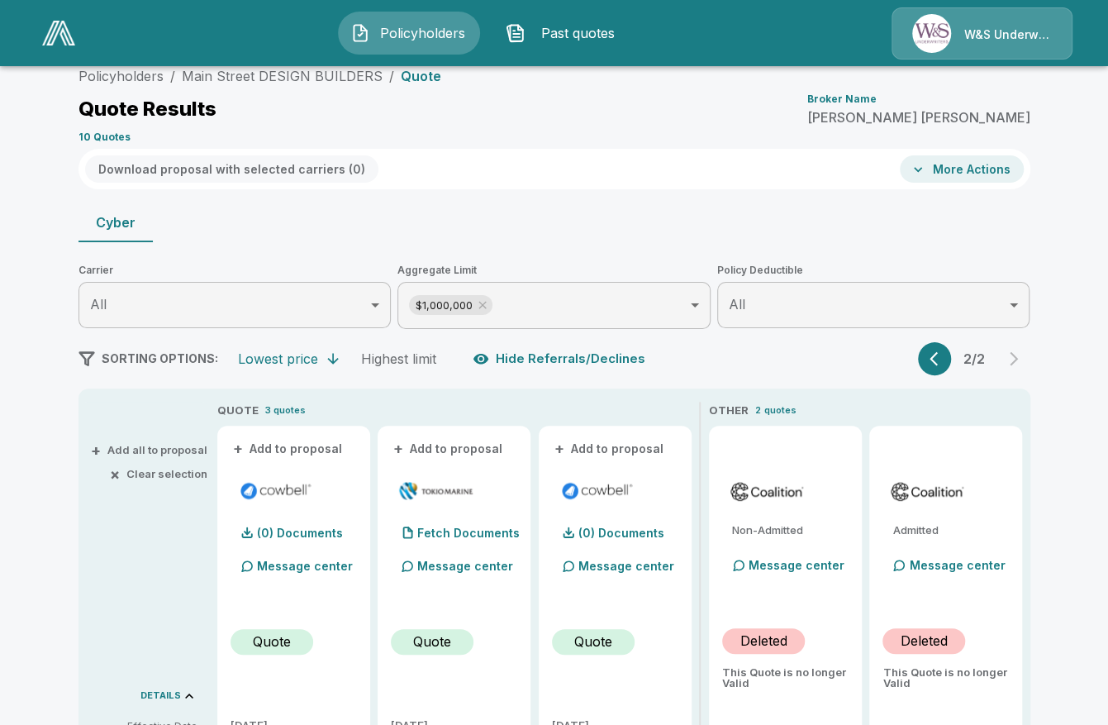
scroll to position [47, 0]
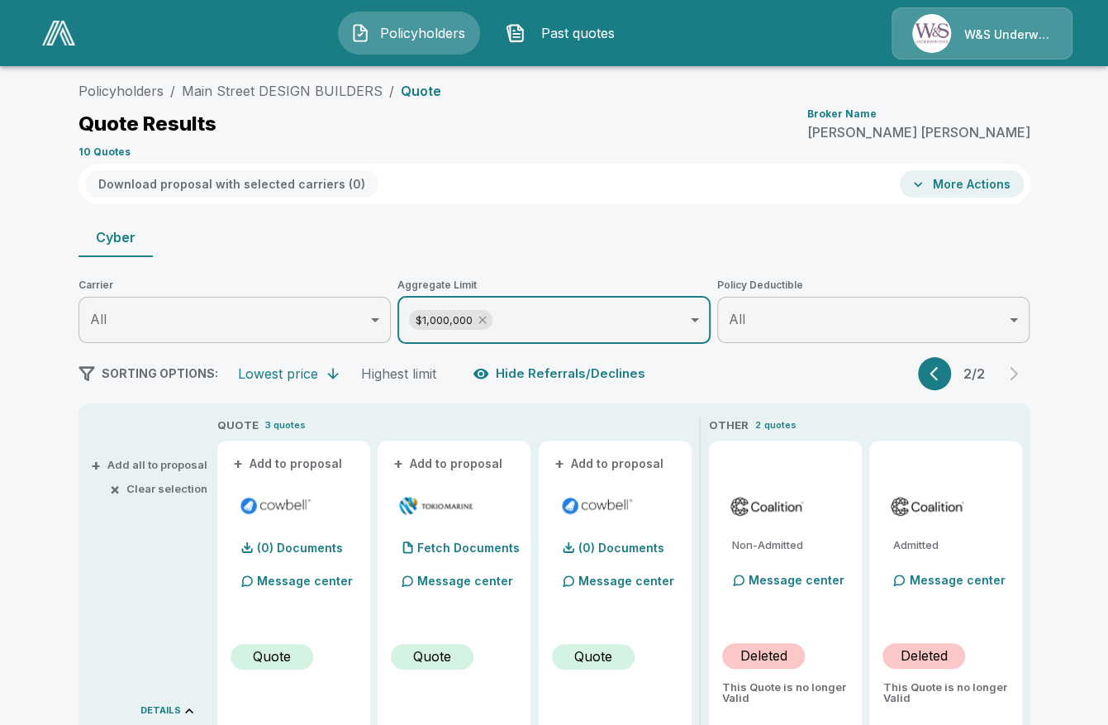
click at [489, 321] on icon at bounding box center [482, 319] width 13 height 13
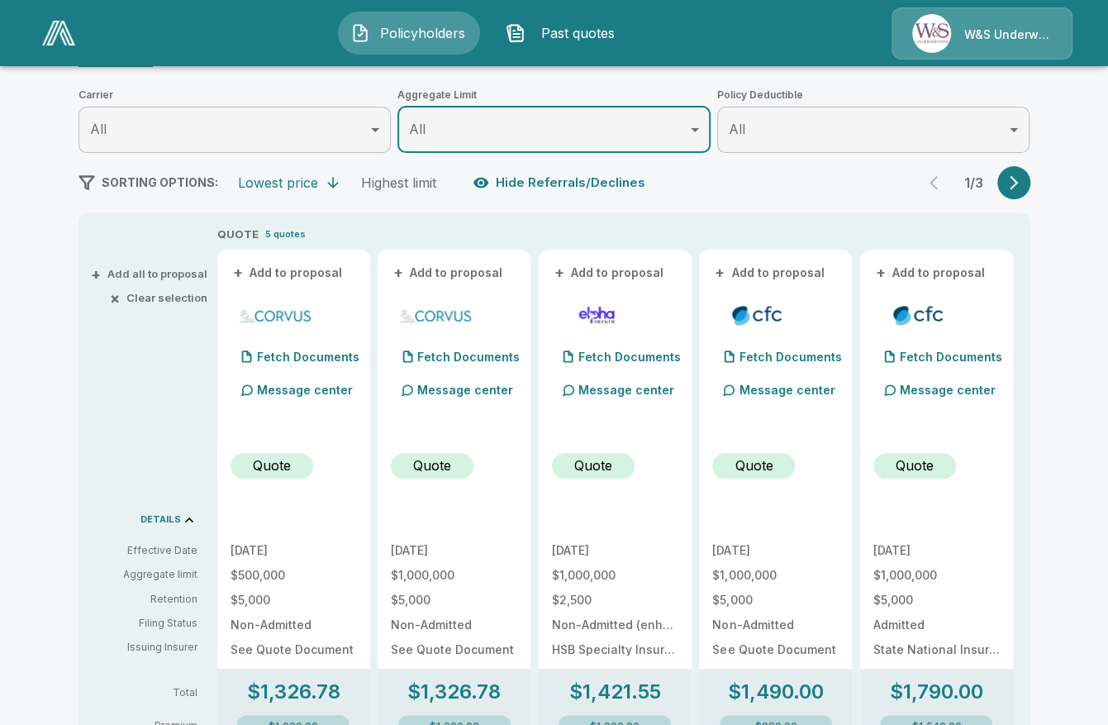
scroll to position [212, 0]
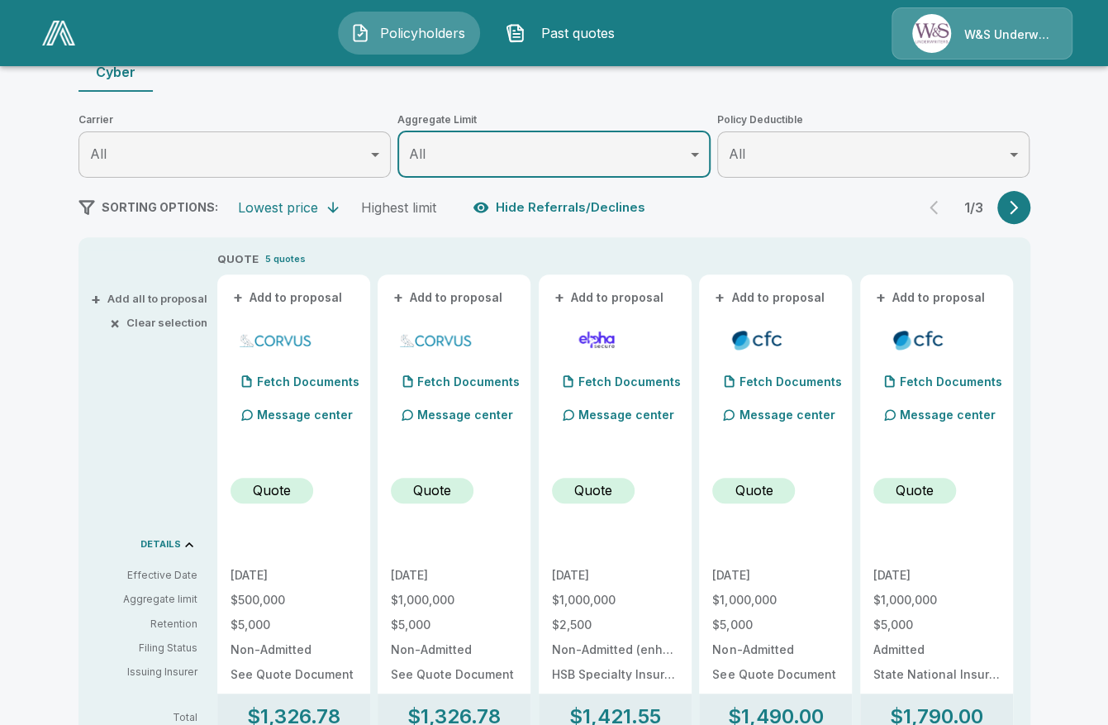
click at [1016, 211] on icon "button" at bounding box center [1014, 207] width 17 height 17
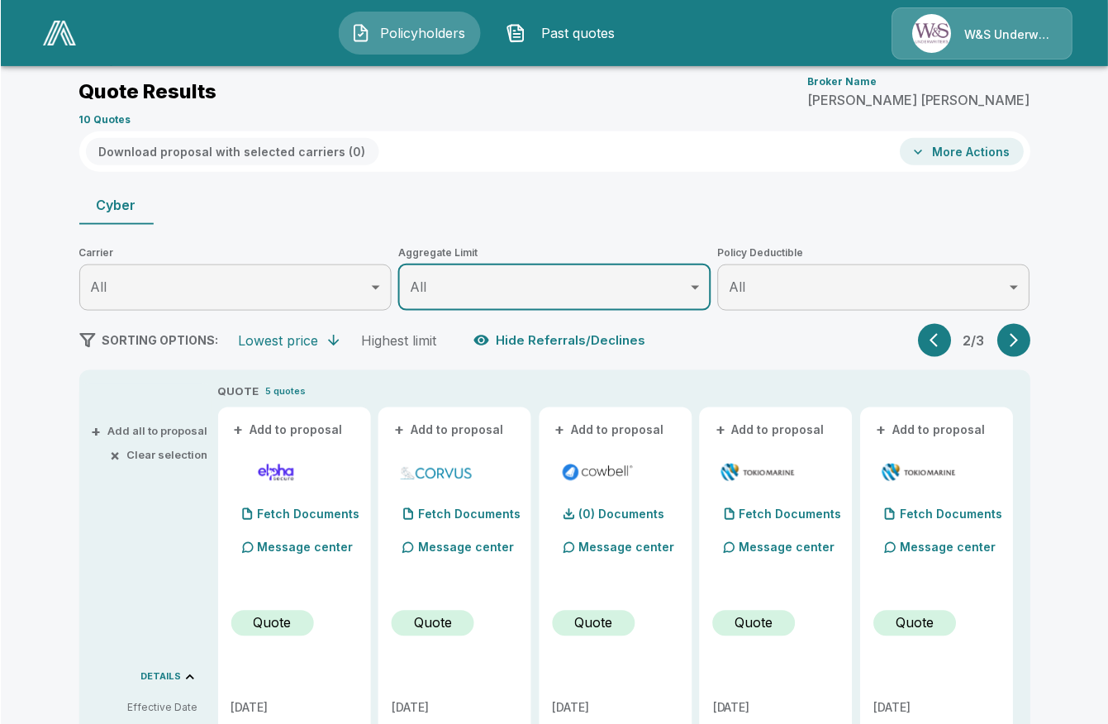
scroll to position [0, 0]
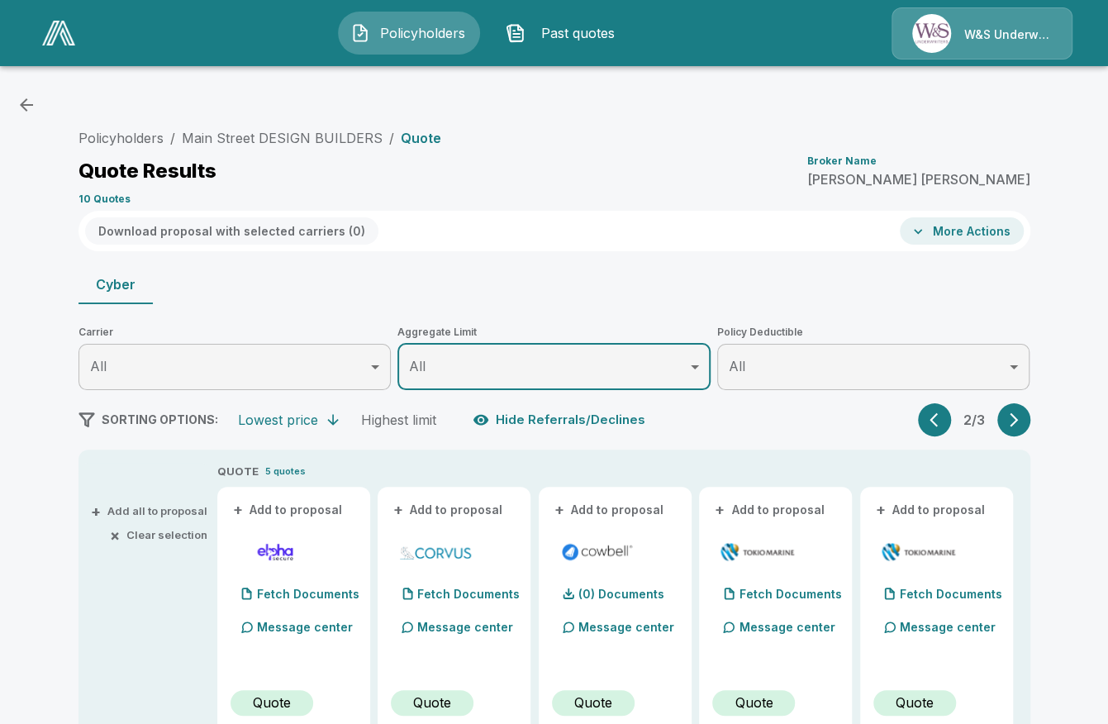
click at [64, 49] on link at bounding box center [59, 33] width 46 height 38
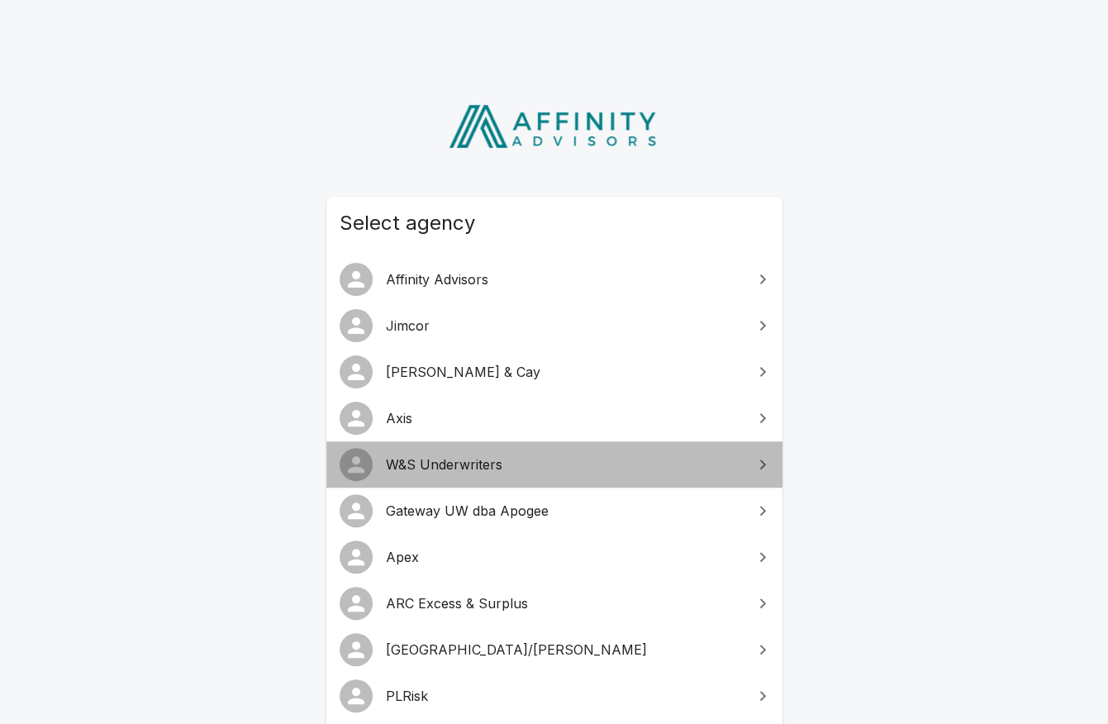
click at [418, 459] on span "W&S Underwriters" at bounding box center [564, 464] width 357 height 20
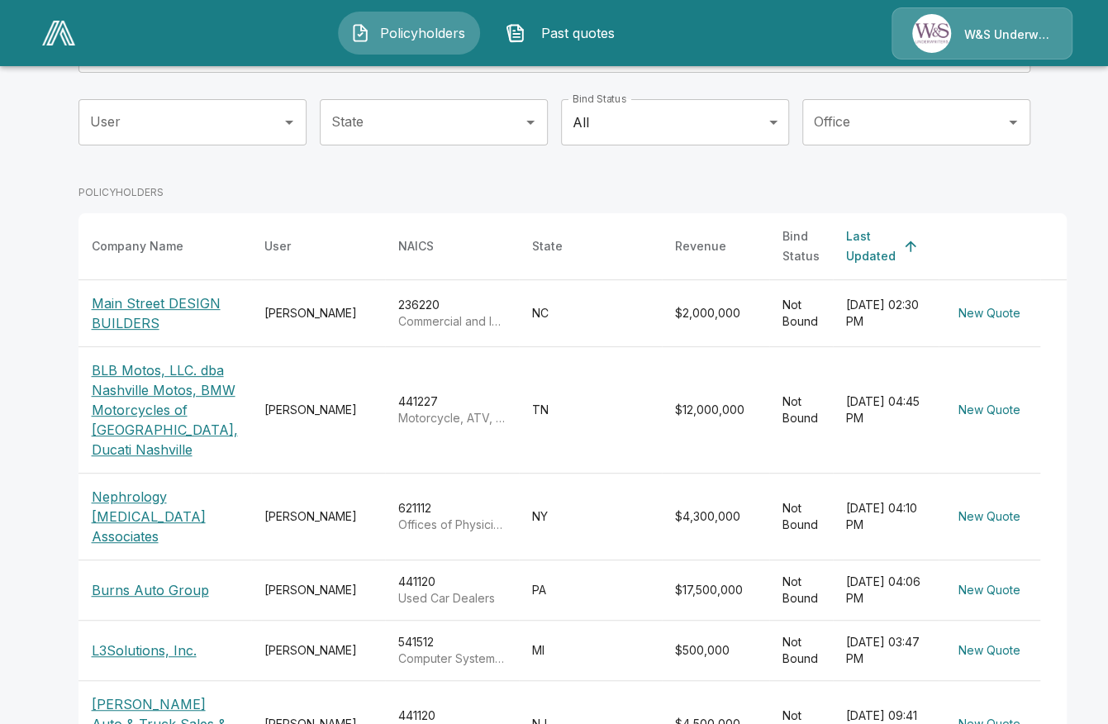
scroll to position [165, 0]
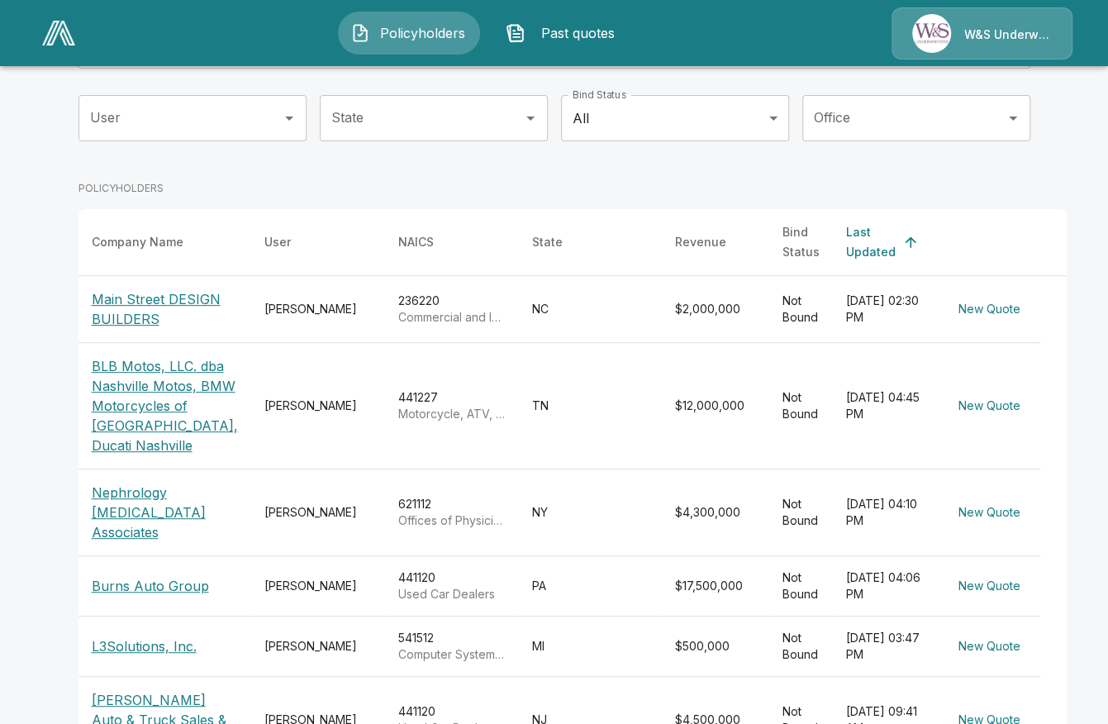
click at [145, 596] on p "Burns Auto Group" at bounding box center [150, 586] width 117 height 20
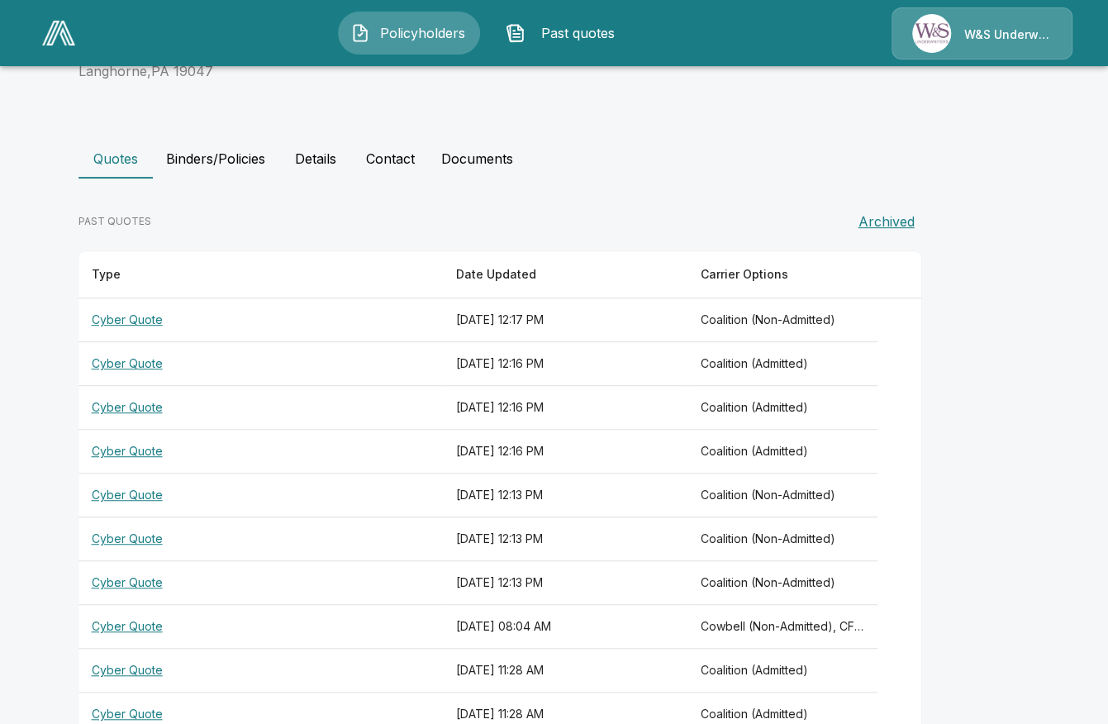
scroll to position [330, 0]
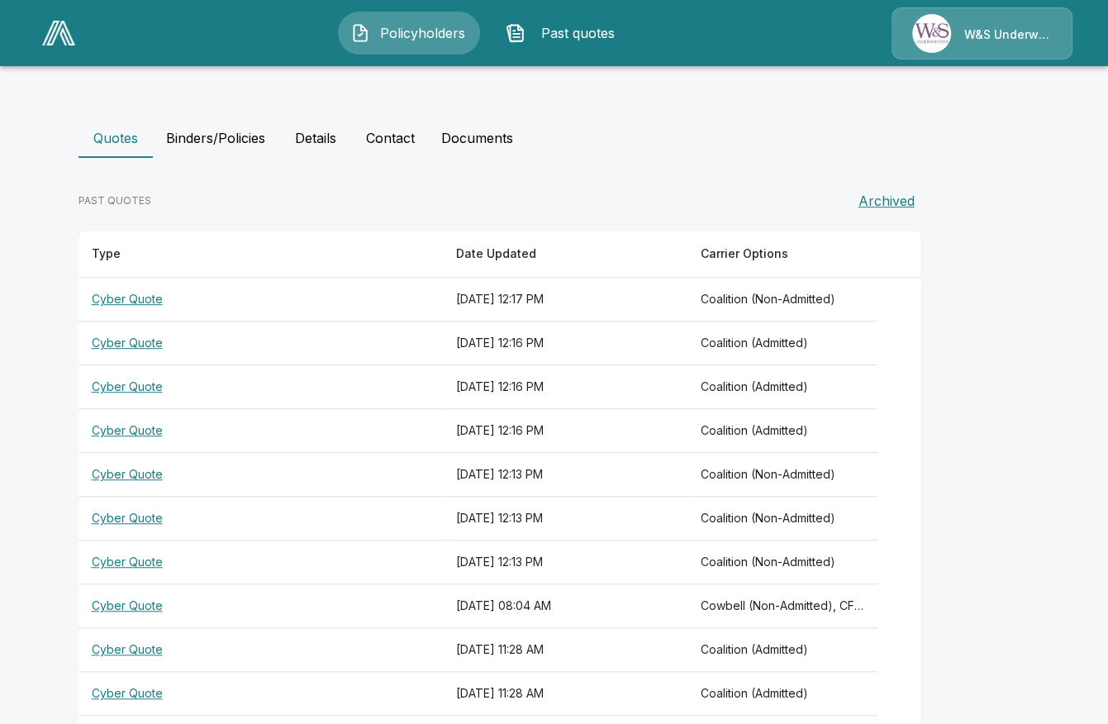
click at [119, 601] on th "Cyber Quote" at bounding box center [260, 606] width 365 height 44
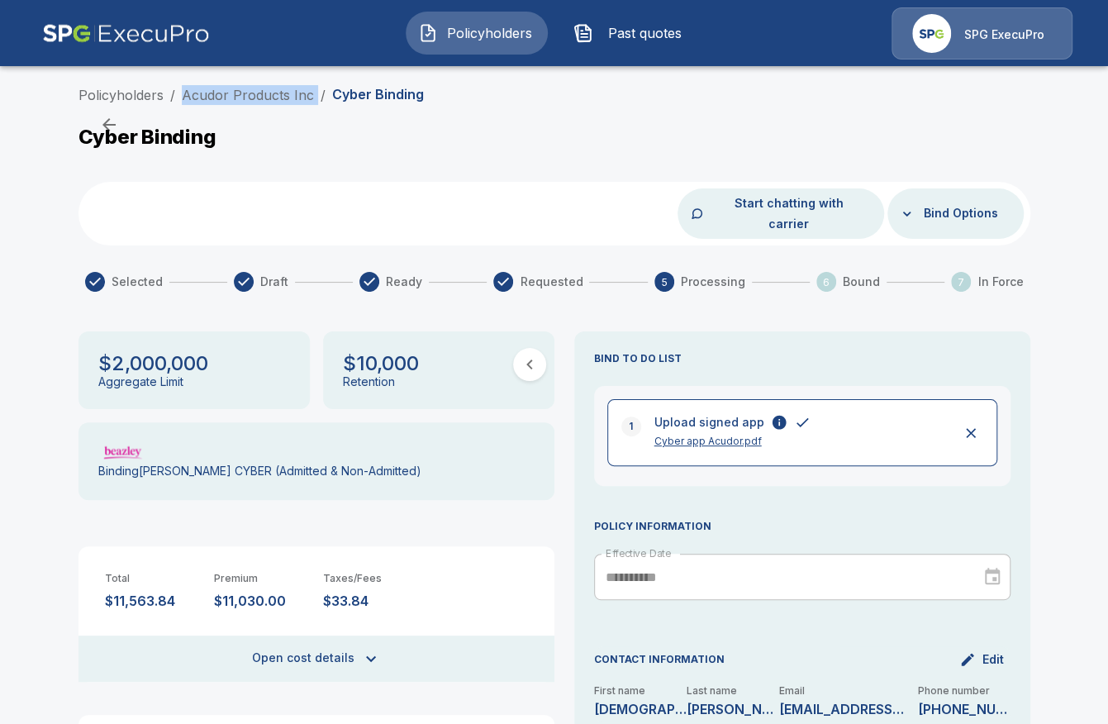
click at [185, 100] on ol "Policyholders / Acudor Products Inc / Cyber Binding" at bounding box center [250, 95] width 345 height 20
copy ol "Acudor Products Inc /"
drag, startPoint x: 302, startPoint y: 582, endPoint x: 221, endPoint y: 578, distance: 81.1
click at [221, 593] on p "$11,030.00" at bounding box center [262, 601] width 96 height 16
copy p "$11,030.00"
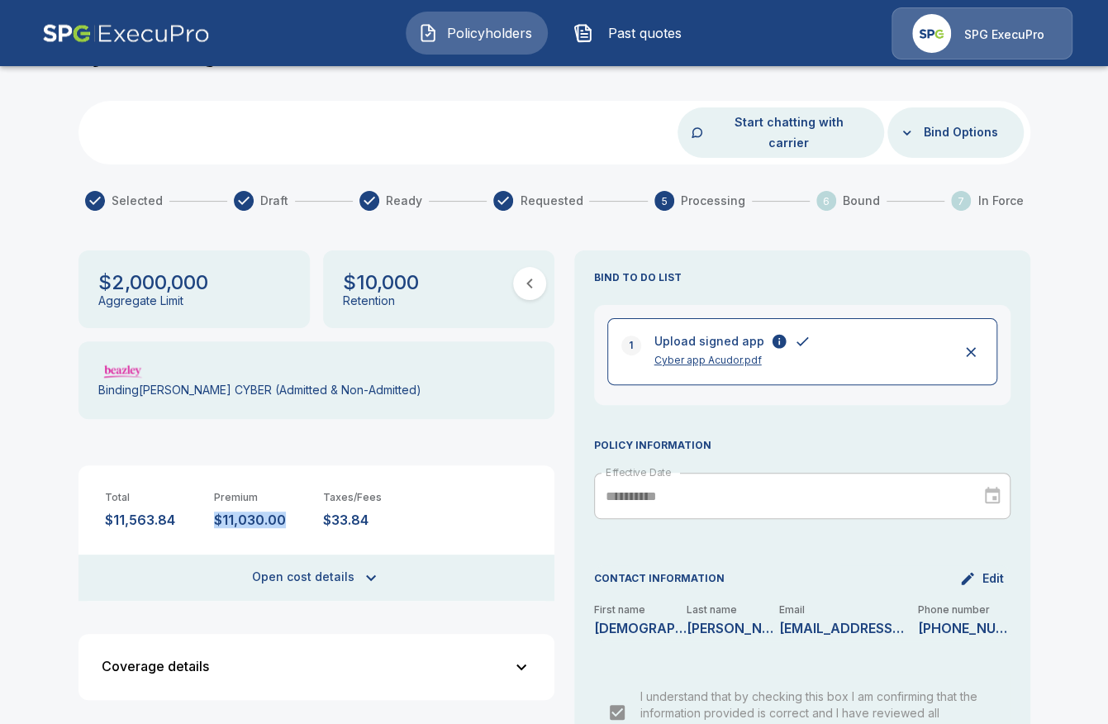
scroll to position [83, 0]
click at [354, 571] on button "Open cost details" at bounding box center [316, 576] width 476 height 46
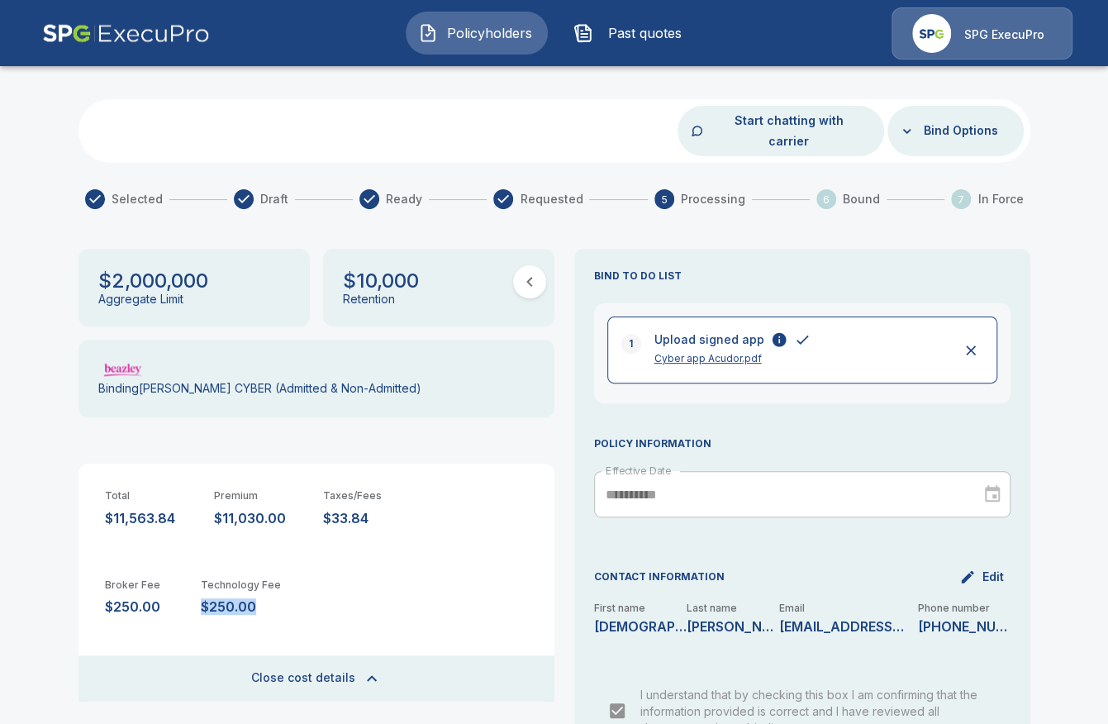
drag, startPoint x: 305, startPoint y: 592, endPoint x: 218, endPoint y: 592, distance: 86.8
click at [218, 592] on div "Broker Fee $250.00 Technology Fee $250.00" at bounding box center [316, 597] width 476 height 89
copy p "$250.00"
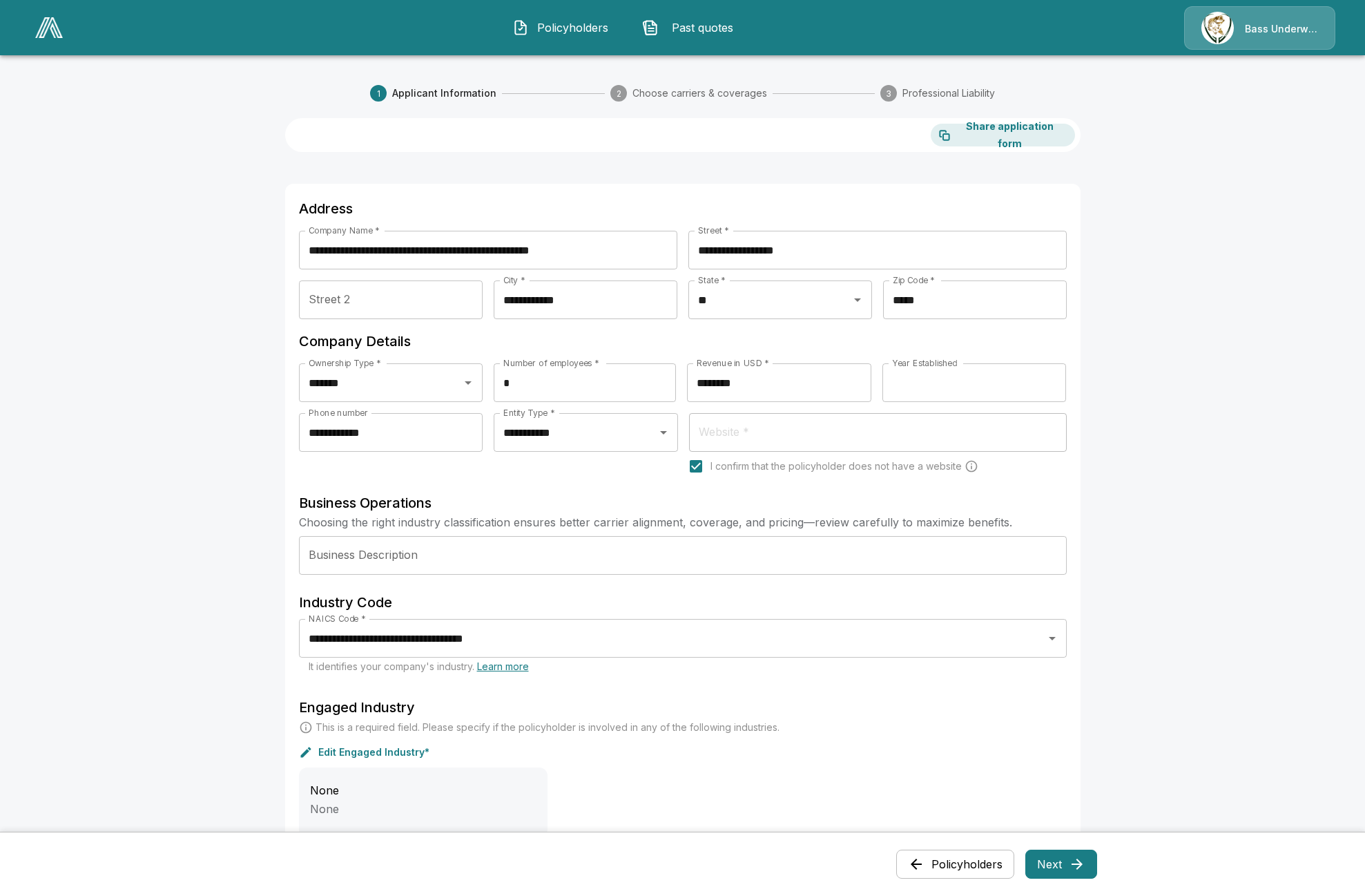
scroll to position [218, 0]
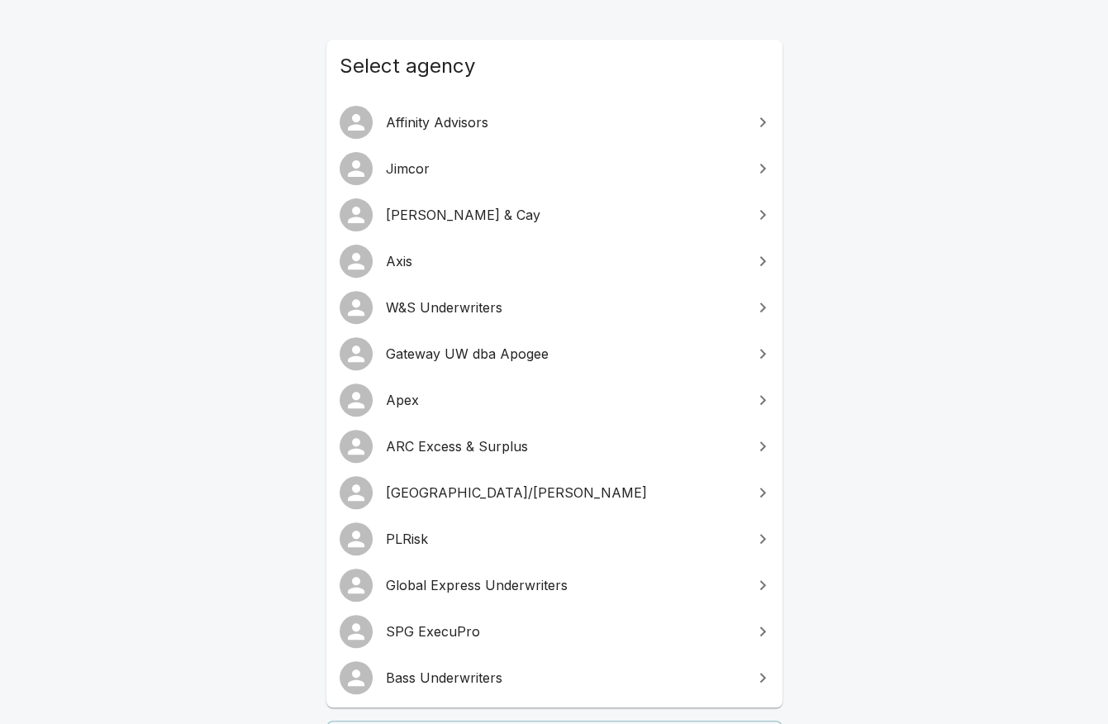
scroll to position [165, 0]
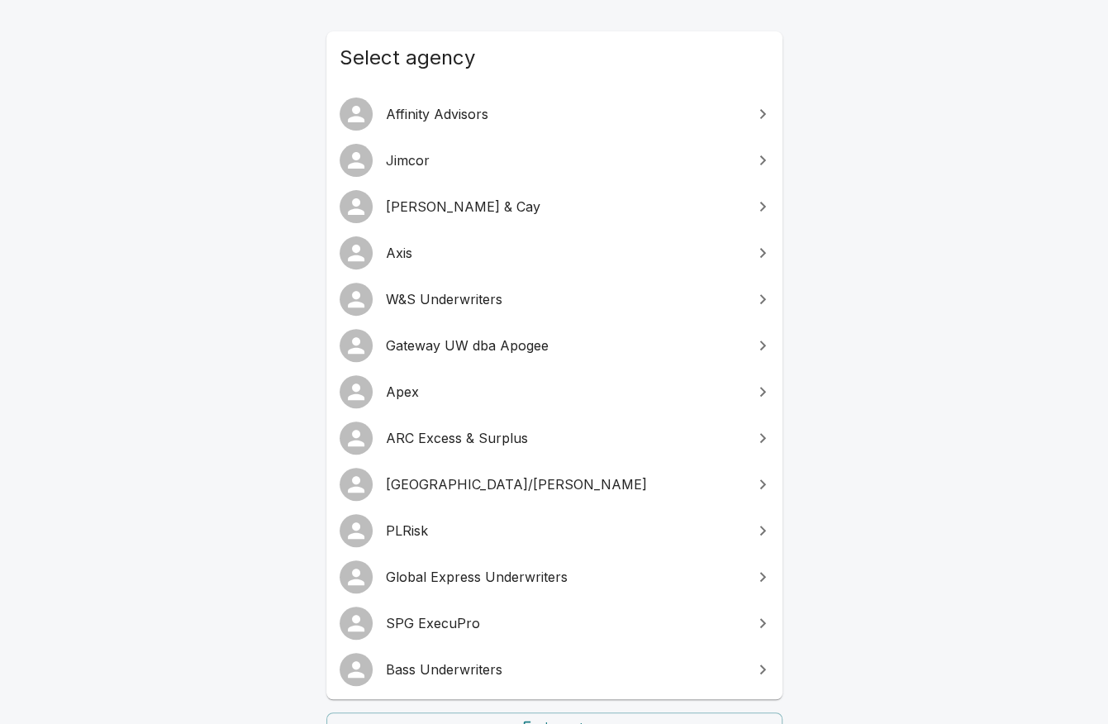
click at [554, 356] on link "Gateway UW dba Apogee" at bounding box center [554, 345] width 456 height 46
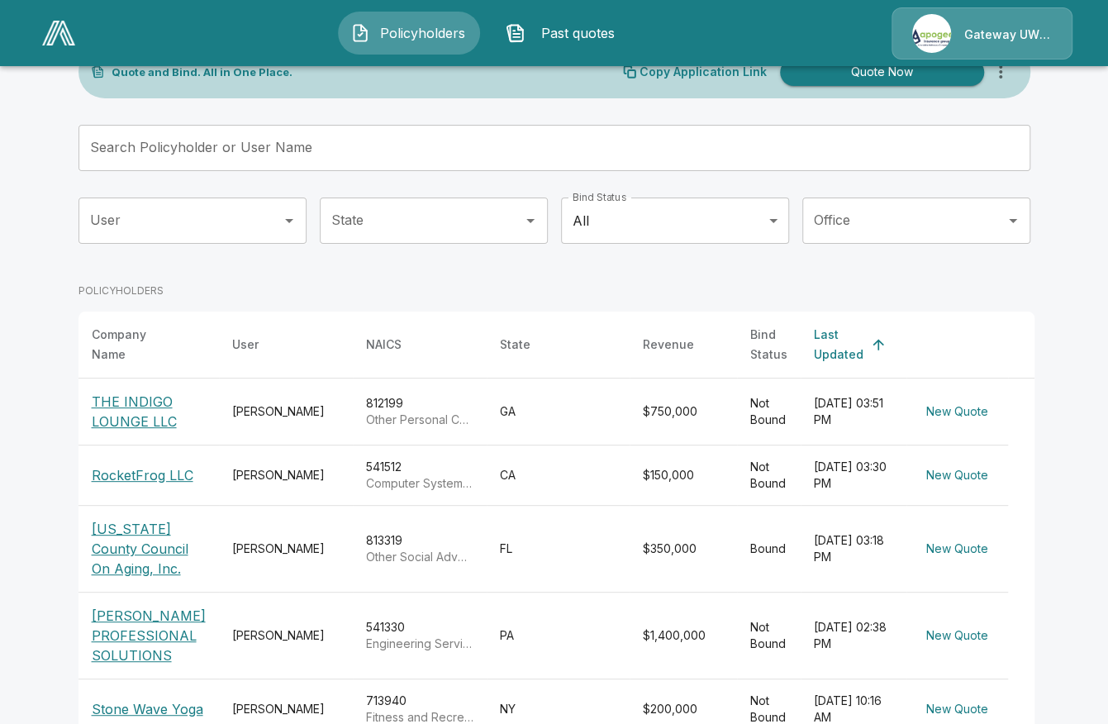
scroll to position [165, 0]
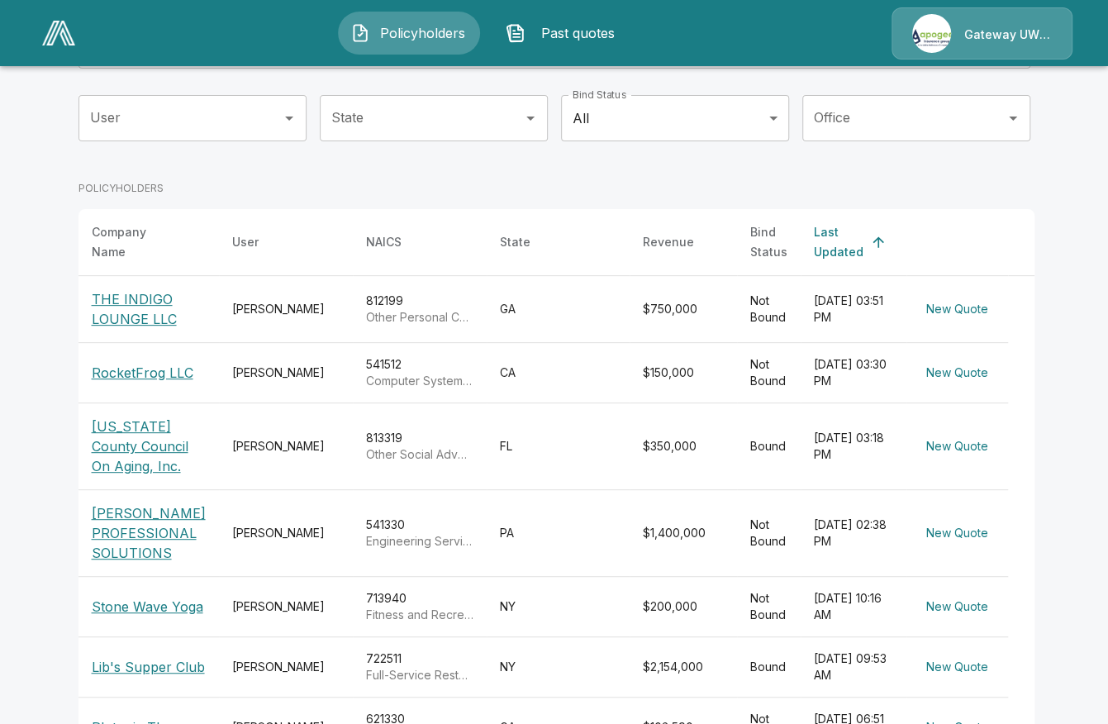
click at [177, 445] on p "[US_STATE] County Council On Aging, Inc." at bounding box center [149, 445] width 114 height 59
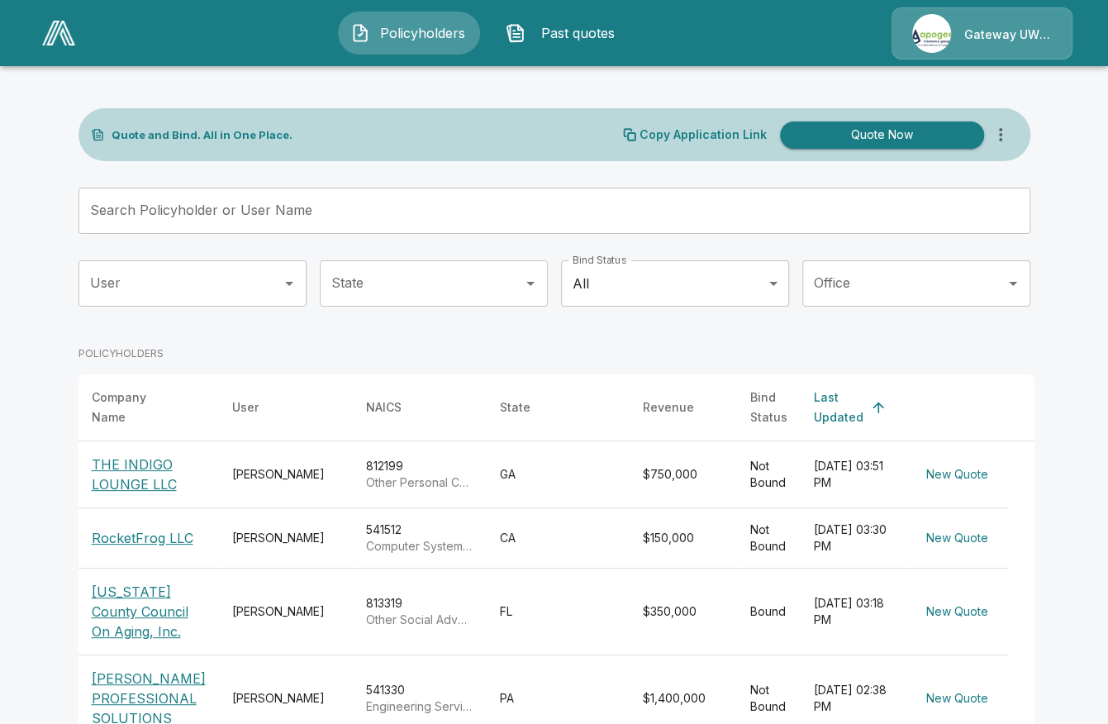
click at [125, 594] on p "[US_STATE] County Council On Aging, Inc." at bounding box center [149, 611] width 114 height 59
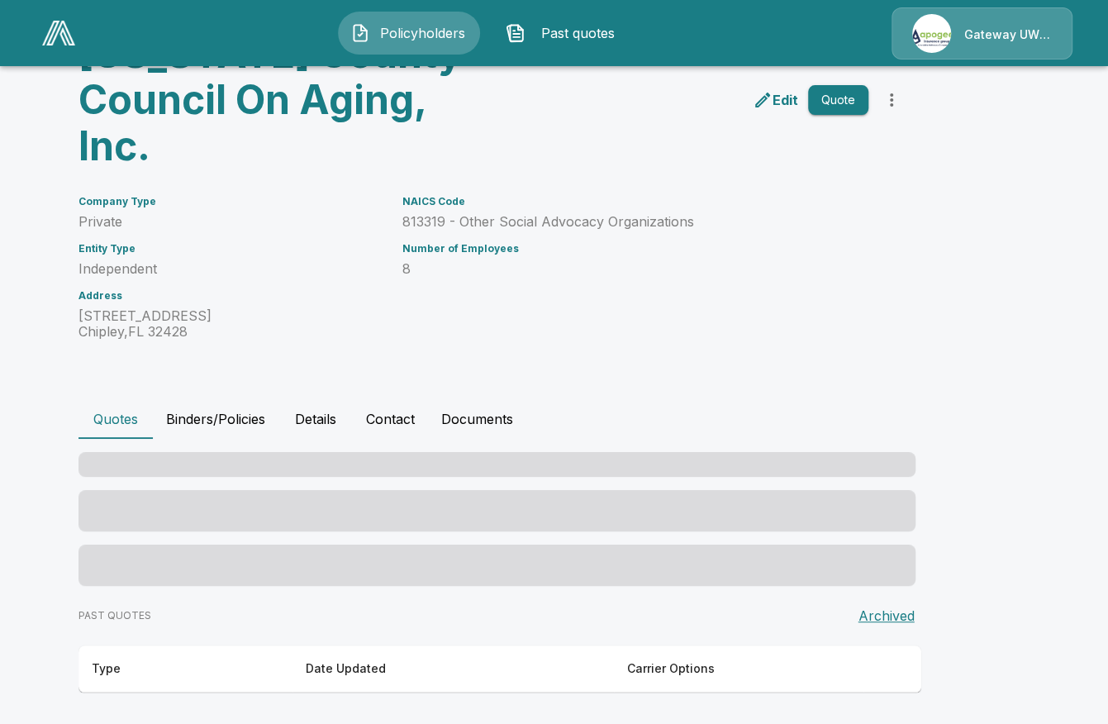
scroll to position [51, 0]
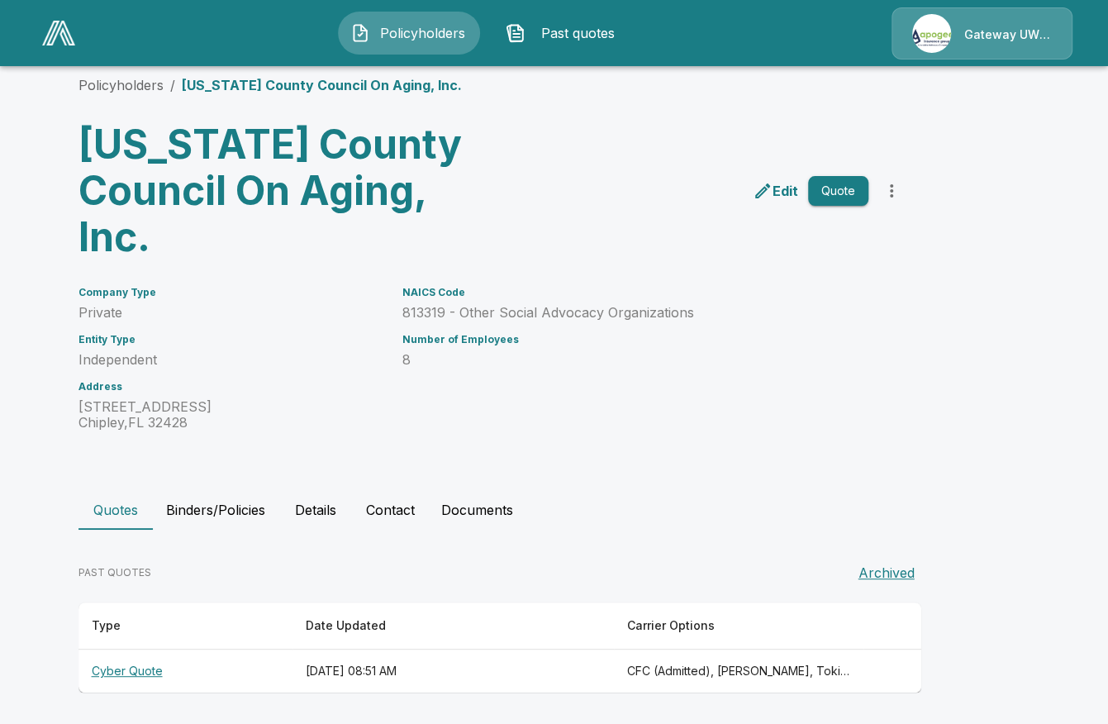
click at [216, 504] on button "Binders/Policies" at bounding box center [216, 510] width 126 height 40
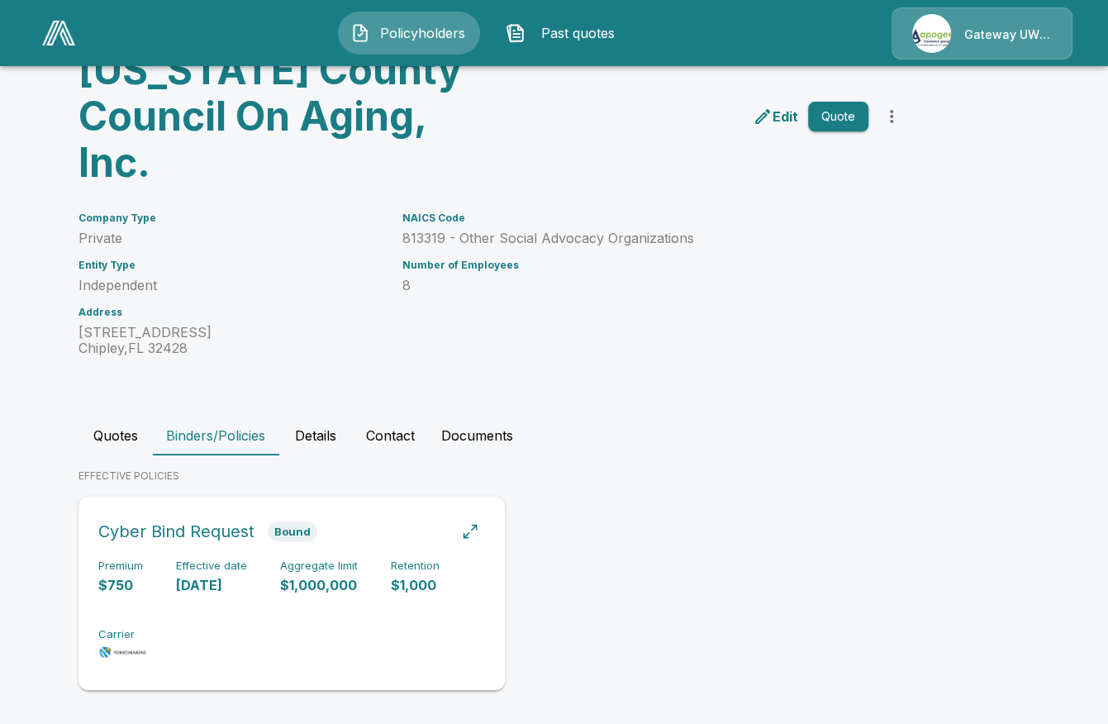
scroll to position [136, 0]
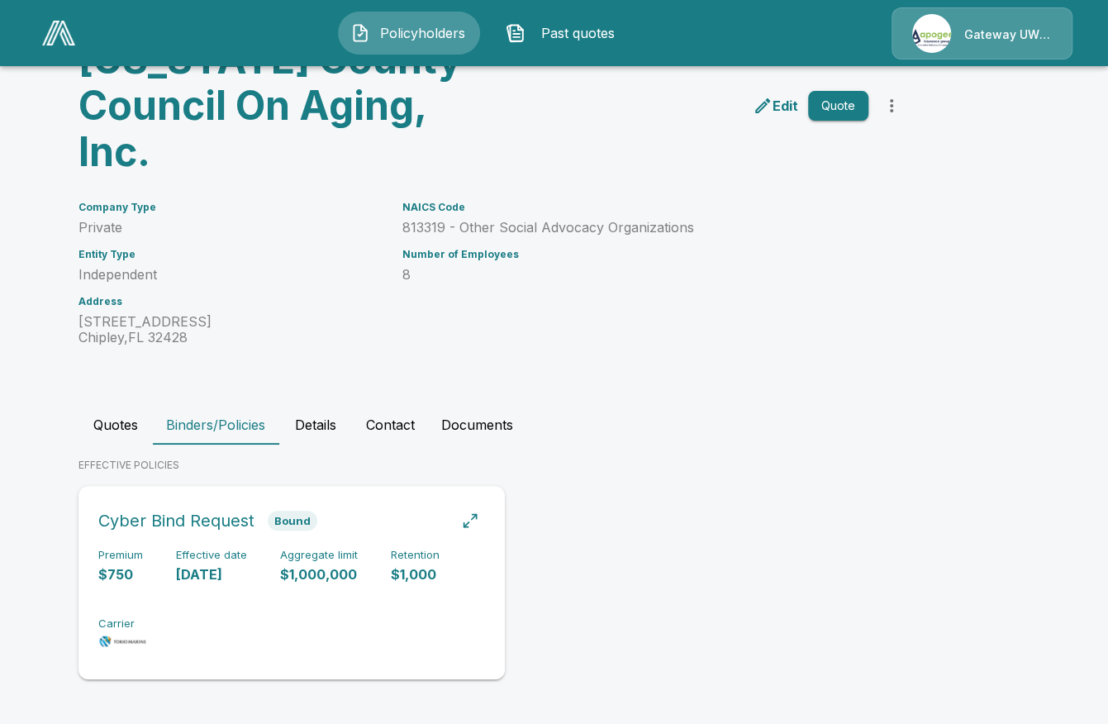
click at [330, 569] on p "$1,000,000" at bounding box center [319, 574] width 78 height 19
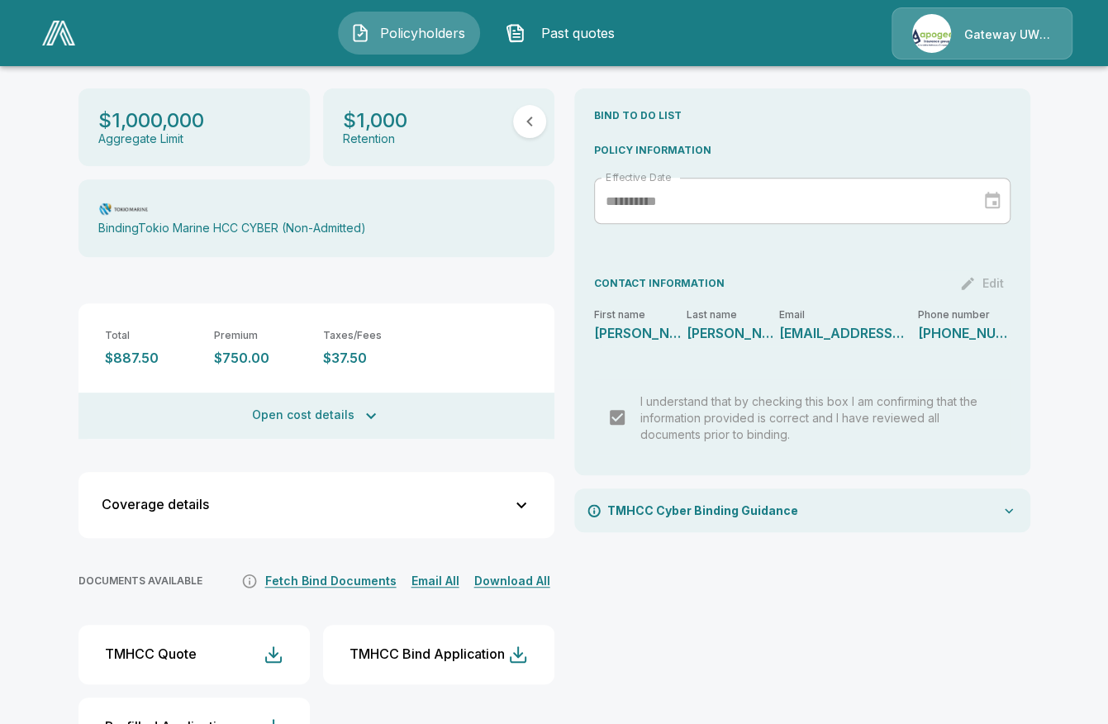
scroll to position [288, 0]
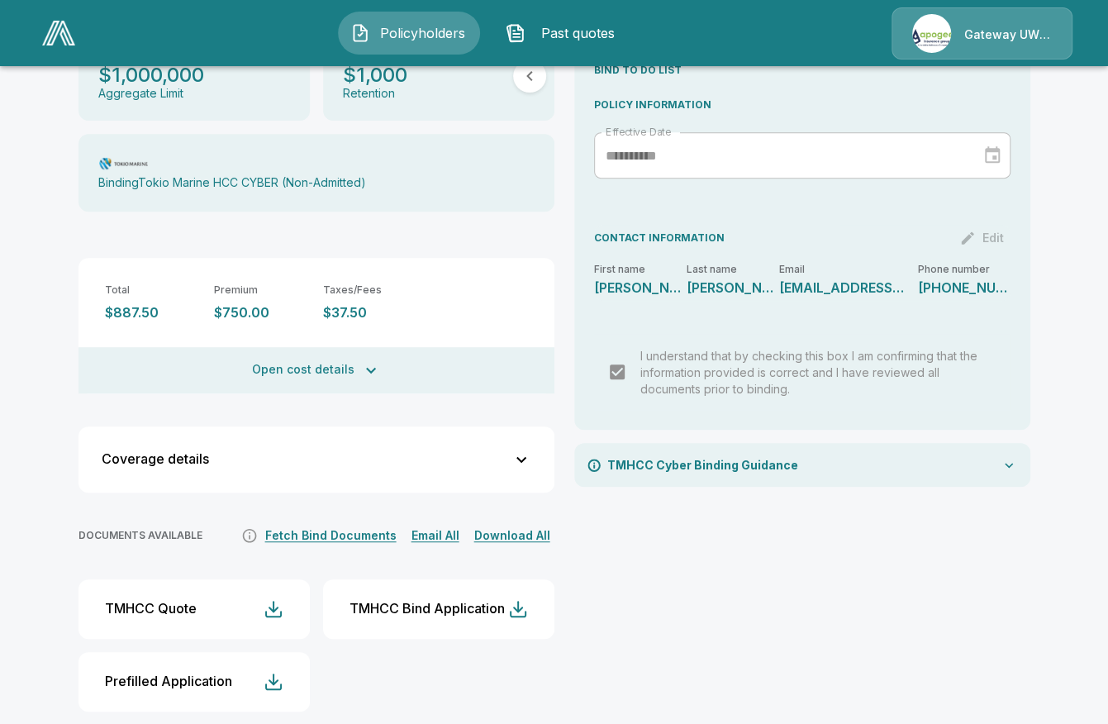
click at [321, 525] on button "Fetch Bind Documents" at bounding box center [331, 535] width 140 height 21
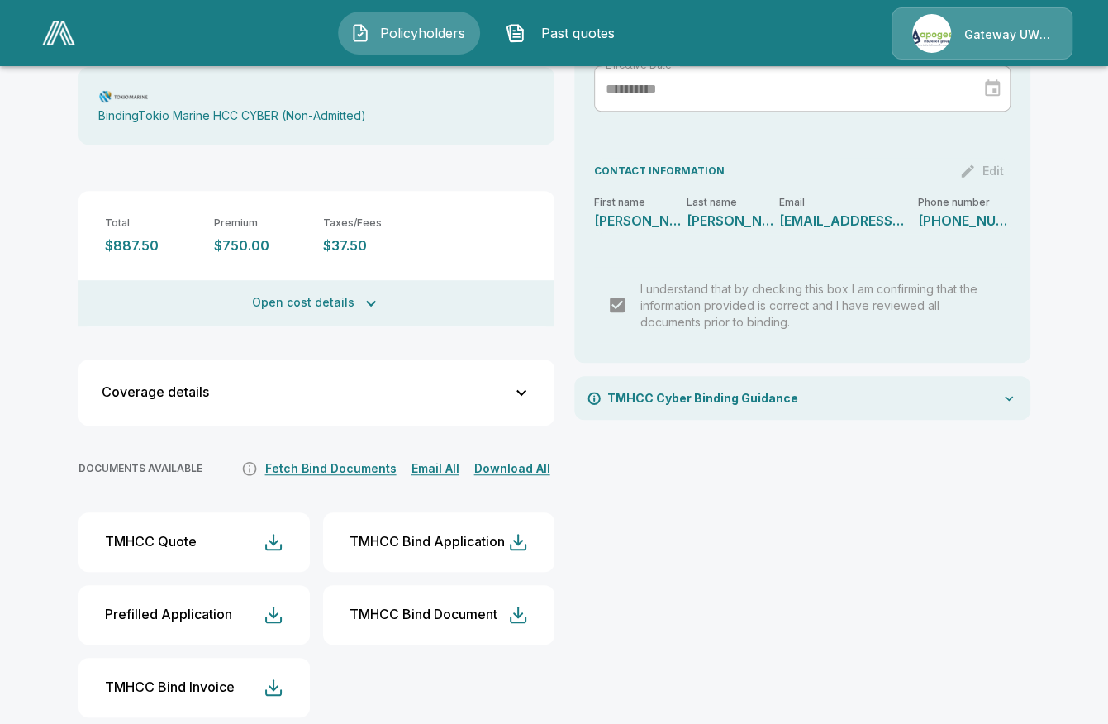
scroll to position [361, 0]
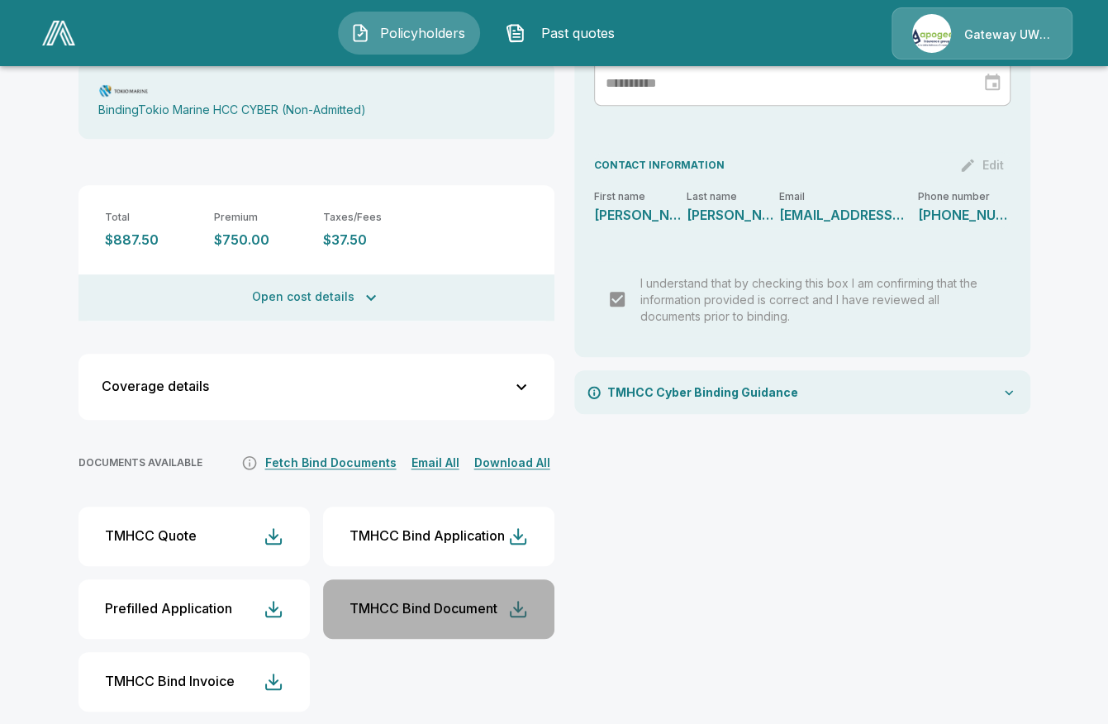
click at [528, 599] on div "button" at bounding box center [518, 609] width 20 height 20
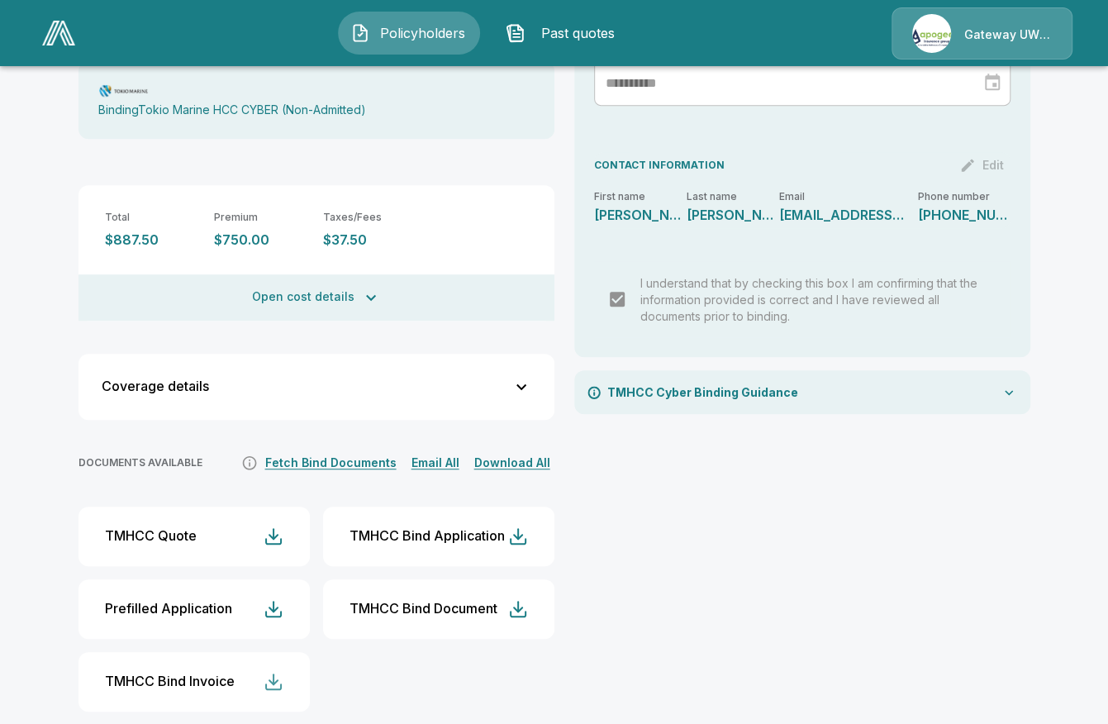
click at [273, 672] on div "button" at bounding box center [274, 682] width 20 height 20
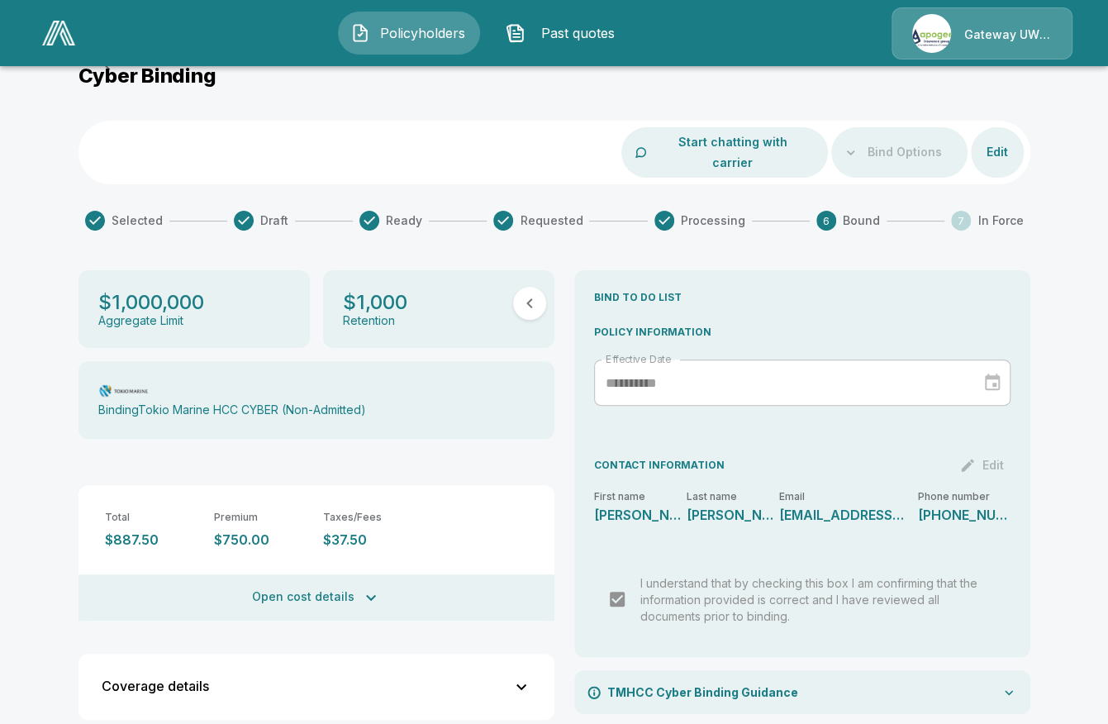
scroll to position [0, 0]
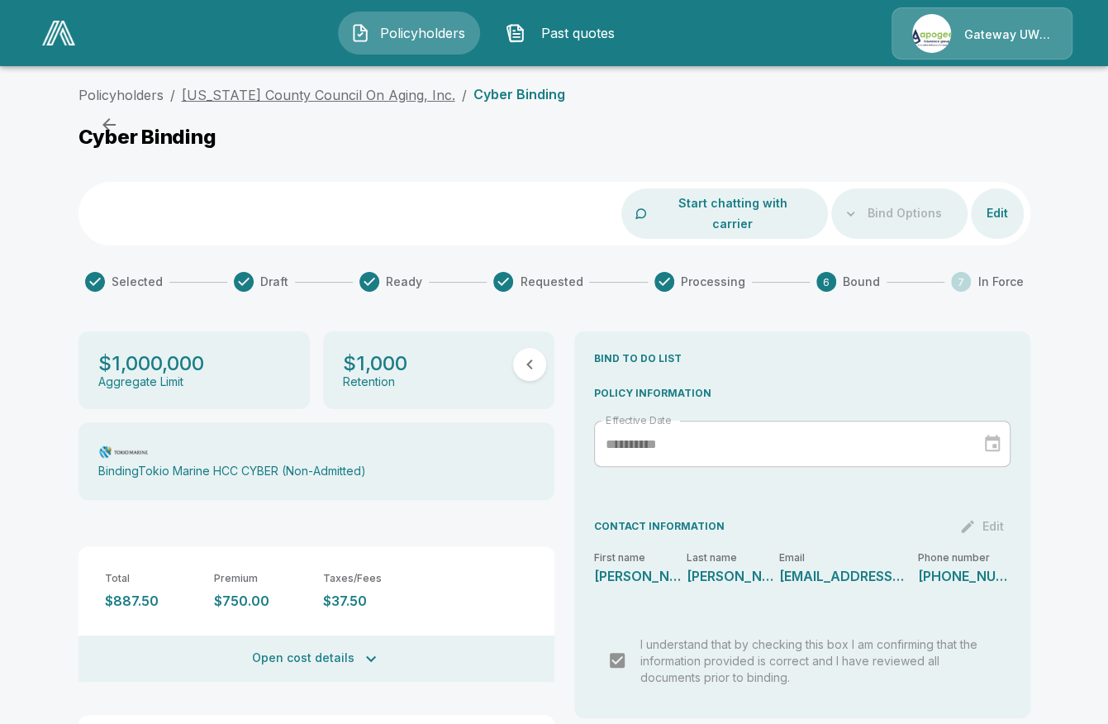
click at [365, 90] on link "[US_STATE] County Council On Aging, Inc." at bounding box center [318, 95] width 273 height 17
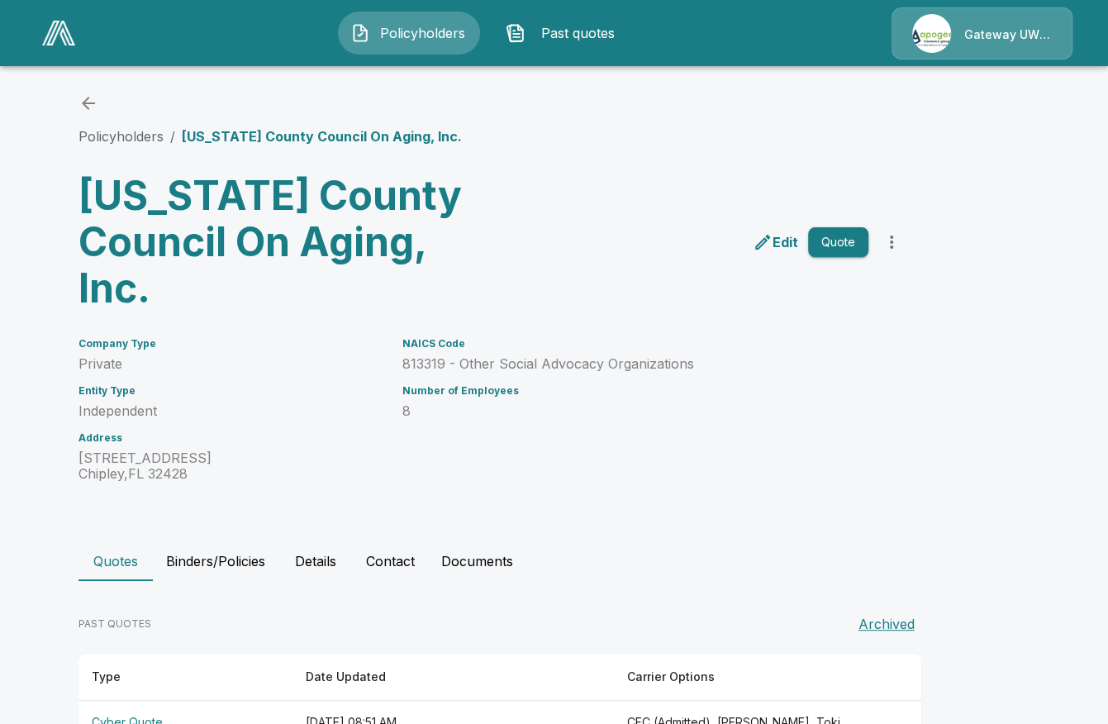
click at [388, 582] on div "Quotes Binders/Policies Details Contact Documents PAST QUOTES Archived Type Dat…" at bounding box center [554, 642] width 952 height 202
click at [400, 573] on button "Contact" at bounding box center [390, 561] width 75 height 40
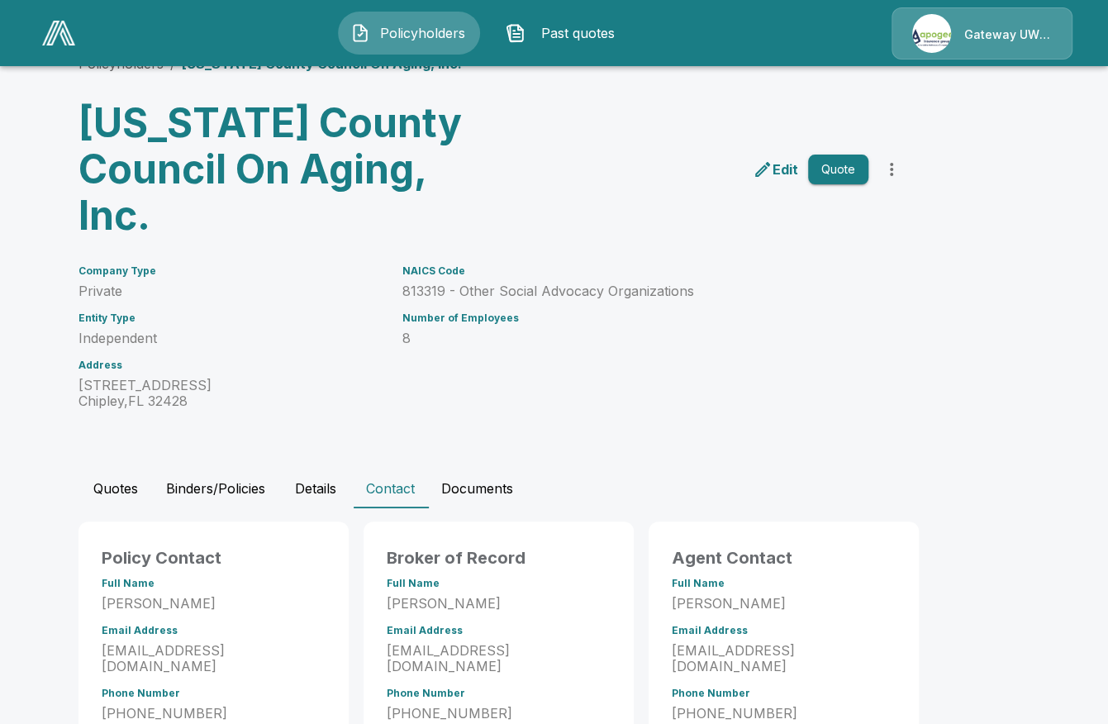
scroll to position [83, 0]
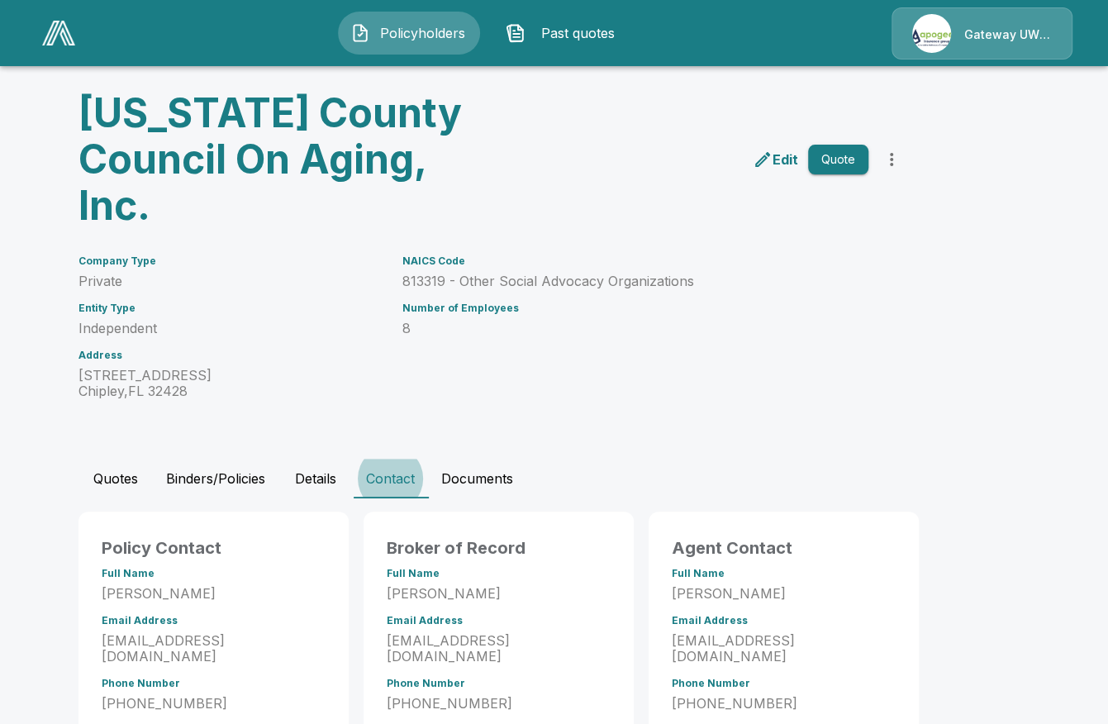
click at [359, 45] on button "Policyholders" at bounding box center [409, 33] width 142 height 43
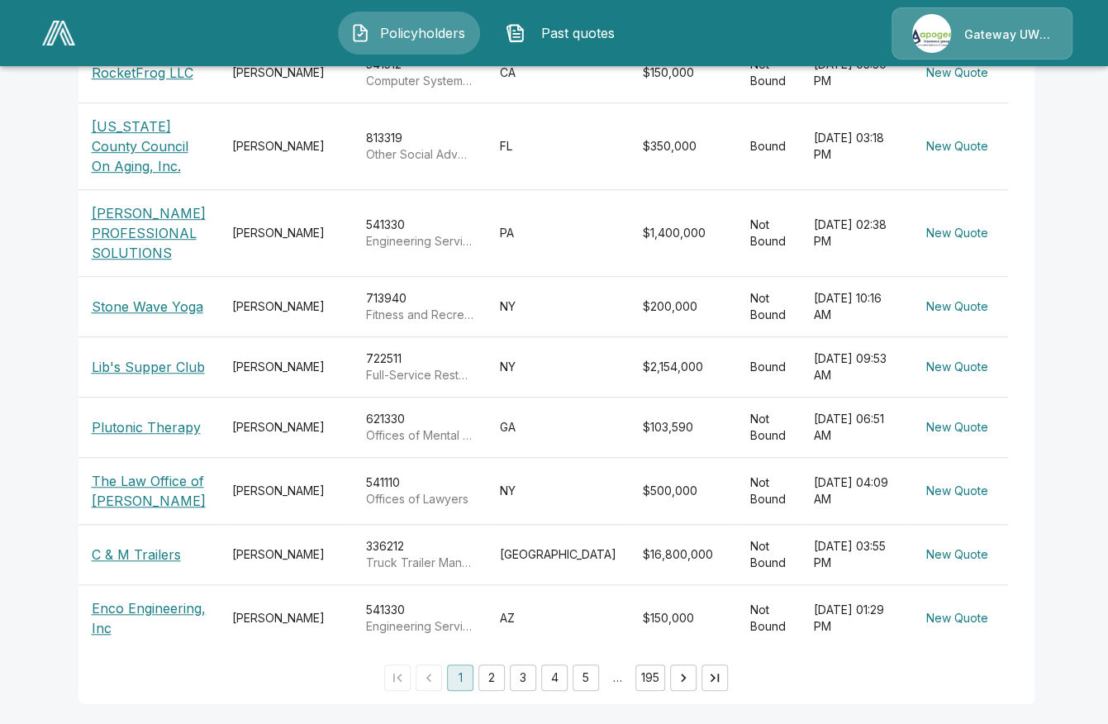
scroll to position [473, 0]
click at [137, 417] on p "Plutonic Therapy" at bounding box center [146, 427] width 109 height 20
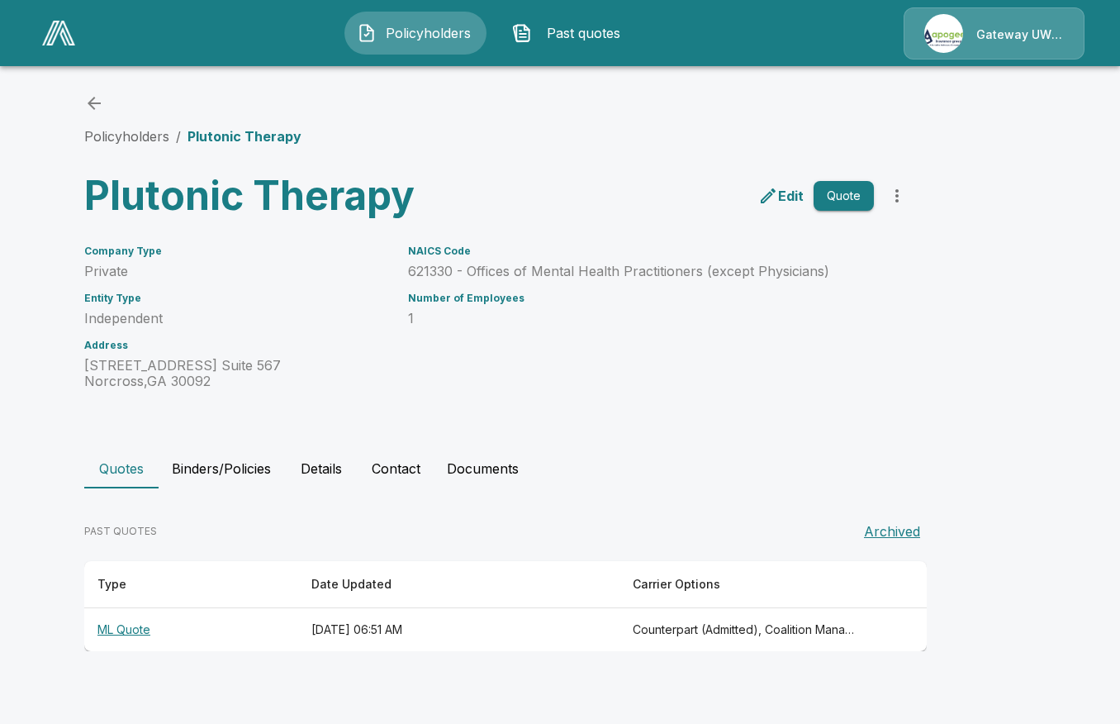
click at [129, 637] on th "ML Quote" at bounding box center [191, 630] width 214 height 44
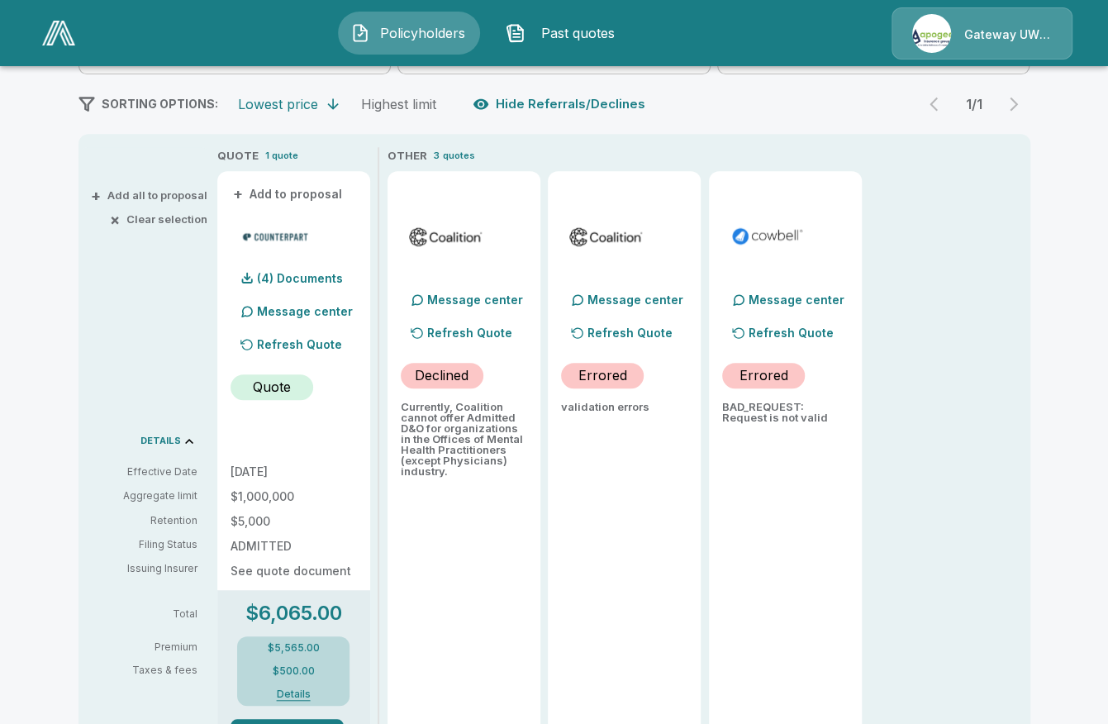
scroll to position [330, 0]
